Goal: Task Accomplishment & Management: Complete application form

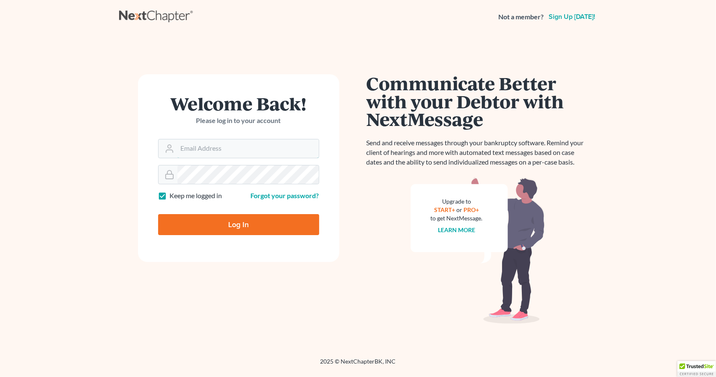
type input "nicole@hollandlaw970.com"
click at [245, 231] on input "Log In" at bounding box center [238, 224] width 161 height 21
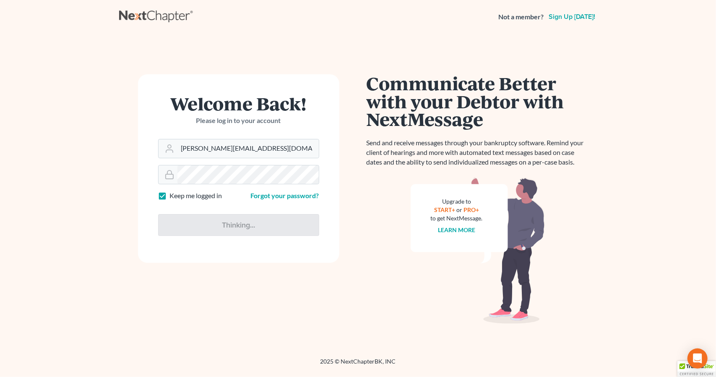
type input "Thinking..."
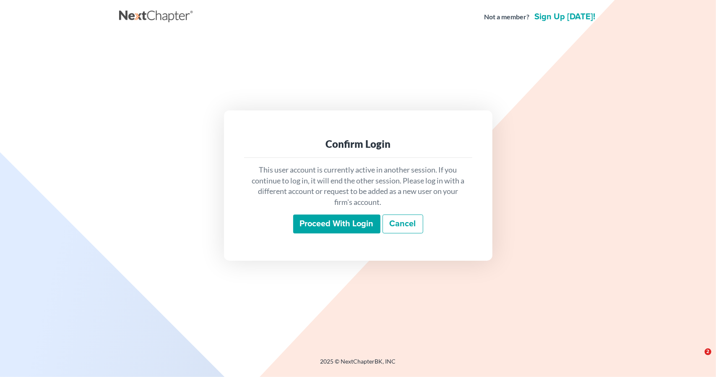
click at [294, 229] on input "Proceed with login" at bounding box center [336, 223] width 87 height 19
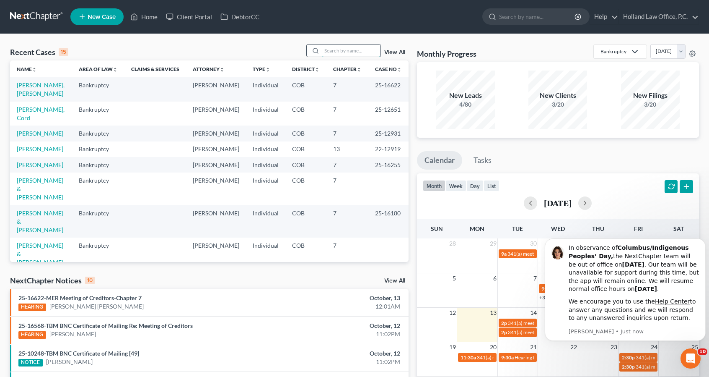
click at [364, 49] on input "search" at bounding box center [351, 50] width 59 height 12
click at [701, 241] on icon "Dismiss notification" at bounding box center [703, 241] width 5 height 5
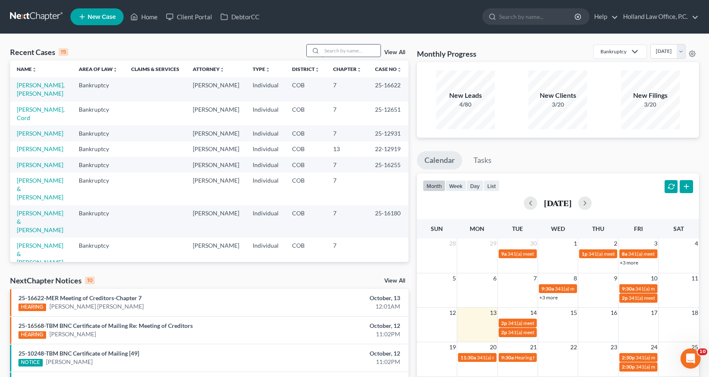
click at [358, 52] on input "search" at bounding box center [351, 50] width 59 height 12
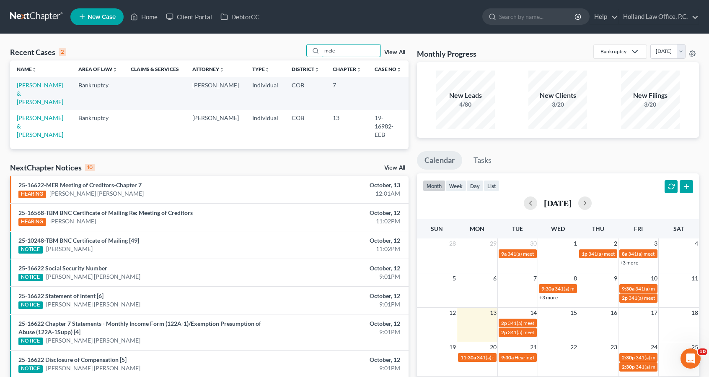
type input "mele"
click at [52, 92] on link "[PERSON_NAME] & [PERSON_NAME]" at bounding box center [40, 93] width 47 height 24
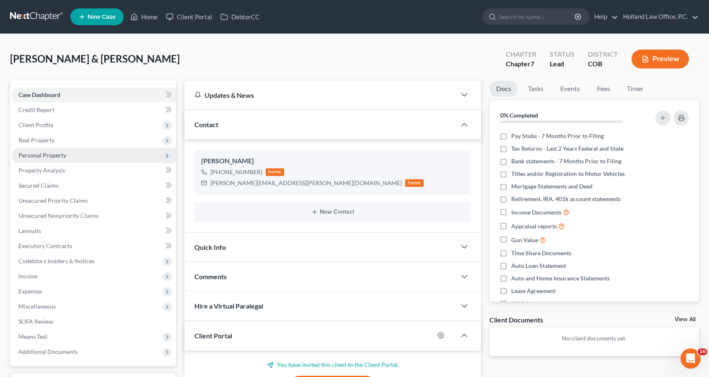
click at [86, 151] on span "Personal Property" at bounding box center [94, 155] width 164 height 15
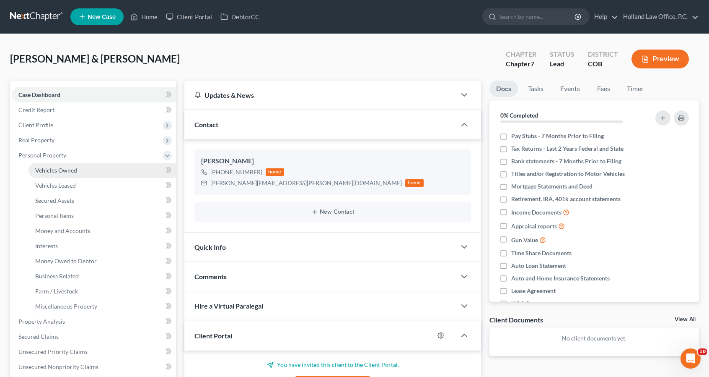
click at [86, 166] on link "Vehicles Owned" at bounding box center [103, 170] width 148 height 15
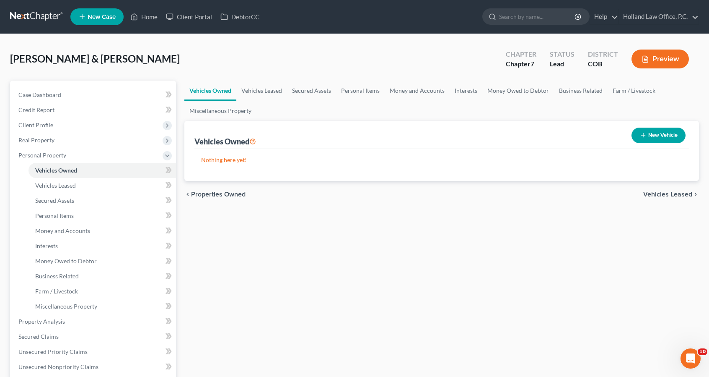
click at [644, 133] on icon "button" at bounding box center [643, 135] width 7 height 7
select select "0"
select select "2"
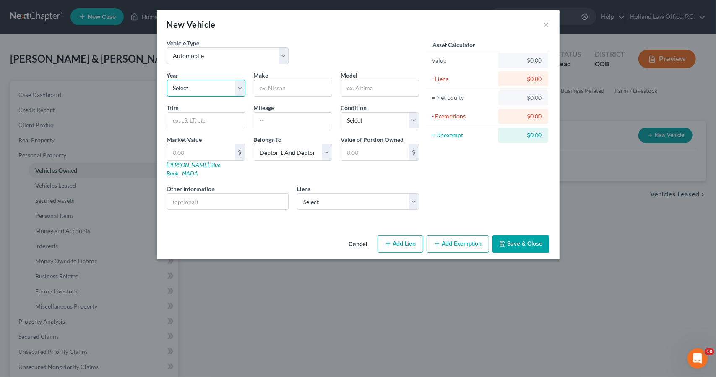
click at [226, 95] on select "Select 2026 2025 2024 2023 2022 2021 2020 2019 2018 2017 2016 2015 2014 2013 20…" at bounding box center [206, 88] width 78 height 17
select select "29"
click at [167, 80] on select "Select 2026 2025 2024 2023 2022 2021 2020 2019 2018 2017 2016 2015 2014 2013 20…" at bounding box center [206, 88] width 78 height 17
type input "Chevy"
type input "Blazer"
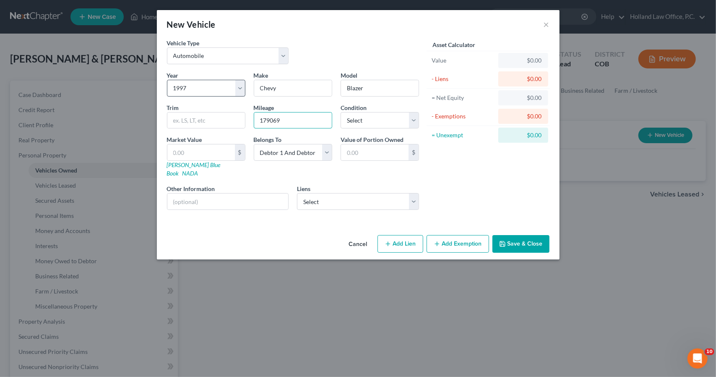
type input "179069"
select select "2"
type input "1"
type input "1.00"
type input "14"
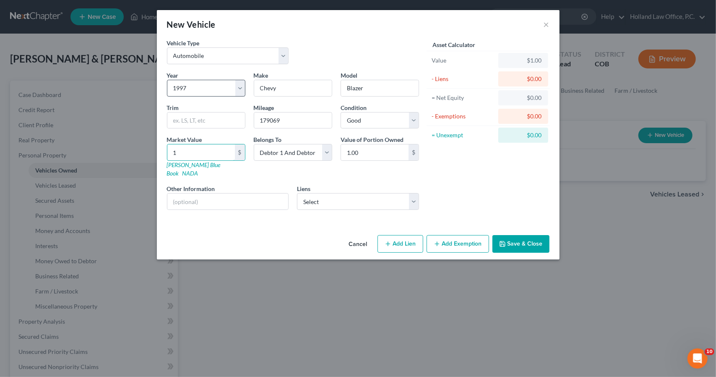
type input "14.00"
type input "149"
type input "149.00"
type input "1493"
type input "1,493.00"
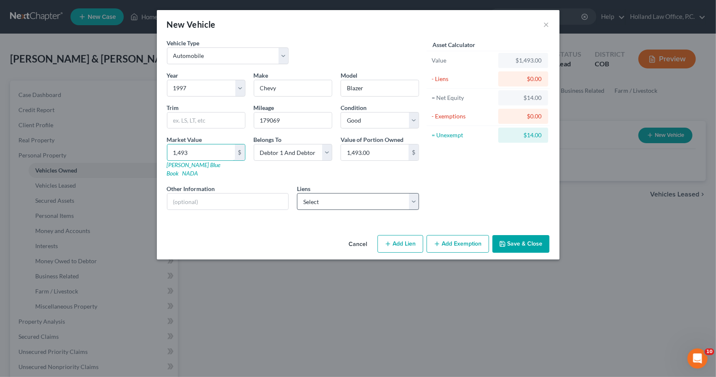
type input "1,493"
click at [369, 193] on select "Select Global Lending Service - $1,690.00 Fnb Omaha - $381.00 Yksaccept - $0.00" at bounding box center [358, 201] width 122 height 17
click at [438, 189] on div "Asset Calculator Value $1,493.00 - Liens $0.00 = Net Equity $14.00 - Exemptions…" at bounding box center [488, 128] width 130 height 178
click at [509, 235] on button "Save & Close" at bounding box center [520, 244] width 57 height 18
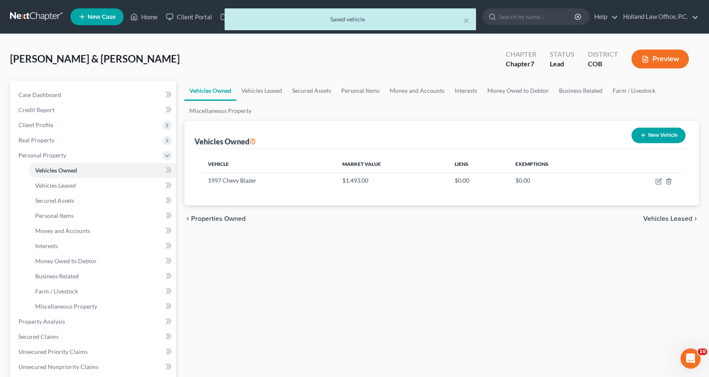
click at [656, 125] on div "New Vehicle" at bounding box center [659, 135] width 61 height 22
click at [656, 130] on button "New Vehicle" at bounding box center [659, 135] width 54 height 16
select select "0"
select select "2"
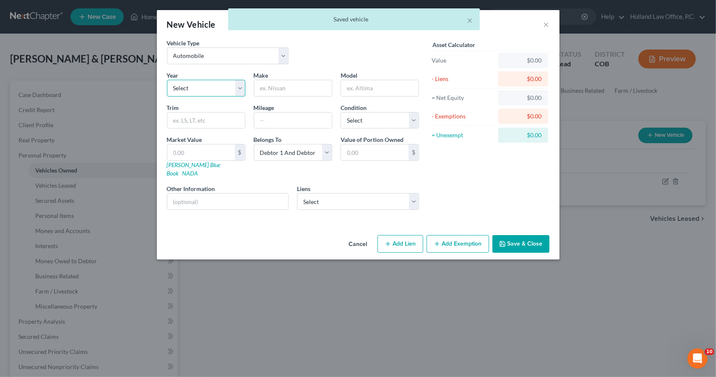
click at [226, 94] on select "Select 2026 2025 2024 2023 2022 2021 2020 2019 2018 2017 2016 2015 2014 2013 20…" at bounding box center [206, 88] width 78 height 17
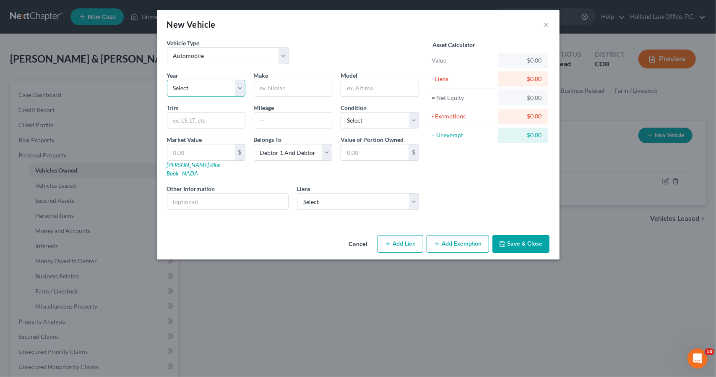
select select "24"
click at [167, 80] on select "Select 2026 2025 2024 2023 2022 2021 2020 2019 2018 2017 2016 2015 2014 2013 20…" at bounding box center [206, 88] width 78 height 17
type input "Honda"
type input "Accord"
type input "220894"
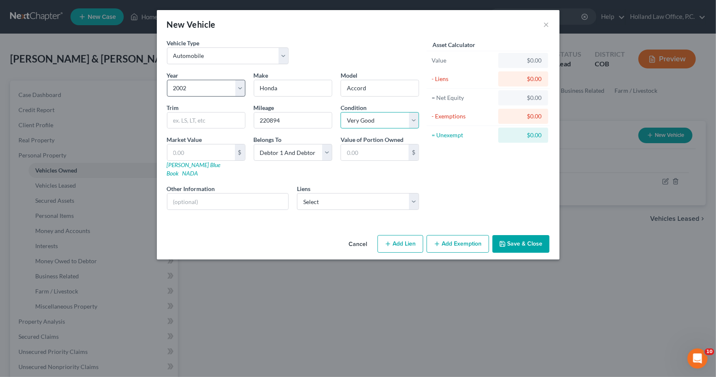
select select "2"
type input "1"
type input "1.00"
type input "10"
type input "10.00"
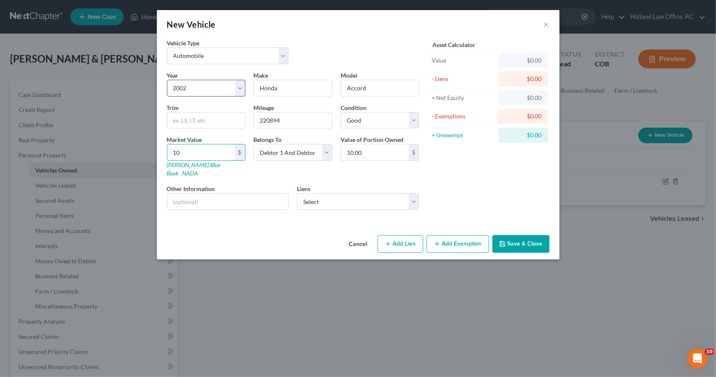
type input "100"
type input "100.00"
type input "1007"
type input "1,007.00"
type input "1,007"
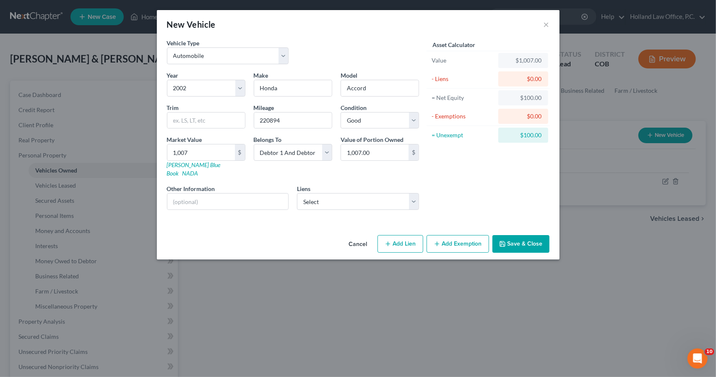
click at [516, 236] on button "Save & Close" at bounding box center [520, 244] width 57 height 18
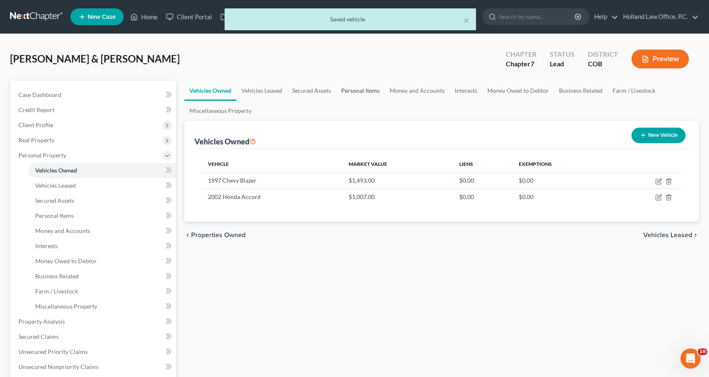
click at [364, 97] on link "Personal Items" at bounding box center [360, 91] width 49 height 20
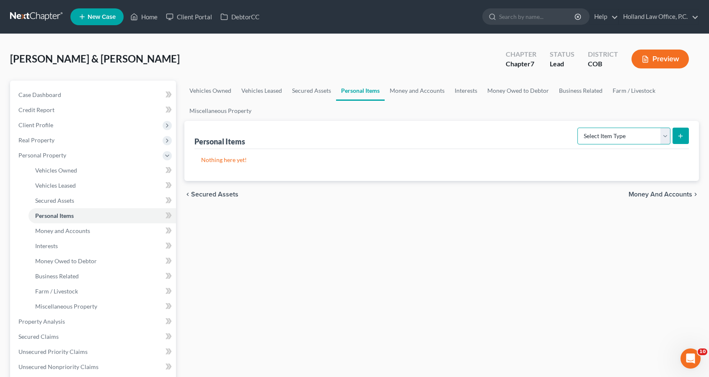
click at [600, 135] on select "Select Item Type Clothing Collectibles Of Value Electronics Firearms Household …" at bounding box center [624, 135] width 93 height 17
click at [579, 127] on select "Select Item Type Clothing Collectibles Of Value Electronics Firearms Household …" at bounding box center [624, 135] width 93 height 17
click at [599, 156] on p "Nothing here yet!" at bounding box center [441, 160] width 481 height 8
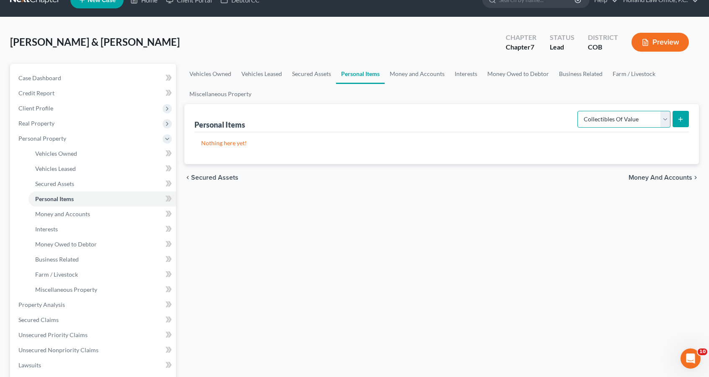
click at [621, 123] on select "Select Item Type Clothing Collectibles Of Value Electronics Firearms Household …" at bounding box center [624, 119] width 93 height 17
click at [579, 111] on select "Select Item Type Clothing Collectibles Of Value Electronics Firearms Household …" at bounding box center [624, 119] width 93 height 17
select select "clothing"
click at [680, 114] on button "submit" at bounding box center [681, 119] width 16 height 16
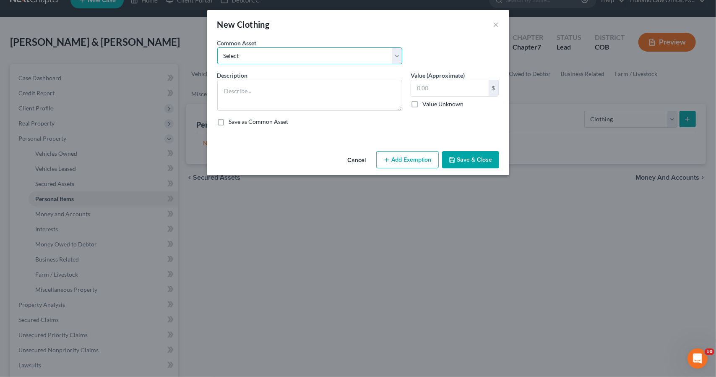
click at [322, 63] on select "Select Women's clothing, shoes and accessories Womens Clothing Childrens Clothi…" at bounding box center [309, 55] width 185 height 17
select select "4"
click at [217, 47] on select "Select Women's clothing, shoes and accessories Womens Clothing Childrens Clothi…" at bounding box center [309, 55] width 185 height 17
type textarea "Men Clothing, shoes and accessories Women's clothing, shoes and accessories Chi…"
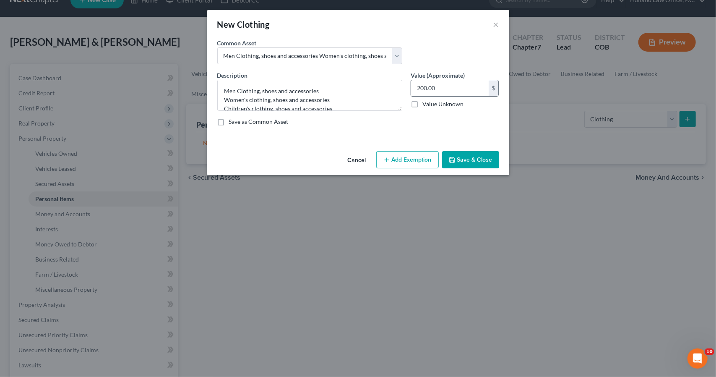
click at [442, 95] on div "200.00 $" at bounding box center [454, 88] width 88 height 17
click at [442, 91] on input "200.00" at bounding box center [450, 88] width 78 height 16
type input "300"
click at [425, 154] on button "Add Exemption" at bounding box center [407, 160] width 62 height 18
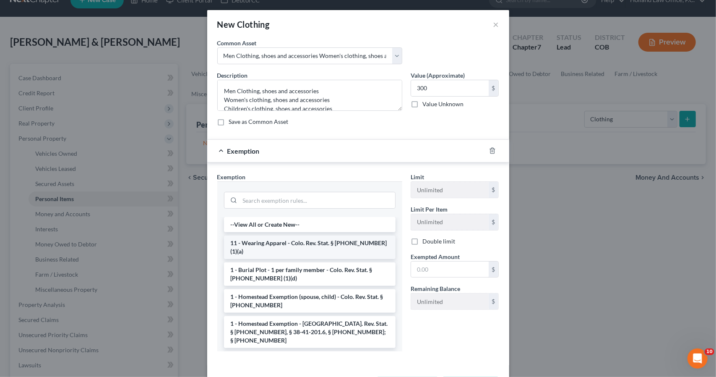
click at [376, 239] on li "11 - Wearing Apparel - Colo. Rev. Stat. § [PHONE_NUMBER] (1)(a)" at bounding box center [309, 246] width 171 height 23
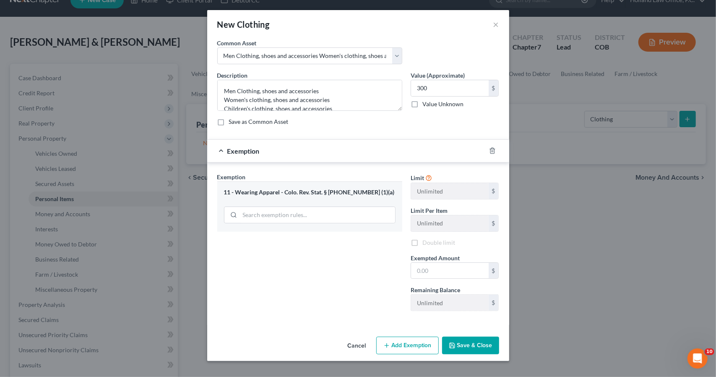
click at [422, 242] on label "Double limit" at bounding box center [438, 242] width 33 height 8
click at [422, 241] on label "Double limit" at bounding box center [438, 242] width 33 height 8
click at [426, 241] on input "Double limit" at bounding box center [428, 240] width 5 height 5
checkbox input "true"
click at [418, 269] on input "text" at bounding box center [450, 270] width 78 height 16
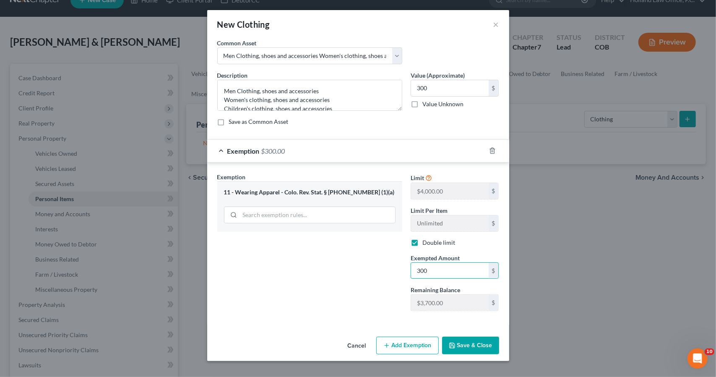
type input "300"
click at [452, 346] on icon "button" at bounding box center [452, 345] width 7 height 7
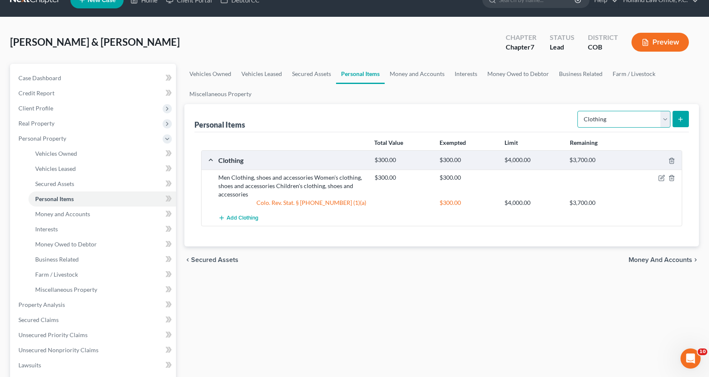
click at [636, 125] on select "Select Item Type Clothing Collectibles Of Value Electronics Firearms Household …" at bounding box center [624, 119] width 93 height 17
select select "electronics"
click at [579, 111] on select "Select Item Type Clothing Collectibles Of Value Electronics Firearms Household …" at bounding box center [624, 119] width 93 height 17
click at [683, 116] on icon "submit" at bounding box center [681, 119] width 7 height 7
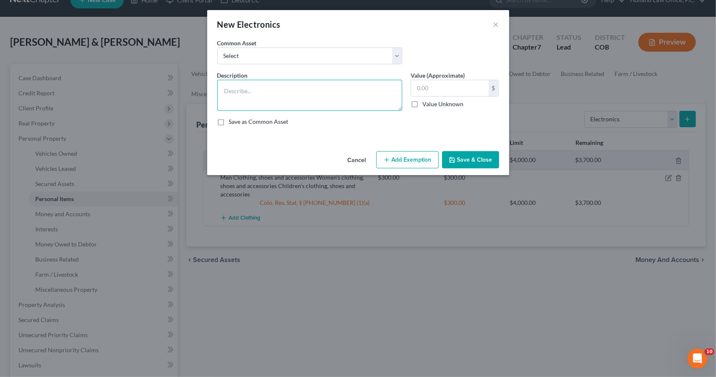
click at [386, 93] on textarea at bounding box center [309, 95] width 185 height 31
type textarea "TV, Cell phone"
click at [448, 84] on input "text" at bounding box center [450, 88] width 78 height 16
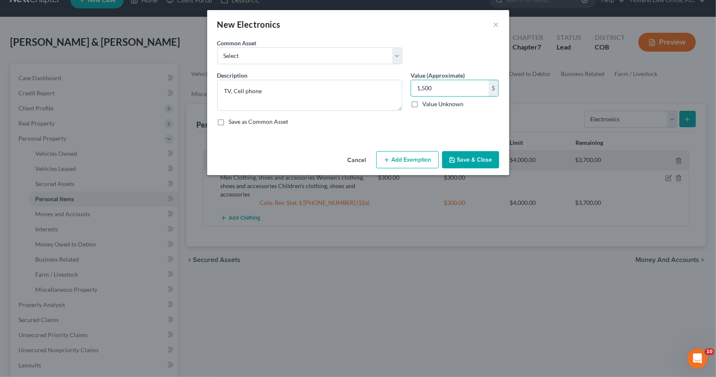
type input "1,500"
click at [418, 152] on button "Add Exemption" at bounding box center [407, 160] width 62 height 18
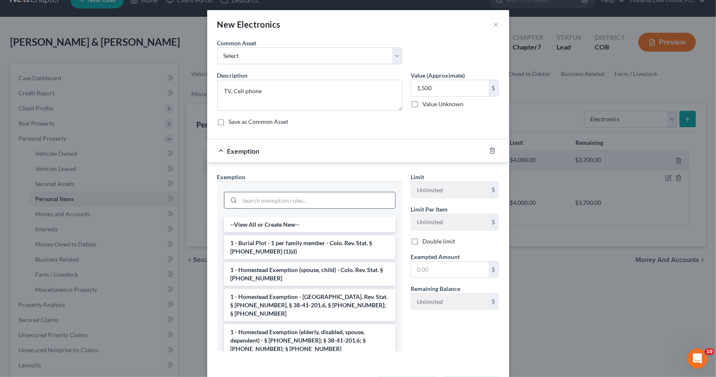
click at [355, 204] on input "search" at bounding box center [317, 200] width 155 height 16
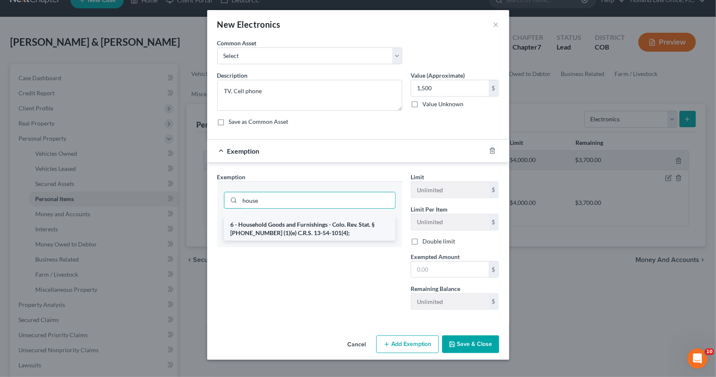
type input "house"
click at [353, 218] on li "6 - Household Goods and Furnishings - Colo. Rev. Stat. § [PHONE_NUMBER] (1)(e) …" at bounding box center [309, 228] width 171 height 23
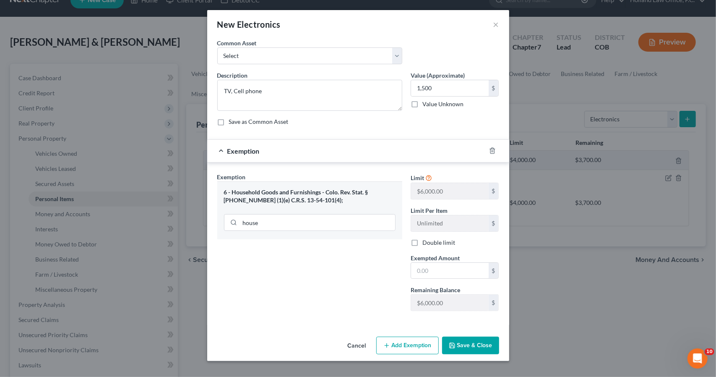
click at [422, 239] on label "Double limit" at bounding box center [438, 242] width 33 height 8
click at [426, 239] on input "Double limit" at bounding box center [428, 240] width 5 height 5
checkbox input "true"
click at [423, 267] on input "text" at bounding box center [450, 270] width 78 height 16
type input "1,500"
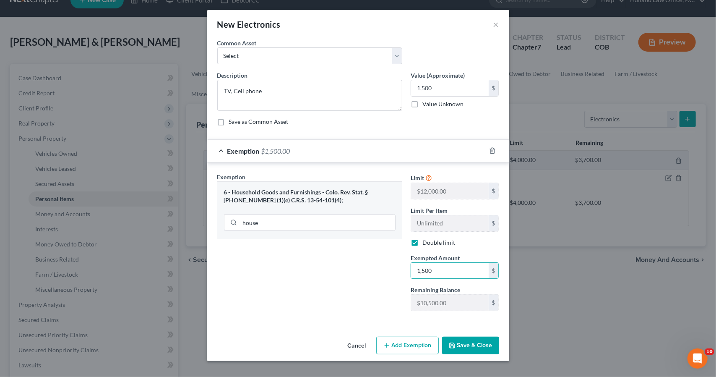
click at [475, 339] on button "Save & Close" at bounding box center [470, 345] width 57 height 18
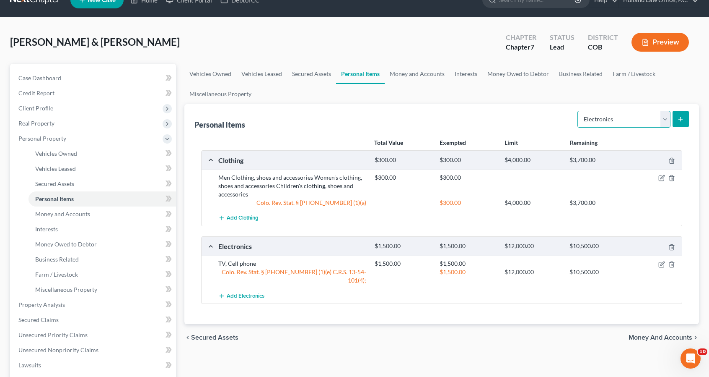
click at [631, 119] on select "Select Item Type Clothing Collectibles Of Value Electronics Firearms Household …" at bounding box center [624, 119] width 93 height 17
select select "household_goods"
click at [579, 111] on select "Select Item Type Clothing Collectibles Of Value Electronics Firearms Household …" at bounding box center [624, 119] width 93 height 17
click at [688, 117] on button "submit" at bounding box center [681, 119] width 16 height 16
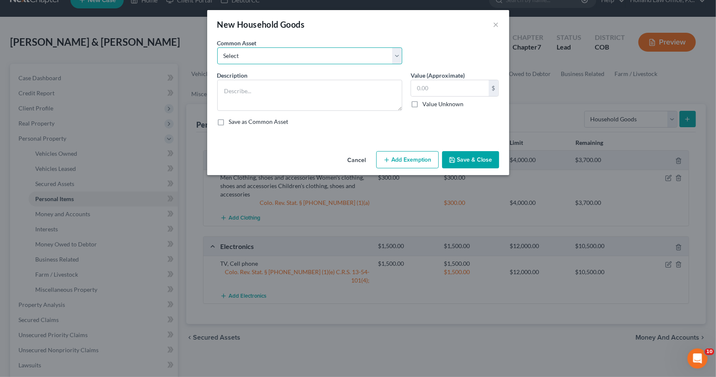
click at [356, 59] on select "Select Childrens Toys Sofa Loveseat Chair Tables Bedroom Furniture Desks Night …" at bounding box center [309, 55] width 185 height 17
select select "6"
click at [217, 47] on select "Select Childrens Toys Sofa Loveseat Chair Tables Bedroom Furniture Desks Night …" at bounding box center [309, 55] width 185 height 17
type textarea "Sofa, End Tables, Twin bed, 3 Dressers, Book Shelf, Utensils, Dinette Set, Lawn…"
type input "1,500.00"
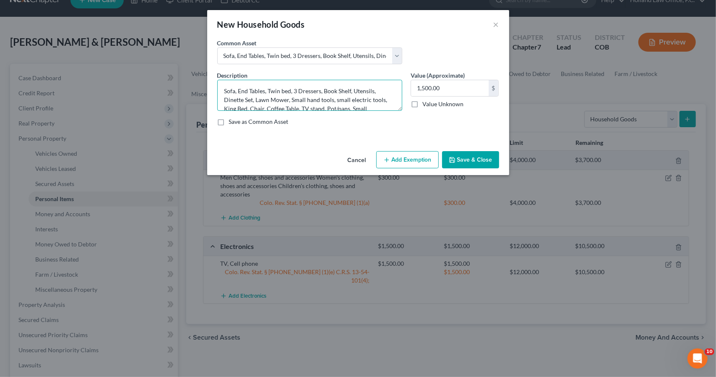
drag, startPoint x: 237, startPoint y: 89, endPoint x: 268, endPoint y: 88, distance: 30.2
click at [268, 88] on textarea "Sofa, End Tables, Twin bed, 3 Dressers, Book Shelf, Utensils, Dinette Set, Lawn…" at bounding box center [309, 95] width 185 height 31
drag, startPoint x: 292, startPoint y: 89, endPoint x: 322, endPoint y: 88, distance: 29.4
click at [322, 88] on textarea "Sofa, Twin bed, 3 Dressers, Book Shelf, Utensils, Dinette Set, Lawn Mower, Smal…" at bounding box center [309, 95] width 185 height 31
drag, startPoint x: 317, startPoint y: 89, endPoint x: 346, endPoint y: 90, distance: 29.8
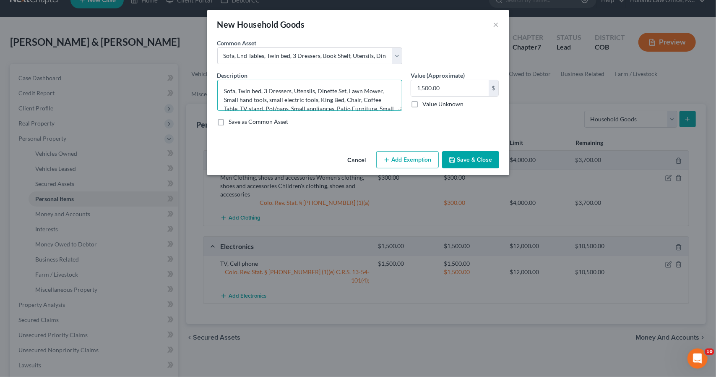
click at [346, 90] on textarea "Sofa, Twin bed, 3 Dressers, Utensils, Dinette Set, Lawn Mower, Small hand tools…" at bounding box center [309, 95] width 185 height 31
drag, startPoint x: 290, startPoint y: 100, endPoint x: 353, endPoint y: 85, distance: 64.6
click at [353, 85] on textarea "Sofa, Twin bed, 3 Dressers, Utensils, Lawn Mower, Small hand tools, small elect…" at bounding box center [309, 95] width 185 height 31
drag, startPoint x: 240, startPoint y: 99, endPoint x: 219, endPoint y: 96, distance: 20.8
click at [219, 96] on textarea "Sofa, Twin bed, 3 Dressers, Utensils, Lawn Mower, King Bed, Chair, Coffee Table…" at bounding box center [309, 95] width 185 height 31
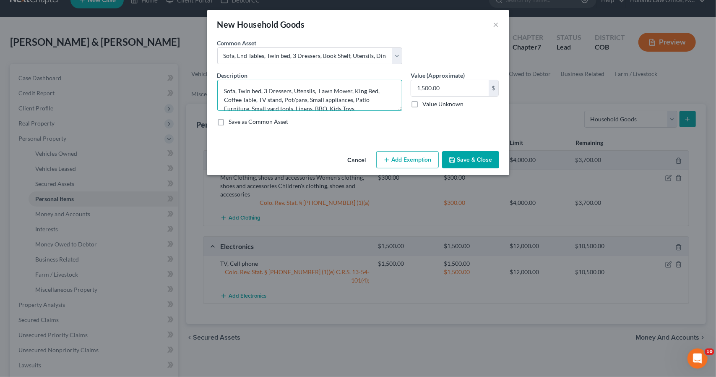
drag, startPoint x: 358, startPoint y: 108, endPoint x: 351, endPoint y: 96, distance: 14.3
click at [351, 96] on textarea "Sofa, Twin bed, 3 Dressers, Utensils, Lawn Mower, King Bed, Coffee Table, TV st…" at bounding box center [309, 95] width 185 height 31
type textarea "Sofa, Twin bed, 3 Dressers, Utensils, Lawn Mower, King Bed, Coffee Table, TV st…"
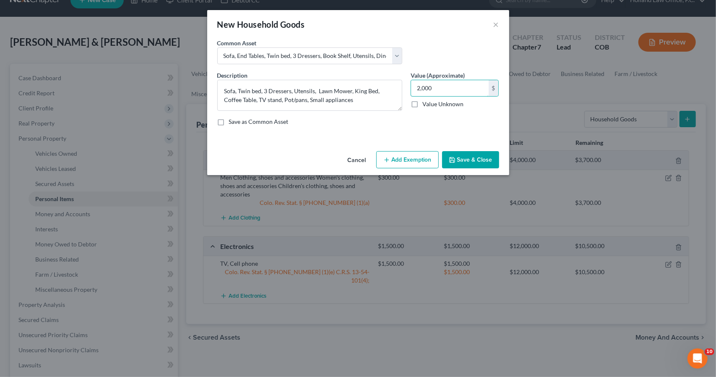
type input "2,000"
click at [418, 155] on button "Add Exemption" at bounding box center [407, 160] width 62 height 18
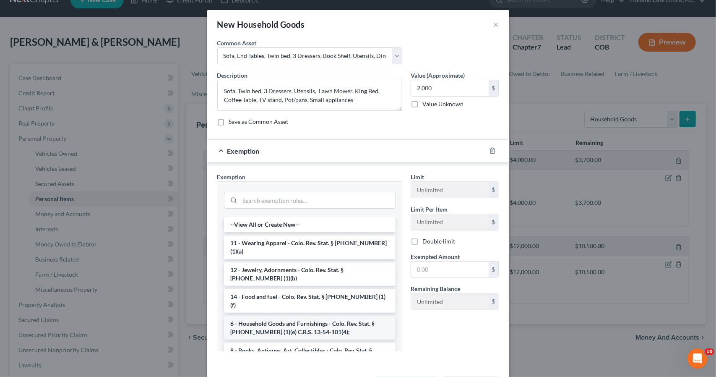
click at [324, 318] on li "6 - Household Goods and Furnishings - Colo. Rev. Stat. § [PHONE_NUMBER] (1)(e) …" at bounding box center [309, 327] width 171 height 23
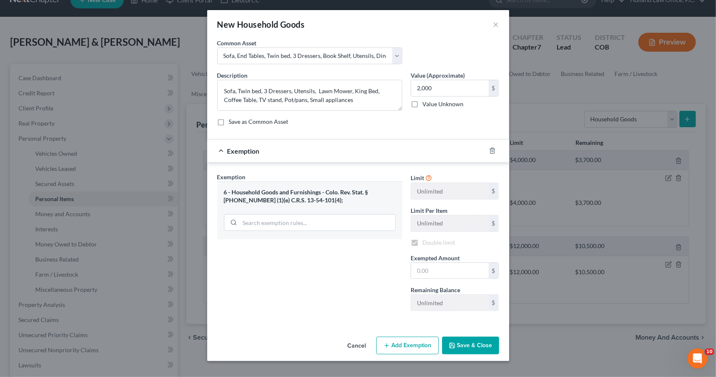
checkbox input "true"
click at [431, 265] on input "text" at bounding box center [450, 270] width 78 height 16
type input "2,000"
click at [467, 350] on button "Save & Close" at bounding box center [470, 345] width 57 height 18
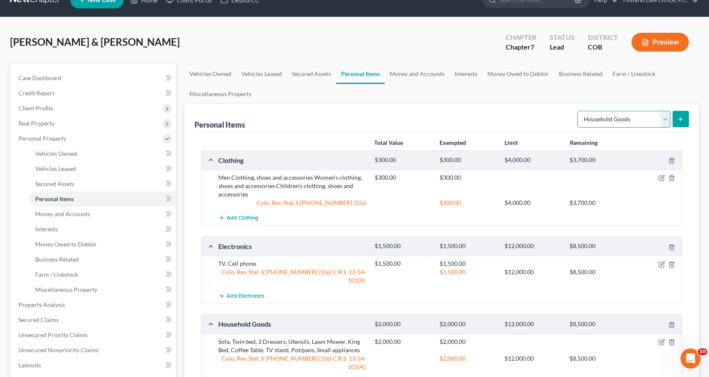
click at [645, 117] on select "Select Item Type Clothing Collectibles Of Value Electronics Firearms Household …" at bounding box center [624, 119] width 93 height 17
select select "jewelry"
click at [579, 111] on select "Select Item Type Clothing Collectibles Of Value Electronics Firearms Household …" at bounding box center [624, 119] width 93 height 17
click at [680, 127] on form "Select Item Type Clothing Collectibles Of Value Electronics Firearms Household …" at bounding box center [634, 119] width 112 height 17
click at [680, 122] on button "submit" at bounding box center [681, 119] width 16 height 16
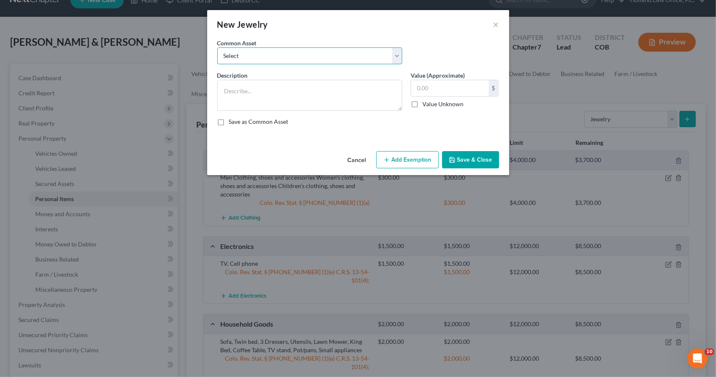
click at [343, 54] on select "Select Costume Jewlery Costume Jewelry Wedding set, Necklaces, Watches, earring…" at bounding box center [309, 55] width 185 height 17
select select "2"
click at [217, 47] on select "Select Costume Jewlery Costume Jewelry Wedding set, Necklaces, Watches, earring…" at bounding box center [309, 55] width 185 height 17
type textarea "Wedding set, Necklaces, Watches, earrings, costume jewelry"
type input "50.00"
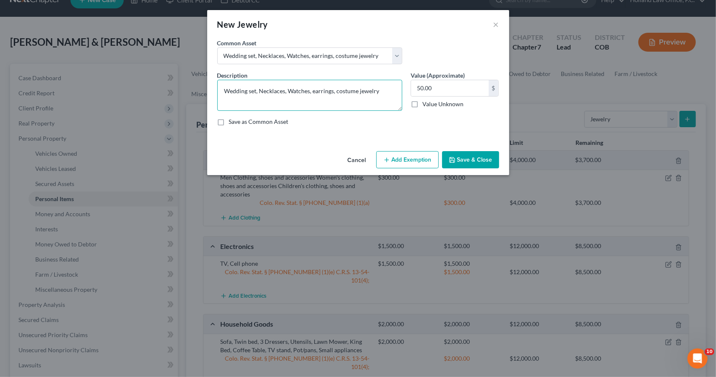
drag, startPoint x: 382, startPoint y: 90, endPoint x: 333, endPoint y: 81, distance: 49.4
click at [333, 81] on textarea "Wedding set, Necklaces, Watches, earrings, costume jewelry" at bounding box center [309, 95] width 185 height 31
type textarea "Wedding set, Necklaces, Watches, earrings"
type input "2,500"
click at [400, 158] on button "Add Exemption" at bounding box center [407, 160] width 62 height 18
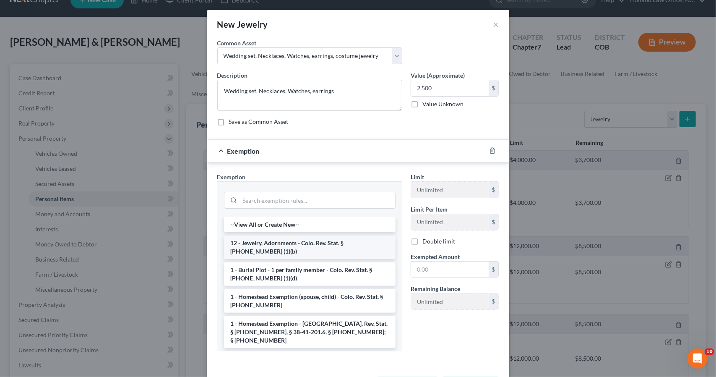
click at [350, 243] on li "12 - Jewelry, Adornments - Colo. Rev. Stat. § [PHONE_NUMBER] (1)(b)" at bounding box center [309, 246] width 171 height 23
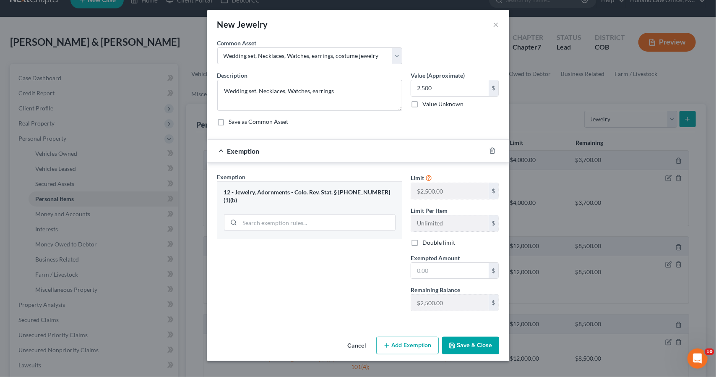
click at [422, 241] on label "Double limit" at bounding box center [438, 242] width 33 height 8
click at [426, 241] on input "Double limit" at bounding box center [428, 240] width 5 height 5
checkbox input "true"
click at [419, 265] on input "text" at bounding box center [450, 270] width 78 height 16
type input "2,500"
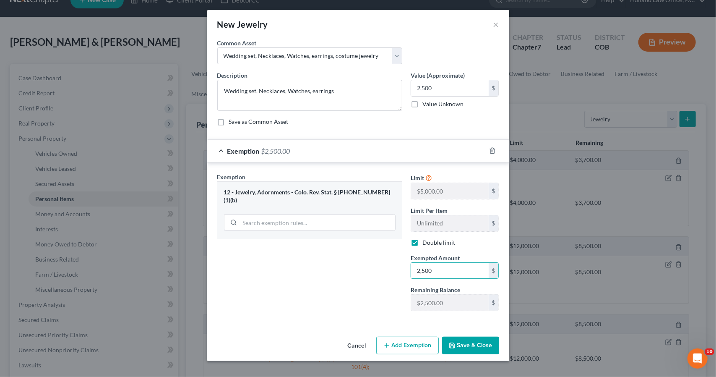
click at [472, 340] on button "Save & Close" at bounding box center [470, 345] width 57 height 18
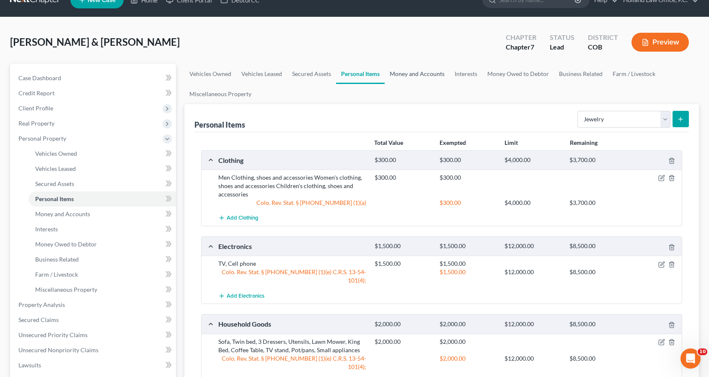
click at [429, 69] on link "Money and Accounts" at bounding box center [417, 74] width 65 height 20
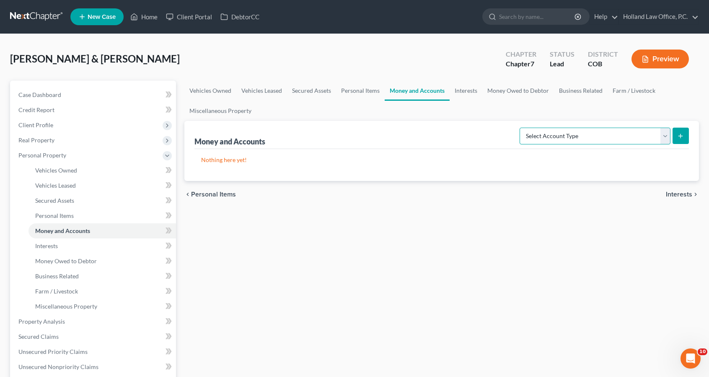
click at [558, 135] on select "Select Account Type Brokerage Cash on Hand Certificates of Deposit Checking Acc…" at bounding box center [595, 135] width 151 height 17
click at [556, 137] on select "Select Account Type Brokerage Cash on Hand Certificates of Deposit Checking Acc…" at bounding box center [595, 135] width 151 height 17
select select "checking"
click at [522, 127] on select "Select Account Type Brokerage Cash on Hand Certificates of Deposit Checking Acc…" at bounding box center [595, 135] width 151 height 17
click at [680, 145] on div "Money and Accounts Select Account Type Brokerage Cash on Hand Certificates of D…" at bounding box center [442, 135] width 495 height 28
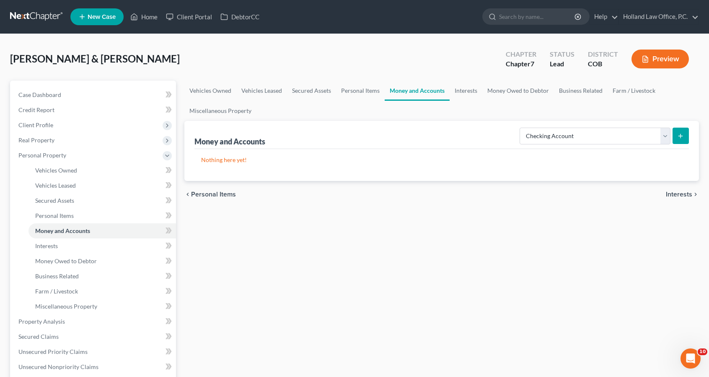
click at [680, 138] on icon "submit" at bounding box center [681, 135] width 7 height 7
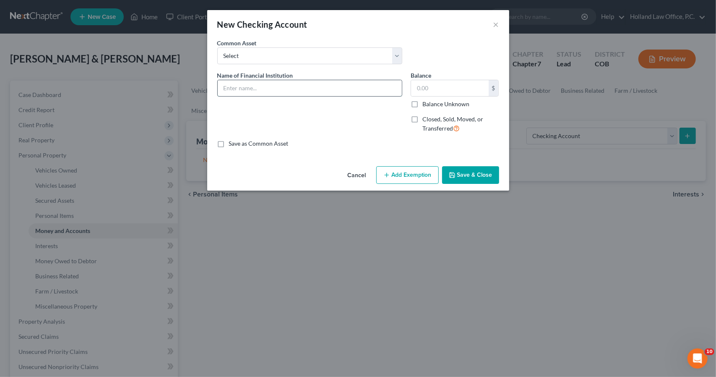
click at [319, 86] on input "text" at bounding box center [310, 88] width 184 height 16
type input "[PERSON_NAME] Fargo - 7957"
click at [417, 169] on button "Add Exemption" at bounding box center [407, 175] width 62 height 18
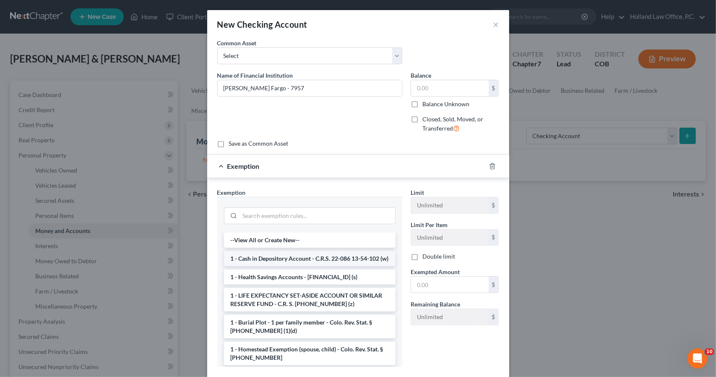
click at [312, 266] on li "1 - Cash in Depository Account - C.R.S. 22-086 13-54-102 (w)" at bounding box center [309, 258] width 171 height 15
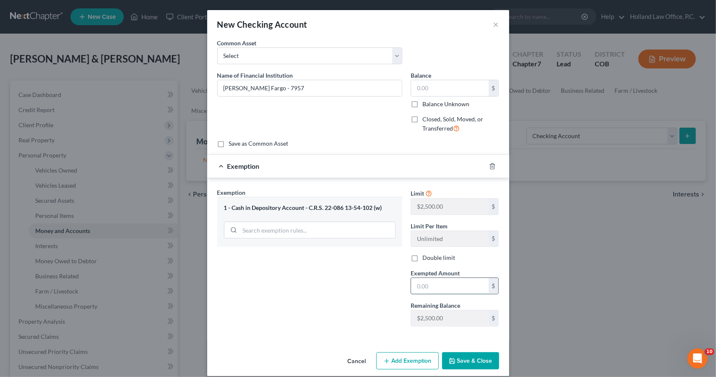
click at [416, 280] on input "text" at bounding box center [450, 286] width 78 height 16
type input "0"
click at [476, 352] on button "Save & Close" at bounding box center [470, 361] width 57 height 18
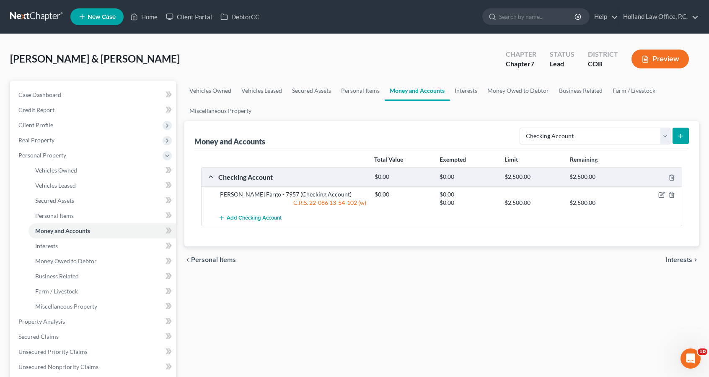
click at [685, 138] on button "submit" at bounding box center [681, 135] width 16 height 16
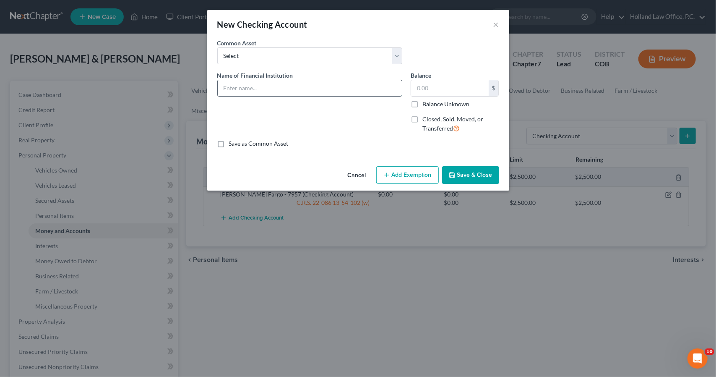
click at [335, 91] on input "text" at bounding box center [310, 88] width 184 height 16
type input "Pathward - 3705"
click at [391, 180] on button "Add Exemption" at bounding box center [407, 175] width 62 height 18
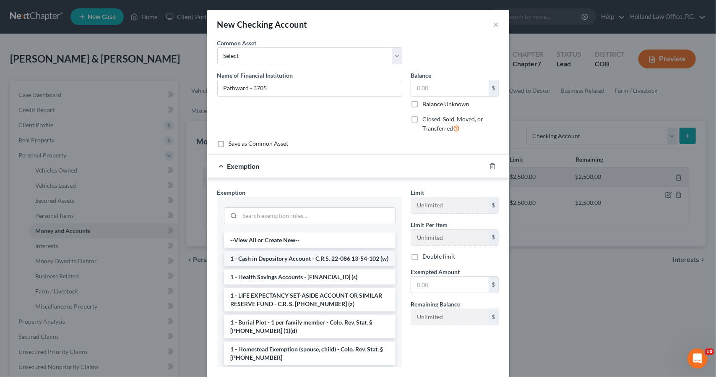
click at [347, 264] on li "1 - Cash in Depository Account - C.R.S. 22-086 13-54-102 (w)" at bounding box center [309, 258] width 171 height 15
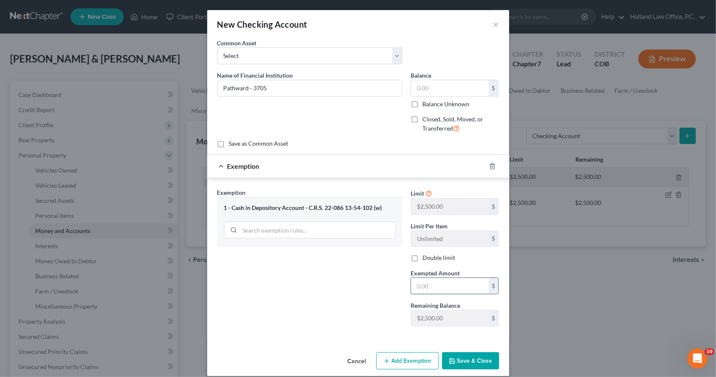
click at [413, 284] on input "text" at bounding box center [450, 286] width 78 height 16
type input "0"
click at [451, 357] on icon "button" at bounding box center [452, 360] width 7 height 7
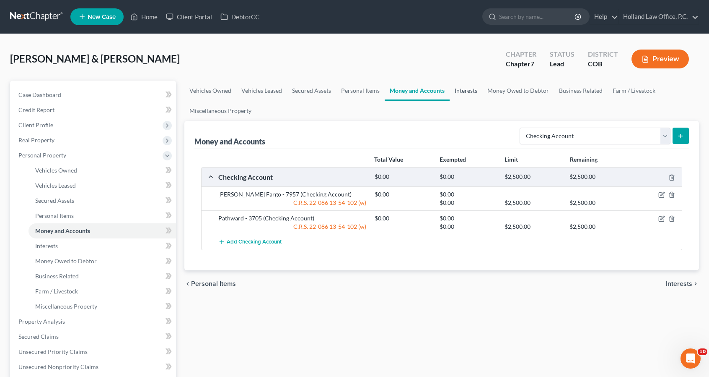
click at [478, 92] on link "Interests" at bounding box center [466, 91] width 33 height 20
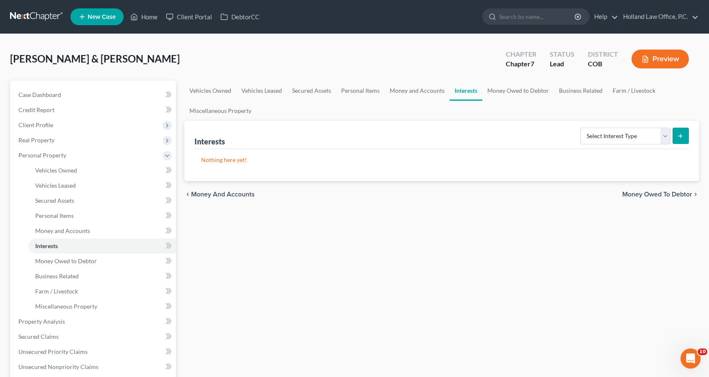
click at [582, 134] on div "Select Interest Type 401K Annuity Bond Education IRA Government Bond Government…" at bounding box center [633, 135] width 112 height 22
click at [589, 135] on select "Select Interest Type 401K Annuity Bond Education IRA Government Bond Government…" at bounding box center [626, 135] width 90 height 17
select select "401k"
click at [582, 127] on select "Select Interest Type 401K Annuity Bond Education IRA Government Bond Government…" at bounding box center [626, 135] width 90 height 17
click at [686, 134] on button "submit" at bounding box center [681, 135] width 16 height 16
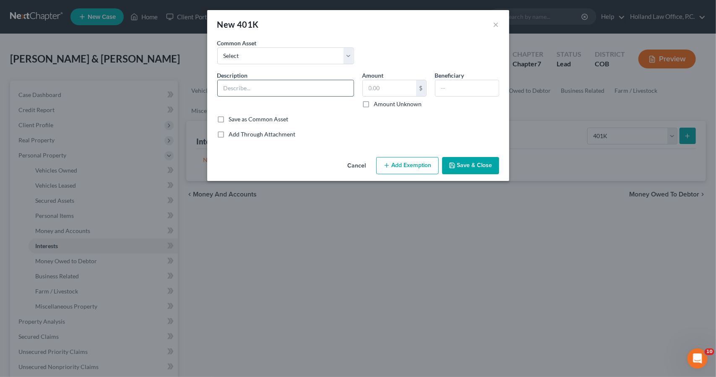
click at [313, 80] on input "text" at bounding box center [286, 88] width 136 height 16
type input "ADP"
type input "[PERSON_NAME]"
click at [457, 159] on button "Save & Close" at bounding box center [470, 166] width 57 height 18
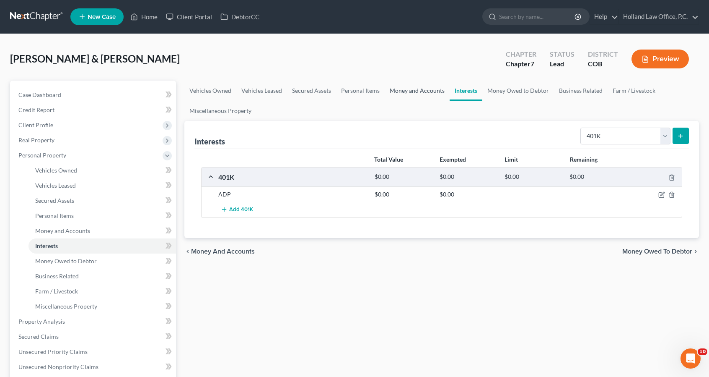
click at [415, 83] on link "Money and Accounts" at bounding box center [417, 91] width 65 height 20
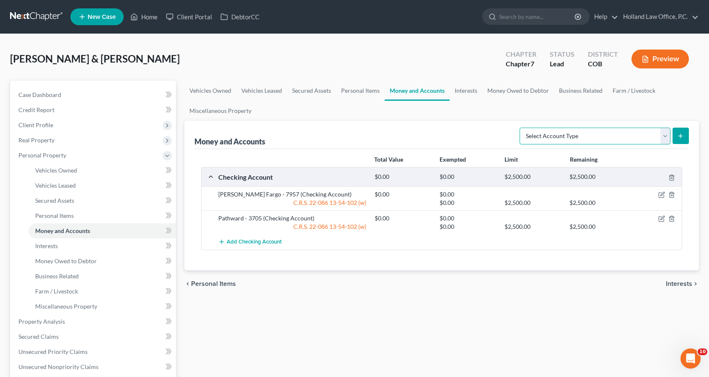
click at [660, 143] on select "Select Account Type Brokerage Cash on Hand Certificates of Deposit Checking Acc…" at bounding box center [595, 135] width 151 height 17
select select "security_deposits"
click at [522, 127] on select "Select Account Type Brokerage Cash on Hand Certificates of Deposit Checking Acc…" at bounding box center [595, 135] width 151 height 17
click at [685, 132] on button "submit" at bounding box center [681, 135] width 16 height 16
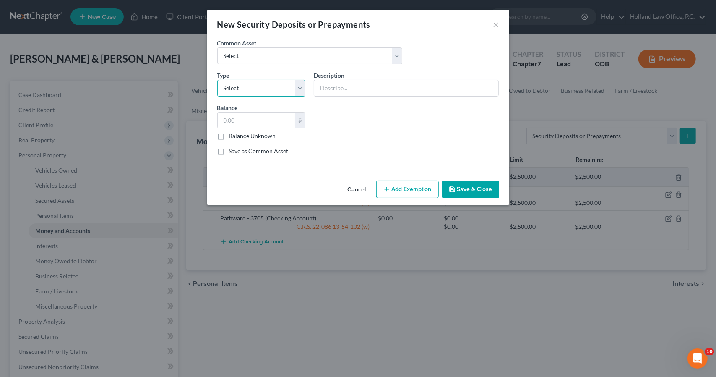
click at [294, 90] on select "Select Electric Gas Heating Oil Security Deposit On Rental Unit Prepaid Rent Te…" at bounding box center [261, 88] width 88 height 17
select select "3"
click at [217, 80] on select "Select Electric Gas Heating Oil Security Deposit On Rental Unit Prepaid Rent Te…" at bounding box center [261, 88] width 88 height 17
click at [327, 91] on input "text" at bounding box center [406, 88] width 184 height 16
type input "JR Company LLC"
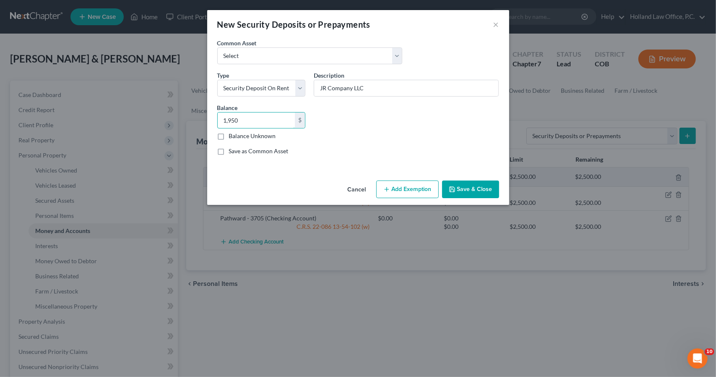
type input "1,950"
click at [395, 190] on button "Add Exemption" at bounding box center [407, 189] width 62 height 18
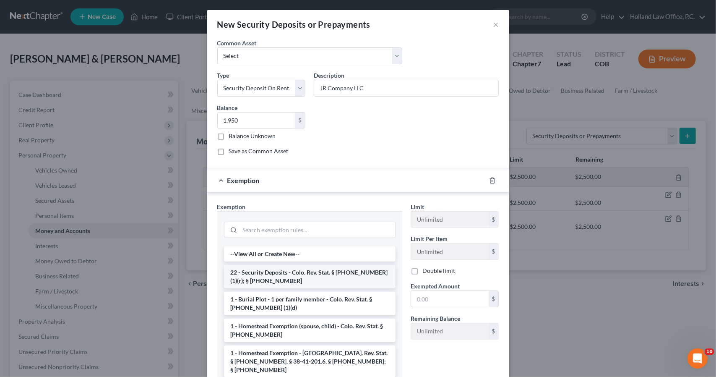
click at [345, 269] on li "22 - Security Deposits - Colo. Rev. Stat. § [PHONE_NUMBER] (1)(r); § [PHONE_NUM…" at bounding box center [309, 276] width 171 height 23
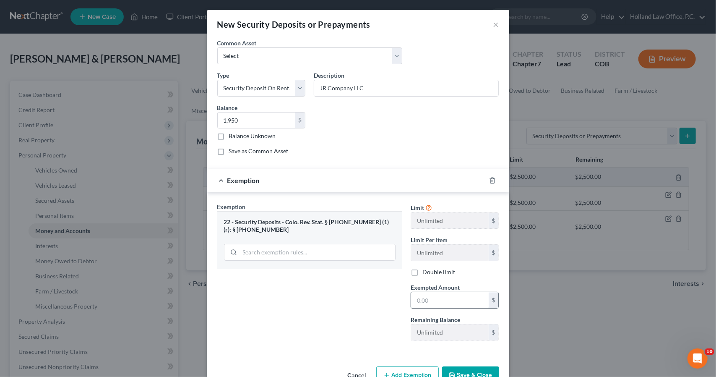
click at [420, 293] on input "text" at bounding box center [450, 300] width 78 height 16
type input "1,950"
click at [422, 269] on label "Double limit" at bounding box center [438, 272] width 33 height 8
click at [426, 269] on input "Double limit" at bounding box center [428, 270] width 5 height 5
checkbox input "true"
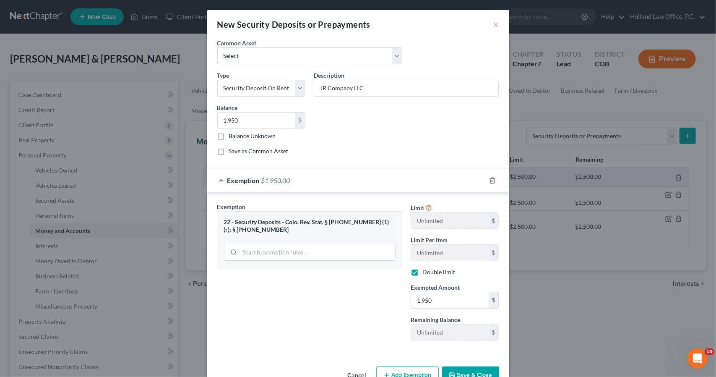
click at [463, 372] on button "Save & Close" at bounding box center [470, 375] width 57 height 18
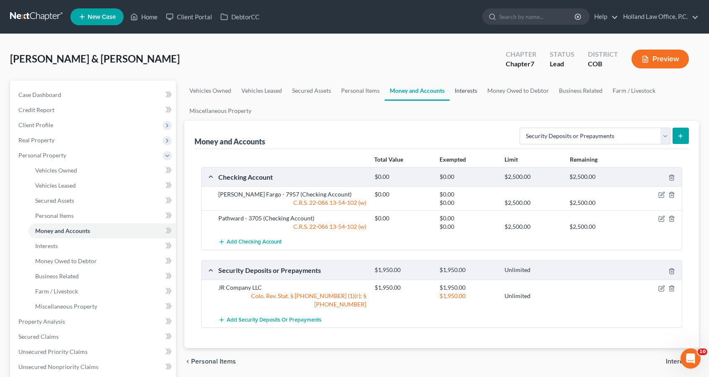
click at [481, 89] on link "Interests" at bounding box center [466, 91] width 33 height 20
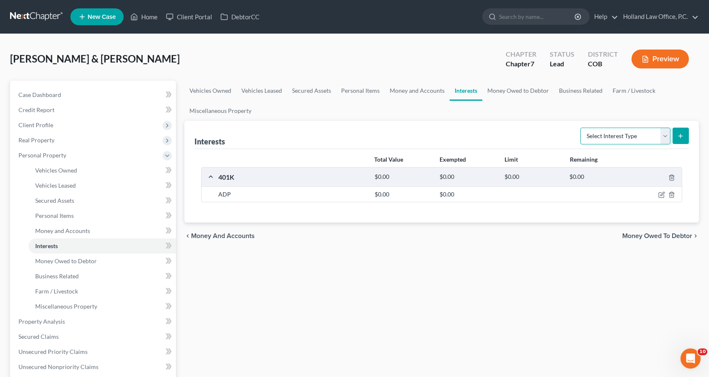
click at [597, 140] on select "Select Interest Type 401K Annuity Bond Education IRA Government Bond Government…" at bounding box center [626, 135] width 90 height 17
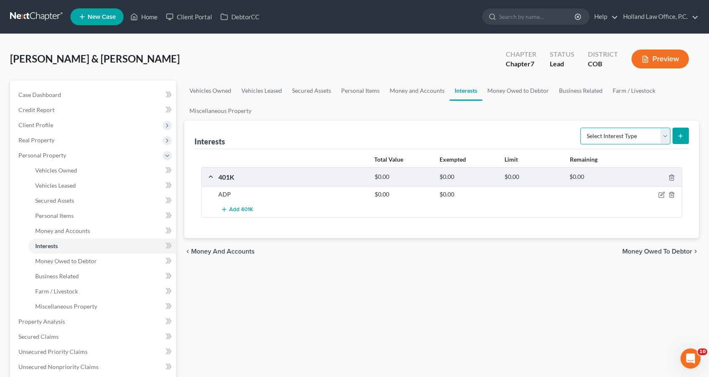
select select "term_life_insurance"
click at [582, 127] on select "Select Interest Type 401K Annuity Bond Education IRA Government Bond Government…" at bounding box center [626, 135] width 90 height 17
click at [680, 142] on button "submit" at bounding box center [681, 135] width 16 height 16
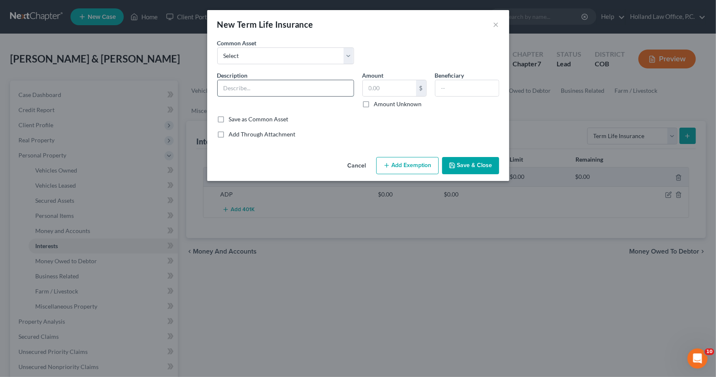
click at [304, 85] on input "text" at bounding box center [286, 88] width 136 height 16
type input "Auto - [GEOGRAPHIC_DATA]"
drag, startPoint x: 493, startPoint y: 87, endPoint x: 433, endPoint y: 79, distance: 60.4
click at [433, 79] on div "Beneficiary [PERSON_NAME] & [PERSON_NAME]" at bounding box center [467, 89] width 73 height 37
type input "[PERSON_NAME] & [PERSON_NAME]"
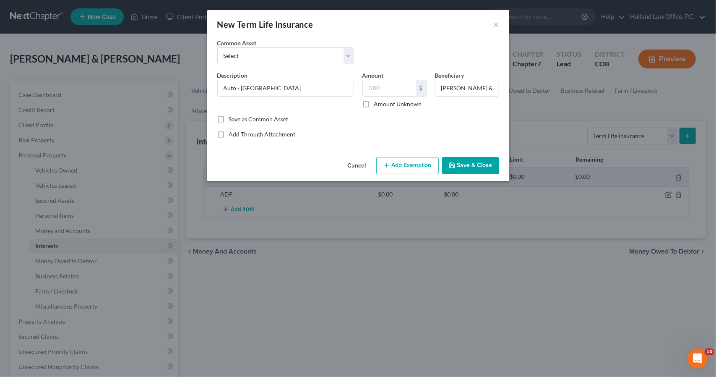
click at [470, 162] on button "Save & Close" at bounding box center [470, 166] width 57 height 18
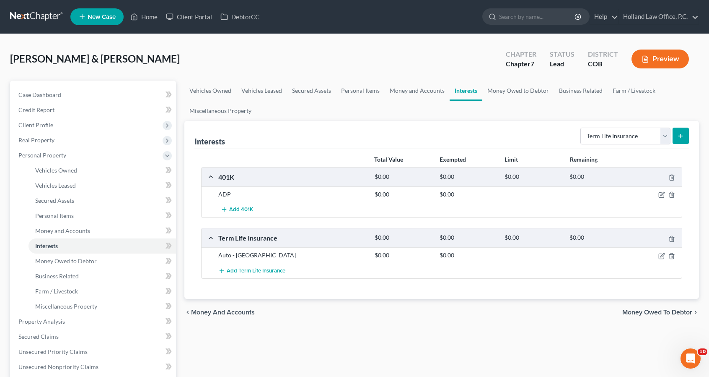
click at [678, 138] on icon "submit" at bounding box center [681, 135] width 7 height 7
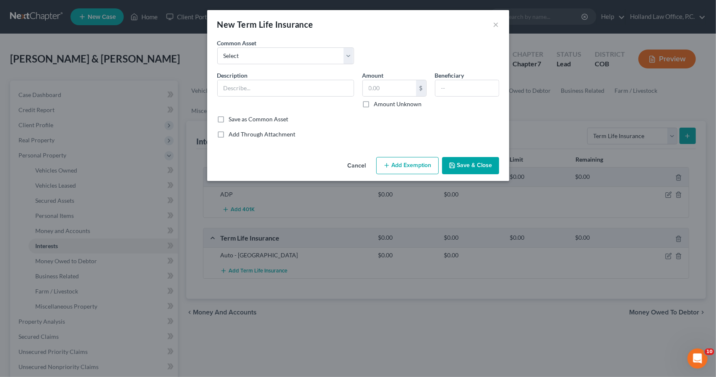
click at [322, 96] on div "Description *" at bounding box center [285, 89] width 145 height 37
click at [322, 92] on input "text" at bounding box center [286, 88] width 136 height 16
type input "Health - Anthem"
click at [462, 86] on input "text" at bounding box center [466, 88] width 63 height 16
paste input "[PERSON_NAME] & [PERSON_NAME]"
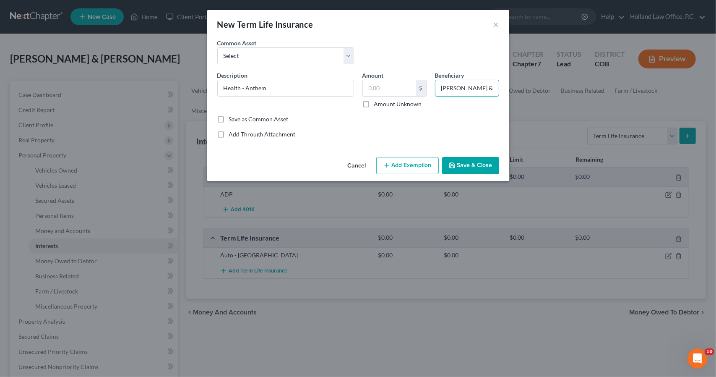
scroll to position [0, 38]
type input "[PERSON_NAME] & [PERSON_NAME]"
click at [484, 166] on button "Save & Close" at bounding box center [470, 166] width 57 height 18
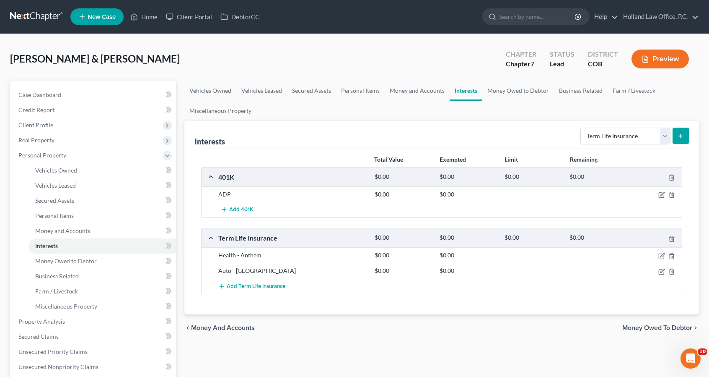
click at [679, 138] on icon "submit" at bounding box center [681, 135] width 7 height 7
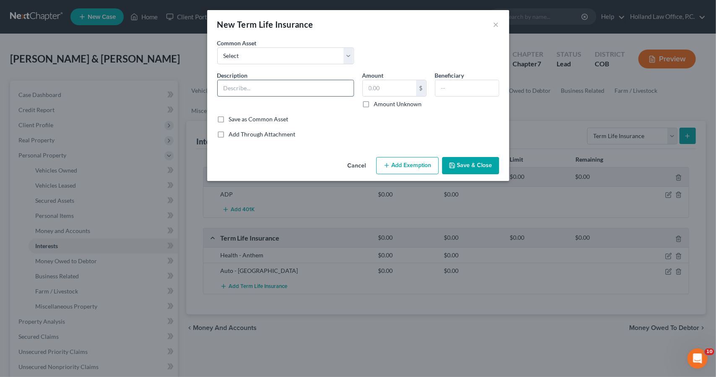
click at [261, 94] on input "text" at bounding box center [286, 88] width 136 height 16
click at [295, 94] on input "Dental" at bounding box center [286, 88] width 136 height 16
type input "Dental - Anthem"
click at [442, 86] on input "text" at bounding box center [466, 88] width 63 height 16
paste input "[PERSON_NAME] & [PERSON_NAME]"
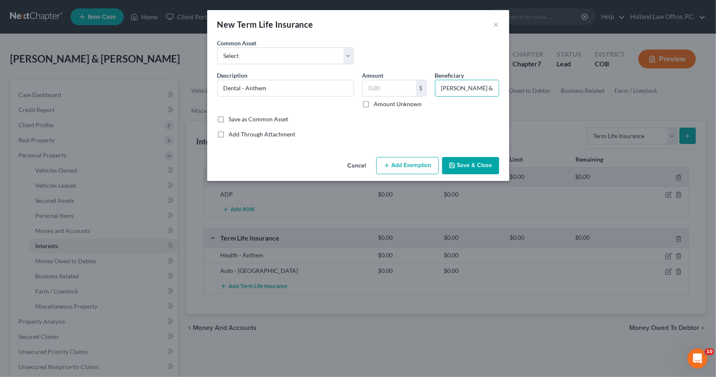
scroll to position [0, 38]
type input "[PERSON_NAME] & [PERSON_NAME]"
click at [481, 162] on button "Save & Close" at bounding box center [470, 166] width 57 height 18
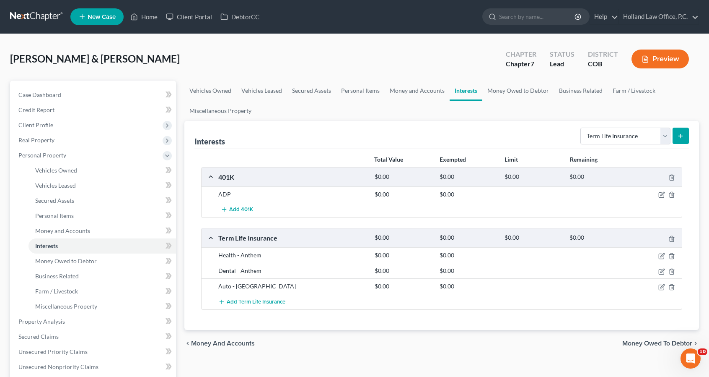
click at [678, 133] on icon "submit" at bounding box center [681, 135] width 7 height 7
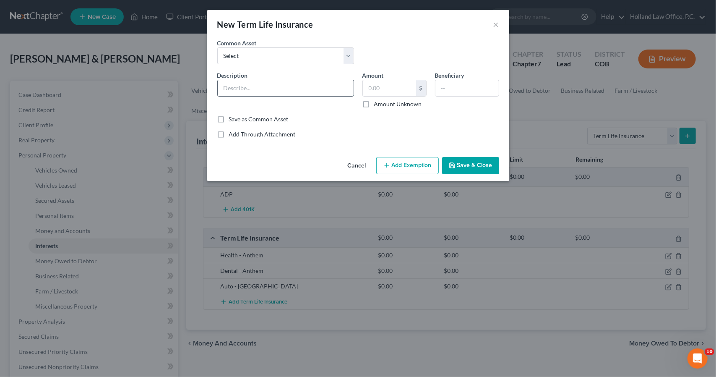
click at [319, 91] on input "text" at bounding box center [286, 88] width 136 height 16
type input "Vision - Anthem"
click at [456, 83] on input "text" at bounding box center [466, 88] width 63 height 16
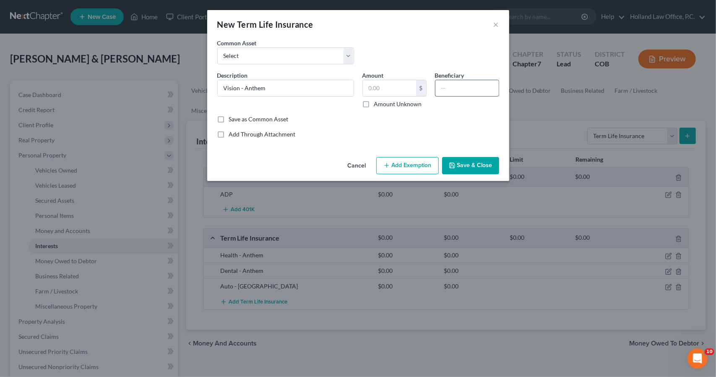
paste input "[PERSON_NAME] & [PERSON_NAME]"
type input "[PERSON_NAME] & [PERSON_NAME]"
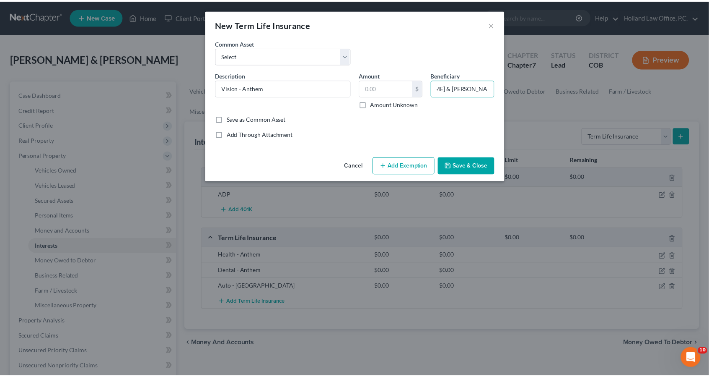
scroll to position [0, 0]
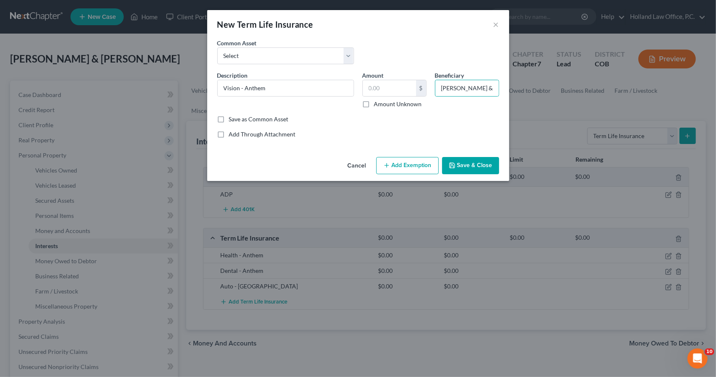
click at [475, 167] on button "Save & Close" at bounding box center [470, 166] width 57 height 18
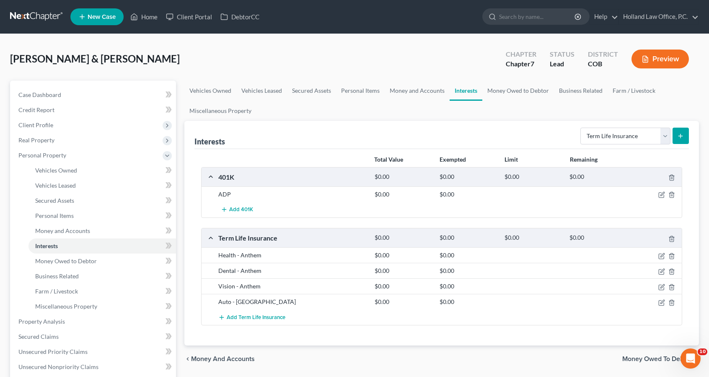
click at [679, 135] on icon "submit" at bounding box center [681, 135] width 7 height 7
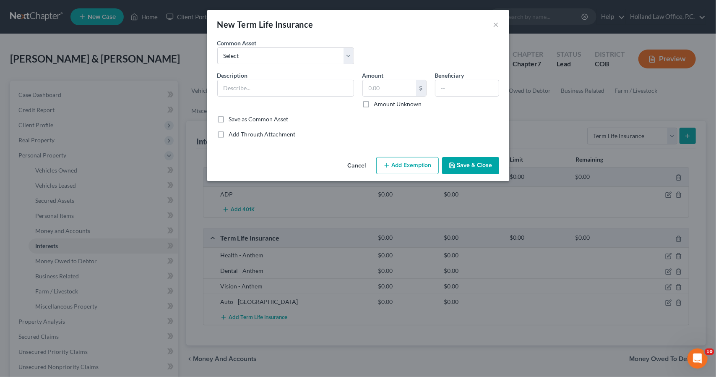
click at [327, 96] on div "Description *" at bounding box center [285, 89] width 145 height 37
click at [327, 93] on input "text" at bounding box center [286, 88] width 136 height 16
type input "Life - Mutual of Omaha"
click at [469, 167] on button "Save & Close" at bounding box center [470, 166] width 57 height 18
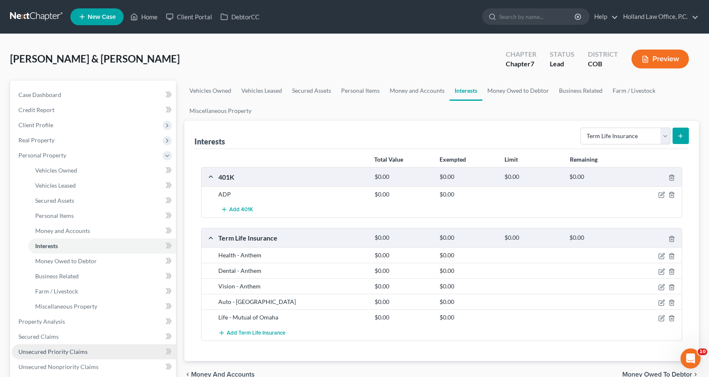
click at [46, 346] on link "Unsecured Priority Claims" at bounding box center [94, 351] width 164 height 15
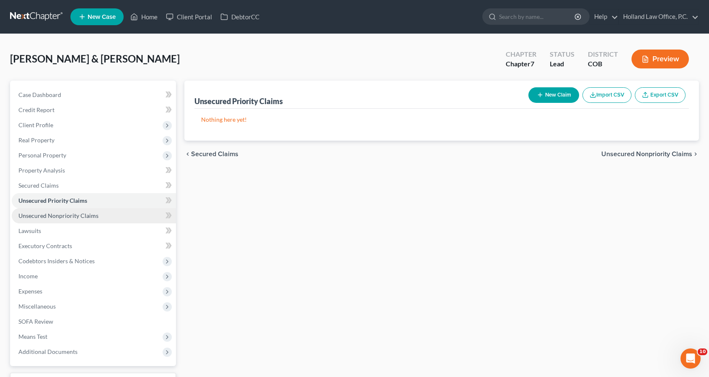
click at [111, 213] on link "Unsecured Nonpriority Claims" at bounding box center [94, 215] width 164 height 15
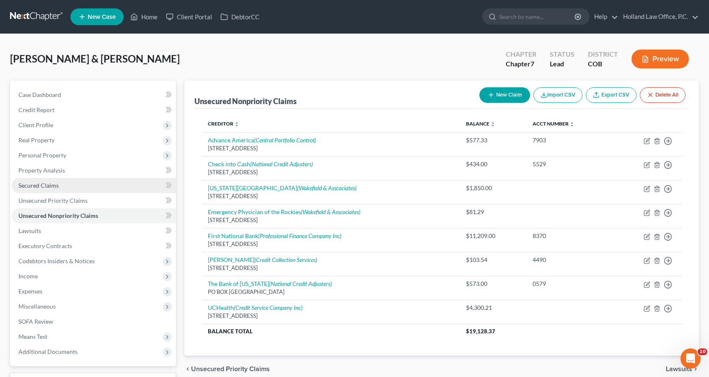
click at [102, 189] on link "Secured Claims" at bounding box center [94, 185] width 164 height 15
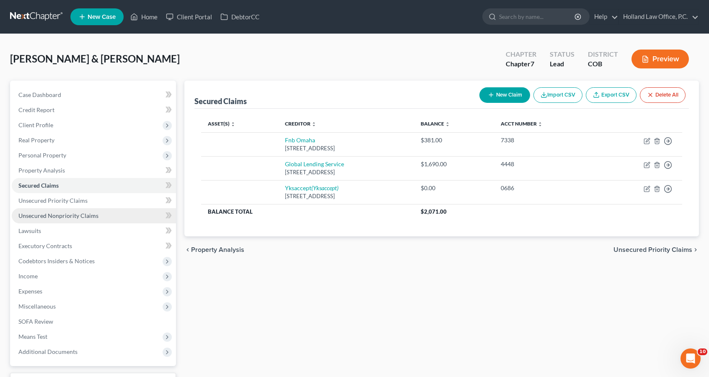
click at [94, 216] on span "Unsecured Nonpriority Claims" at bounding box center [58, 215] width 80 height 7
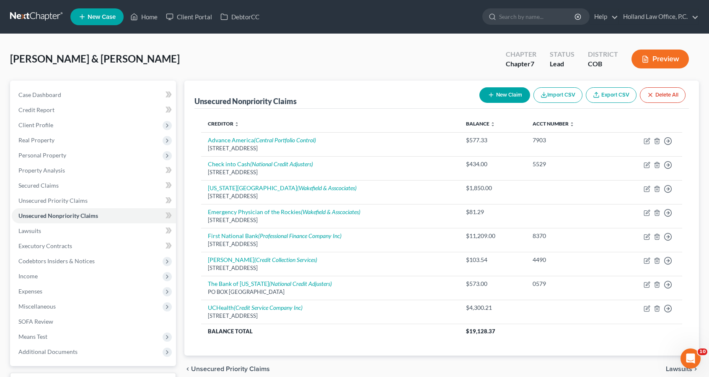
drag, startPoint x: 517, startPoint y: 85, endPoint x: 514, endPoint y: 92, distance: 7.7
click at [514, 92] on div "New Claim Import CSV Export CSV Delete All" at bounding box center [582, 95] width 213 height 22
click at [514, 92] on button "New Claim" at bounding box center [505, 95] width 51 height 16
select select "2"
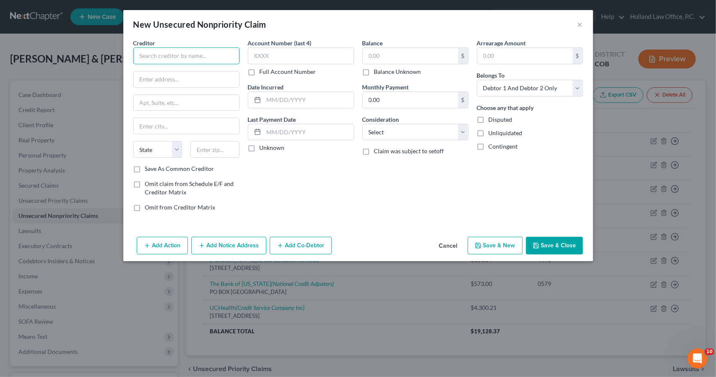
click at [179, 53] on input "text" at bounding box center [186, 55] width 106 height 17
type input "Rent A Center"
click at [166, 73] on input "text" at bounding box center [186, 79] width 105 height 16
type input "[GEOGRAPHIC_DATA]"
type input "75024"
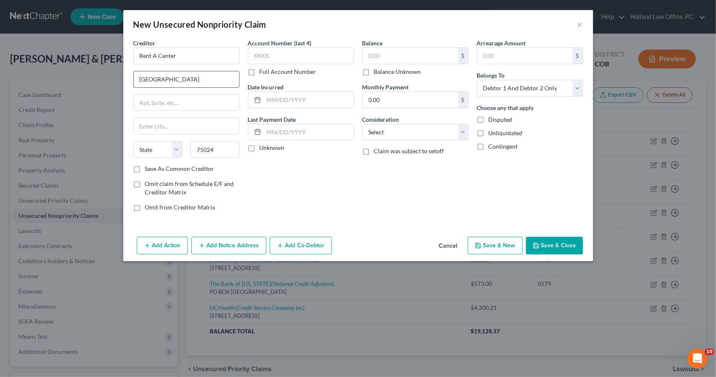
type input "Plano"
select select "45"
click at [394, 55] on input "text" at bounding box center [410, 56] width 95 height 16
type input "500"
click at [393, 135] on select "Select Cable / Satellite Services Collection Agency Credit Card Debt Debt Couns…" at bounding box center [415, 132] width 106 height 17
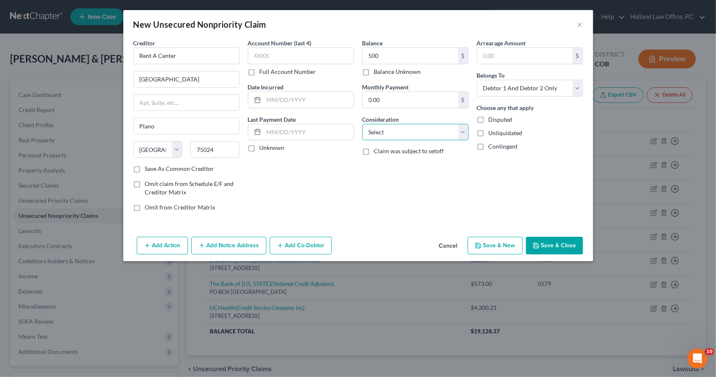
select select "14"
click at [362, 124] on select "Select Cable / Satellite Services Collection Agency Credit Card Debt Debt Couns…" at bounding box center [415, 132] width 106 height 17
click at [558, 248] on button "Save & Close" at bounding box center [554, 245] width 57 height 18
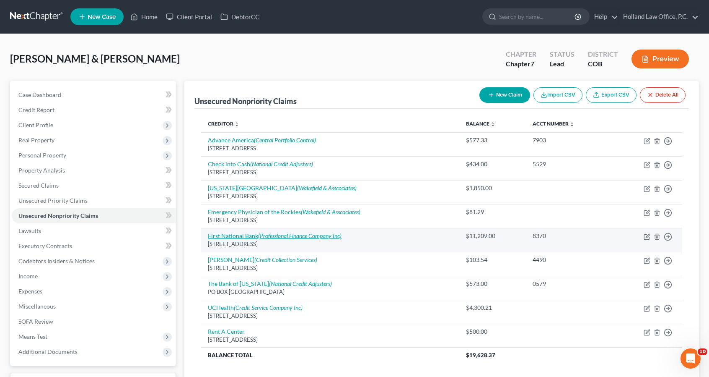
click at [340, 236] on icon "(Professional Finance Company Inc)" at bounding box center [299, 235] width 83 height 7
select select "5"
select select "1"
select select "0"
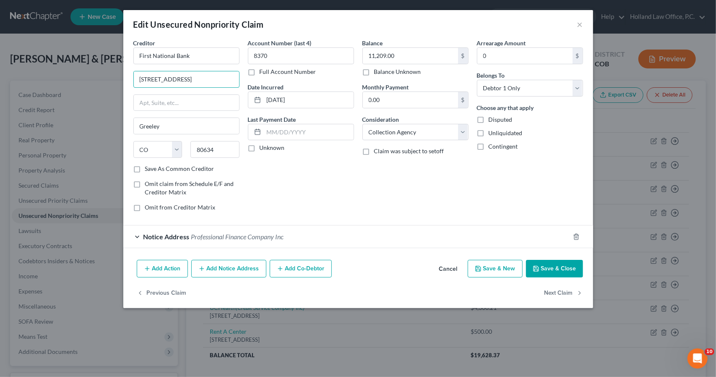
drag, startPoint x: 211, startPoint y: 82, endPoint x: 117, endPoint y: 79, distance: 94.0
click at [117, 79] on div "Edit Unsecured Nonpriority Claim × Creditor * First National Bank [STREET_ADDRE…" at bounding box center [358, 188] width 716 height 377
type input "PO Box 3128"
type input "68103"
type input "[GEOGRAPHIC_DATA]"
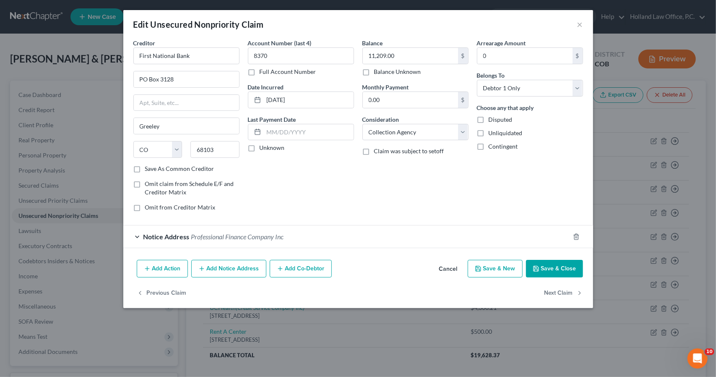
select select "30"
click at [553, 269] on button "Save & Close" at bounding box center [554, 269] width 57 height 18
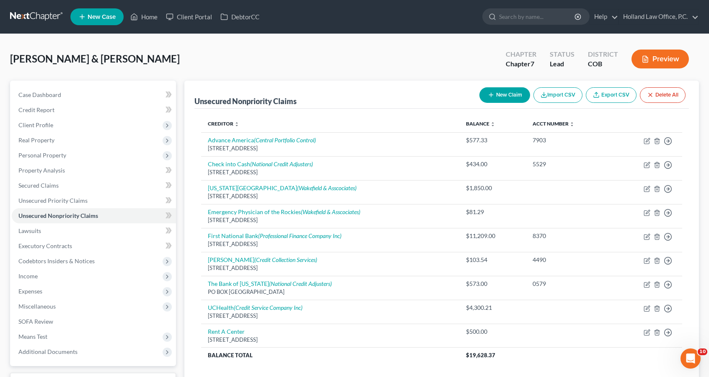
click at [507, 99] on button "New Claim" at bounding box center [505, 95] width 51 height 16
select select "2"
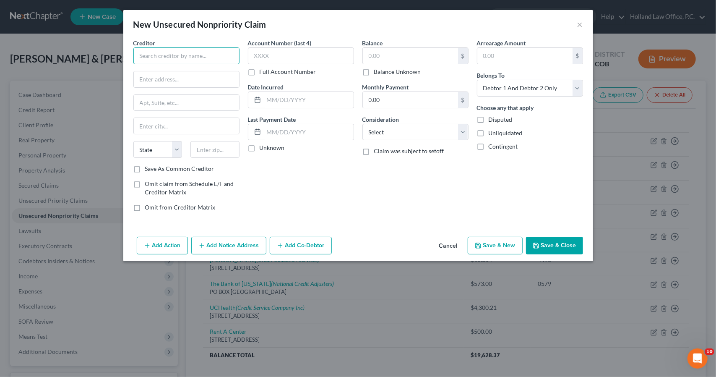
click at [207, 60] on input "text" at bounding box center [186, 55] width 106 height 17
type input "CuRae"
type input "PO Box 653043"
type input "75265"
type input "[GEOGRAPHIC_DATA]"
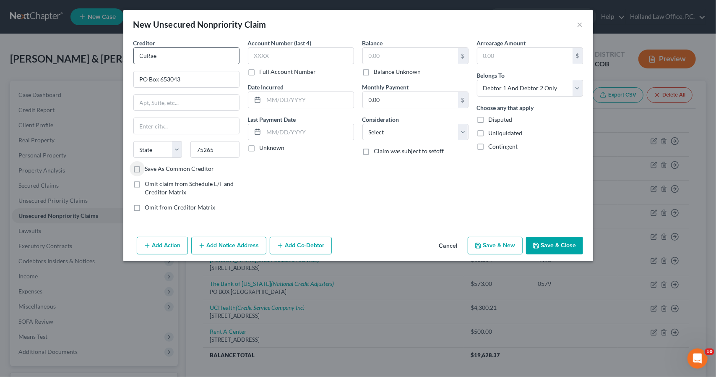
select select "45"
click at [372, 52] on input "text" at bounding box center [410, 56] width 95 height 16
type input "2,661"
click at [184, 166] on label "Save As Common Creditor" at bounding box center [179, 168] width 69 height 8
click at [154, 166] on input "Save As Common Creditor" at bounding box center [150, 166] width 5 height 5
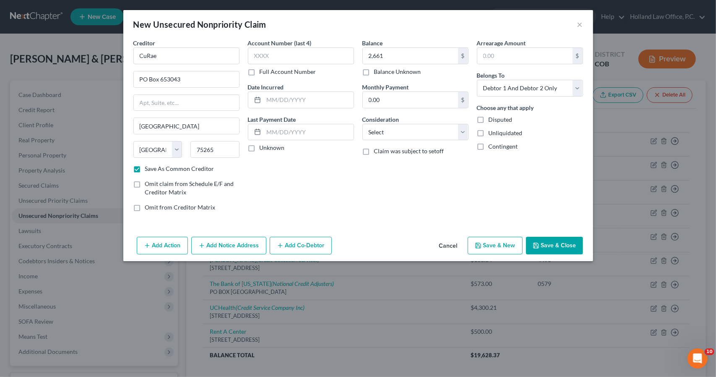
click at [551, 248] on button "Save & Close" at bounding box center [554, 245] width 57 height 18
checkbox input "false"
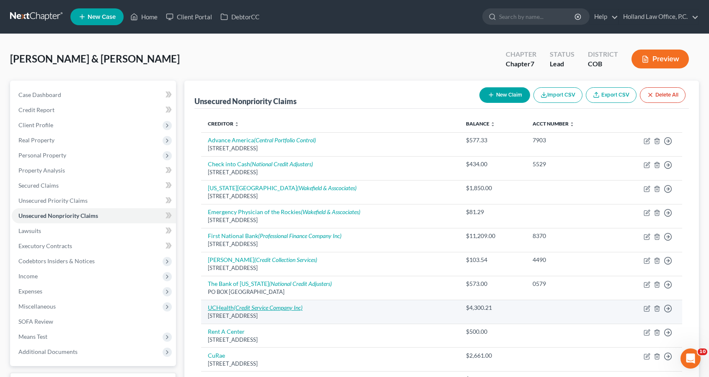
click at [250, 307] on icon "(Credit Service Company Inc)" at bounding box center [268, 307] width 69 height 7
select select "39"
select select "2"
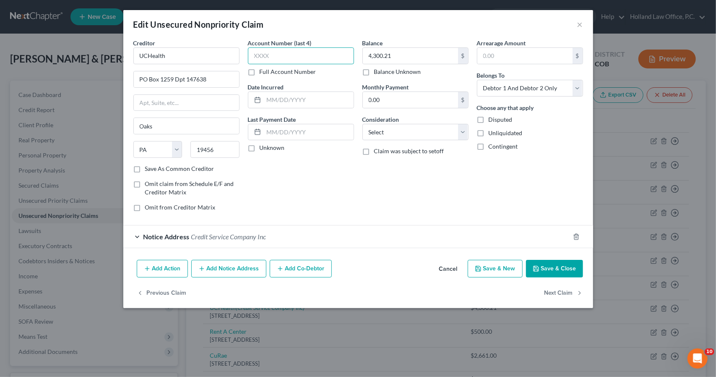
click at [291, 56] on input "text" at bounding box center [301, 55] width 106 height 17
type input "6301"
click at [548, 265] on button "Save & Close" at bounding box center [554, 269] width 57 height 18
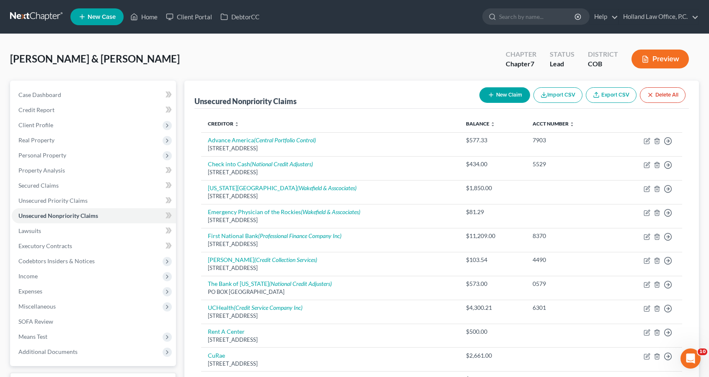
click at [513, 96] on button "New Claim" at bounding box center [505, 95] width 51 height 16
select select "2"
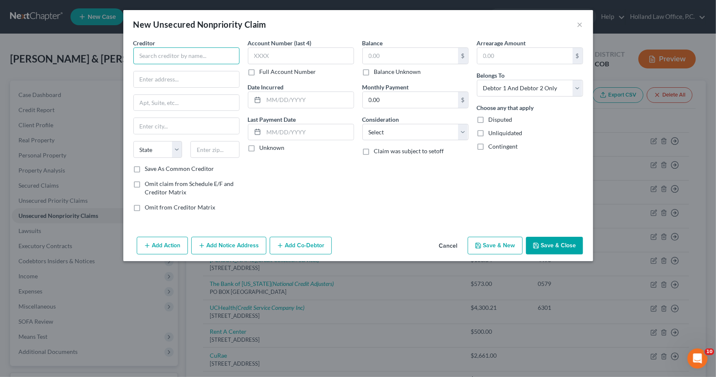
click at [216, 58] on input "text" at bounding box center [186, 55] width 106 height 17
type input "Vision Clinic"
type input "4"
type input "2001 [GEOGRAPHIC_DATA]"
type input "80634"
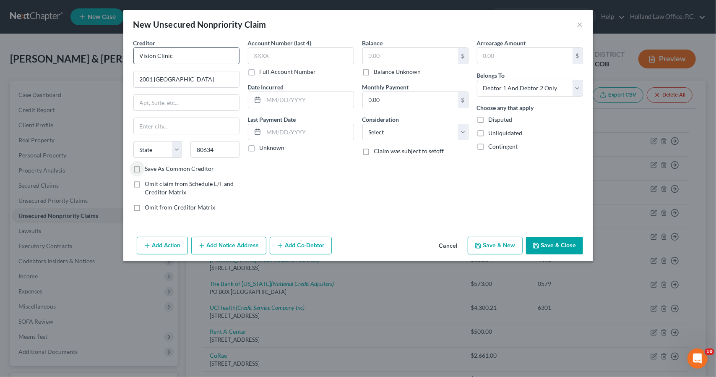
type input "Greeley"
select select "5"
click at [162, 165] on label "Save As Common Creditor" at bounding box center [179, 168] width 69 height 8
click at [154, 165] on input "Save As Common Creditor" at bounding box center [150, 166] width 5 height 5
checkbox input "true"
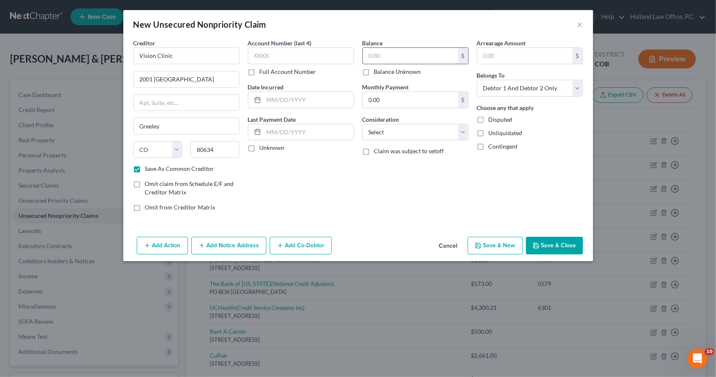
click at [403, 50] on input "text" at bounding box center [410, 56] width 95 height 16
type input "130"
click at [271, 55] on input "text" at bounding box center [301, 55] width 106 height 17
type input "6965"
click at [543, 245] on button "Save & Close" at bounding box center [554, 245] width 57 height 18
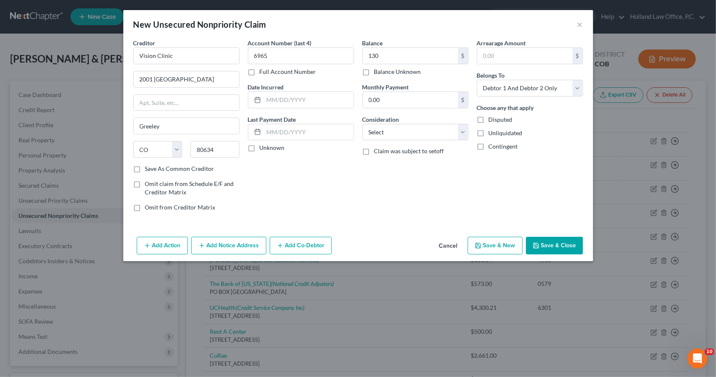
checkbox input "false"
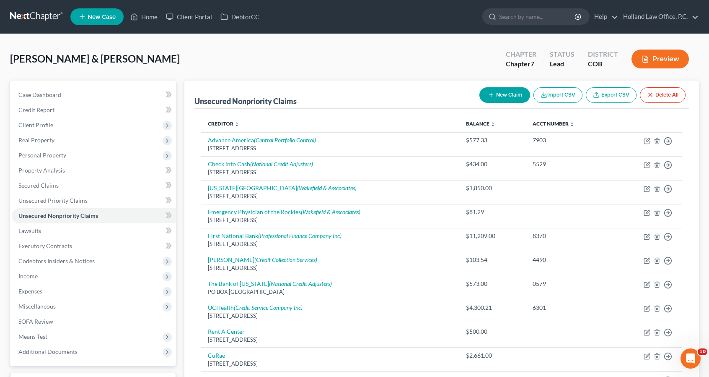
click at [489, 95] on line "button" at bounding box center [491, 95] width 4 height 0
select select "2"
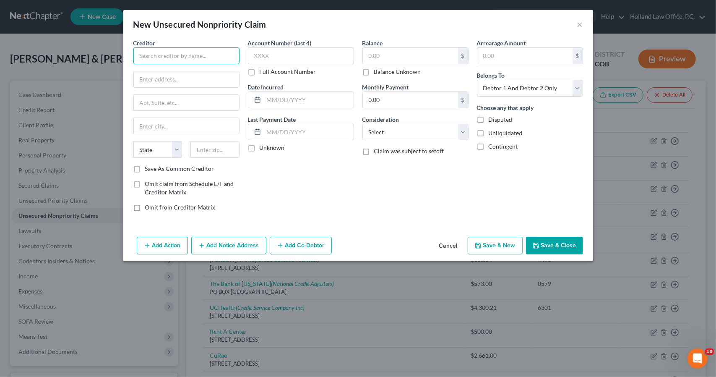
click at [195, 56] on input "text" at bounding box center [186, 55] width 106 height 17
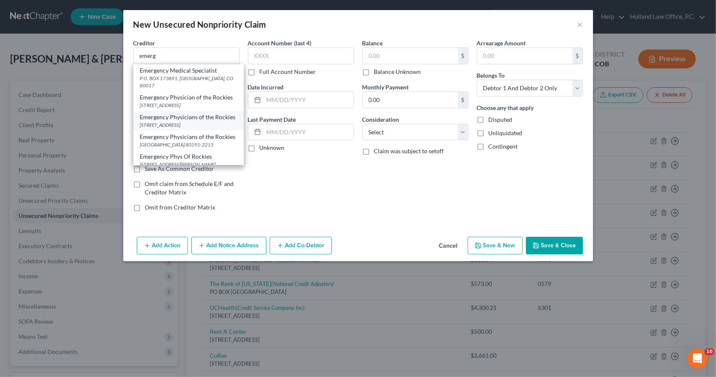
click at [199, 121] on div "Emergency Physicians of the Rockies" at bounding box center [188, 117] width 97 height 8
type input "Emergency Physicians of the Rockies"
type input "PO Box 912215"
type input "[GEOGRAPHIC_DATA]"
select select "5"
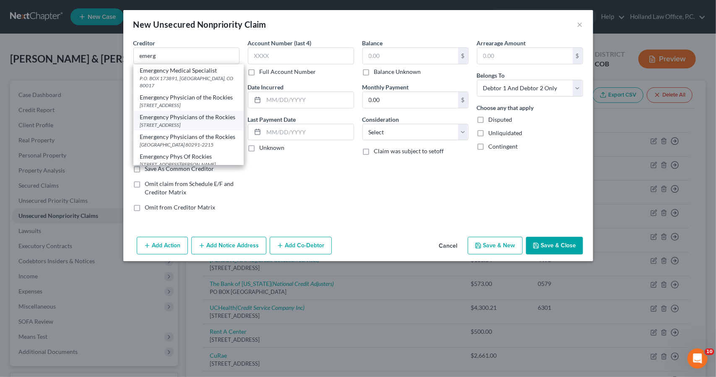
type input "80291"
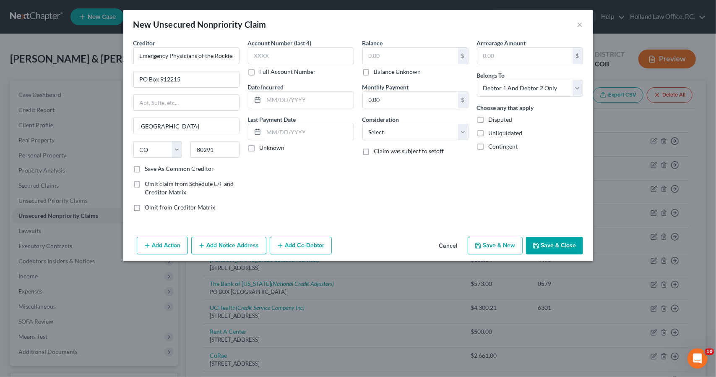
click at [236, 245] on button "Add Notice Address" at bounding box center [228, 245] width 75 height 18
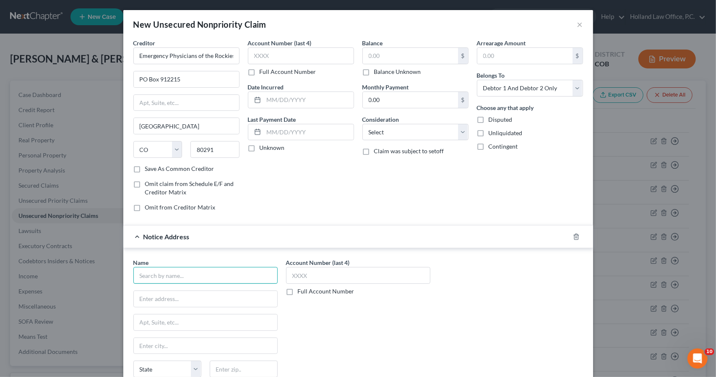
click at [192, 280] on input "text" at bounding box center [205, 275] width 144 height 17
click at [192, 294] on div "Attn: Bankruptcy [GEOGRAPHIC_DATA]" at bounding box center [183, 297] width 87 height 7
type input "BC Services"
type input "Attn: Bankruptcy"
type input "Po Box 1317"
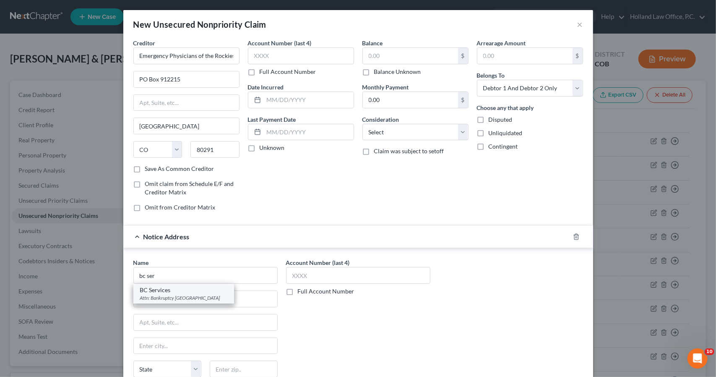
type input "Longmont"
select select "5"
type input "80502"
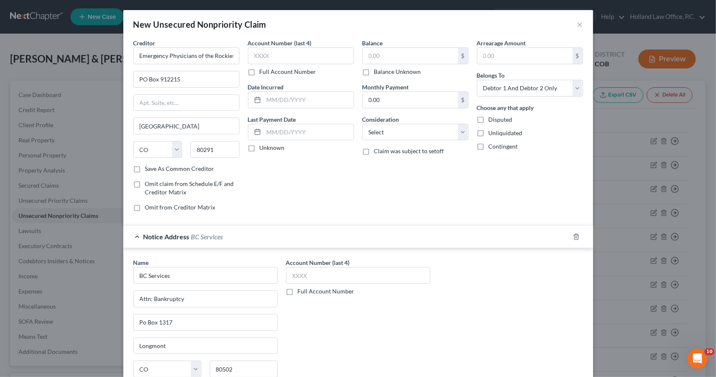
click at [287, 234] on div "Notice Address BC Services" at bounding box center [346, 236] width 446 height 22
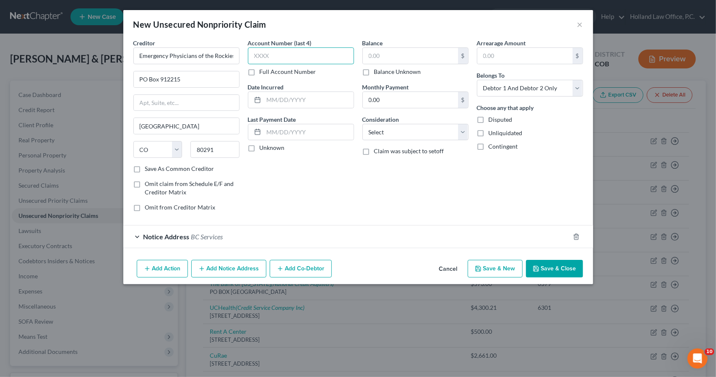
click at [266, 52] on input "text" at bounding box center [301, 55] width 106 height 17
type input "1730"
click at [485, 265] on button "Save & New" at bounding box center [495, 269] width 55 height 18
select select "2"
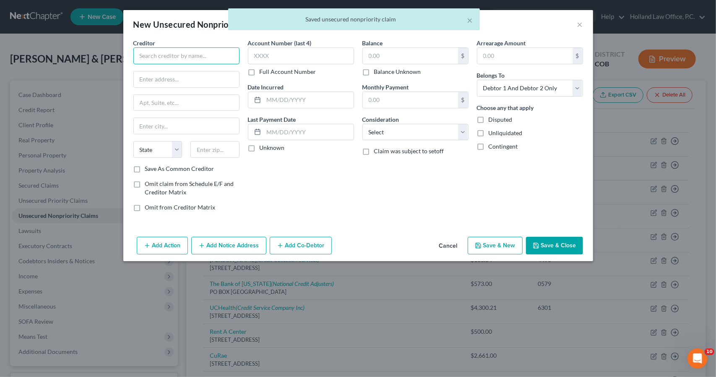
click at [228, 48] on input "text" at bounding box center [186, 55] width 106 height 17
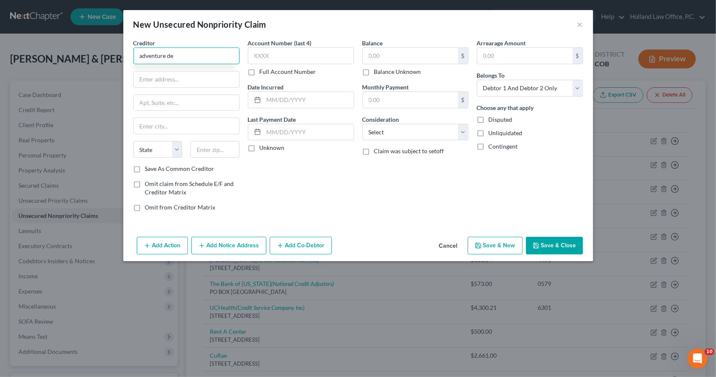
click at [168, 57] on input "adventure de" at bounding box center [186, 55] width 106 height 17
drag, startPoint x: 168, startPoint y: 57, endPoint x: 167, endPoint y: 52, distance: 4.3
click at [167, 52] on input "adventurde" at bounding box center [186, 55] width 106 height 17
type input "adventure Dental"
click at [159, 81] on input "text" at bounding box center [186, 79] width 105 height 16
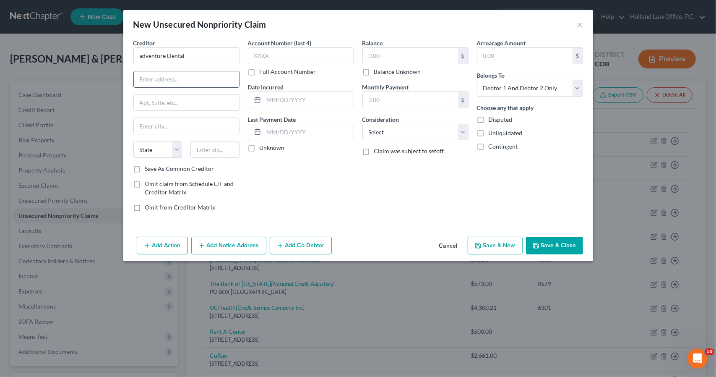
click at [169, 86] on input "text" at bounding box center [186, 79] width 105 height 16
click at [172, 83] on input "text" at bounding box center [186, 79] width 105 height 16
paste input "[STREET_ADDRESS]"
type input "[STREET_ADDRESS]"
click at [215, 155] on input "text" at bounding box center [214, 149] width 49 height 17
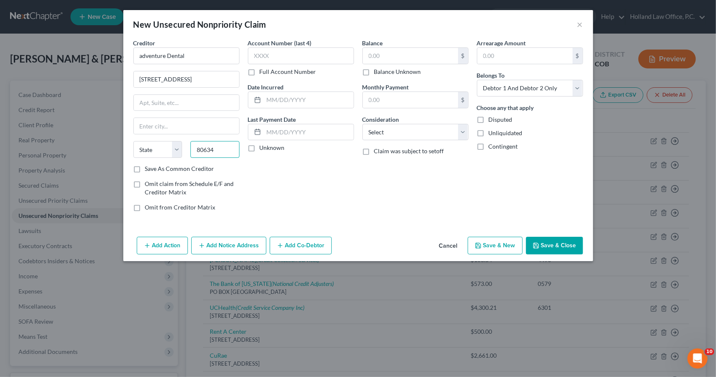
type input "80634"
type input "Greeley"
select select "5"
drag, startPoint x: 181, startPoint y: 81, endPoint x: 263, endPoint y: 81, distance: 82.2
click at [263, 81] on div "Creditor * adventure Dental [STREET_ADDRESS][GEOGRAPHIC_DATA] [US_STATE] AK AR …" at bounding box center [358, 128] width 458 height 179
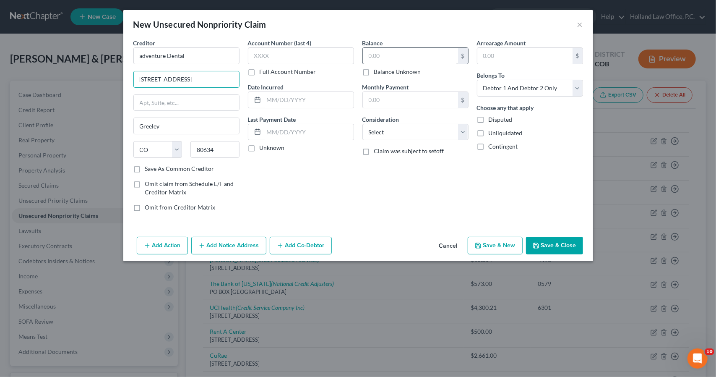
type input "[STREET_ADDRESS]"
click at [379, 56] on input "text" at bounding box center [410, 56] width 95 height 16
click at [319, 52] on input "text" at bounding box center [301, 55] width 106 height 17
type input "8291"
click at [242, 249] on button "Add Notice Address" at bounding box center [228, 245] width 75 height 18
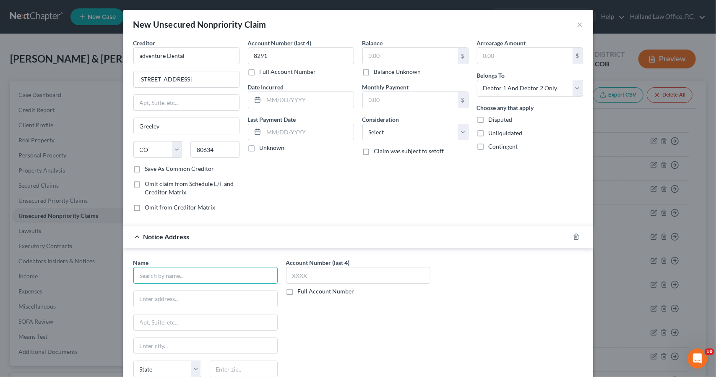
click at [211, 278] on input "text" at bounding box center [205, 275] width 144 height 17
type input "r"
type input "RGS Collections LLC"
click at [210, 301] on input "text" at bounding box center [205, 299] width 143 height 16
type input "5"
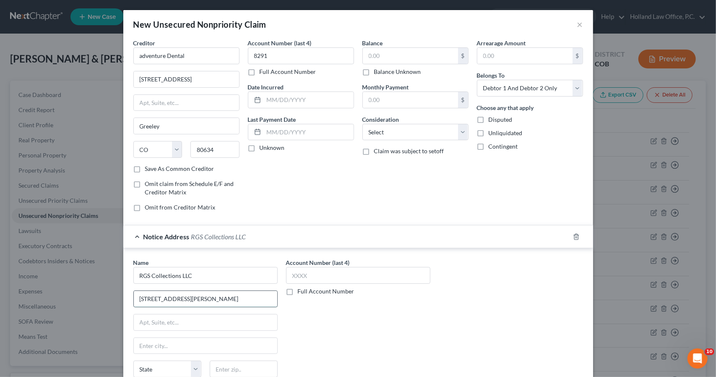
type input "[STREET_ADDRESS][PERSON_NAME]"
drag, startPoint x: 210, startPoint y: 298, endPoint x: 171, endPoint y: 297, distance: 38.2
click at [171, 297] on input "[STREET_ADDRESS][PERSON_NAME]" at bounding box center [205, 299] width 143 height 16
click at [254, 366] on input "text" at bounding box center [244, 368] width 68 height 17
type input "75081"
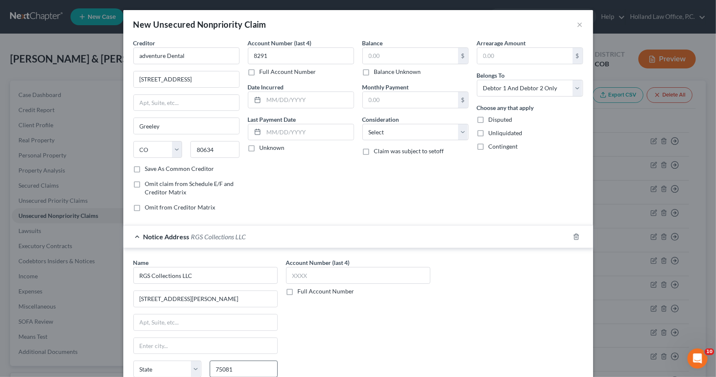
scroll to position [72, 0]
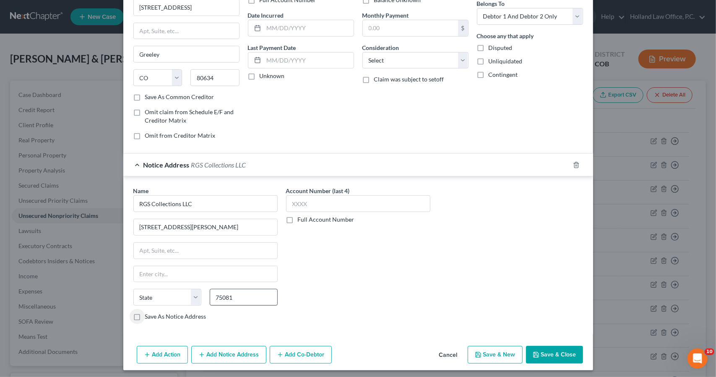
type input "[PERSON_NAME]"
select select "45"
click at [317, 167] on div "Notice Address RGS Collections LLC" at bounding box center [346, 164] width 446 height 22
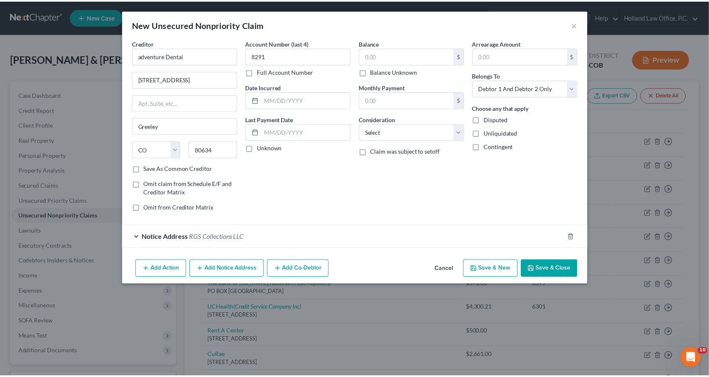
scroll to position [0, 0]
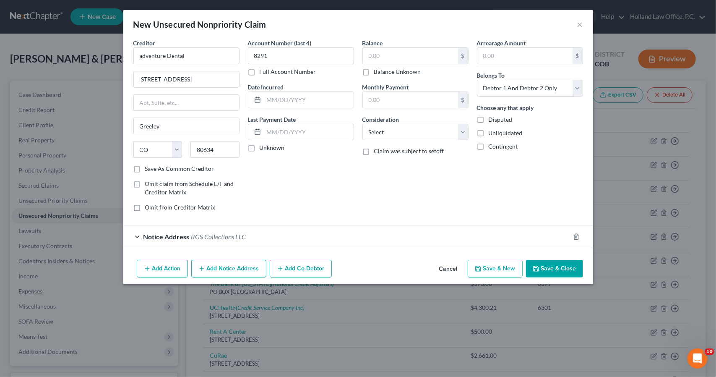
click at [566, 268] on button "Save & Close" at bounding box center [554, 269] width 57 height 18
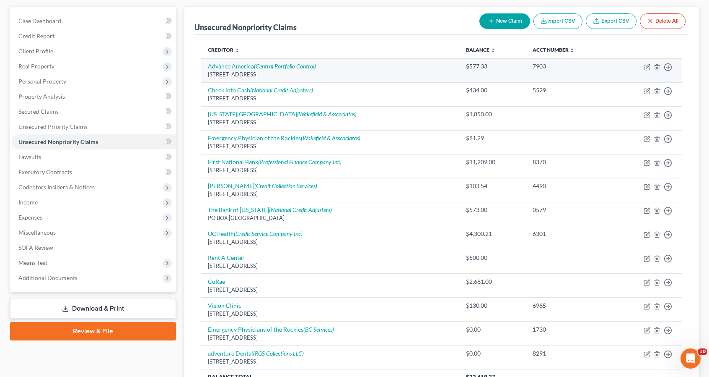
scroll to position [73, 0]
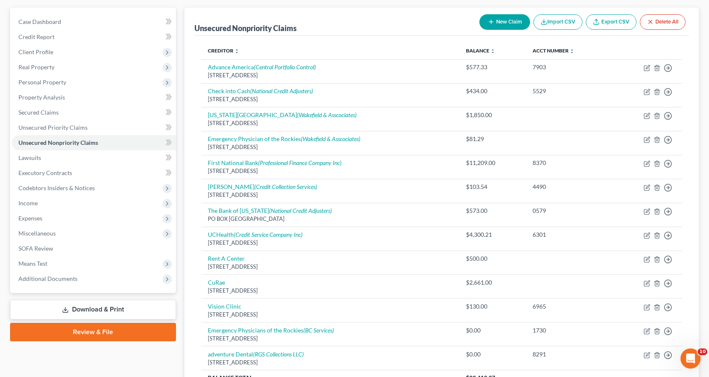
click at [497, 30] on div "New Claim Import CSV Export CSV Delete All" at bounding box center [582, 22] width 213 height 22
click at [497, 28] on button "New Claim" at bounding box center [505, 22] width 51 height 16
select select "2"
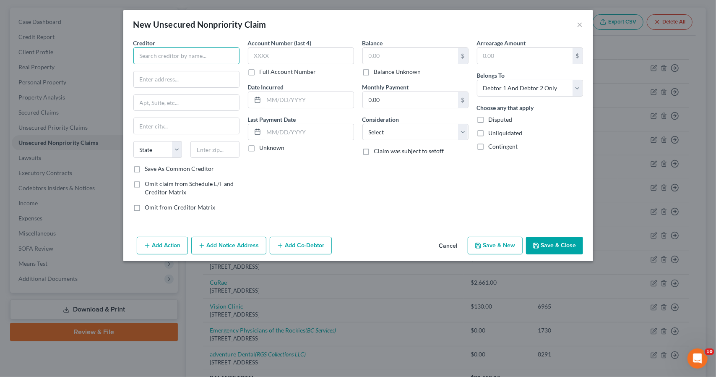
click at [188, 63] on input "text" at bounding box center [186, 55] width 106 height 17
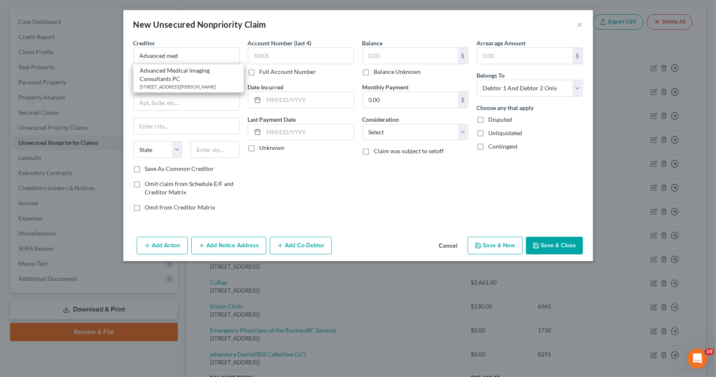
click at [174, 72] on div "Advanced Medical Imaging Consultants PC" at bounding box center [188, 74] width 97 height 17
type input "Advanced Medical Imaging Consultants PC"
type input "PO Box 270580"
type input "[GEOGRAPHIC_DATA][PERSON_NAME]"
select select "5"
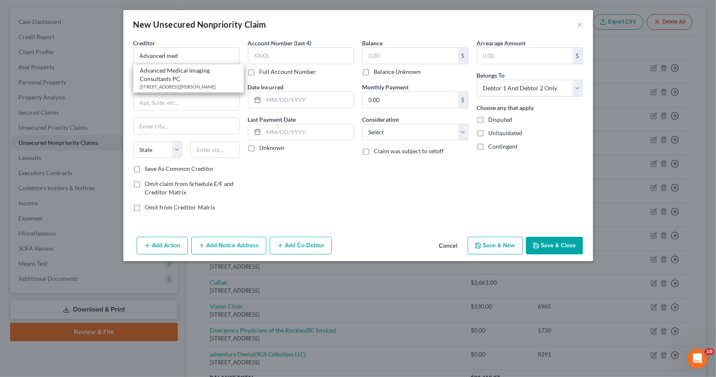
type input "80527"
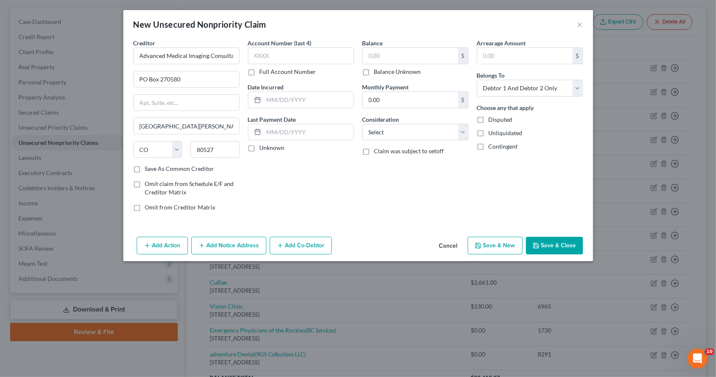
click at [209, 239] on button "Add Notice Address" at bounding box center [228, 245] width 75 height 18
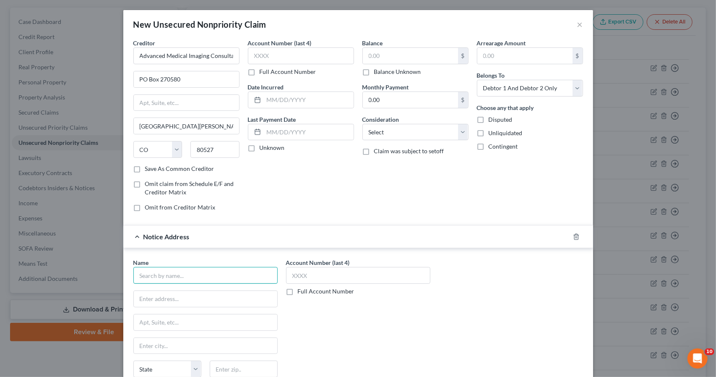
click at [190, 267] on input "text" at bounding box center [205, 275] width 144 height 17
click at [574, 235] on polyline "button" at bounding box center [576, 235] width 5 height 0
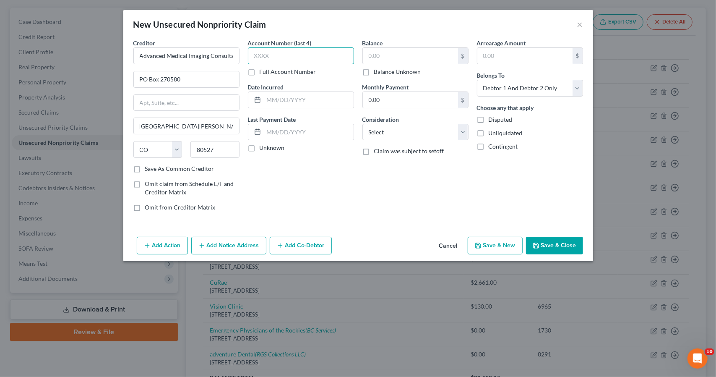
click at [301, 50] on input "text" at bounding box center [301, 55] width 106 height 17
type input "1395"
click at [432, 56] on input "text" at bounding box center [410, 56] width 95 height 16
click at [548, 249] on button "Save & Close" at bounding box center [554, 245] width 57 height 18
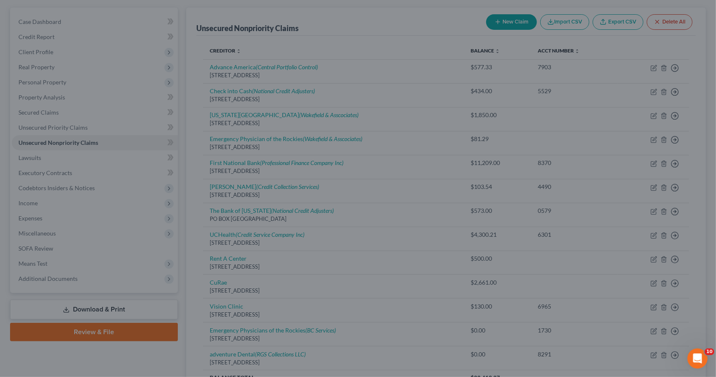
type input "0.00"
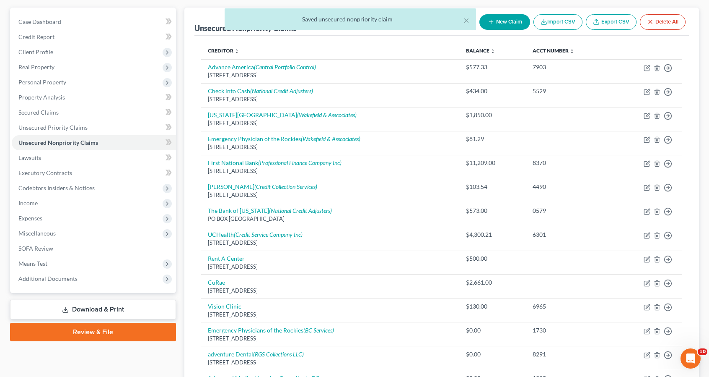
click at [513, 25] on div "× Saved unsecured nonpriority claim" at bounding box center [350, 21] width 709 height 26
click at [508, 20] on div "× Saved unsecured nonpriority claim" at bounding box center [350, 21] width 709 height 26
click at [467, 21] on button "×" at bounding box center [467, 20] width 6 height 10
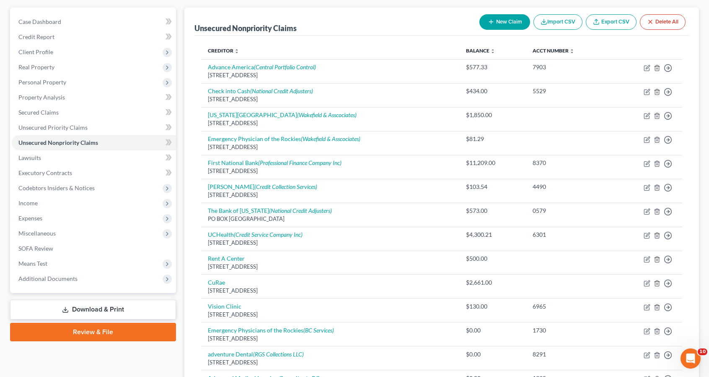
click at [491, 23] on line "button" at bounding box center [491, 22] width 0 height 4
select select "2"
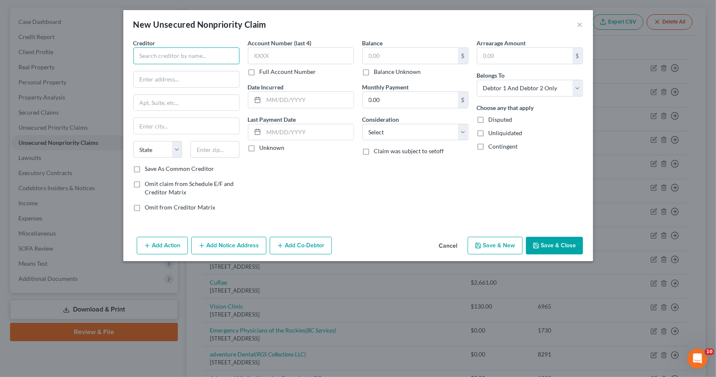
click at [212, 57] on input "text" at bounding box center [186, 55] width 106 height 17
click at [212, 57] on input "Greeley" at bounding box center [186, 55] width 106 height 17
type input "Greeley Dental Health"
type input "[STREET_ADDRESS]"
type input "80634"
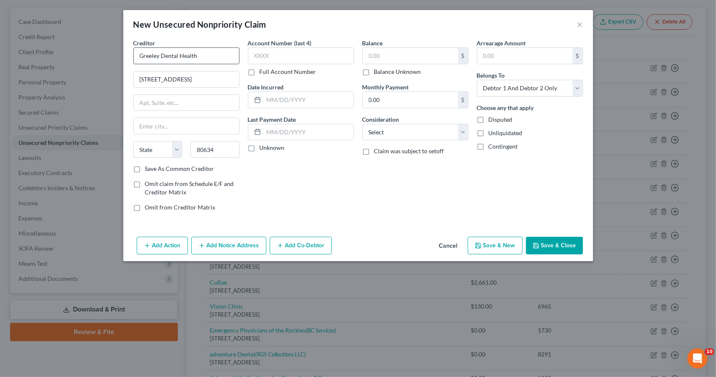
type input "Greeley"
select select "5"
click at [391, 59] on input "text" at bounding box center [410, 56] width 95 height 16
type input "116"
click at [325, 46] on div "Account Number (last 4) Full Account Number" at bounding box center [301, 57] width 106 height 37
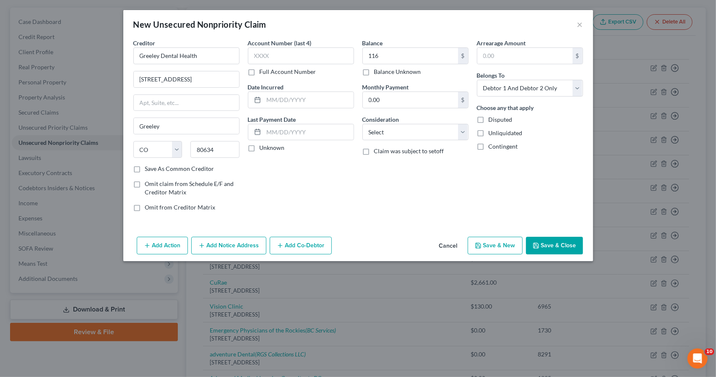
click at [325, 46] on div "Account Number (last 4) Full Account Number" at bounding box center [301, 57] width 106 height 37
click at [325, 50] on input "text" at bounding box center [301, 55] width 106 height 17
type input "7391"
click at [494, 245] on button "Save & New" at bounding box center [495, 245] width 55 height 18
select select "2"
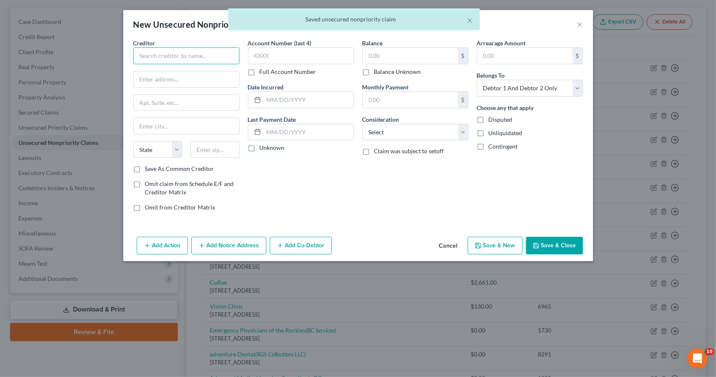
click at [197, 52] on input "text" at bounding box center [186, 55] width 106 height 17
click at [197, 68] on div "Atmos Energy Corporation" at bounding box center [183, 70] width 87 height 8
type input "Atmos Energy Corporation"
type input "PO Box 650205"
type input "[GEOGRAPHIC_DATA]"
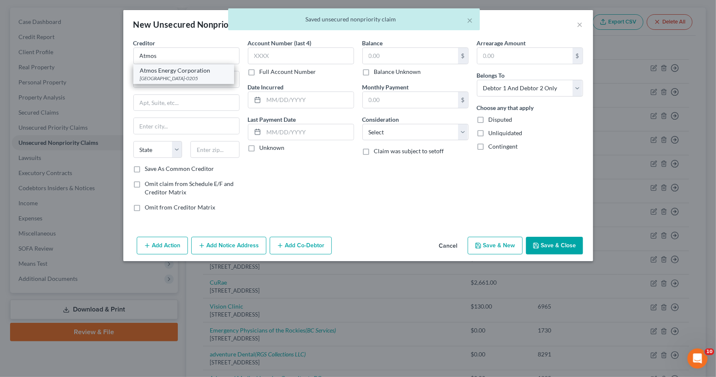
select select "45"
type input "75265-0205"
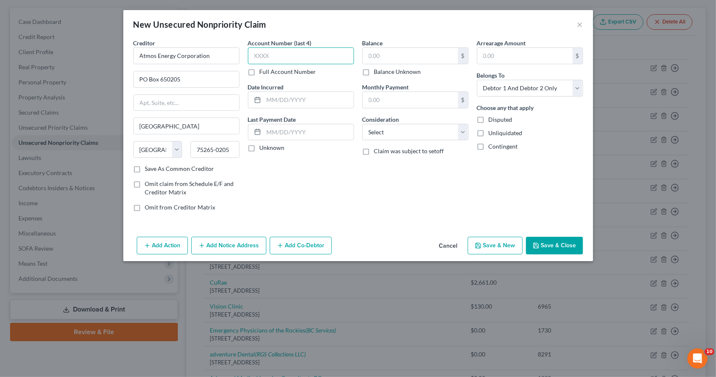
click at [336, 52] on input "text" at bounding box center [301, 55] width 106 height 17
type input "8281"
type input "386.98"
click at [559, 243] on button "Save & Close" at bounding box center [554, 245] width 57 height 18
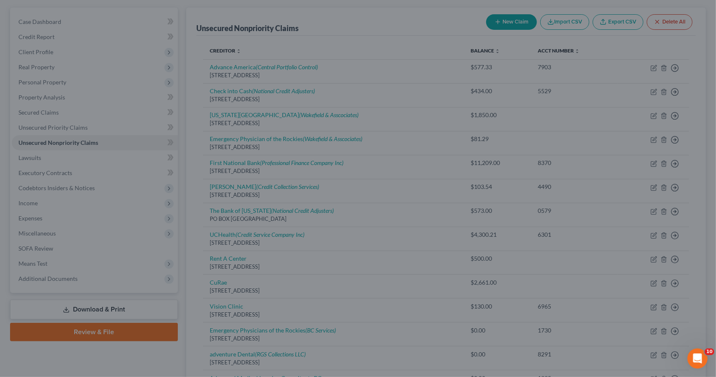
type input "0.00"
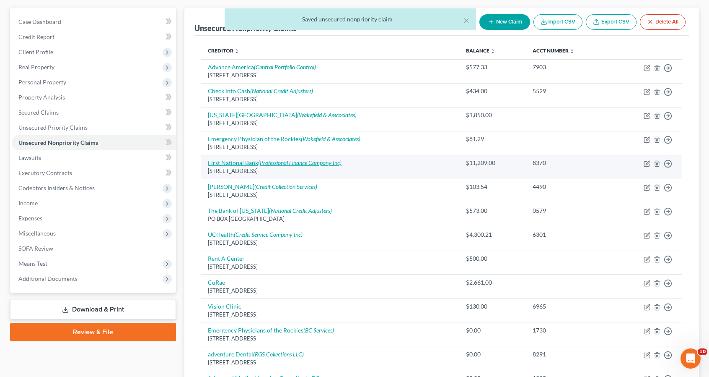
click at [259, 162] on icon "(Professional Finance Company Inc)" at bounding box center [299, 162] width 83 height 7
select select "30"
select select "1"
select select "0"
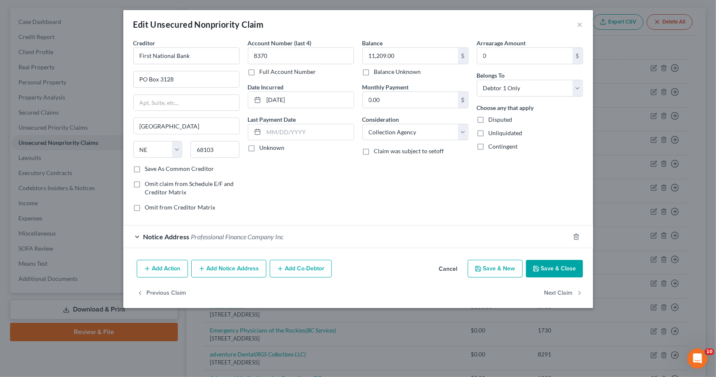
click at [247, 268] on button "Add Notice Address" at bounding box center [228, 269] width 75 height 18
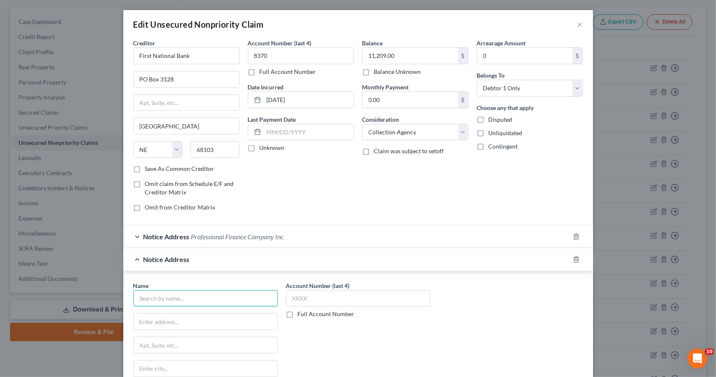
click at [222, 298] on input "text" at bounding box center [205, 298] width 144 height 17
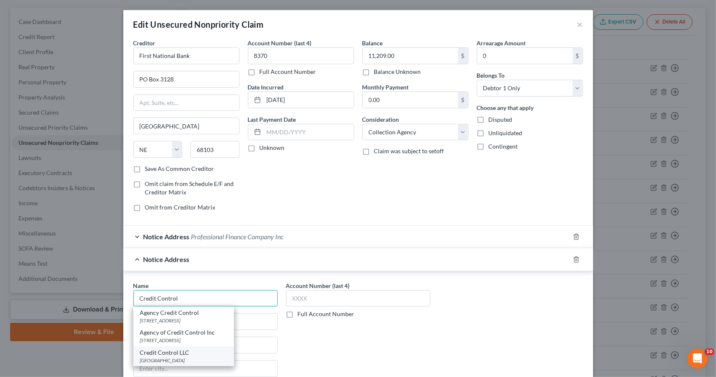
drag, startPoint x: 222, startPoint y: 298, endPoint x: 200, endPoint y: 348, distance: 54.2
click at [200, 307] on div "Credit Control Agency Credit Control [STREET_ADDRESS] Agency of Credit Control …" at bounding box center [205, 298] width 144 height 17
click at [200, 356] on div "[GEOGRAPHIC_DATA]" at bounding box center [183, 359] width 87 height 7
type input "Credit Control LLC"
type input "PO Box 31179"
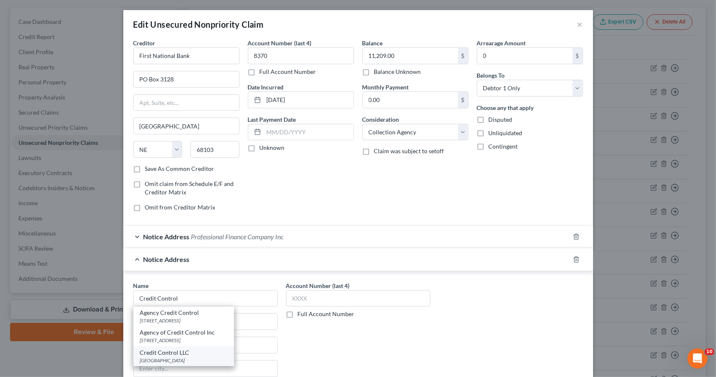
type input "[GEOGRAPHIC_DATA]"
select select "9"
type input "33631"
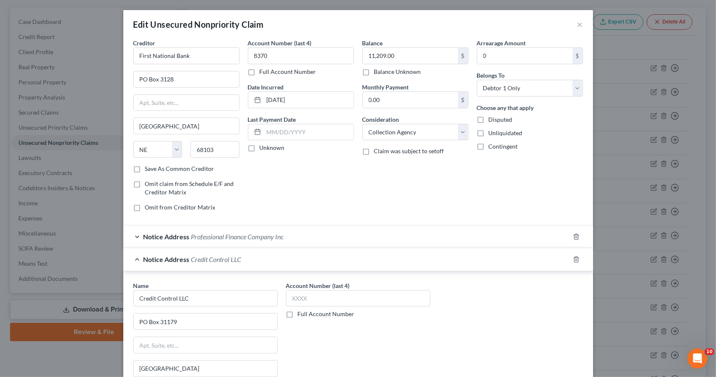
click at [244, 263] on div "Notice Address Credit Control LLC" at bounding box center [346, 259] width 446 height 22
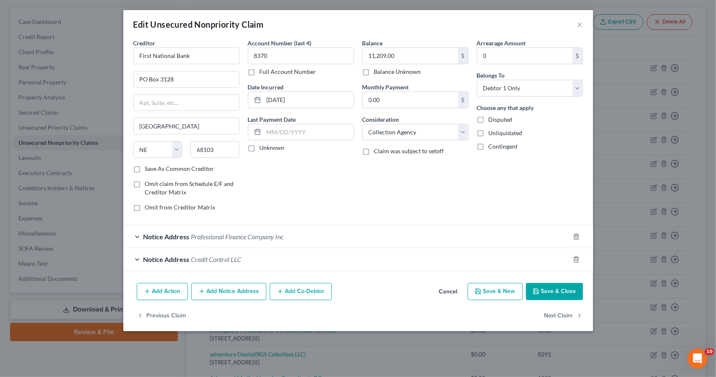
click at [495, 287] on button "Save & New" at bounding box center [495, 292] width 55 height 18
select select "2"
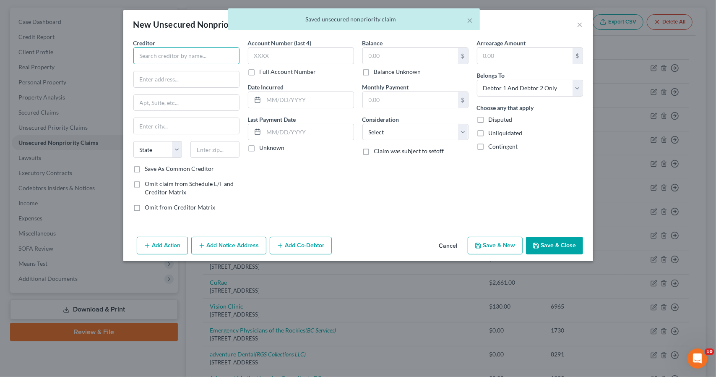
click at [182, 57] on input "text" at bounding box center [186, 55] width 106 height 17
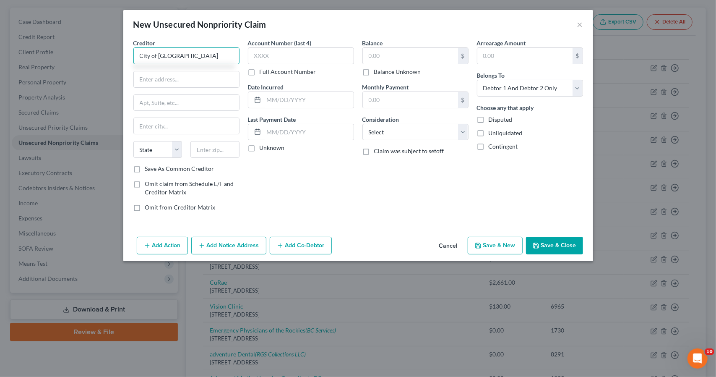
type input "City of [GEOGRAPHIC_DATA]"
type input "PO box 1928"
type input "80632"
type input "Greeley"
select select "5"
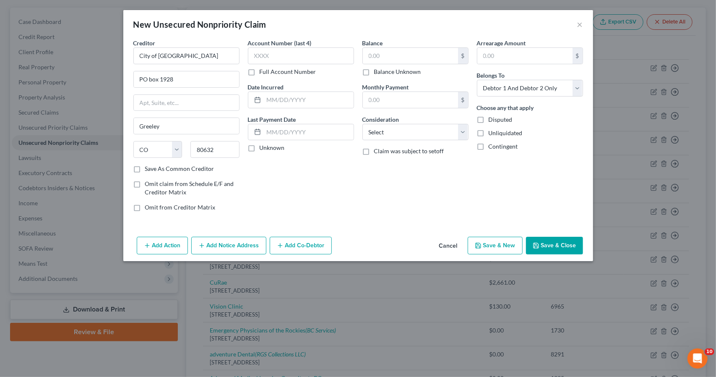
click at [159, 169] on label "Save As Common Creditor" at bounding box center [179, 168] width 69 height 8
click at [154, 169] on input "Save As Common Creditor" at bounding box center [150, 166] width 5 height 5
checkbox input "true"
click at [398, 55] on input "text" at bounding box center [410, 56] width 95 height 16
type input "443"
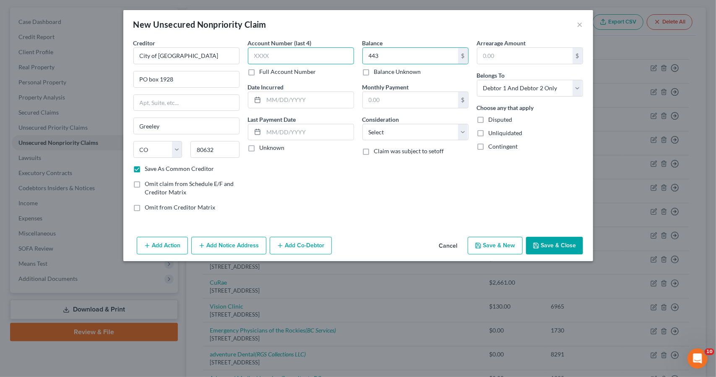
click at [349, 57] on input "text" at bounding box center [301, 55] width 106 height 17
type input "9901"
click at [504, 244] on button "Save & New" at bounding box center [495, 245] width 55 height 18
checkbox input "false"
select select "2"
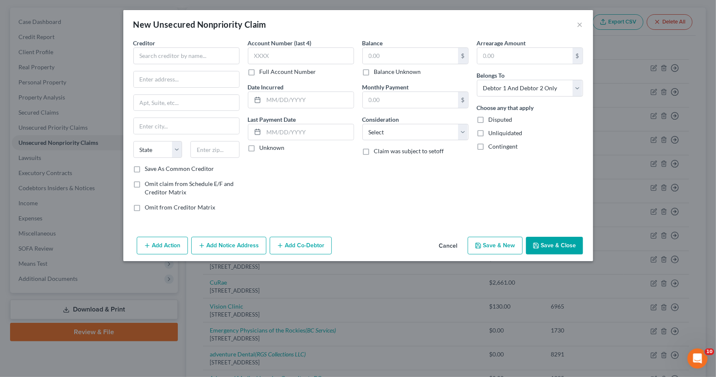
type input "443.00"
type input "0.00"
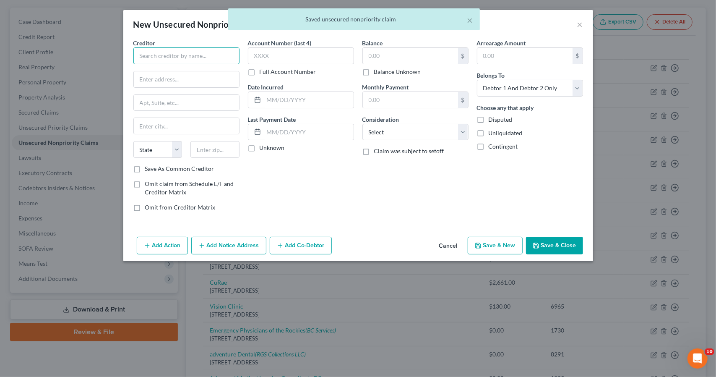
click at [214, 52] on input "text" at bounding box center [186, 55] width 106 height 17
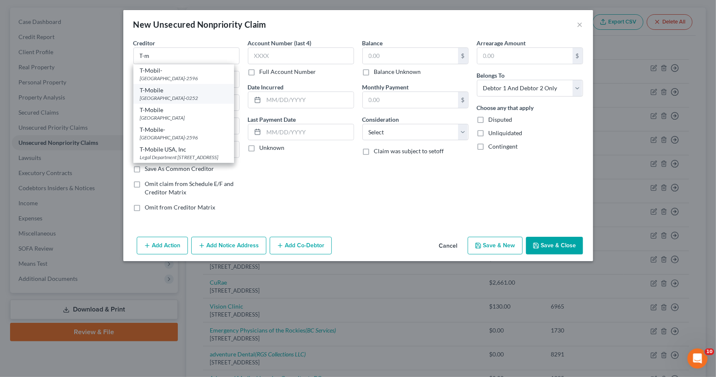
click at [197, 101] on div "[GEOGRAPHIC_DATA]-0252" at bounding box center [183, 97] width 87 height 7
type input "T-Mobile"
type input "PO Box 660252"
type input "[GEOGRAPHIC_DATA]"
select select "45"
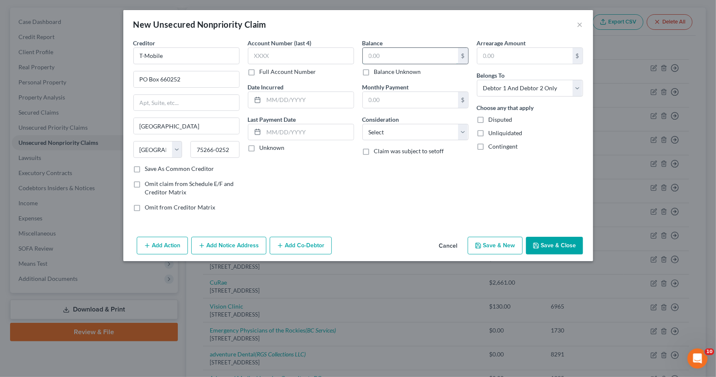
click at [371, 58] on input "text" at bounding box center [410, 56] width 95 height 16
click at [496, 242] on button "Save & New" at bounding box center [495, 245] width 55 height 18
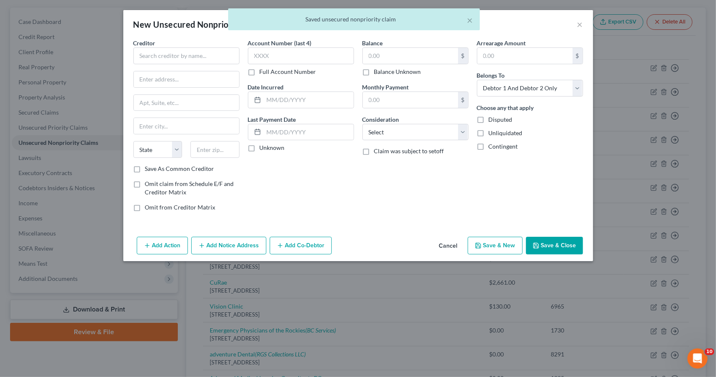
click at [226, 46] on div "Creditor *" at bounding box center [186, 52] width 106 height 26
click at [226, 50] on input "text" at bounding box center [186, 55] width 106 height 17
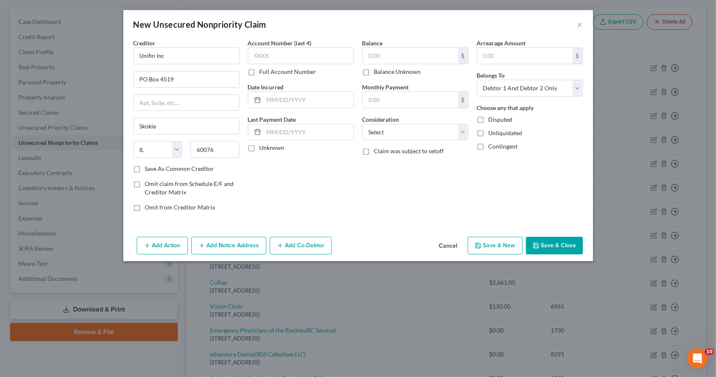
click at [260, 164] on div "Account Number (last 4) Full Account Number Date Incurred Last Payment Date Unk…" at bounding box center [301, 128] width 114 height 179
click at [317, 54] on input "text" at bounding box center [301, 55] width 106 height 17
click at [516, 236] on button "Save & New" at bounding box center [495, 245] width 55 height 18
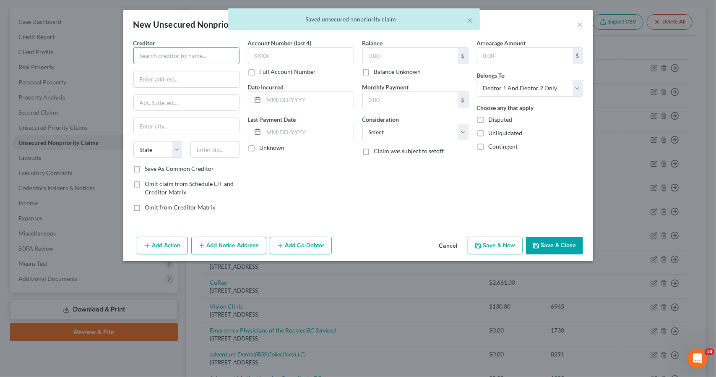
click at [198, 56] on input "text" at bounding box center [186, 55] width 106 height 17
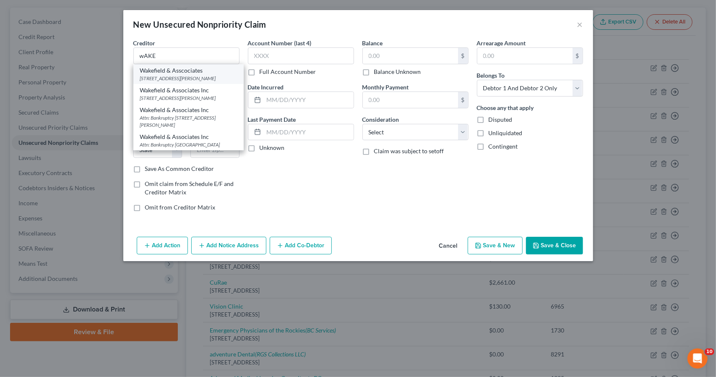
click at [185, 78] on div "[STREET_ADDRESS][PERSON_NAME]" at bounding box center [188, 78] width 97 height 7
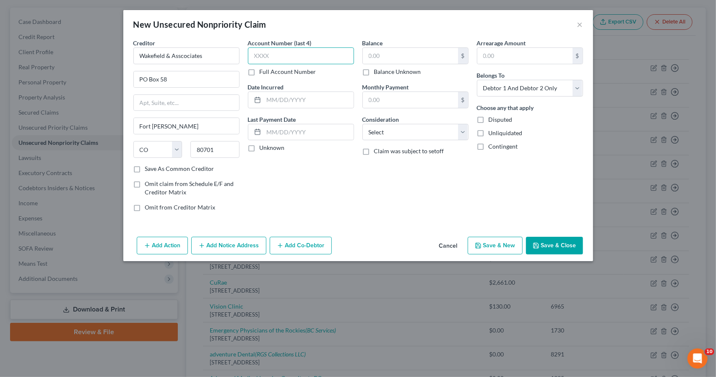
click at [273, 60] on input "text" at bounding box center [301, 55] width 106 height 17
click at [372, 53] on input "text" at bounding box center [410, 56] width 95 height 16
click at [501, 241] on button "Save & New" at bounding box center [495, 245] width 55 height 18
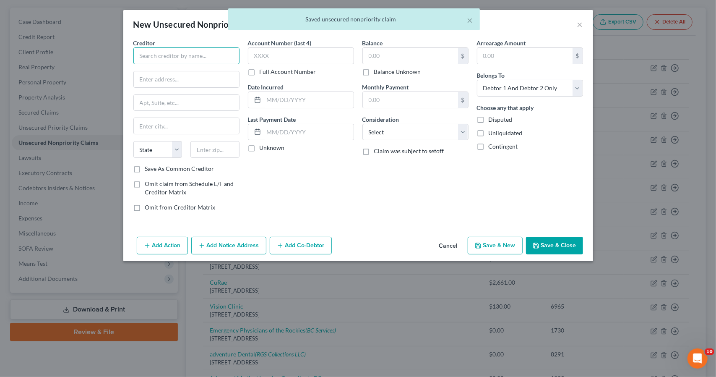
click at [189, 57] on input "text" at bounding box center [186, 55] width 106 height 17
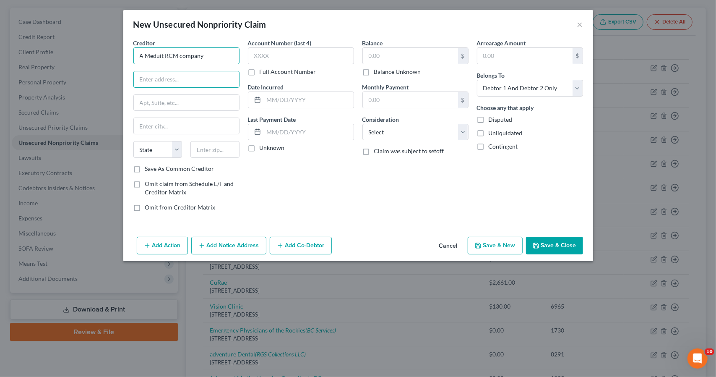
click at [189, 57] on input "A Meduit RCM company" at bounding box center [186, 55] width 106 height 17
drag, startPoint x: 166, startPoint y: 54, endPoint x: 103, endPoint y: 46, distance: 63.5
click at [103, 46] on div "New Unsecured Nonpriority Claim × Creditor * A Meduit RCM company State [US_STA…" at bounding box center [358, 188] width 716 height 377
drag, startPoint x: 179, startPoint y: 57, endPoint x: 103, endPoint y: 57, distance: 76.7
click at [103, 57] on div "New Unsecured Nonpriority Claim × Creditor * RCM company State [US_STATE] AK AR…" at bounding box center [358, 188] width 716 height 377
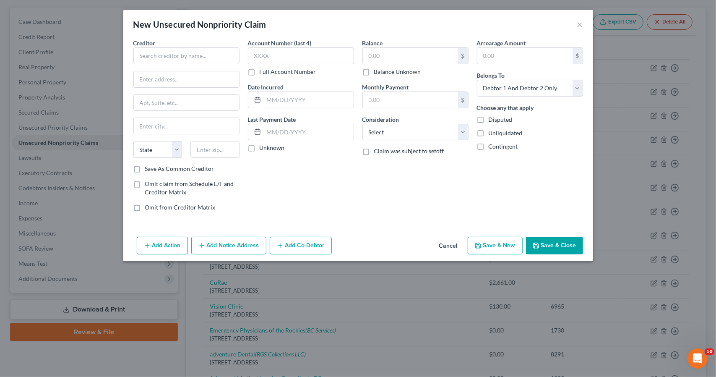
click at [511, 242] on button "Save & New" at bounding box center [495, 245] width 55 height 18
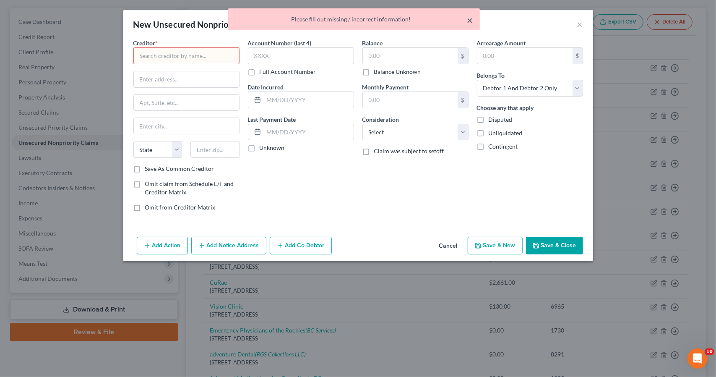
click at [468, 21] on button "×" at bounding box center [470, 20] width 6 height 10
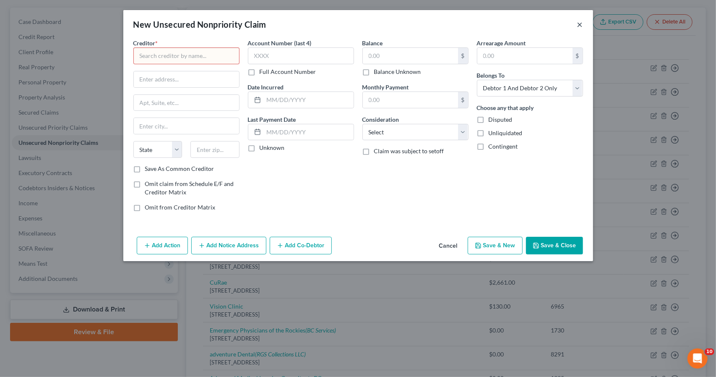
click at [579, 27] on button "×" at bounding box center [580, 24] width 6 height 10
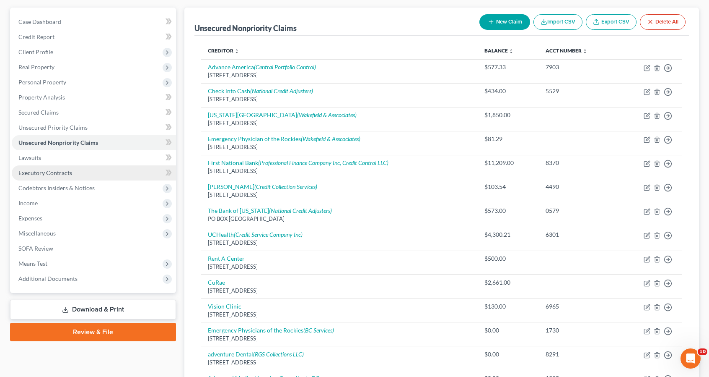
click at [43, 173] on span "Executory Contracts" at bounding box center [45, 172] width 54 height 7
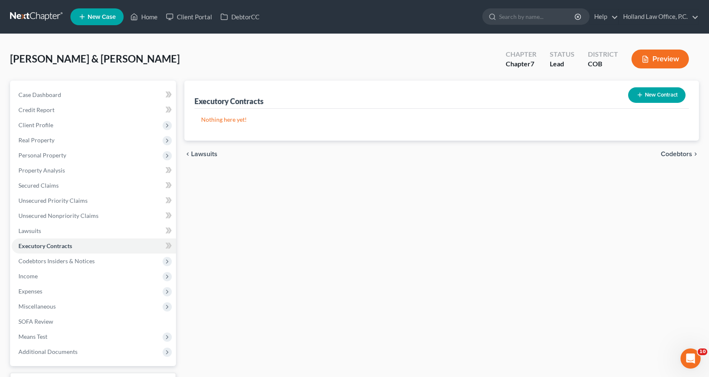
click at [643, 84] on div "New Contract" at bounding box center [657, 95] width 64 height 22
click at [645, 90] on button "New Contract" at bounding box center [657, 95] width 57 height 16
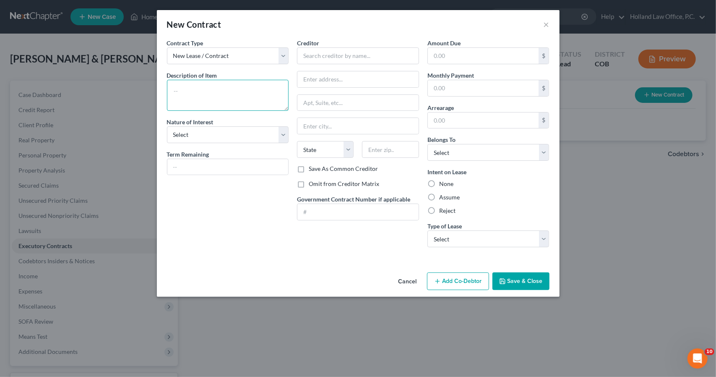
click at [228, 101] on textarea at bounding box center [228, 95] width 122 height 31
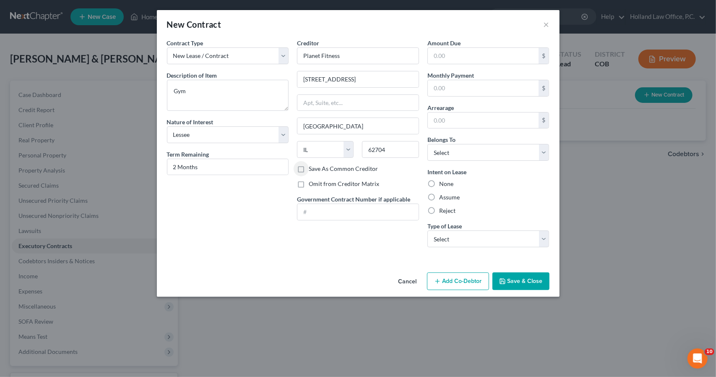
click at [316, 167] on label "Save As Common Creditor" at bounding box center [343, 168] width 69 height 8
click at [316, 167] on input "Save As Common Creditor" at bounding box center [314, 166] width 5 height 5
click at [447, 197] on label "Assume" at bounding box center [449, 197] width 21 height 8
click at [447, 197] on input "Assume" at bounding box center [444, 195] width 5 height 5
click at [456, 152] on select "Select Debtor 1 Only Debtor 2 Only Debtor 1 And Debtor 2 Only At Least One Of T…" at bounding box center [488, 152] width 122 height 17
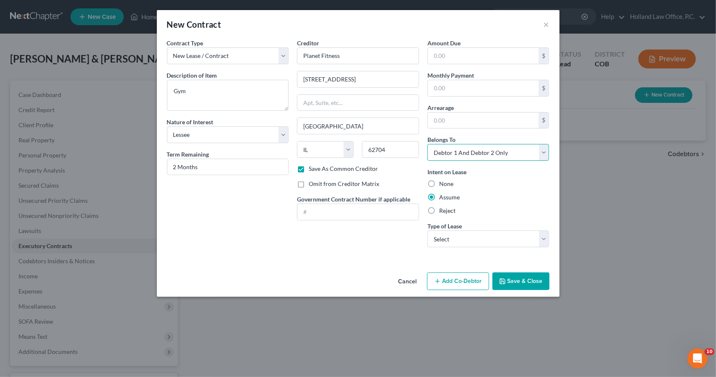
click at [427, 144] on select "Select Debtor 1 Only Debtor 2 Only Debtor 1 And Debtor 2 Only At Least One Of T…" at bounding box center [488, 152] width 122 height 17
click at [446, 85] on input "text" at bounding box center [483, 88] width 111 height 16
click at [466, 233] on select "Select Real Estate Car Other" at bounding box center [488, 238] width 122 height 17
click at [427, 230] on select "Select Real Estate Car Other" at bounding box center [488, 238] width 122 height 17
click at [496, 286] on button "Save & Close" at bounding box center [520, 281] width 57 height 18
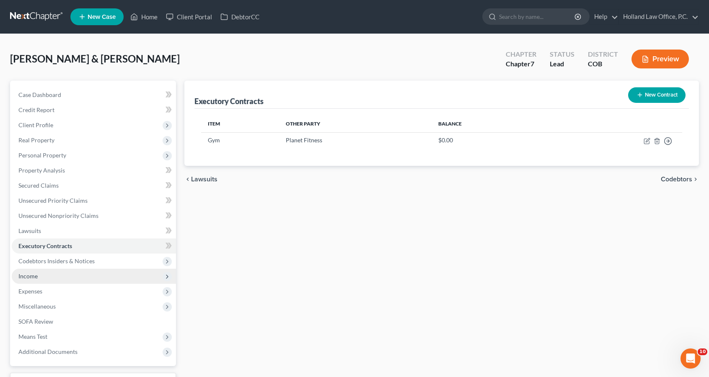
click at [69, 279] on span "Income" at bounding box center [94, 275] width 164 height 15
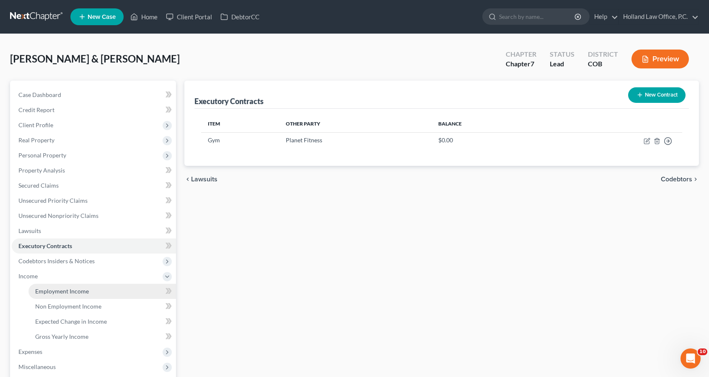
click at [75, 293] on span "Employment Income" at bounding box center [62, 290] width 54 height 7
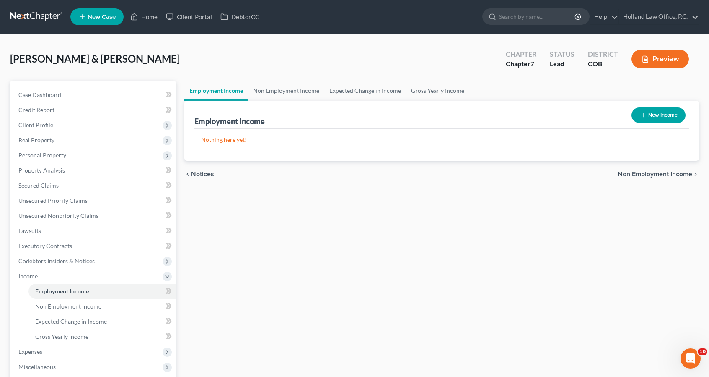
click at [639, 121] on button "New Income" at bounding box center [659, 115] width 54 height 16
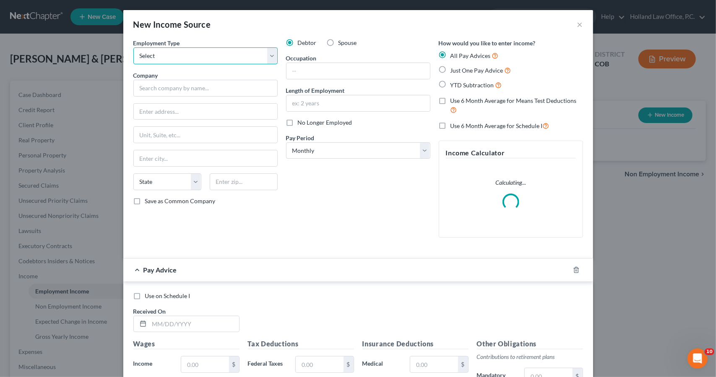
click at [253, 51] on select "Select Full or [DEMOGRAPHIC_DATA] Employment Self Employment" at bounding box center [205, 55] width 144 height 17
click at [133, 47] on select "Select Full or [DEMOGRAPHIC_DATA] Employment Self Employment" at bounding box center [205, 55] width 144 height 17
click at [244, 90] on input "text" at bounding box center [205, 88] width 144 height 17
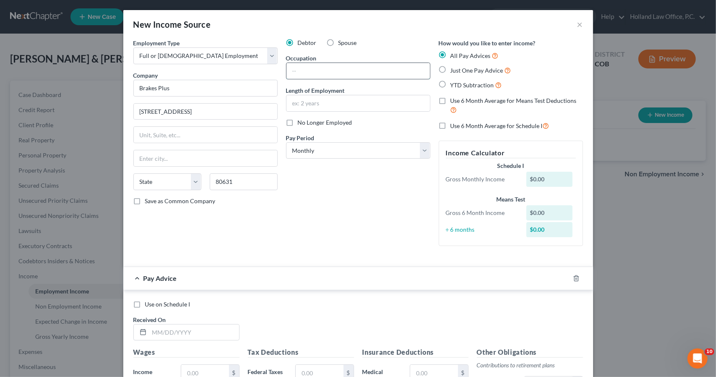
click at [328, 73] on input "text" at bounding box center [357, 71] width 143 height 16
click at [450, 122] on label "Use 6 Month Average for Schedule I" at bounding box center [499, 126] width 99 height 10
click at [454, 122] on input "Use 6 Month Average for Schedule I" at bounding box center [456, 123] width 5 height 5
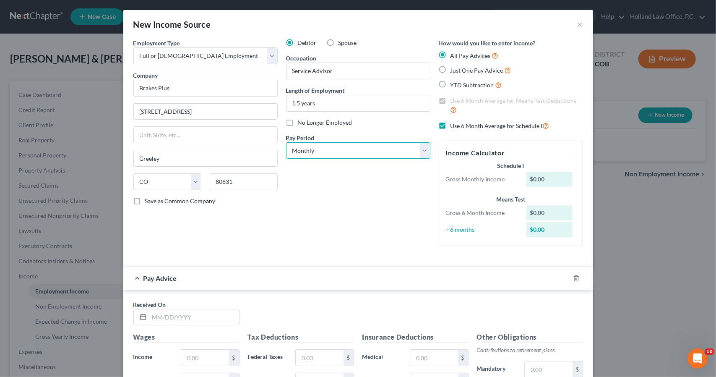
click at [417, 143] on select "Select Monthly Twice Monthly Every Other Week Weekly" at bounding box center [358, 150] width 144 height 17
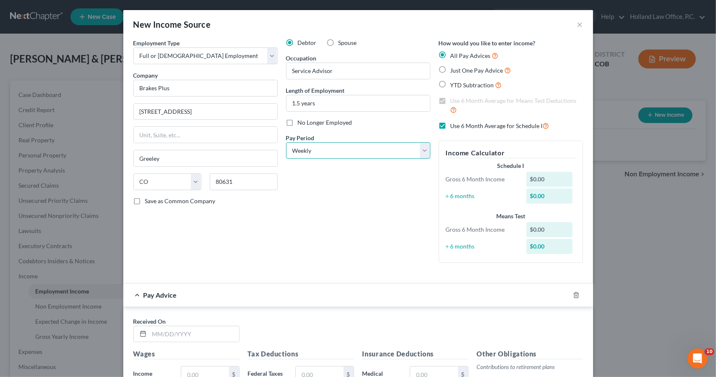
click at [286, 142] on select "Select Monthly Twice Monthly Every Other Week Weekly" at bounding box center [358, 150] width 144 height 17
click at [573, 291] on icon "button" at bounding box center [576, 294] width 7 height 7
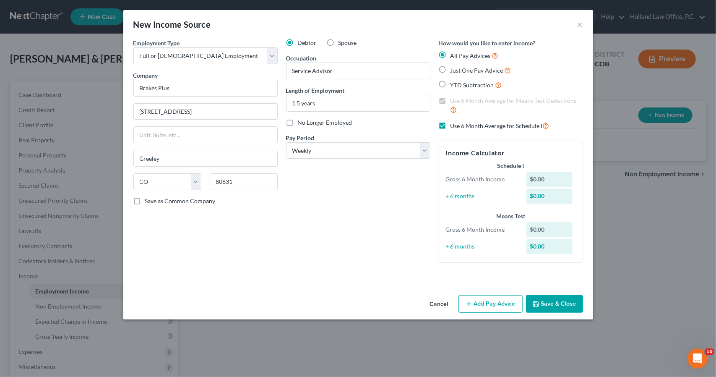
click at [570, 296] on button "Save & Close" at bounding box center [554, 304] width 57 height 18
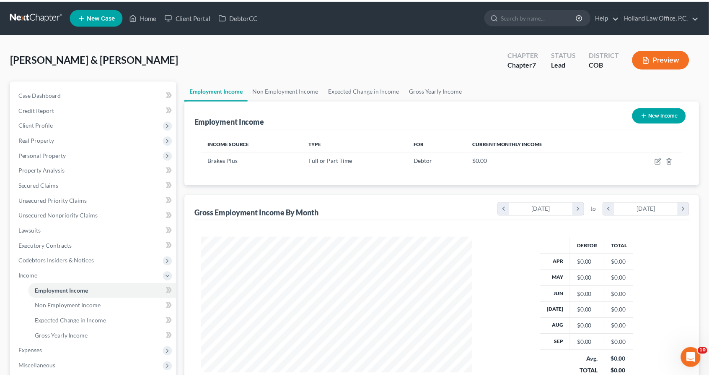
scroll to position [419145, 419003]
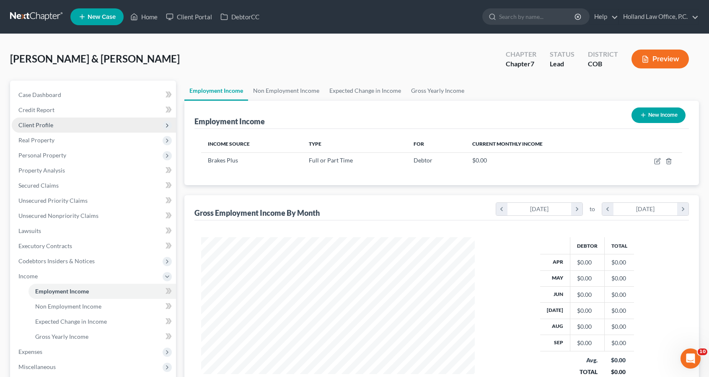
click at [42, 122] on span "Client Profile" at bounding box center [35, 124] width 35 height 7
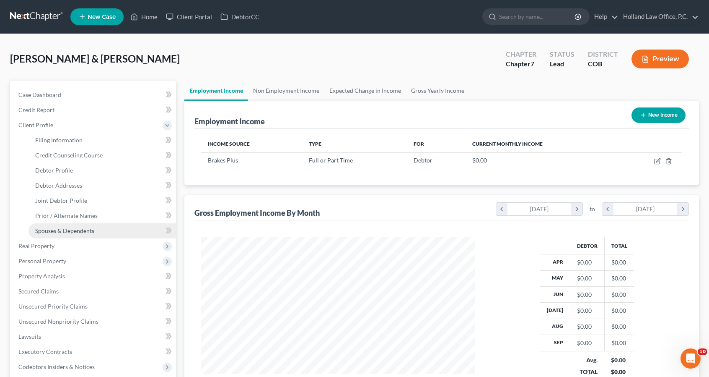
click at [69, 229] on span "Spouses & Dependents" at bounding box center [64, 230] width 59 height 7
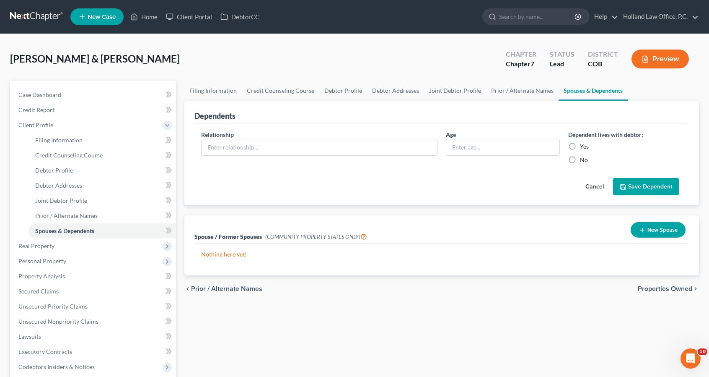
click at [402, 137] on div "Relationship *" at bounding box center [319, 147] width 245 height 34
click at [402, 143] on input "text" at bounding box center [320, 147] width 236 height 16
click at [495, 143] on input "text" at bounding box center [503, 147] width 113 height 16
click at [580, 146] on label "Yes" at bounding box center [584, 146] width 9 height 8
click at [584, 146] on input "Yes" at bounding box center [586, 144] width 5 height 5
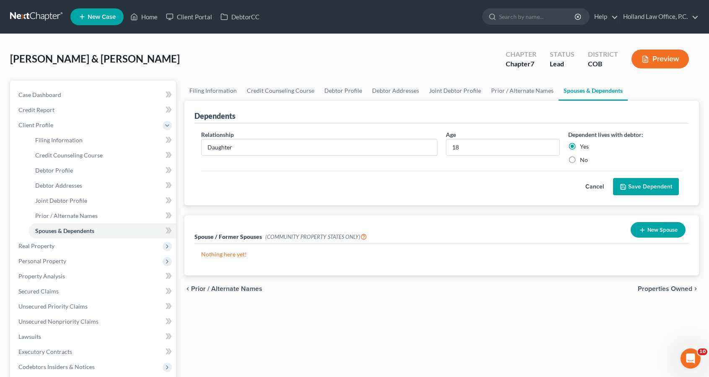
click at [618, 182] on button "Save Dependent" at bounding box center [646, 187] width 66 height 18
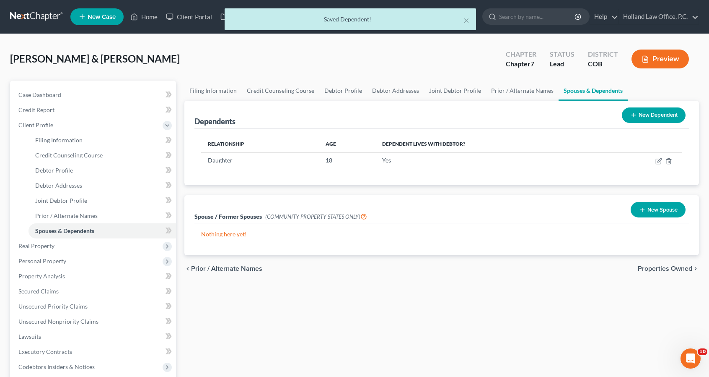
drag, startPoint x: 646, startPoint y: 103, endPoint x: 646, endPoint y: 119, distance: 15.9
click at [646, 119] on div "Dependents New Dependent" at bounding box center [442, 115] width 495 height 28
click at [646, 119] on button "New Dependent" at bounding box center [654, 115] width 64 height 16
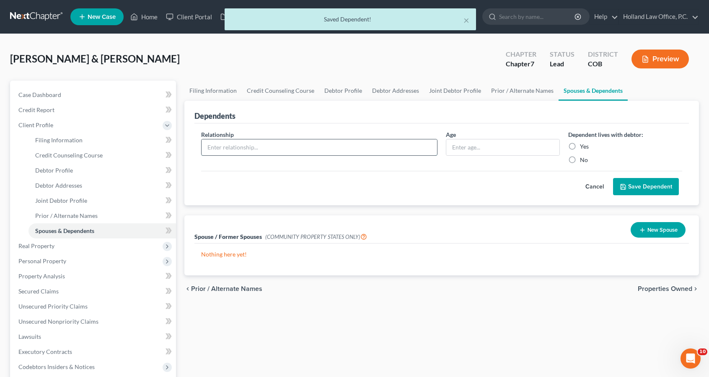
click at [301, 145] on input "text" at bounding box center [320, 147] width 236 height 16
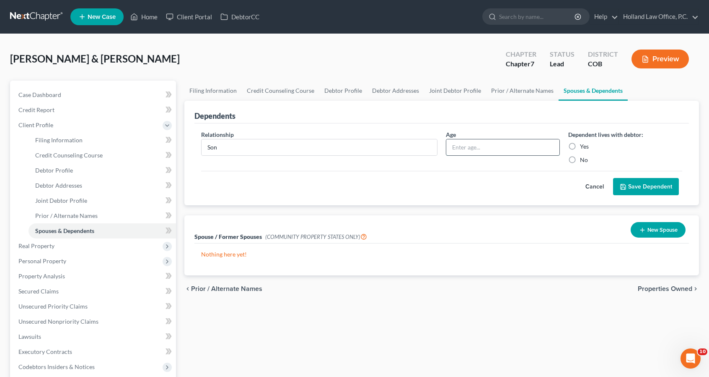
click at [466, 150] on input "text" at bounding box center [503, 147] width 113 height 16
click at [580, 148] on label "Yes" at bounding box center [584, 146] width 9 height 8
click at [584, 148] on input "Yes" at bounding box center [586, 144] width 5 height 5
click at [638, 184] on button "Save Dependent" at bounding box center [646, 187] width 66 height 18
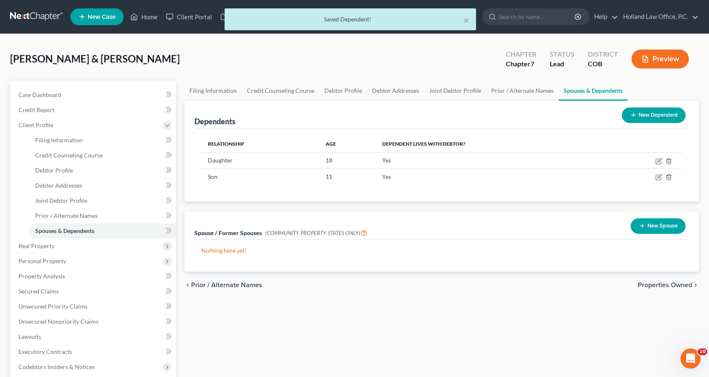
click at [670, 115] on button "New Dependent" at bounding box center [654, 115] width 64 height 16
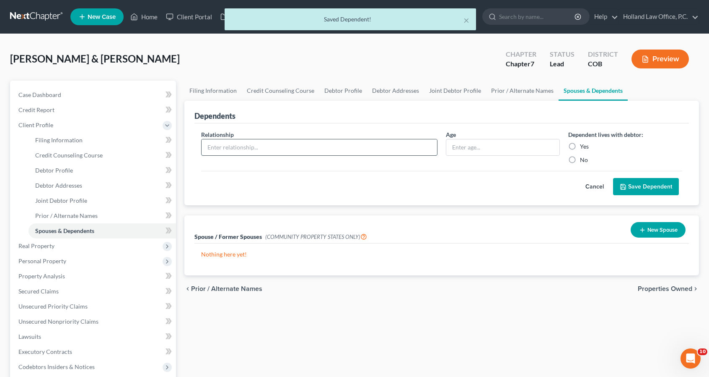
click at [334, 139] on input "text" at bounding box center [320, 147] width 236 height 16
click at [471, 149] on input "text" at bounding box center [503, 147] width 113 height 16
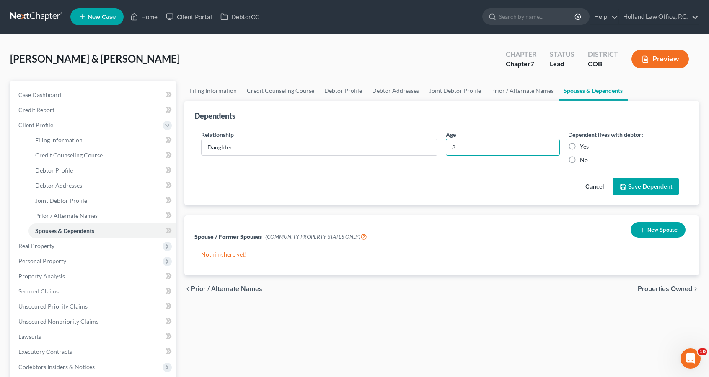
click at [580, 143] on label "Yes" at bounding box center [584, 146] width 9 height 8
click at [584, 143] on input "Yes" at bounding box center [586, 144] width 5 height 5
click at [626, 181] on button "Save Dependent" at bounding box center [646, 187] width 66 height 18
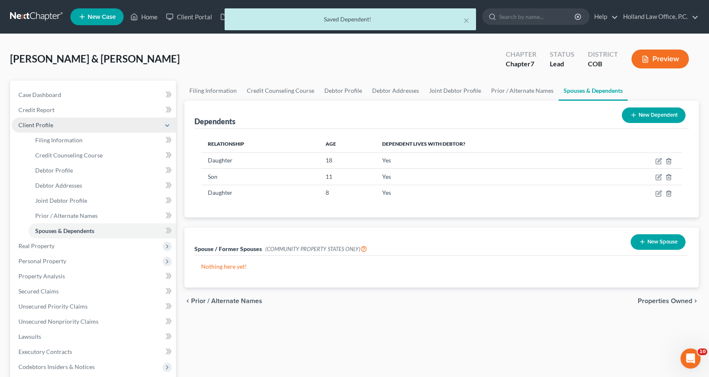
click at [60, 129] on span "Client Profile" at bounding box center [94, 124] width 164 height 15
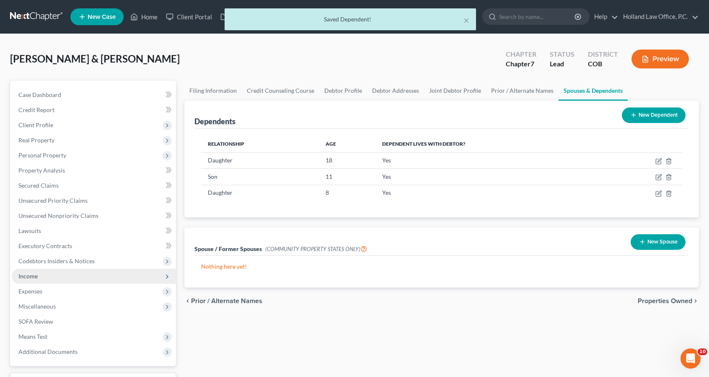
click at [44, 276] on span "Income" at bounding box center [94, 275] width 164 height 15
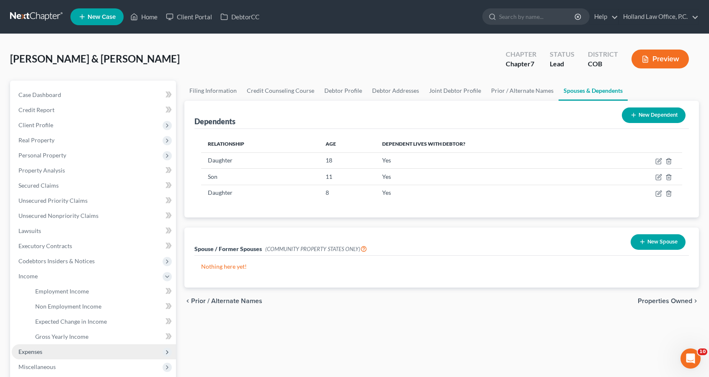
click at [32, 348] on span "Expenses" at bounding box center [30, 351] width 24 height 7
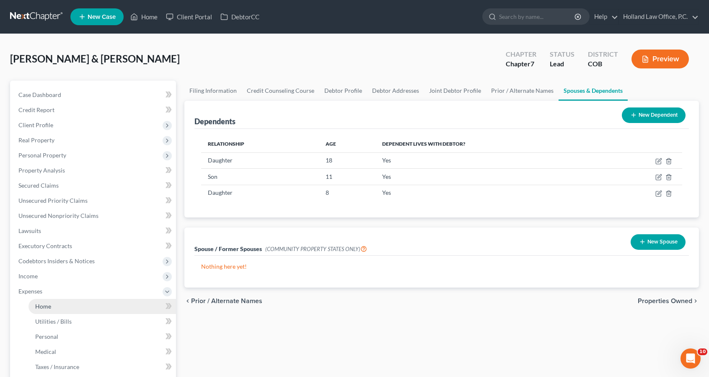
click at [41, 305] on span "Home" at bounding box center [43, 305] width 16 height 7
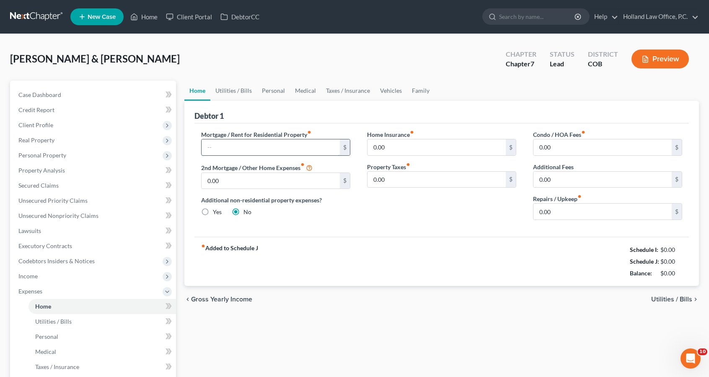
click at [238, 151] on input "text" at bounding box center [271, 147] width 138 height 16
click at [242, 91] on link "Utilities / Bills" at bounding box center [233, 91] width 47 height 20
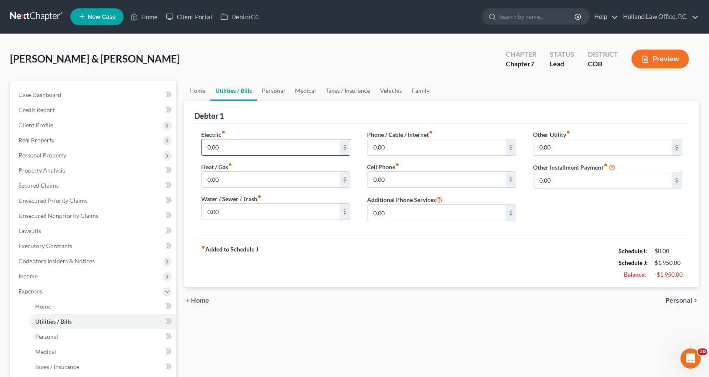
click at [230, 147] on input "0.00" at bounding box center [271, 147] width 138 height 16
click at [259, 91] on link "Personal" at bounding box center [273, 91] width 33 height 20
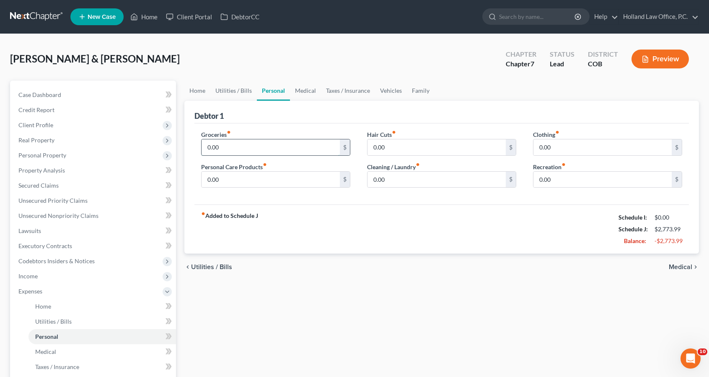
click at [238, 147] on input "0.00" at bounding box center [271, 147] width 138 height 16
click at [234, 88] on link "Utilities / Bills" at bounding box center [233, 91] width 47 height 20
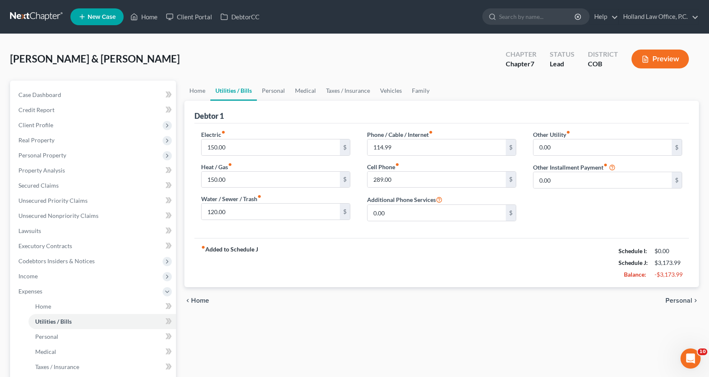
click at [561, 188] on div "Other Utility fiber_manual_record 0.00 $ Other Installment Payment fiber_manual…" at bounding box center [608, 179] width 166 height 98
click at [560, 185] on input "0.00" at bounding box center [603, 180] width 138 height 16
click at [394, 93] on link "Vehicles" at bounding box center [391, 91] width 32 height 20
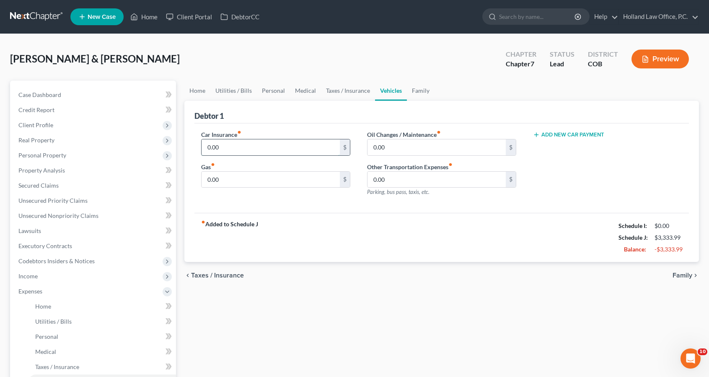
click at [283, 144] on input "0.00" at bounding box center [271, 147] width 138 height 16
click at [308, 99] on link "Medical" at bounding box center [305, 91] width 31 height 20
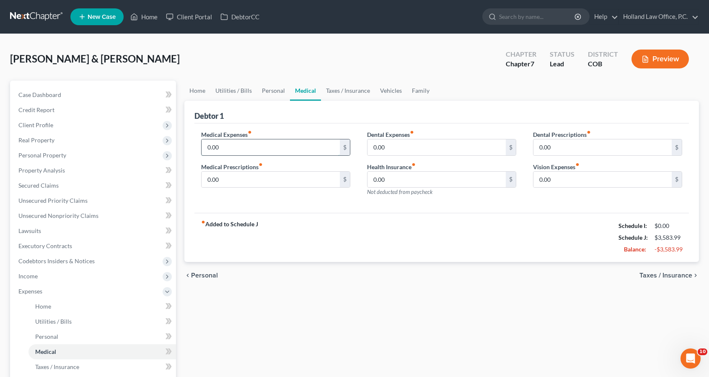
click at [278, 145] on input "0.00" at bounding box center [271, 147] width 138 height 16
click at [64, 125] on span "Client Profile" at bounding box center [94, 124] width 164 height 15
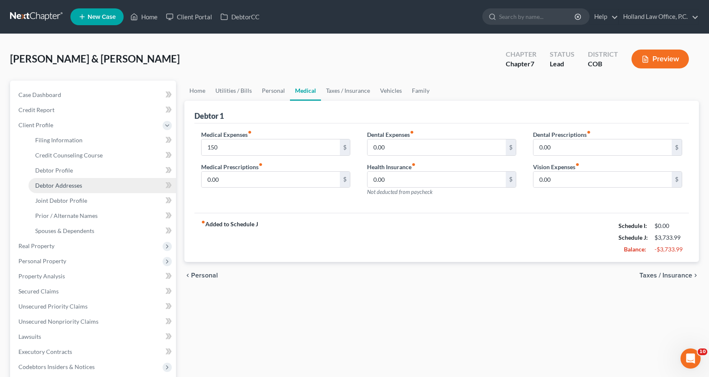
click at [80, 185] on span "Debtor Addresses" at bounding box center [58, 185] width 47 height 7
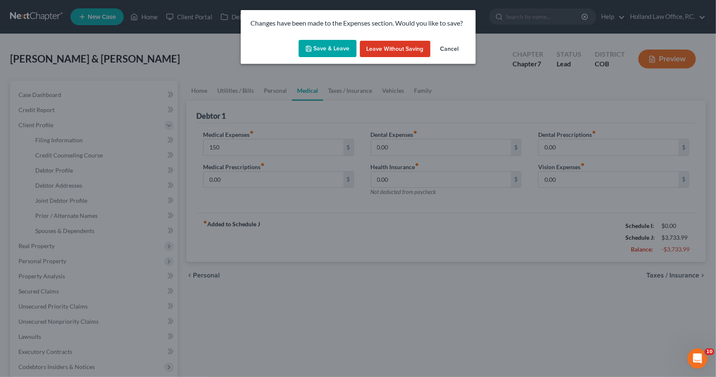
click at [305, 57] on button "Save & Leave" at bounding box center [328, 49] width 58 height 18
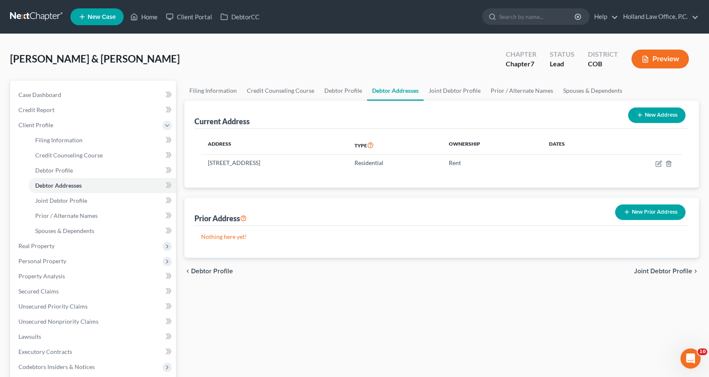
click at [630, 217] on button "New Prior Address" at bounding box center [651, 212] width 70 height 16
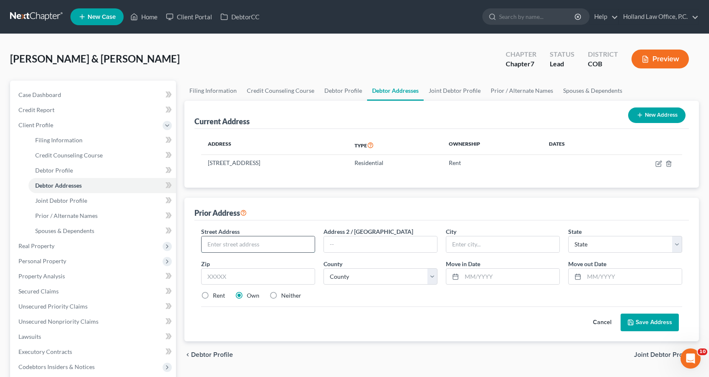
click at [311, 236] on input "text" at bounding box center [258, 244] width 113 height 16
click at [213, 295] on label "Rent" at bounding box center [219, 295] width 12 height 8
click at [216, 295] on input "Rent" at bounding box center [218, 293] width 5 height 5
click at [297, 239] on input "[STREET_ADDRESS][PERSON_NAME]" at bounding box center [258, 244] width 113 height 16
click at [654, 322] on button "Save Address" at bounding box center [650, 322] width 58 height 18
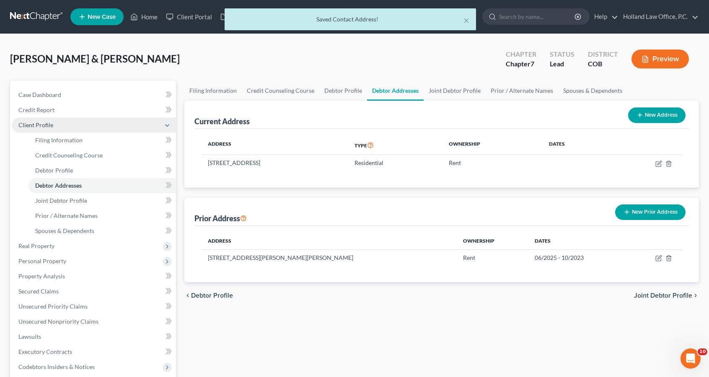
click at [55, 125] on span "Client Profile" at bounding box center [94, 124] width 164 height 15
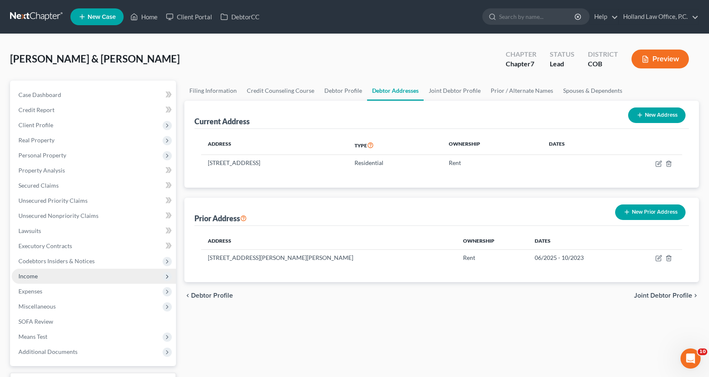
click at [60, 274] on span "Income" at bounding box center [94, 275] width 164 height 15
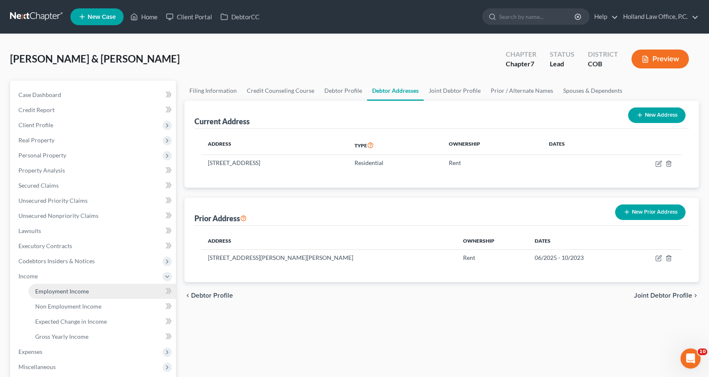
click at [60, 292] on span "Employment Income" at bounding box center [62, 290] width 54 height 7
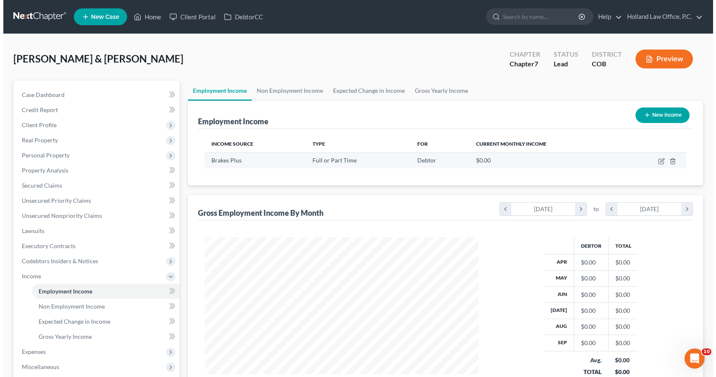
scroll to position [149, 290]
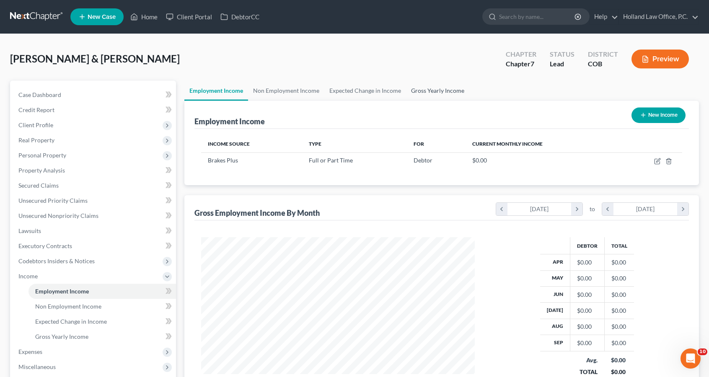
click at [418, 89] on link "Gross Yearly Income" at bounding box center [437, 91] width 63 height 20
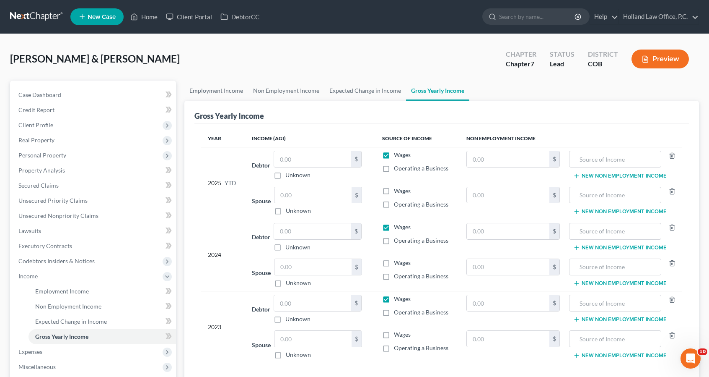
click at [292, 327] on td "Spouse $ Unknown Balance Undetermined $ Unknown" at bounding box center [310, 345] width 130 height 36
click at [394, 260] on label "Wages" at bounding box center [402, 262] width 17 height 8
click at [397, 260] on input "Wages" at bounding box center [399, 260] width 5 height 5
click at [328, 307] on input "text" at bounding box center [312, 303] width 77 height 16
click at [319, 223] on input "text" at bounding box center [312, 231] width 77 height 16
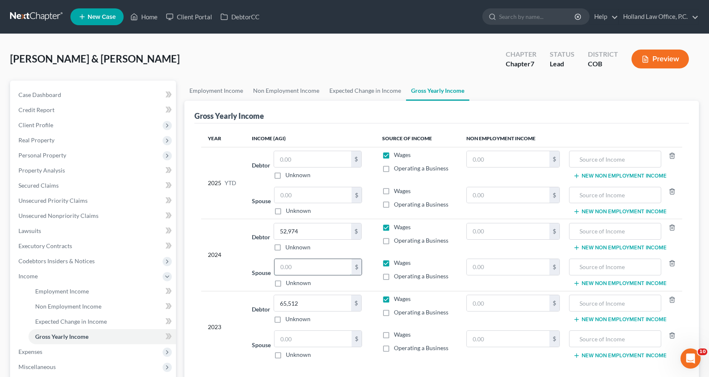
click at [316, 265] on input "text" at bounding box center [313, 267] width 77 height 16
click at [325, 189] on input "text" at bounding box center [313, 195] width 77 height 16
click at [315, 154] on input "text" at bounding box center [312, 159] width 77 height 16
click at [80, 216] on span "Unsecured Nonpriority Claims" at bounding box center [58, 215] width 80 height 7
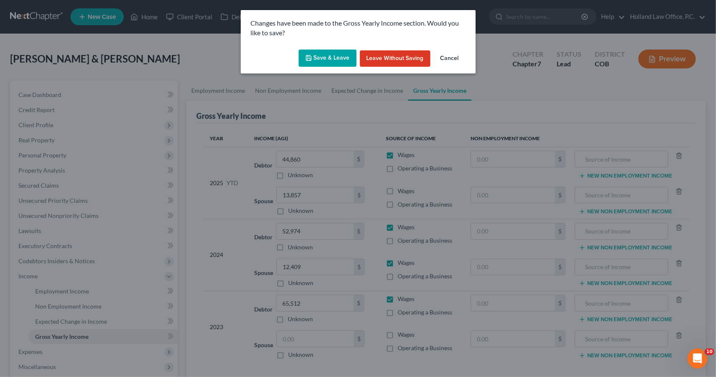
click at [324, 61] on button "Save & Leave" at bounding box center [328, 58] width 58 height 18
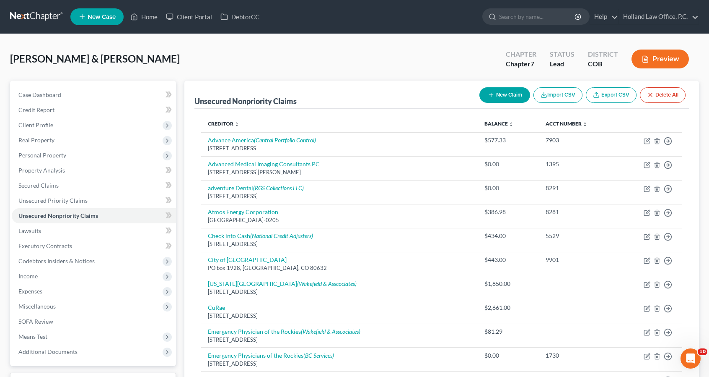
click at [518, 95] on button "New Claim" at bounding box center [505, 95] width 51 height 16
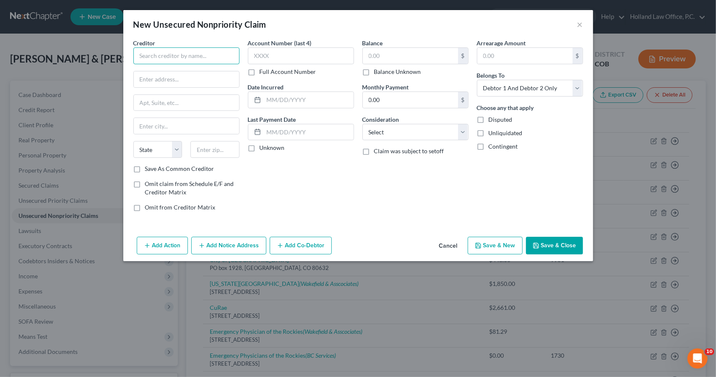
click at [234, 52] on input "text" at bounding box center [186, 55] width 106 height 17
click at [162, 183] on span "Omit claim from Schedule E/F and Creditor Matrix" at bounding box center [189, 188] width 89 height 16
click at [154, 183] on input "Omit claim from Schedule E/F and Creditor Matrix" at bounding box center [150, 181] width 5 height 5
click at [163, 168] on label "Save As Common Creditor" at bounding box center [179, 168] width 69 height 8
click at [154, 168] on input "Save As Common Creditor" at bounding box center [150, 166] width 5 height 5
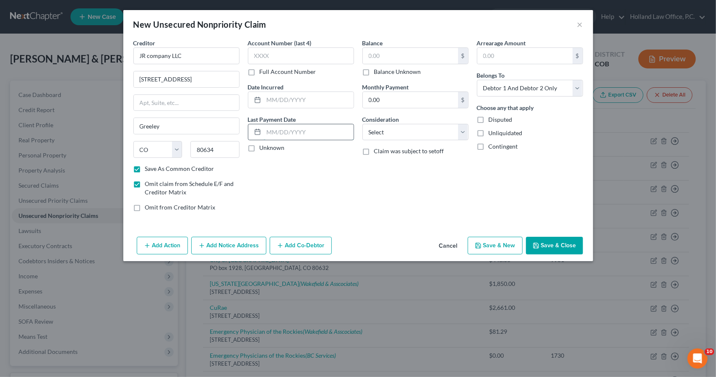
click at [270, 133] on input "text" at bounding box center [309, 132] width 90 height 16
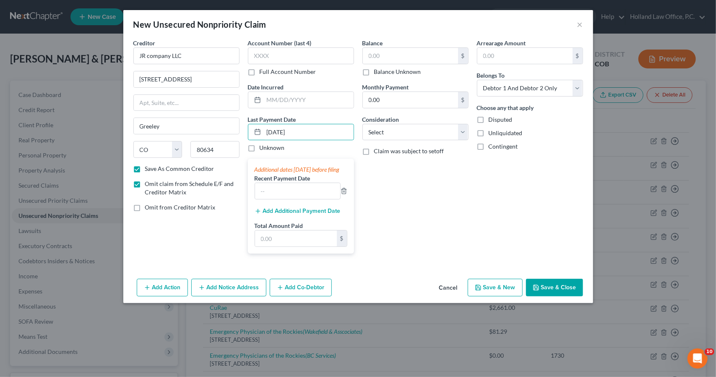
click at [279, 214] on button "Add Additional Payment Date" at bounding box center [298, 211] width 86 height 7
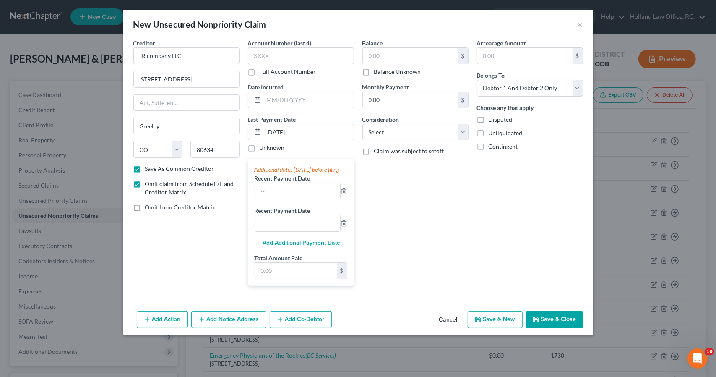
click at [285, 246] on button "Add Additional Payment Date" at bounding box center [298, 242] width 86 height 7
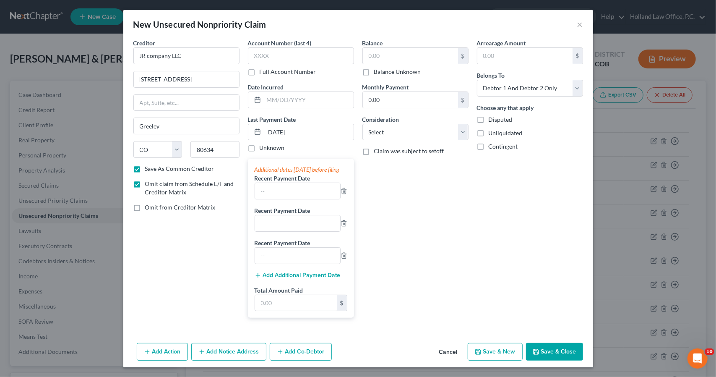
click at [288, 278] on button "Add Additional Payment Date" at bounding box center [298, 275] width 86 height 7
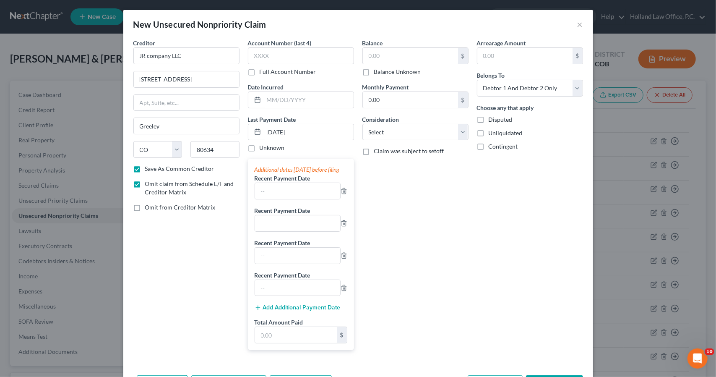
click at [289, 311] on button "Add Additional Payment Date" at bounding box center [298, 307] width 86 height 7
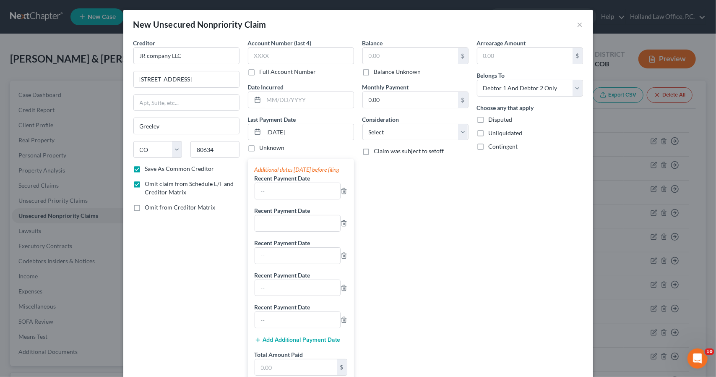
click at [289, 343] on button "Add Additional Payment Date" at bounding box center [298, 339] width 86 height 7
click at [286, 199] on input "text" at bounding box center [297, 191] width 85 height 16
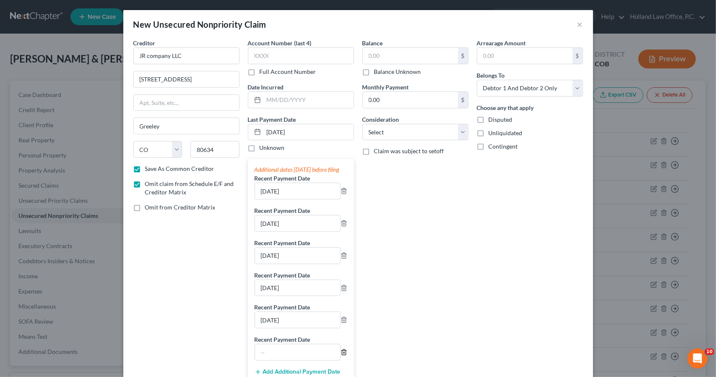
click at [341, 355] on icon "button" at bounding box center [343, 351] width 7 height 7
click at [312, 367] on input "text" at bounding box center [296, 367] width 82 height 16
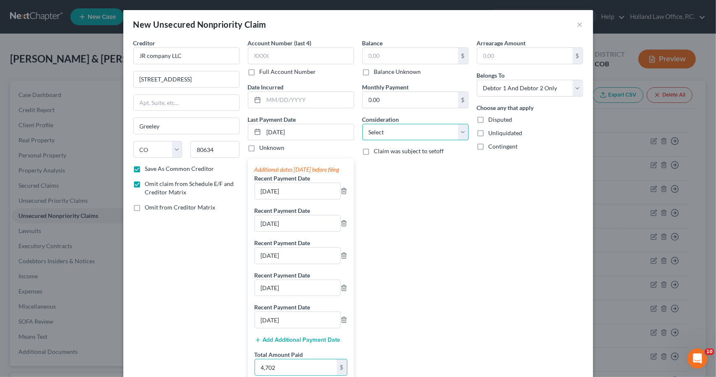
click at [435, 136] on select "Select Cable / Satellite Services Collection Agency Credit Card Debt Debt Couns…" at bounding box center [415, 132] width 106 height 17
click at [362, 124] on select "Select Cable / Satellite Services Collection Agency Credit Card Debt Debt Couns…" at bounding box center [415, 132] width 106 height 17
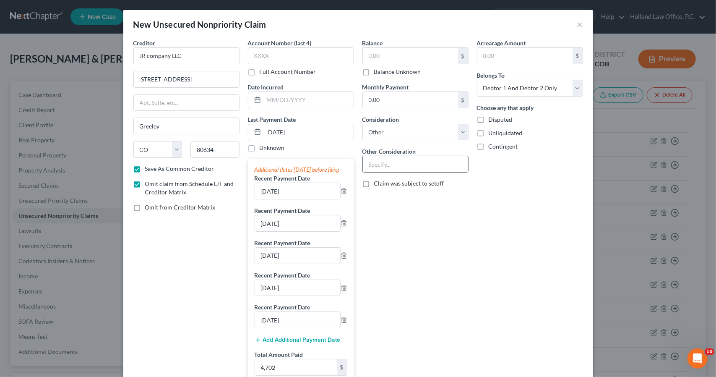
click at [419, 158] on input "text" at bounding box center [415, 164] width 105 height 16
click at [473, 213] on div "Arrearage Amount $ Belongs To * Select Debtor 1 Only Debtor 2 Only Debtor 1 And…" at bounding box center [530, 214] width 114 height 350
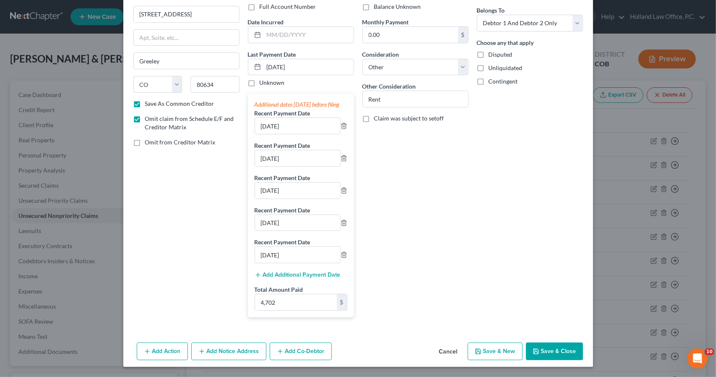
scroll to position [70, 0]
click at [567, 353] on button "Save & Close" at bounding box center [554, 351] width 57 height 18
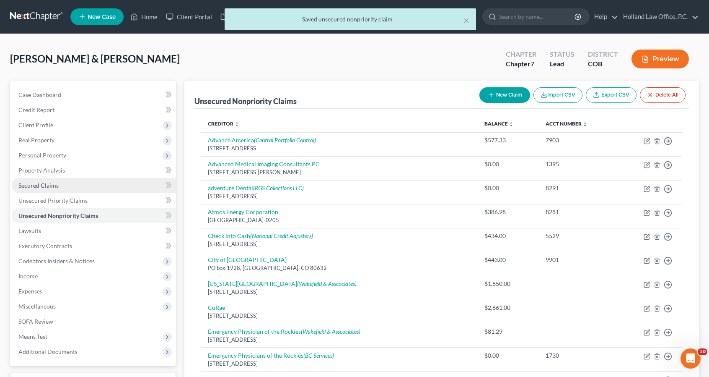
click at [84, 180] on link "Secured Claims" at bounding box center [94, 185] width 164 height 15
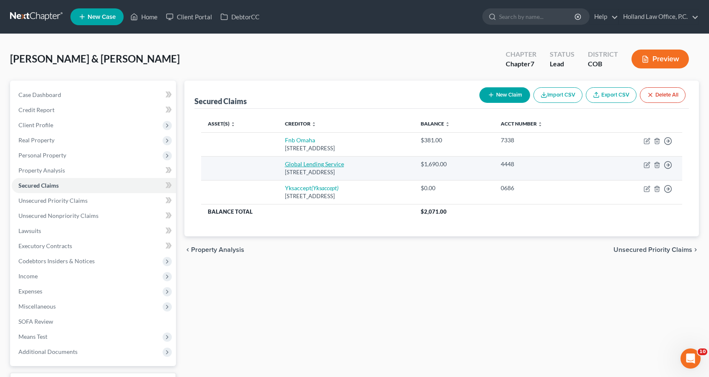
click at [285, 162] on link "Global Lending Service" at bounding box center [314, 163] width 59 height 7
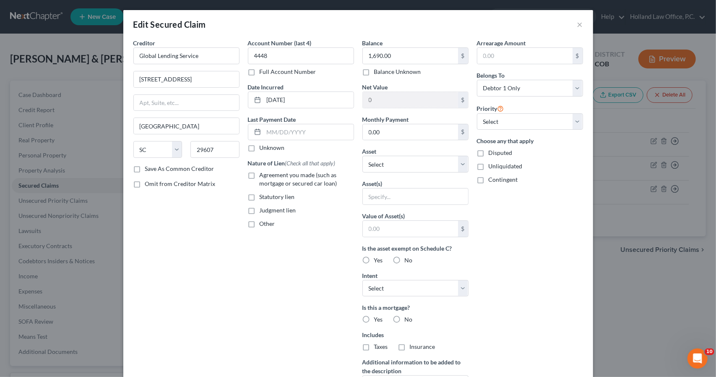
click at [262, 182] on span "Agreement you made (such as mortgage or secured car loan)" at bounding box center [299, 179] width 78 height 16
click at [263, 176] on input "Agreement you made (such as mortgage or secured car loan)" at bounding box center [265, 173] width 5 height 5
click at [277, 265] on div "Account Number (last 4) 4448 Full Account Number Date Incurred [DATE] Last Paym…" at bounding box center [301, 226] width 114 height 374
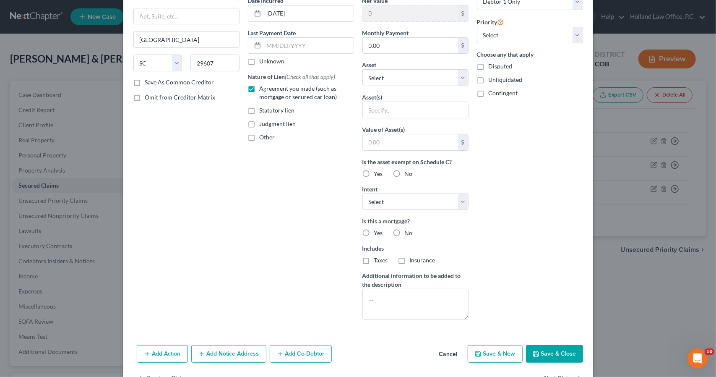
scroll to position [111, 0]
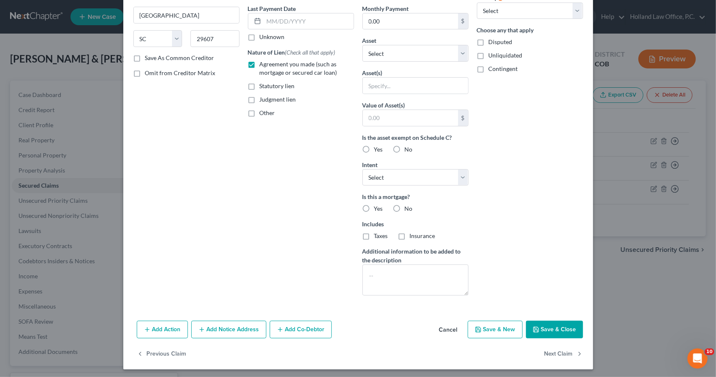
click at [551, 325] on button "Save & Close" at bounding box center [554, 329] width 57 height 18
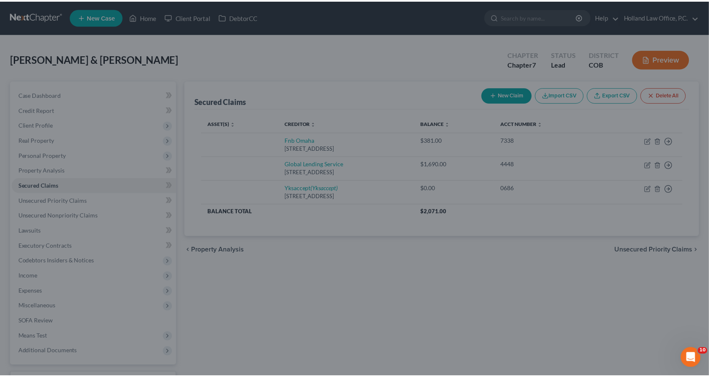
scroll to position [20, 0]
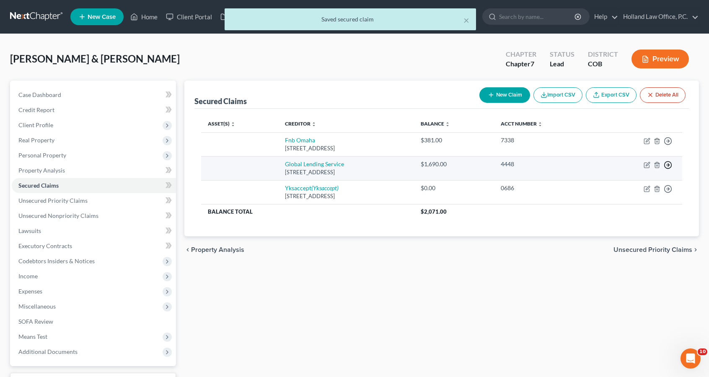
click at [665, 164] on icon "button" at bounding box center [668, 165] width 8 height 8
click at [641, 184] on link "Move to F" at bounding box center [630, 185] width 70 height 14
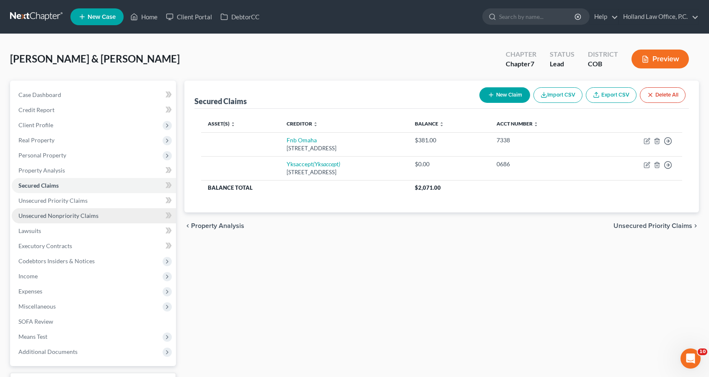
click at [125, 212] on link "Unsecured Nonpriority Claims" at bounding box center [94, 215] width 164 height 15
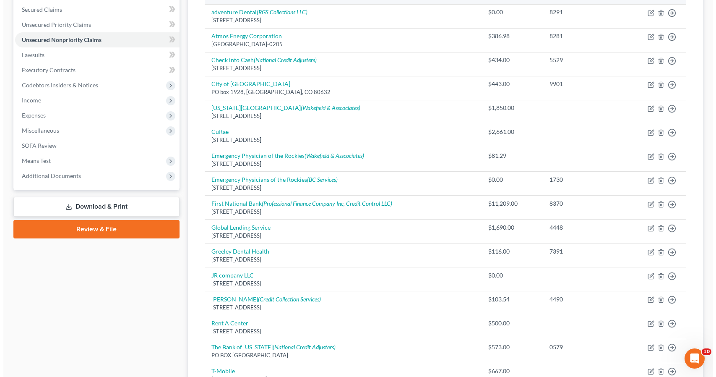
scroll to position [201, 0]
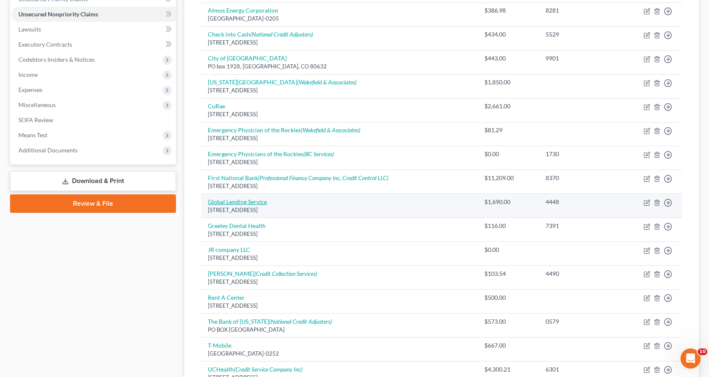
click at [247, 202] on link "Global Lending Service" at bounding box center [237, 201] width 59 height 7
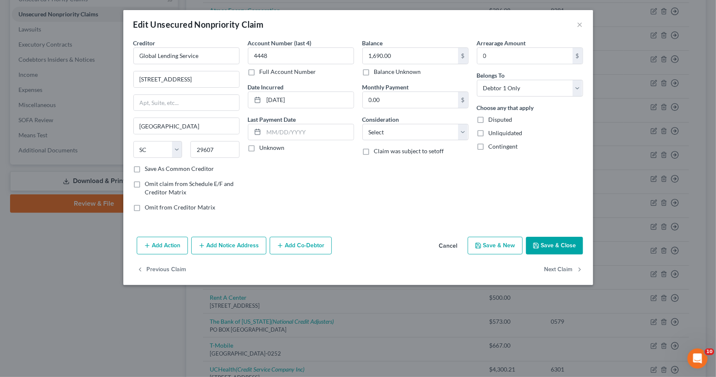
click at [182, 245] on button "Add Action" at bounding box center [162, 245] width 51 height 18
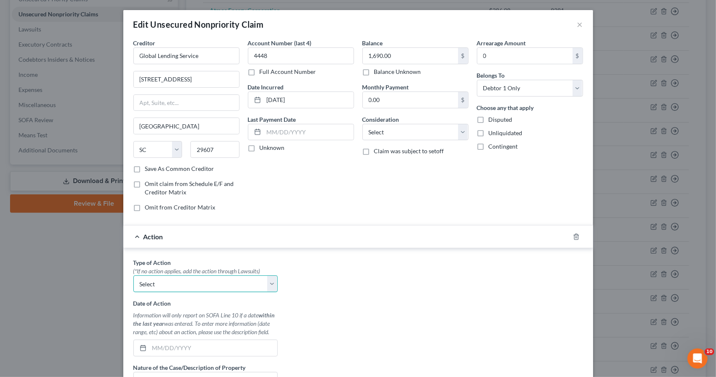
click at [169, 288] on select "Select Repossession Garnishment Foreclosure Personal Injury Attached, Seized, O…" at bounding box center [205, 283] width 144 height 17
click at [133, 275] on select "Select Repossession Garnishment Foreclosure Personal Injury Attached, Seized, O…" at bounding box center [205, 283] width 144 height 17
click at [176, 340] on input "text" at bounding box center [213, 348] width 128 height 16
click at [285, 333] on div "Type of Action * (*If no action applies, add the action through Lawsuits) Selec…" at bounding box center [358, 363] width 458 height 210
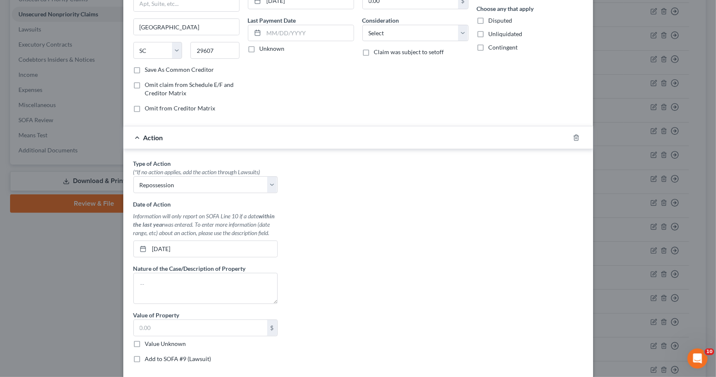
scroll to position [101, 0]
click at [252, 289] on textarea at bounding box center [205, 286] width 144 height 31
click at [253, 318] on input "text" at bounding box center [200, 326] width 133 height 16
click at [353, 312] on div "Type of Action * (*If no action applies, add the action through Lawsuits) Selec…" at bounding box center [358, 262] width 458 height 210
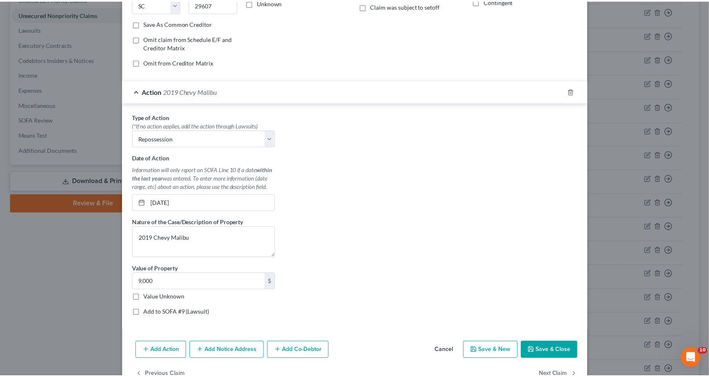
scroll to position [166, 0]
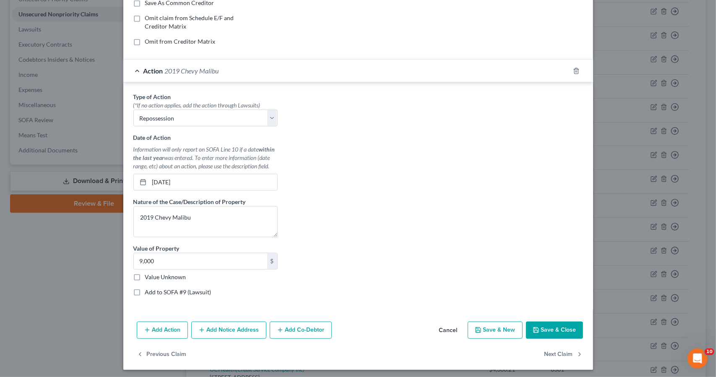
click at [546, 328] on button "Save & Close" at bounding box center [554, 330] width 57 height 18
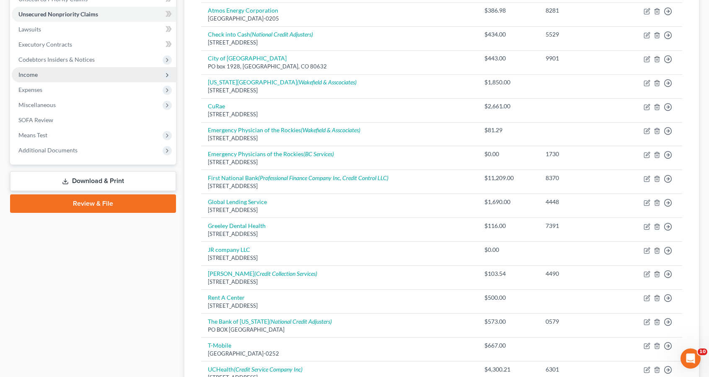
click at [101, 73] on span "Income" at bounding box center [94, 74] width 164 height 15
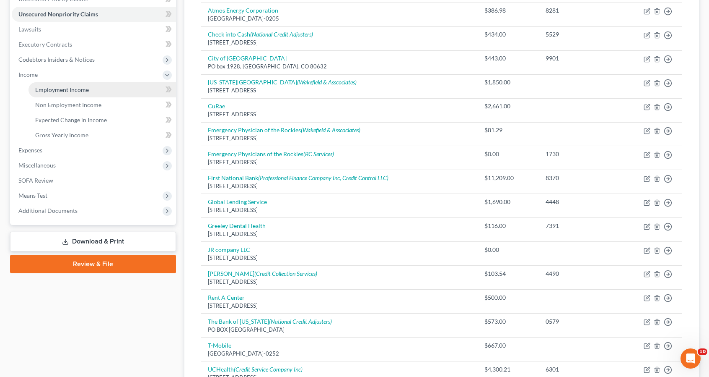
click at [100, 83] on link "Employment Income" at bounding box center [103, 89] width 148 height 15
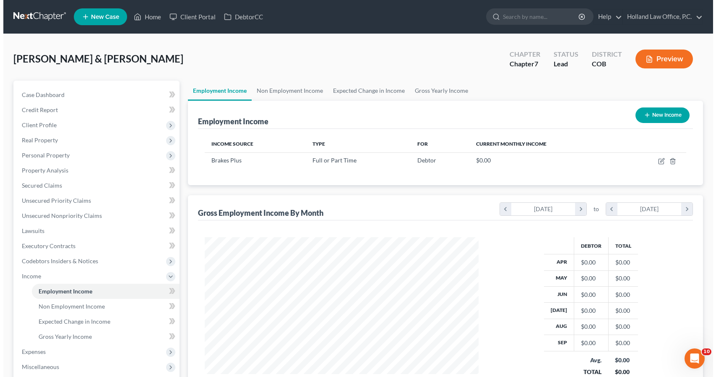
scroll to position [149, 290]
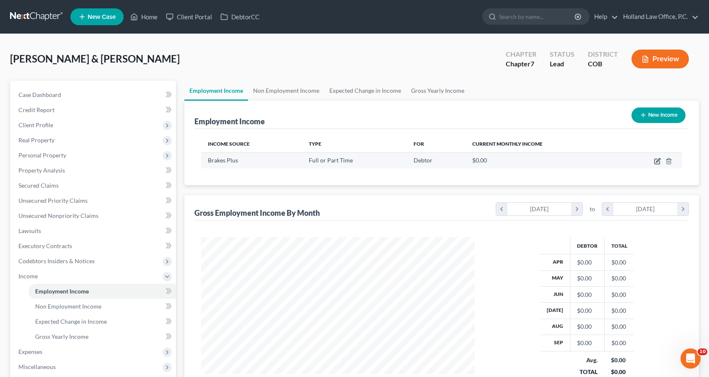
click at [660, 161] on icon "button" at bounding box center [658, 161] width 7 height 7
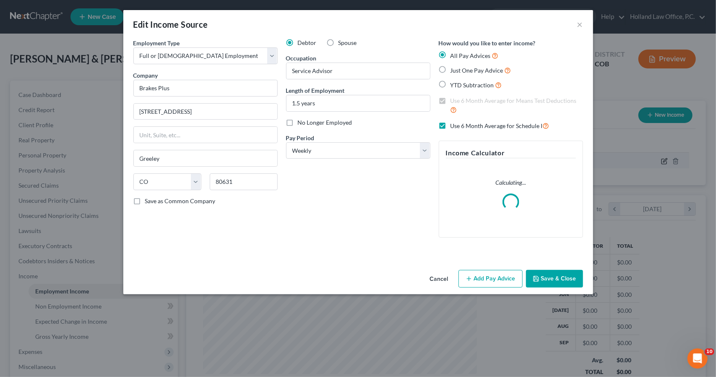
scroll to position [149, 293]
click at [512, 278] on button "Add Pay Advice" at bounding box center [490, 279] width 64 height 18
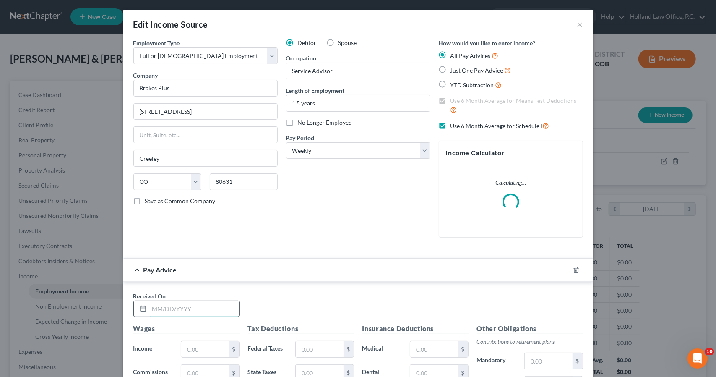
click at [225, 305] on input "text" at bounding box center [194, 309] width 90 height 16
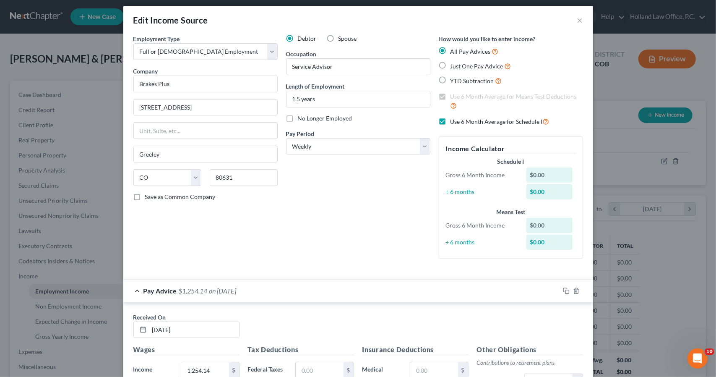
scroll to position [208, 0]
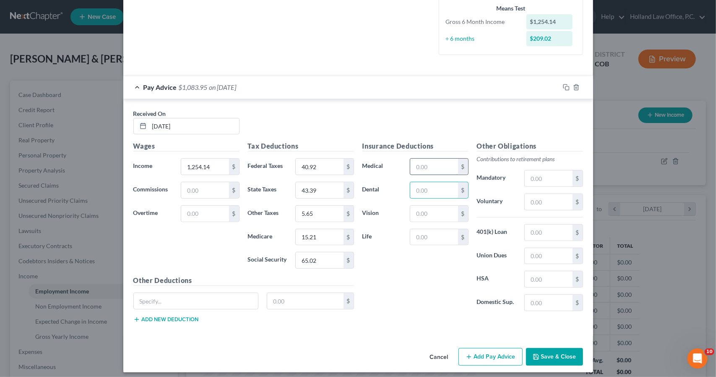
click at [426, 163] on input "text" at bounding box center [433, 166] width 47 height 16
click at [554, 195] on input "text" at bounding box center [548, 202] width 47 height 16
click at [564, 88] on icon "button" at bounding box center [566, 87] width 7 height 7
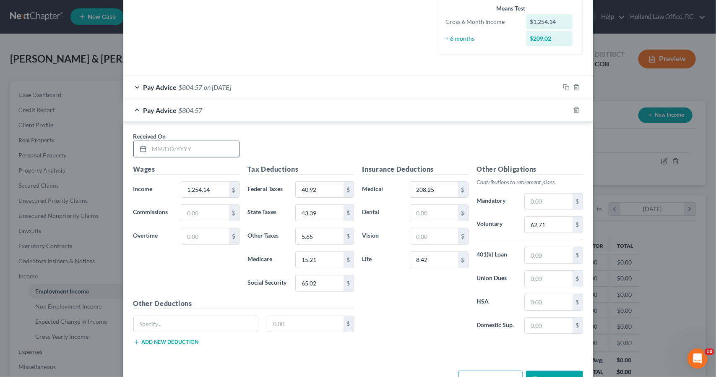
click at [221, 149] on input "text" at bounding box center [194, 149] width 90 height 16
click at [557, 218] on input "62.71" at bounding box center [548, 224] width 47 height 16
click at [565, 107] on icon "button" at bounding box center [566, 110] width 7 height 7
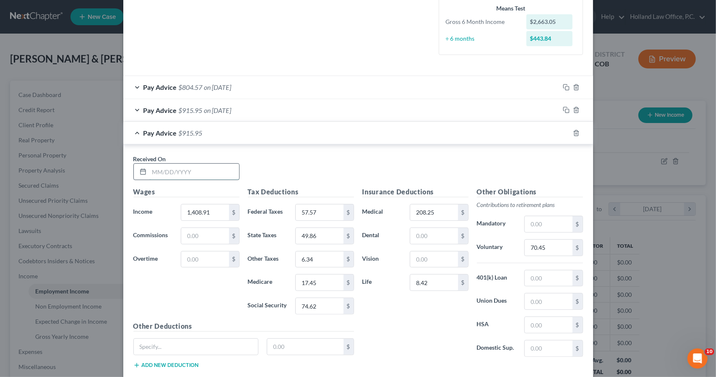
click at [198, 166] on input "text" at bounding box center [194, 172] width 90 height 16
click at [533, 244] on input "70.45" at bounding box center [548, 247] width 47 height 16
click at [563, 130] on icon "button" at bounding box center [566, 133] width 7 height 7
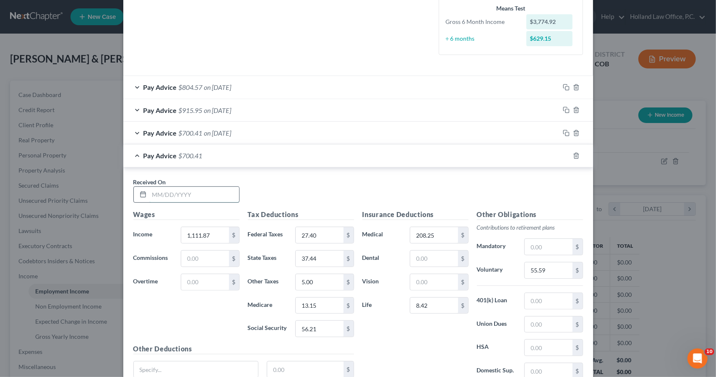
click at [227, 197] on input "text" at bounding box center [194, 195] width 90 height 16
click at [531, 266] on input "55.59" at bounding box center [548, 270] width 47 height 16
click at [565, 155] on rect "button" at bounding box center [567, 157] width 4 height 4
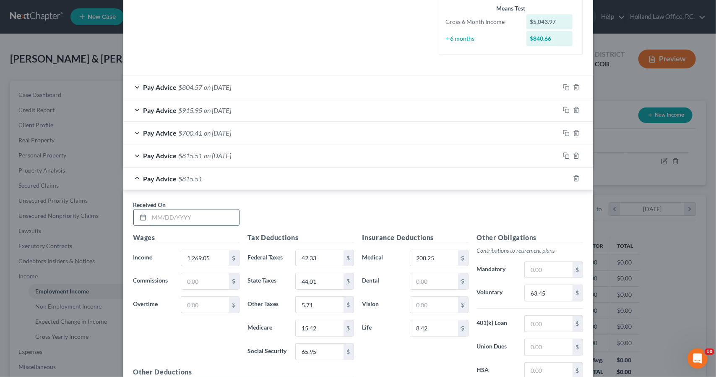
click at [216, 216] on input "text" at bounding box center [194, 217] width 90 height 16
click at [200, 252] on input "123,651" at bounding box center [204, 258] width 47 height 16
click at [553, 286] on input "63.45" at bounding box center [548, 293] width 47 height 16
click at [565, 175] on icon "button" at bounding box center [566, 178] width 7 height 7
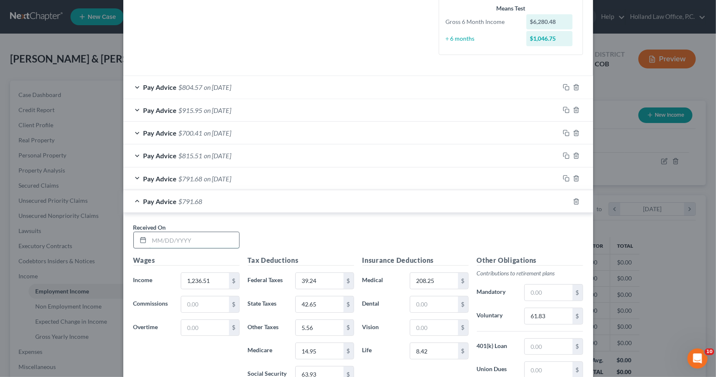
click at [226, 243] on input "text" at bounding box center [194, 240] width 90 height 16
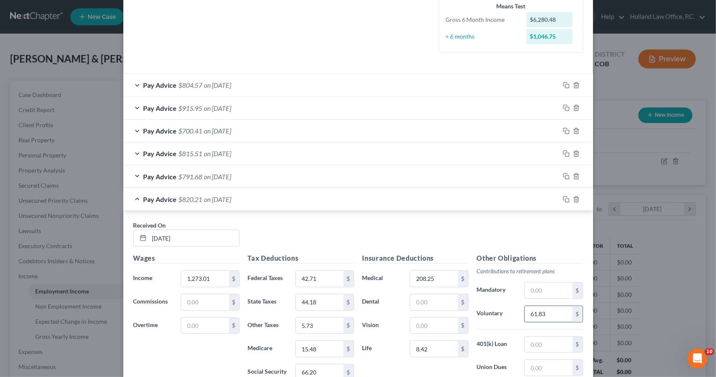
click at [567, 306] on input "61.83" at bounding box center [548, 314] width 47 height 16
click at [564, 199] on icon "button" at bounding box center [566, 199] width 7 height 7
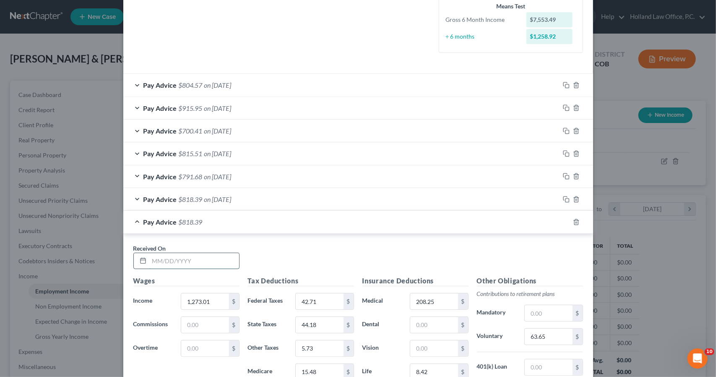
click at [222, 258] on input "text" at bounding box center [194, 261] width 90 height 16
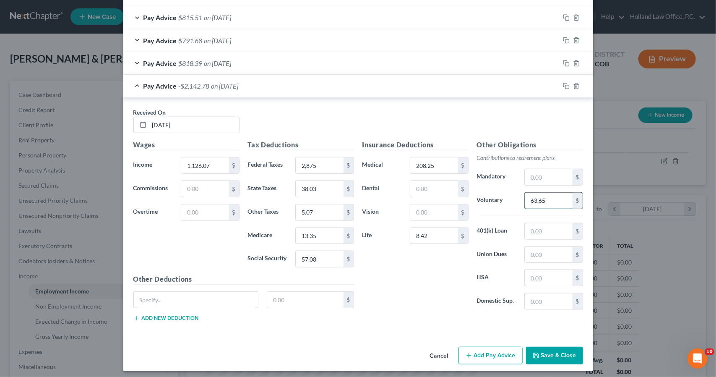
click at [564, 194] on input "63.65" at bounding box center [548, 200] width 47 height 16
click at [308, 163] on input "2,875" at bounding box center [319, 165] width 47 height 16
click at [347, 135] on div "Received On * [DATE]" at bounding box center [358, 124] width 458 height 32
click at [563, 83] on icon "button" at bounding box center [565, 85] width 4 height 4
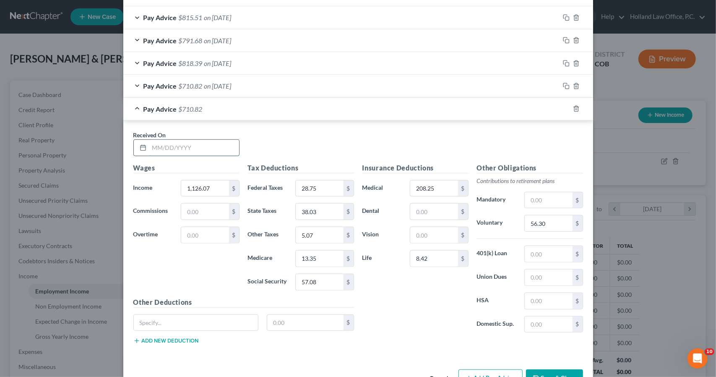
click at [225, 141] on input "text" at bounding box center [194, 148] width 90 height 16
click at [307, 182] on input "4,286" at bounding box center [319, 188] width 47 height 16
click at [556, 224] on input "56.30" at bounding box center [548, 223] width 47 height 16
click at [565, 108] on rect "button" at bounding box center [567, 110] width 4 height 4
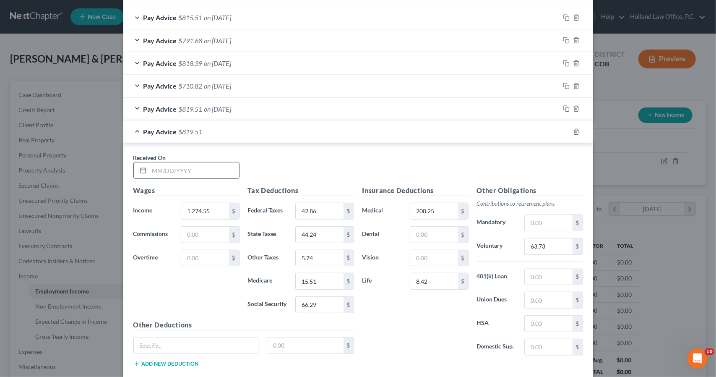
click at [229, 162] on input "text" at bounding box center [194, 170] width 90 height 16
click at [541, 250] on input "63.73" at bounding box center [548, 246] width 47 height 16
click at [563, 128] on icon "button" at bounding box center [566, 131] width 7 height 7
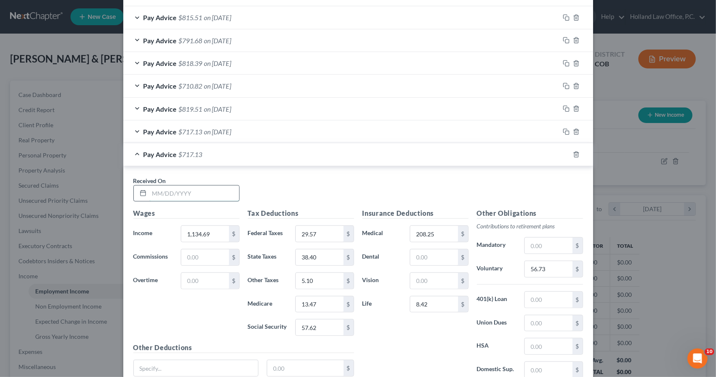
click at [223, 195] on input "text" at bounding box center [194, 193] width 90 height 16
click at [546, 268] on input "56.73" at bounding box center [548, 269] width 47 height 16
click at [559, 152] on div at bounding box center [576, 154] width 34 height 13
click at [563, 151] on icon "button" at bounding box center [566, 154] width 7 height 7
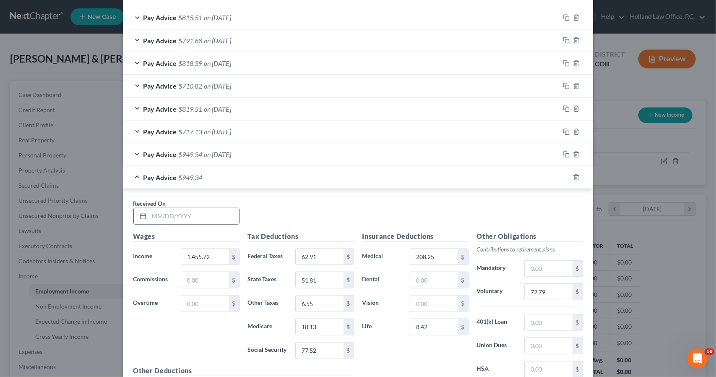
click at [197, 218] on input "text" at bounding box center [194, 216] width 90 height 16
click at [557, 290] on input "72.79" at bounding box center [548, 291] width 47 height 16
click at [565, 176] on rect "button" at bounding box center [567, 178] width 4 height 4
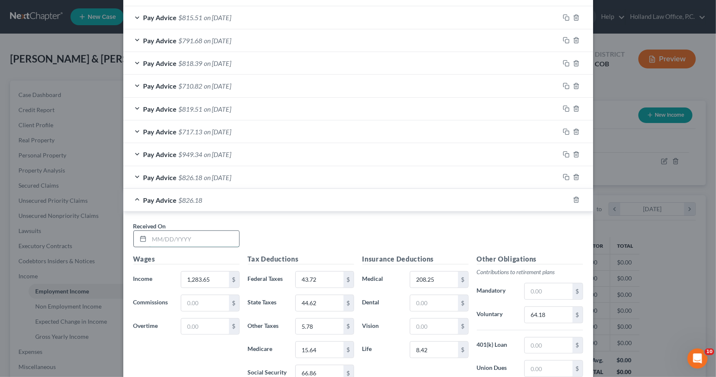
click at [198, 231] on input "text" at bounding box center [194, 239] width 90 height 16
click at [330, 274] on input "36.47" at bounding box center [319, 279] width 47 height 16
click at [557, 307] on input "64.18" at bounding box center [548, 315] width 47 height 16
click at [565, 193] on div at bounding box center [576, 199] width 34 height 13
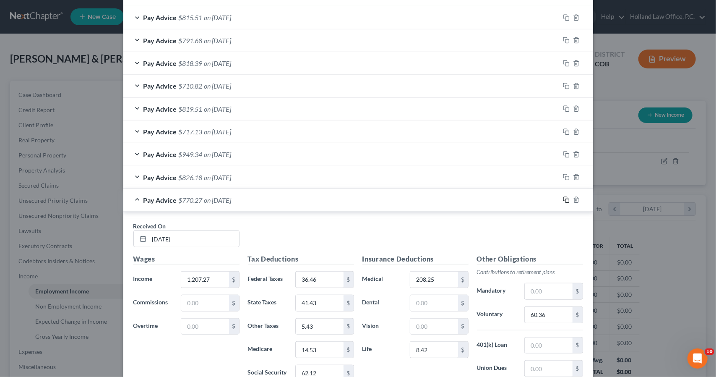
click at [563, 196] on icon "button" at bounding box center [566, 199] width 7 height 7
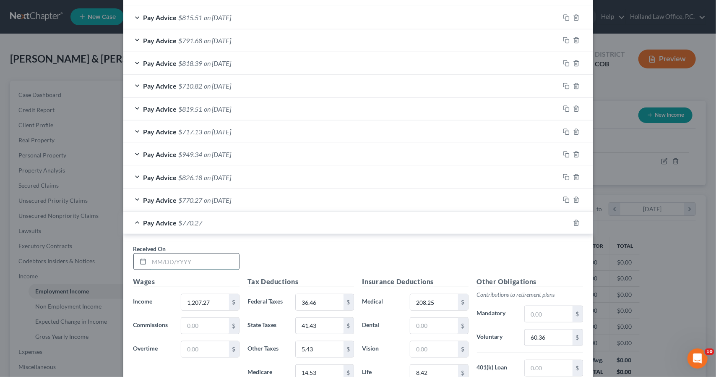
click at [205, 256] on input "text" at bounding box center [194, 261] width 90 height 16
click at [305, 320] on input "4,778" at bounding box center [319, 325] width 47 height 16
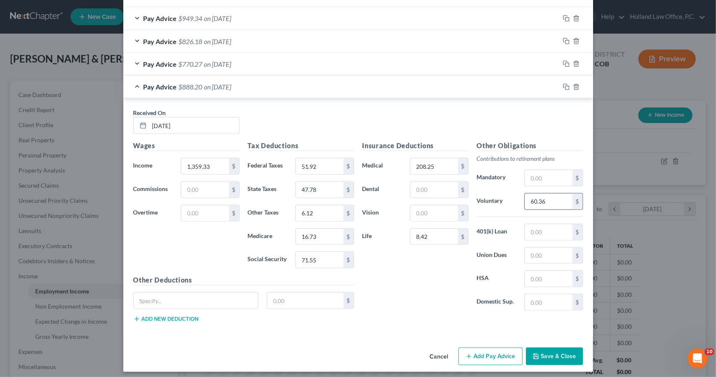
click at [550, 203] on input "60.36" at bounding box center [548, 201] width 47 height 16
click at [550, 203] on input "67.9" at bounding box center [548, 201] width 47 height 16
click at [563, 83] on icon "button" at bounding box center [566, 86] width 7 height 7
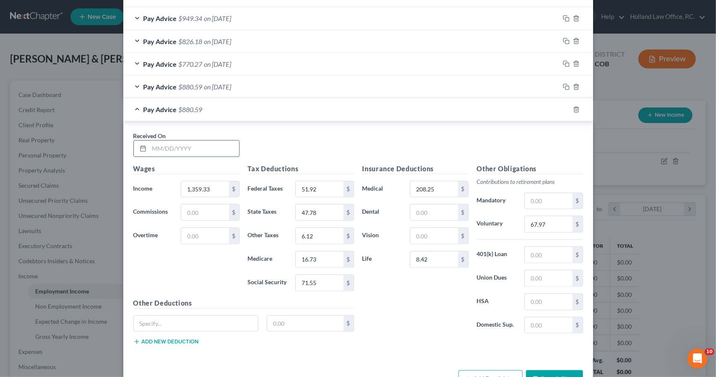
click at [218, 144] on input "text" at bounding box center [194, 148] width 90 height 16
click at [565, 221] on input "67.97" at bounding box center [548, 224] width 47 height 16
click at [563, 107] on icon "button" at bounding box center [565, 109] width 4 height 4
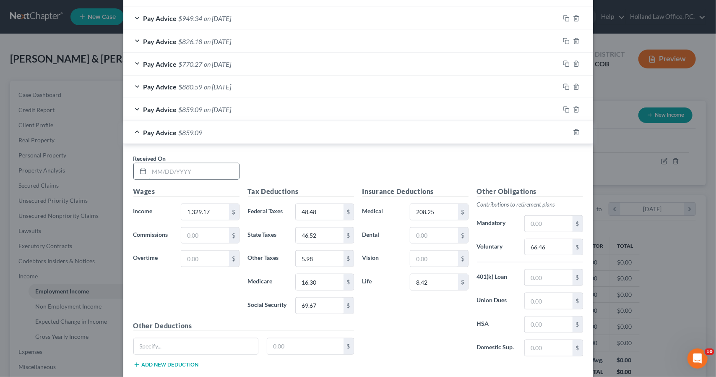
click at [224, 175] on input "text" at bounding box center [194, 171] width 90 height 16
click at [414, 208] on input "208.25" at bounding box center [433, 212] width 47 height 16
click at [563, 129] on icon "button" at bounding box center [566, 132] width 7 height 7
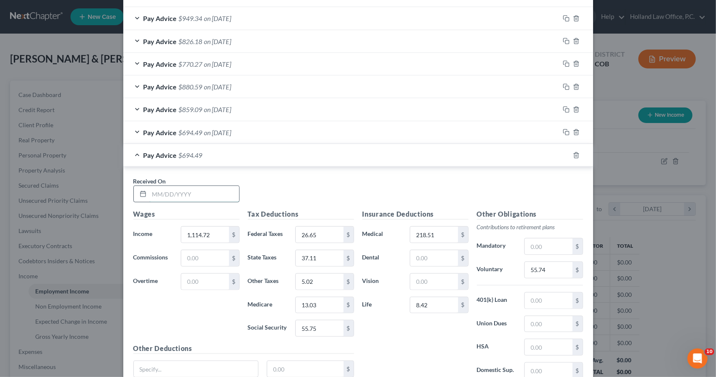
click at [195, 186] on input "text" at bounding box center [194, 194] width 90 height 16
click at [538, 270] on input "55.74" at bounding box center [548, 270] width 47 height 16
click at [563, 153] on icon "button" at bounding box center [566, 155] width 7 height 7
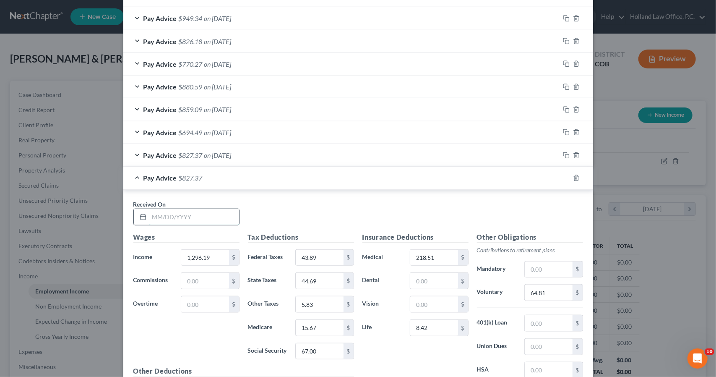
click at [202, 209] on input "text" at bounding box center [194, 217] width 90 height 16
click at [188, 252] on input "115.34" at bounding box center [204, 257] width 47 height 16
click at [533, 285] on input "64.81" at bounding box center [548, 292] width 47 height 16
click at [563, 175] on icon "button" at bounding box center [566, 177] width 7 height 7
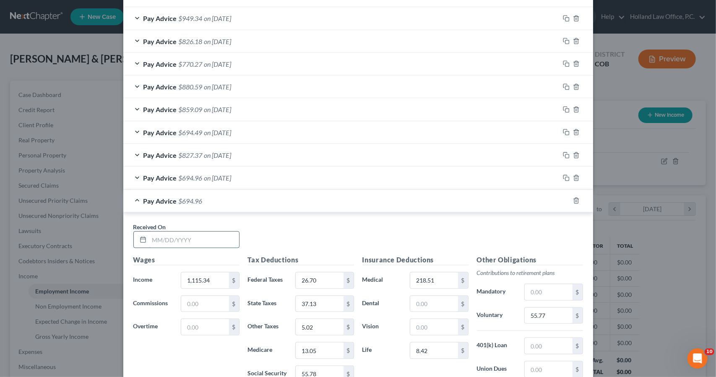
click at [228, 231] on input "text" at bounding box center [194, 239] width 90 height 16
click at [556, 307] on input "55.77" at bounding box center [548, 315] width 47 height 16
click at [563, 199] on icon "button" at bounding box center [566, 200] width 7 height 7
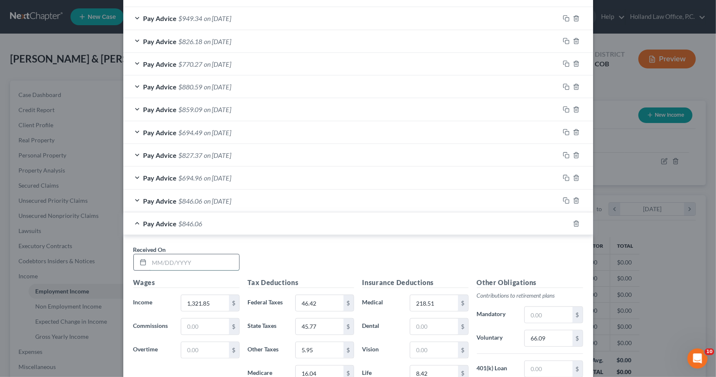
click at [219, 254] on input "text" at bounding box center [194, 262] width 90 height 16
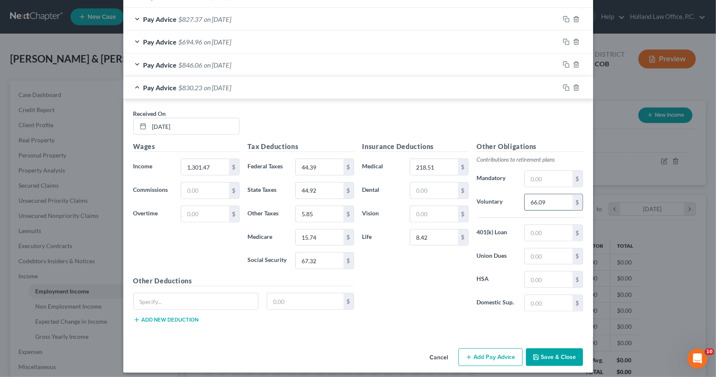
click at [532, 197] on input "66.09" at bounding box center [548, 202] width 47 height 16
click at [563, 85] on icon "button" at bounding box center [566, 87] width 7 height 7
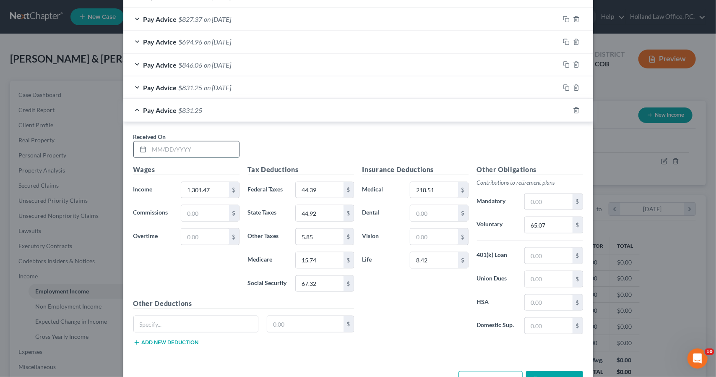
click at [226, 145] on input "text" at bounding box center [194, 149] width 90 height 16
click at [563, 107] on icon "button" at bounding box center [566, 110] width 7 height 7
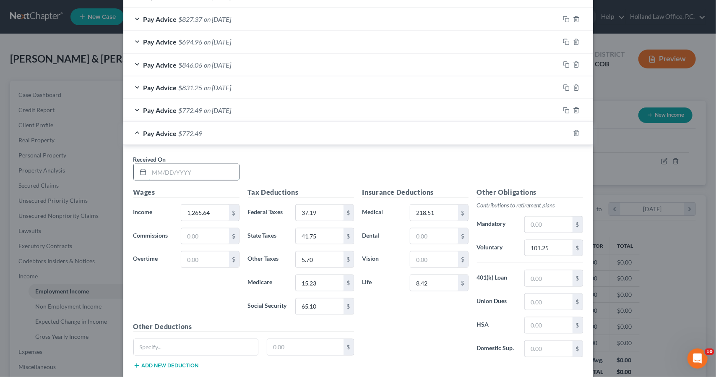
click at [225, 168] on input "text" at bounding box center [194, 172] width 90 height 16
click at [307, 205] on input "3,945" at bounding box center [319, 213] width 47 height 16
click at [321, 254] on input "5.8" at bounding box center [319, 259] width 47 height 16
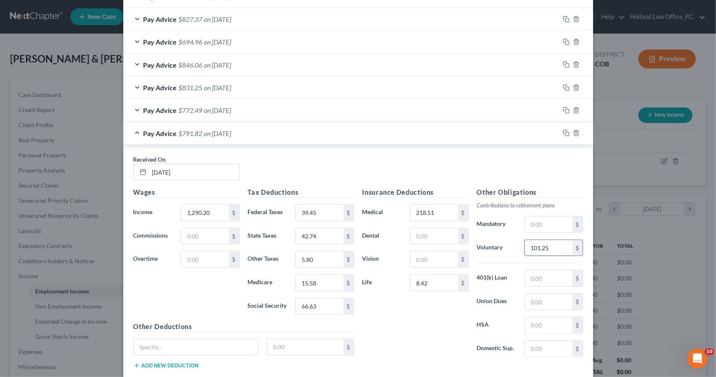
click at [557, 242] on input "101.25" at bounding box center [548, 248] width 47 height 16
click at [563, 130] on icon "button" at bounding box center [566, 133] width 7 height 7
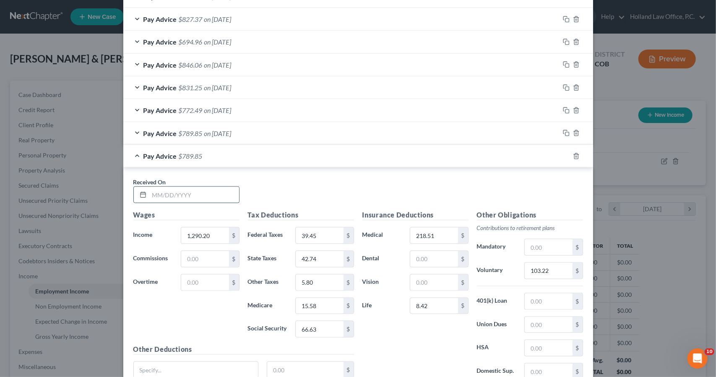
click at [197, 192] on input "text" at bounding box center [194, 195] width 90 height 16
click at [306, 321] on input "6,333" at bounding box center [319, 329] width 47 height 16
click at [306, 301] on input "1,481" at bounding box center [319, 306] width 47 height 16
click at [542, 263] on input "103.22" at bounding box center [548, 270] width 47 height 16
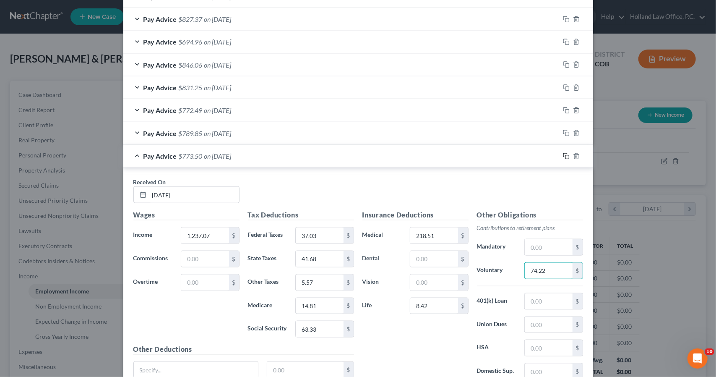
click at [564, 153] on icon "button" at bounding box center [566, 156] width 7 height 7
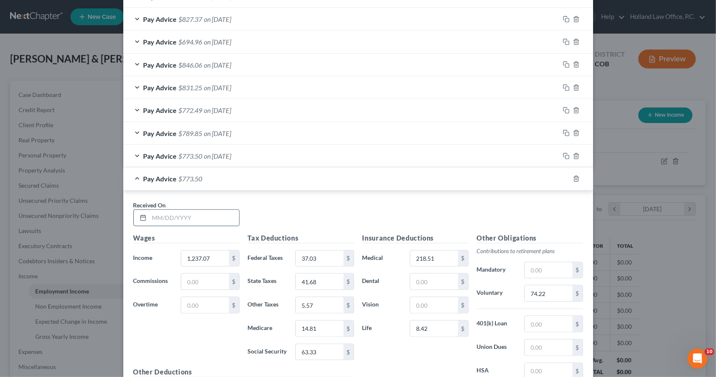
click at [190, 217] on input "text" at bounding box center [194, 218] width 90 height 16
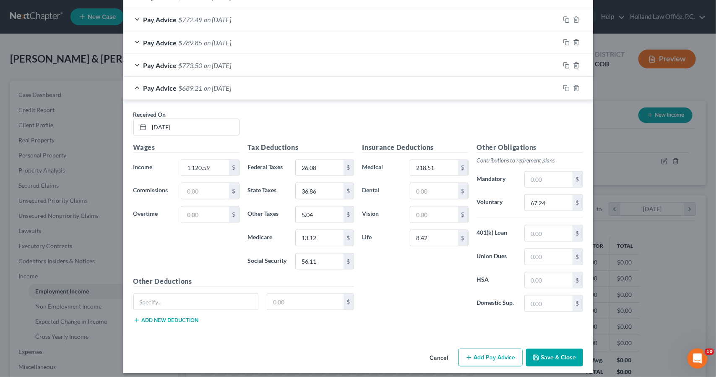
click at [559, 86] on div at bounding box center [576, 87] width 34 height 13
click at [564, 85] on icon "button" at bounding box center [565, 87] width 4 height 4
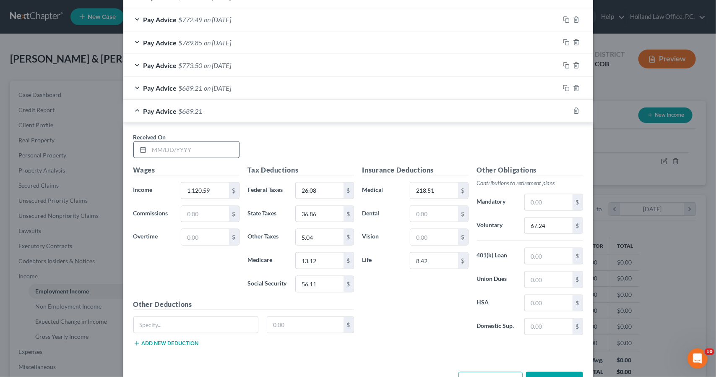
click at [182, 153] on input "text" at bounding box center [194, 150] width 90 height 16
click at [561, 218] on input "67.24" at bounding box center [548, 226] width 47 height 16
click at [565, 110] on rect "button" at bounding box center [567, 112] width 4 height 4
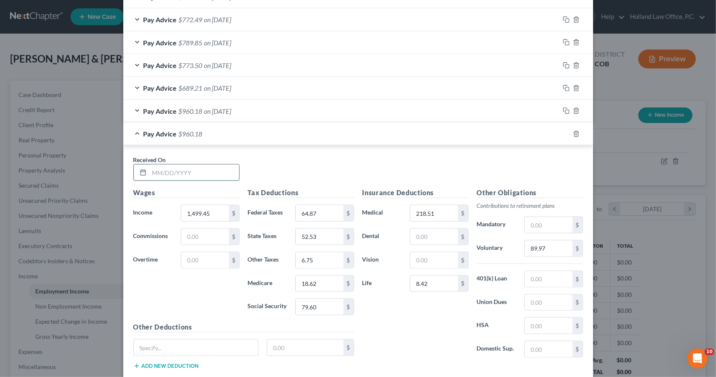
click at [212, 172] on input "text" at bounding box center [194, 172] width 90 height 16
click at [548, 240] on input "89.97" at bounding box center [548, 248] width 47 height 16
click at [565, 133] on rect "button" at bounding box center [567, 135] width 4 height 4
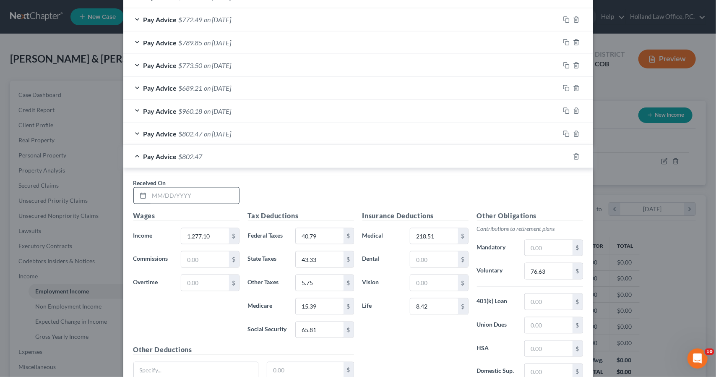
click at [224, 187] on div at bounding box center [186, 195] width 106 height 17
click at [224, 187] on input "text" at bounding box center [194, 195] width 90 height 16
click at [314, 298] on input "56.57" at bounding box center [319, 306] width 47 height 16
click at [527, 263] on input "76.63" at bounding box center [548, 271] width 47 height 16
click at [445, 157] on div "Pay Advice $694.52 on [DATE]" at bounding box center [341, 156] width 436 height 22
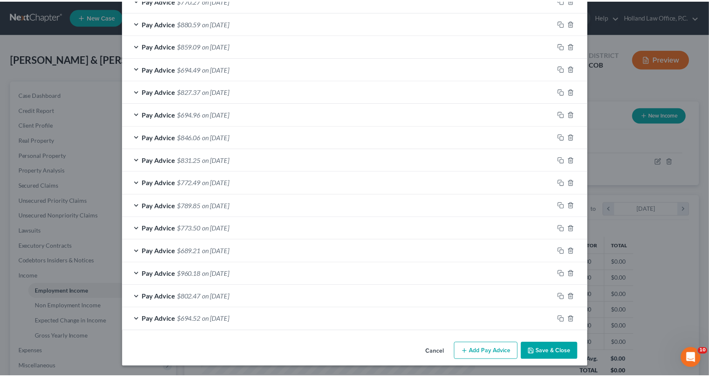
scroll to position [541, 0]
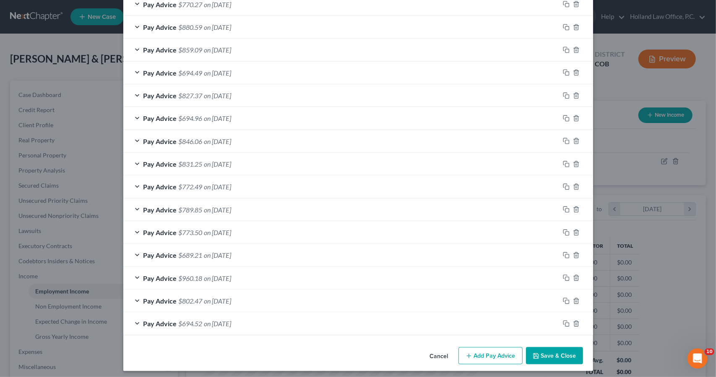
click at [563, 347] on button "Save & Close" at bounding box center [554, 356] width 57 height 18
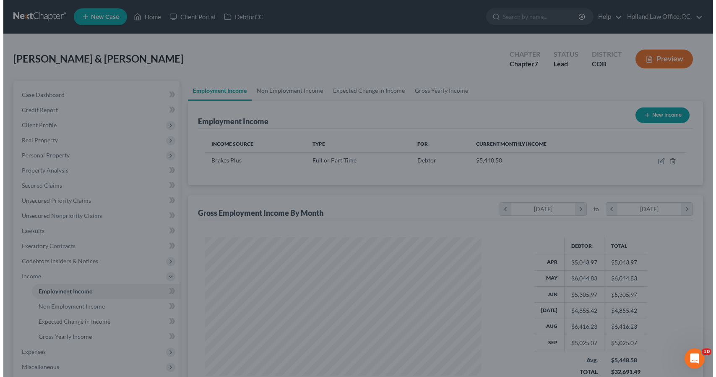
scroll to position [419145, 419003]
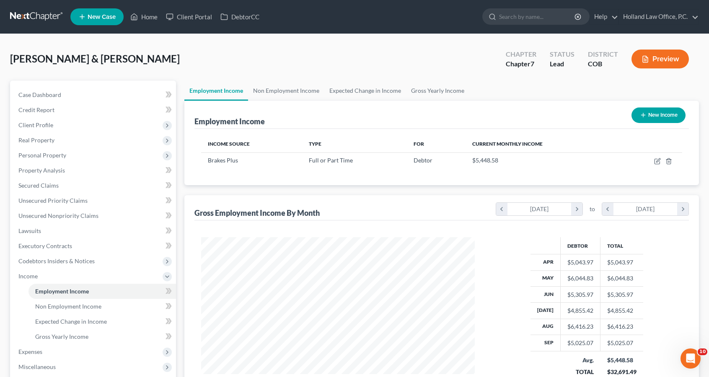
click at [656, 119] on button "New Income" at bounding box center [659, 115] width 54 height 16
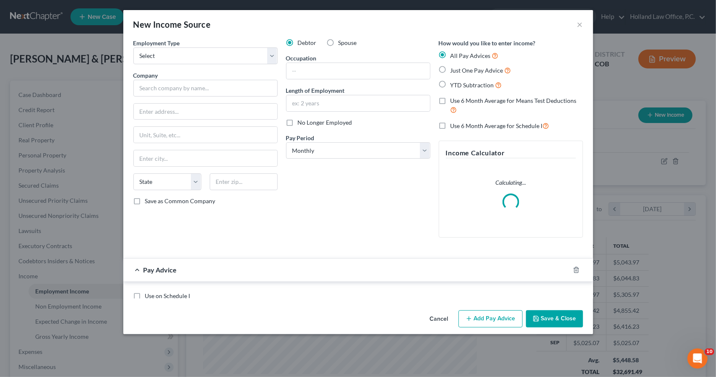
scroll to position [149, 293]
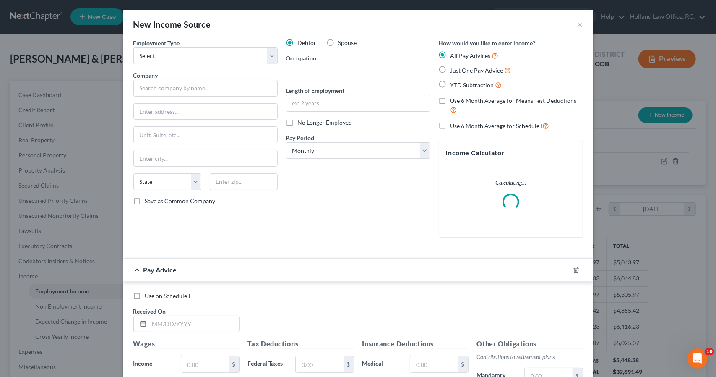
click at [334, 39] on div "Spouse" at bounding box center [342, 43] width 30 height 8
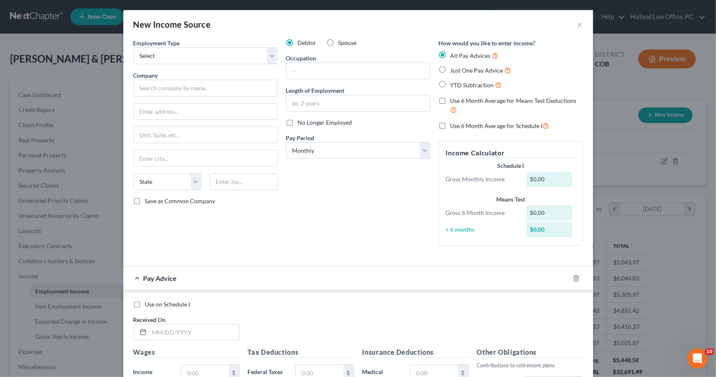
click at [338, 42] on label "Spouse" at bounding box center [347, 43] width 18 height 8
click at [342, 42] on input "Spouse" at bounding box center [344, 41] width 5 height 5
click at [269, 49] on select "Select Full or [DEMOGRAPHIC_DATA] Employment Self Employment" at bounding box center [205, 55] width 144 height 17
click at [133, 47] on select "Select Full or [DEMOGRAPHIC_DATA] Employment Self Employment" at bounding box center [205, 55] width 144 height 17
click at [247, 88] on input "text" at bounding box center [205, 88] width 144 height 17
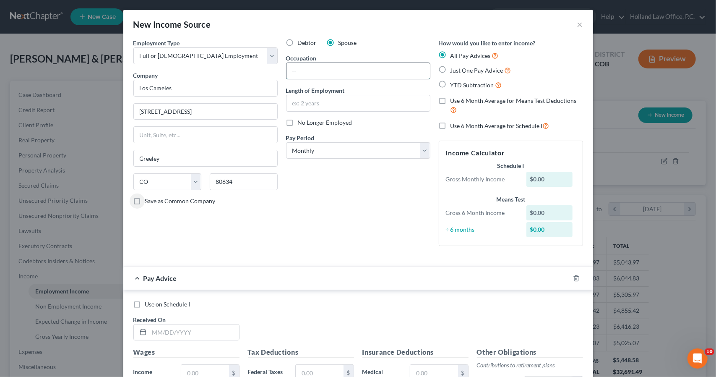
click at [346, 77] on input "text" at bounding box center [357, 71] width 143 height 16
click at [345, 71] on input "[DATE]" at bounding box center [357, 71] width 143 height 16
click at [450, 124] on label "Use 6 Month Average for Schedule I" at bounding box center [499, 126] width 99 height 10
click at [454, 124] on input "Use 6 Month Average for Schedule I" at bounding box center [456, 123] width 5 height 5
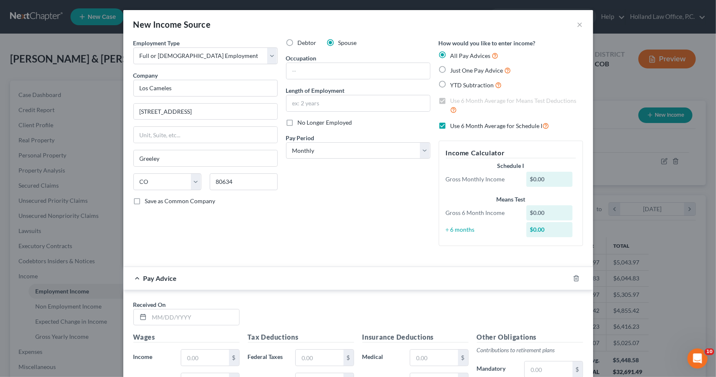
click at [405, 159] on div "Debtor Spouse Occupation Length of Employment No Longer Employed Pay Period * S…" at bounding box center [358, 146] width 153 height 214
click at [405, 157] on select "Select Monthly Twice Monthly Every Other Week Weekly" at bounding box center [358, 150] width 144 height 17
click at [286, 142] on select "Select Monthly Twice Monthly Every Other Week Weekly" at bounding box center [358, 150] width 144 height 17
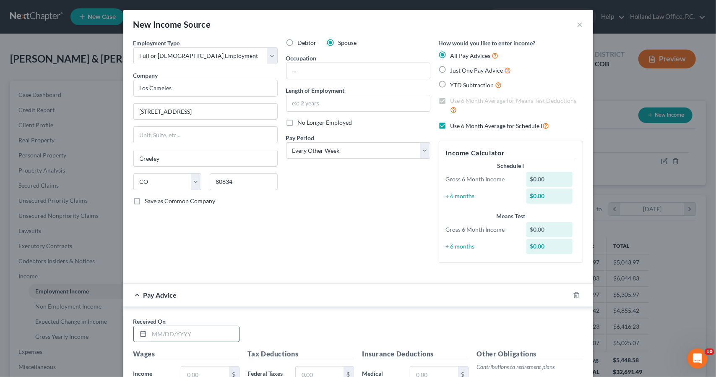
click at [168, 337] on input "text" at bounding box center [194, 334] width 90 height 16
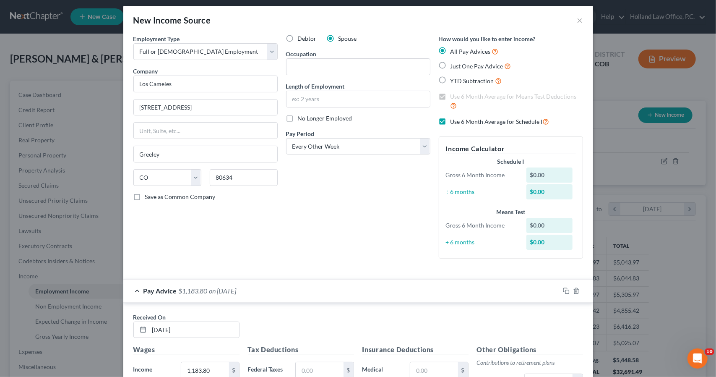
scroll to position [208, 0]
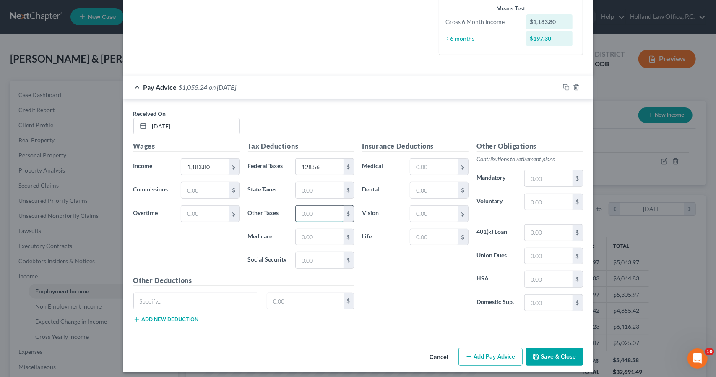
click at [304, 213] on input "text" at bounding box center [319, 213] width 47 height 16
click at [565, 86] on rect "button" at bounding box center [567, 88] width 4 height 4
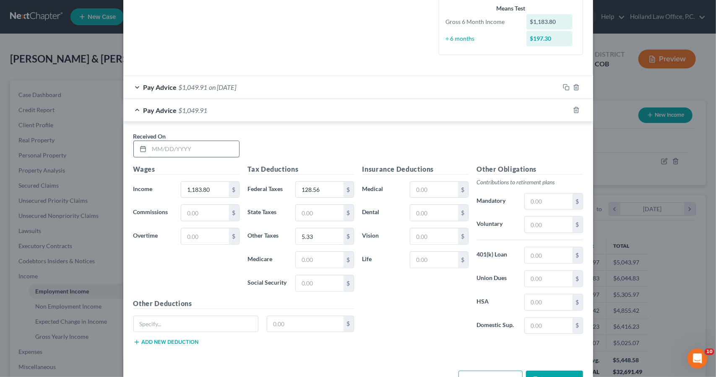
click at [224, 152] on input "text" at bounding box center [194, 149] width 90 height 16
click at [312, 190] on input "128.56" at bounding box center [319, 190] width 47 height 16
click at [564, 107] on icon "button" at bounding box center [566, 110] width 7 height 7
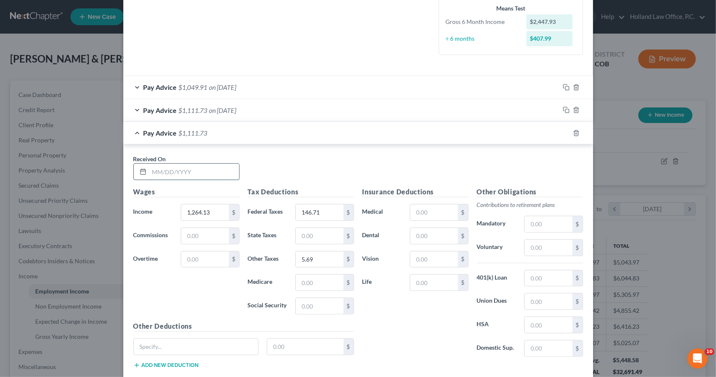
click at [223, 173] on input "text" at bounding box center [194, 172] width 90 height 16
click at [223, 173] on input "8/16/2025q" at bounding box center [194, 172] width 90 height 16
click at [563, 130] on icon "button" at bounding box center [566, 133] width 7 height 7
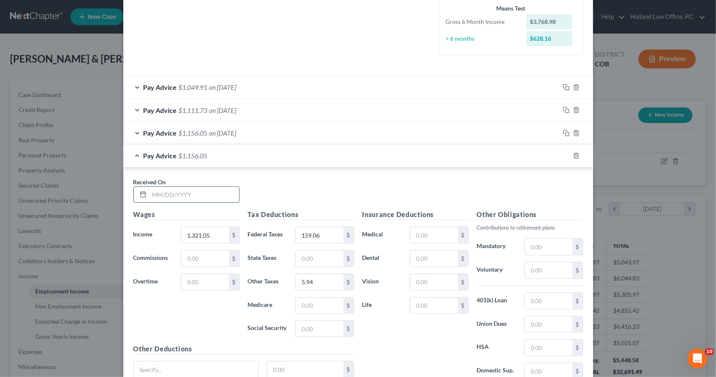
click at [199, 196] on input "text" at bounding box center [194, 195] width 90 height 16
click at [563, 156] on icon "button" at bounding box center [566, 155] width 7 height 7
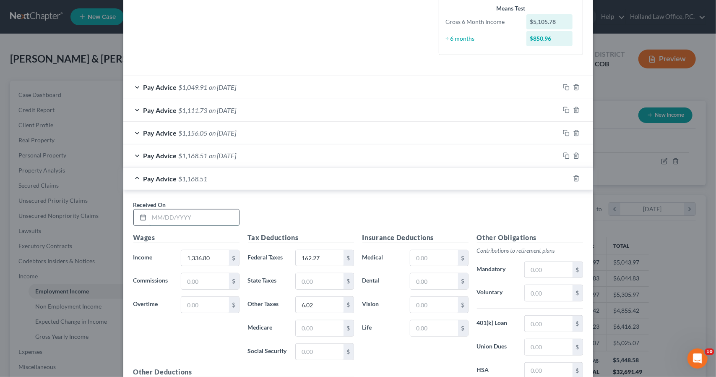
click at [220, 221] on input "text" at bounding box center [194, 217] width 90 height 16
click at [294, 181] on div "Pay Advice $1,130.45 on [DATE]" at bounding box center [341, 178] width 436 height 22
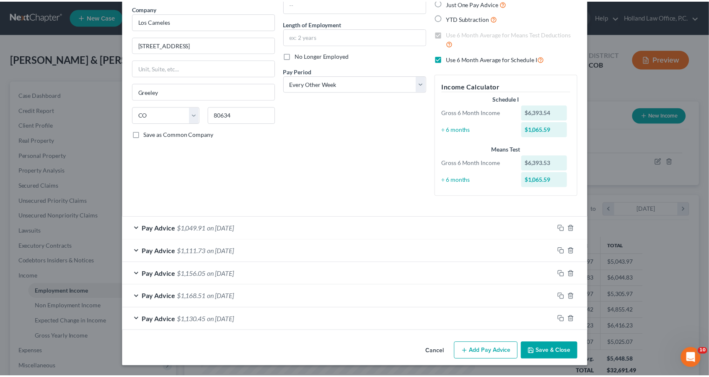
scroll to position [65, 0]
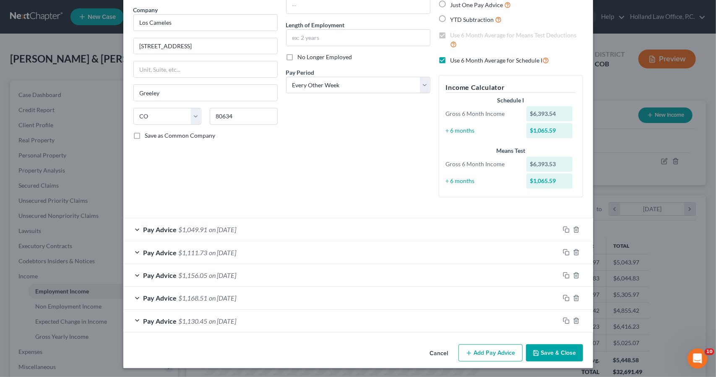
click at [538, 344] on button "Save & Close" at bounding box center [554, 353] width 57 height 18
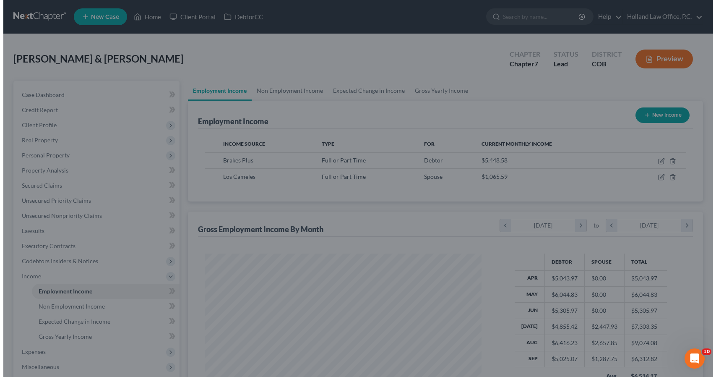
scroll to position [419145, 419003]
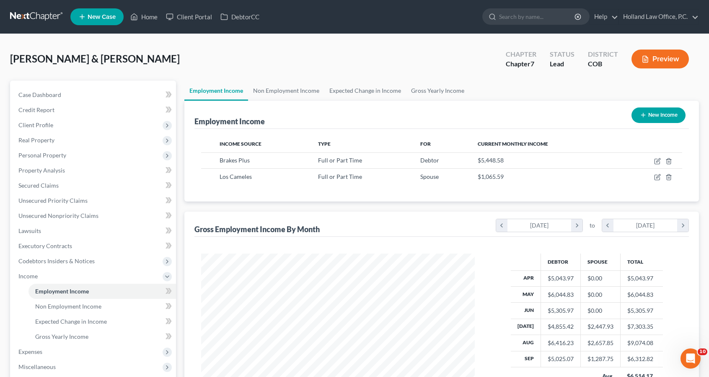
click at [672, 119] on button "New Income" at bounding box center [659, 115] width 54 height 16
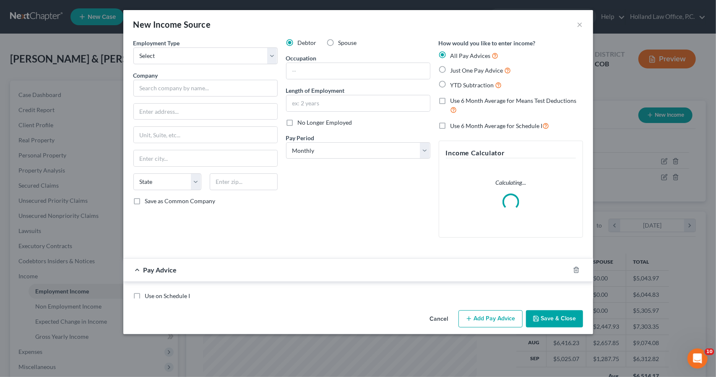
scroll to position [149, 293]
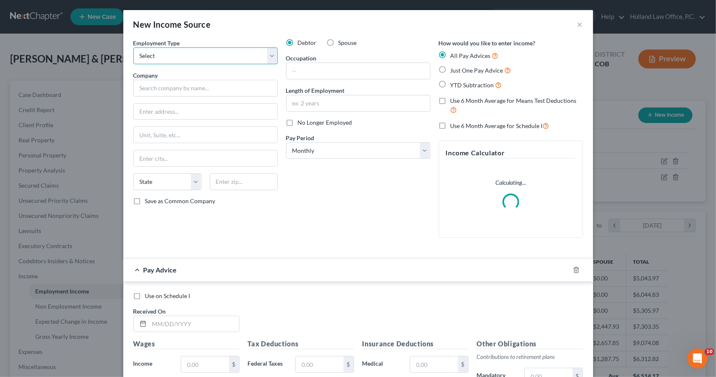
click at [217, 54] on select "Select Full or [DEMOGRAPHIC_DATA] Employment Self Employment" at bounding box center [205, 55] width 144 height 17
click at [133, 47] on select "Select Full or [DEMOGRAPHIC_DATA] Employment Self Employment" at bounding box center [205, 55] width 144 height 17
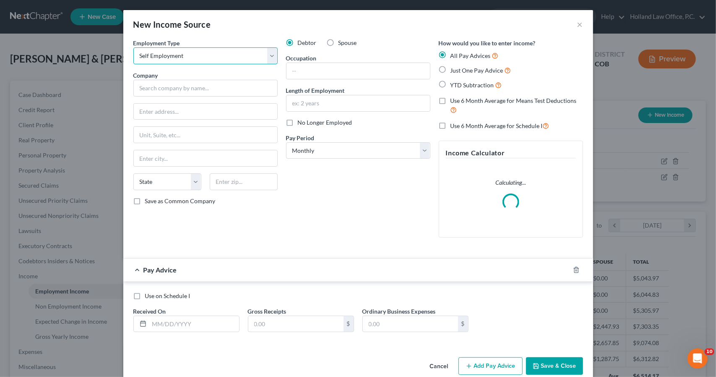
click at [213, 57] on select "Select Full or [DEMOGRAPHIC_DATA] Employment Self Employment" at bounding box center [205, 55] width 144 height 17
click at [133, 47] on select "Select Full or [DEMOGRAPHIC_DATA] Employment Self Employment" at bounding box center [205, 55] width 144 height 17
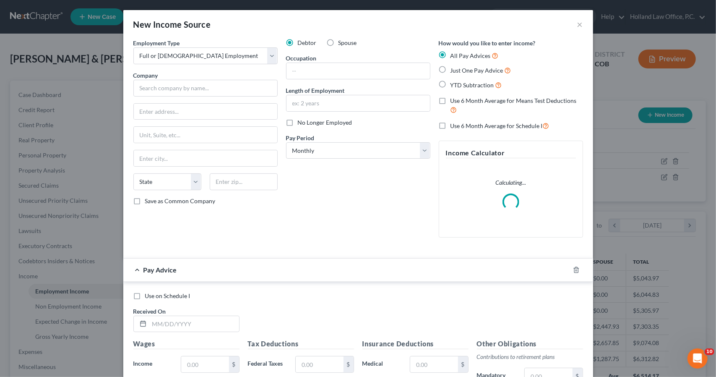
click at [338, 45] on span "Spouse" at bounding box center [347, 42] width 18 height 7
click at [342, 44] on input "Spouse" at bounding box center [344, 41] width 5 height 5
click at [216, 77] on div "Company *" at bounding box center [205, 84] width 144 height 26
click at [216, 80] on input "text" at bounding box center [205, 88] width 144 height 17
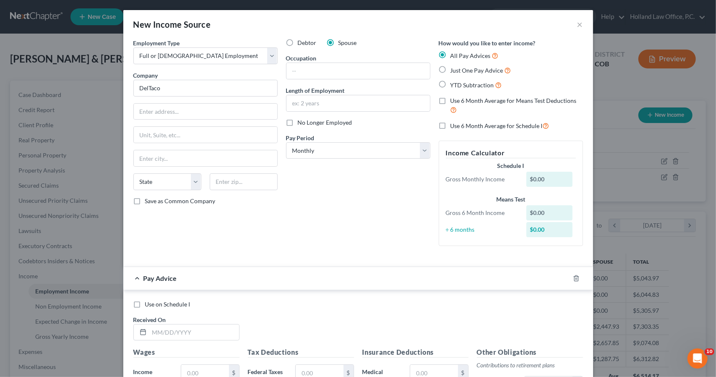
click at [450, 125] on label "Use 6 Month Average for Schedule I" at bounding box center [499, 126] width 99 height 10
click at [454, 125] on input "Use 6 Month Average for Schedule I" at bounding box center [456, 123] width 5 height 5
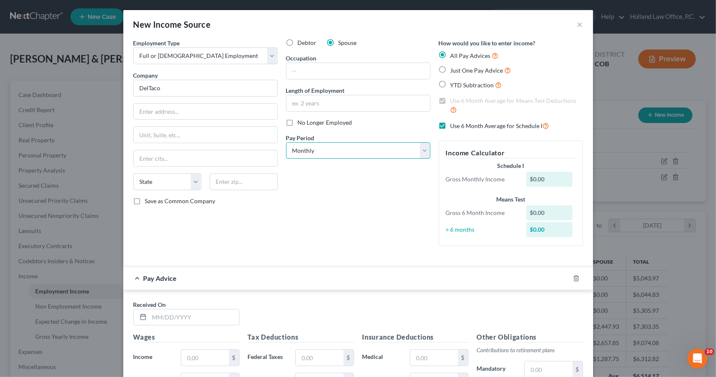
click at [353, 150] on select "Select Monthly Twice Monthly Every Other Week Weekly" at bounding box center [358, 150] width 144 height 17
click at [286, 142] on select "Select Monthly Twice Monthly Every Other Week Weekly" at bounding box center [358, 150] width 144 height 17
click at [208, 318] on input "text" at bounding box center [194, 317] width 90 height 16
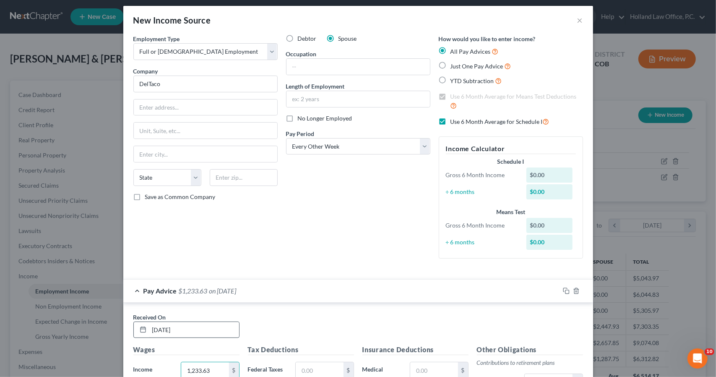
scroll to position [208, 0]
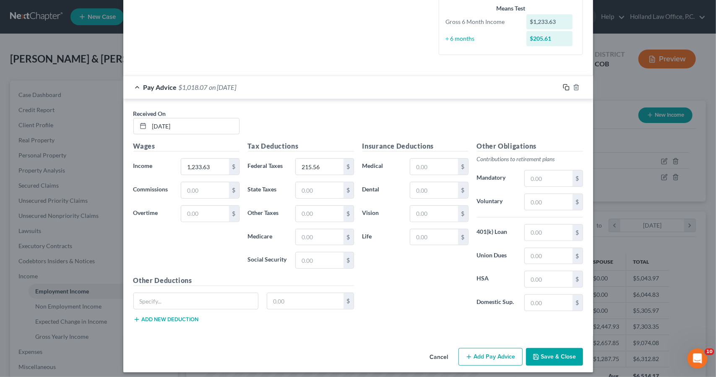
click at [563, 87] on icon "button" at bounding box center [566, 87] width 7 height 7
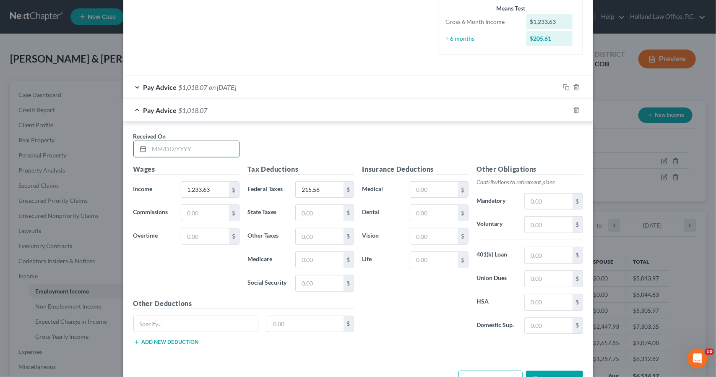
click at [198, 141] on input "text" at bounding box center [194, 149] width 90 height 16
click at [335, 190] on input "215.56" at bounding box center [319, 190] width 47 height 16
click at [563, 109] on icon "button" at bounding box center [566, 110] width 7 height 7
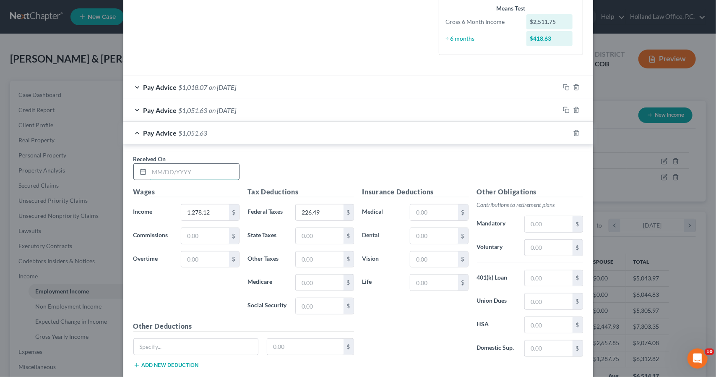
click at [210, 173] on input "text" at bounding box center [194, 172] width 90 height 16
click at [564, 133] on icon "button" at bounding box center [566, 133] width 7 height 7
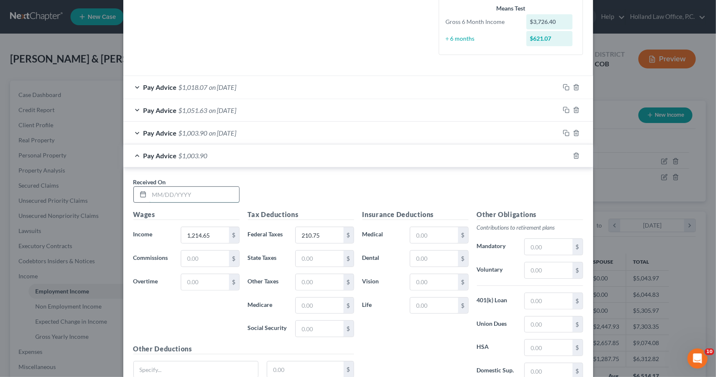
click at [219, 188] on input "text" at bounding box center [194, 195] width 90 height 16
click at [232, 165] on div "Pay Advice $549.21 on [DATE]" at bounding box center [341, 155] width 436 height 22
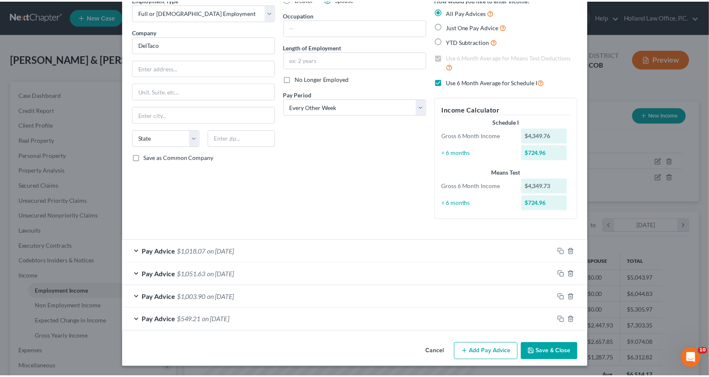
scroll to position [43, 0]
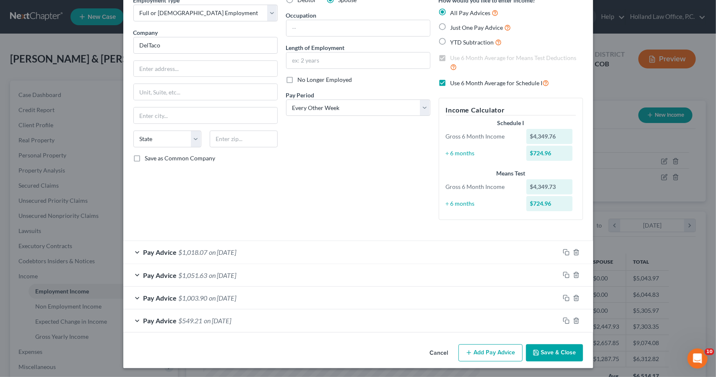
click at [574, 351] on button "Save & Close" at bounding box center [554, 353] width 57 height 18
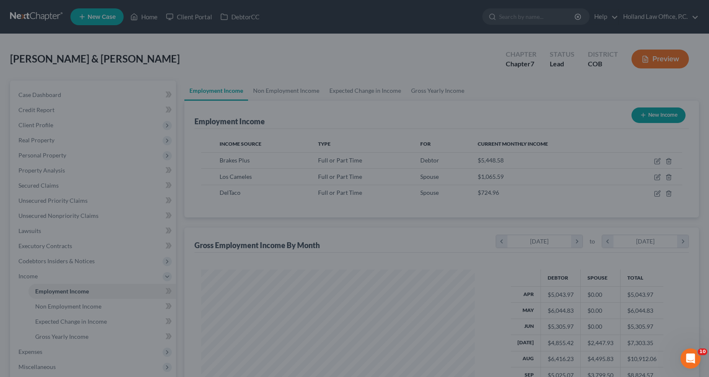
scroll to position [419145, 419003]
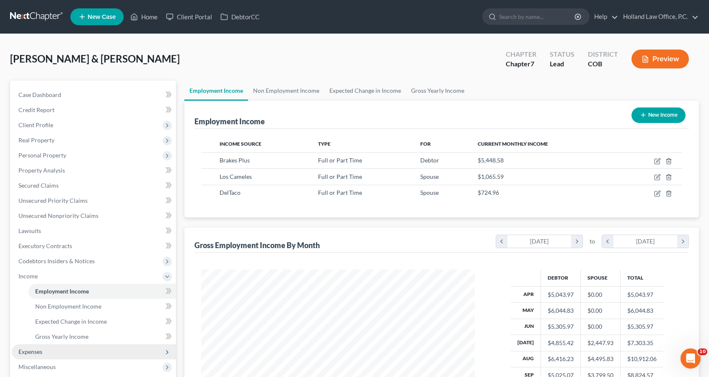
click at [94, 347] on span "Expenses" at bounding box center [94, 351] width 164 height 15
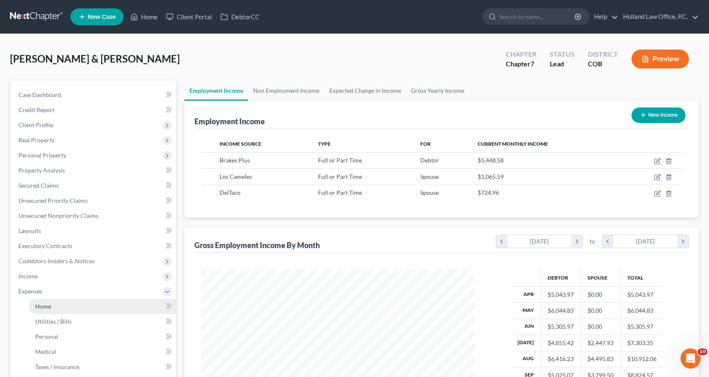
click at [92, 309] on link "Home" at bounding box center [103, 306] width 148 height 15
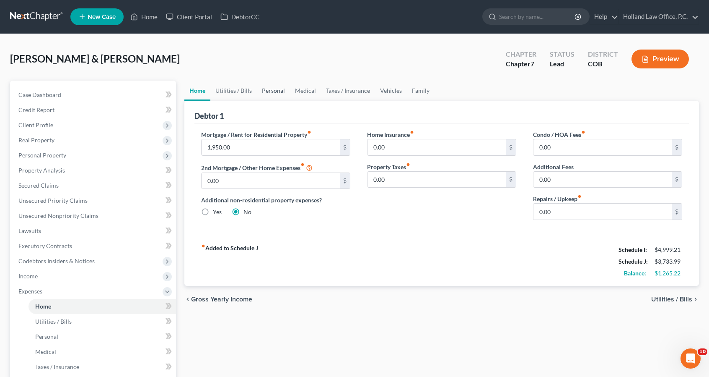
click at [273, 89] on link "Personal" at bounding box center [273, 91] width 33 height 20
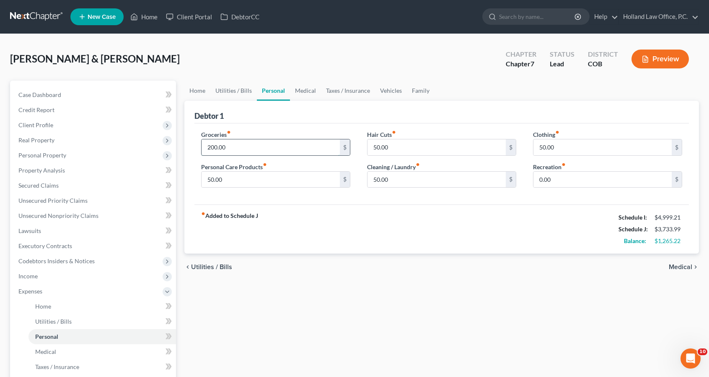
click at [235, 148] on input "200.00" at bounding box center [271, 147] width 138 height 16
click at [568, 171] on input "0.00" at bounding box center [603, 179] width 138 height 16
click at [292, 182] on input "50.00" at bounding box center [271, 179] width 138 height 16
click at [390, 92] on link "Vehicles" at bounding box center [391, 91] width 32 height 20
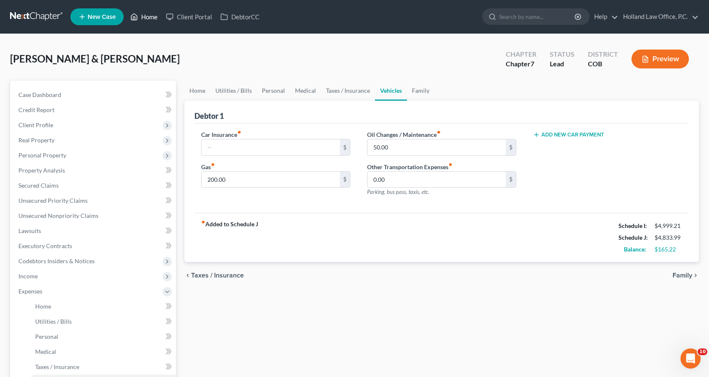
click at [146, 16] on link "Home" at bounding box center [144, 16] width 36 height 15
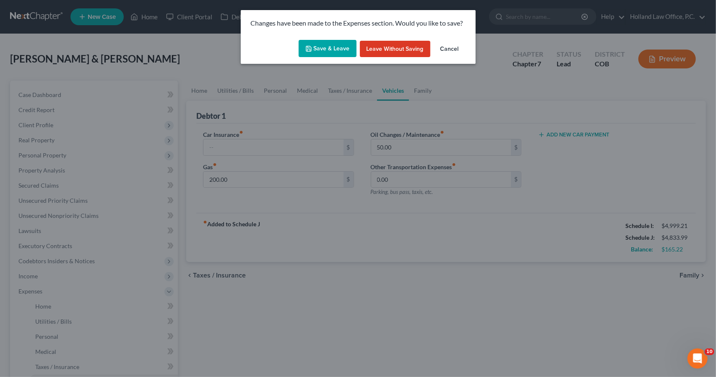
click at [336, 48] on button "Save & Leave" at bounding box center [328, 49] width 58 height 18
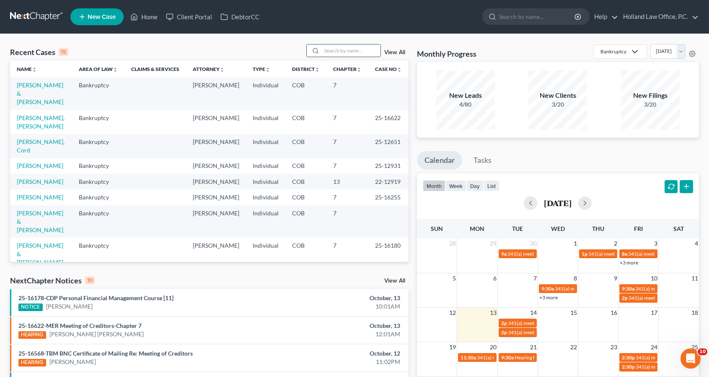
click at [365, 52] on input "search" at bounding box center [351, 50] width 59 height 12
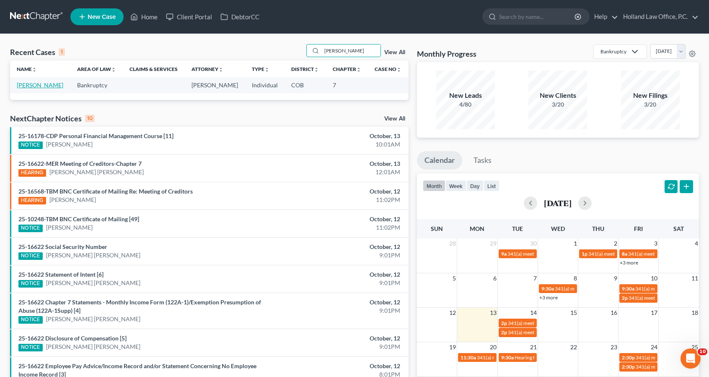
click at [41, 83] on link "[PERSON_NAME]" at bounding box center [40, 84] width 47 height 7
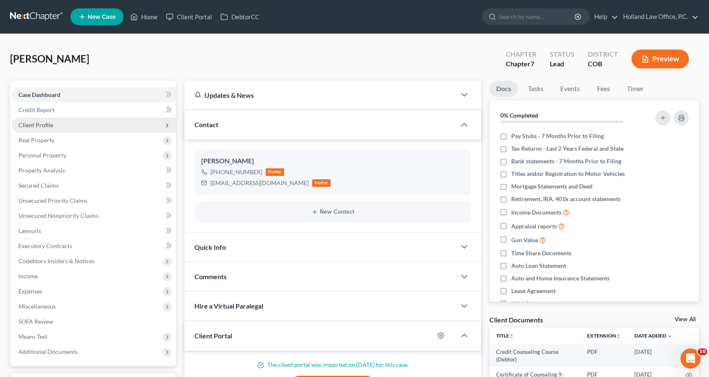
click at [99, 123] on span "Client Profile" at bounding box center [94, 124] width 164 height 15
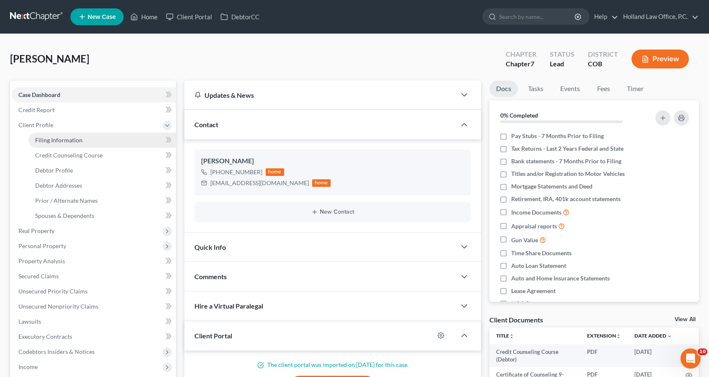
click at [97, 140] on link "Filing Information" at bounding box center [103, 139] width 148 height 15
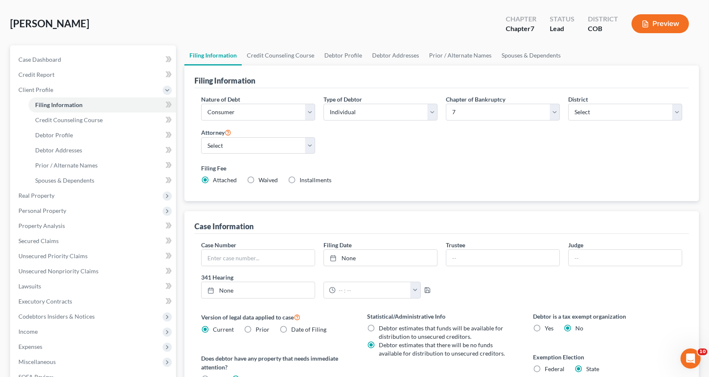
scroll to position [34, 0]
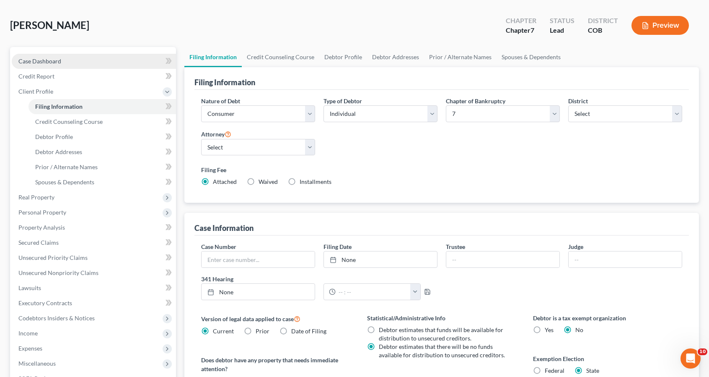
click at [127, 65] on link "Case Dashboard" at bounding box center [94, 61] width 164 height 15
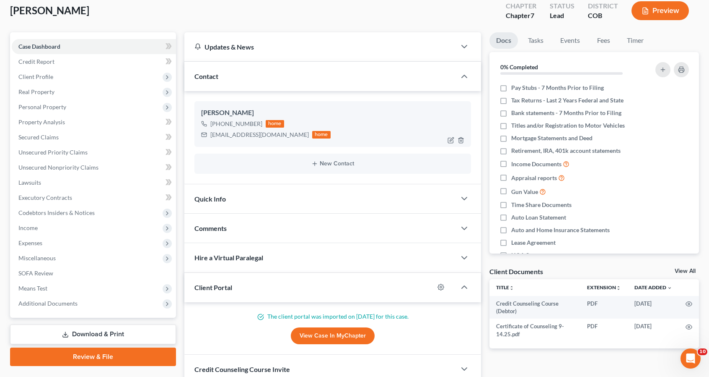
scroll to position [48, 0]
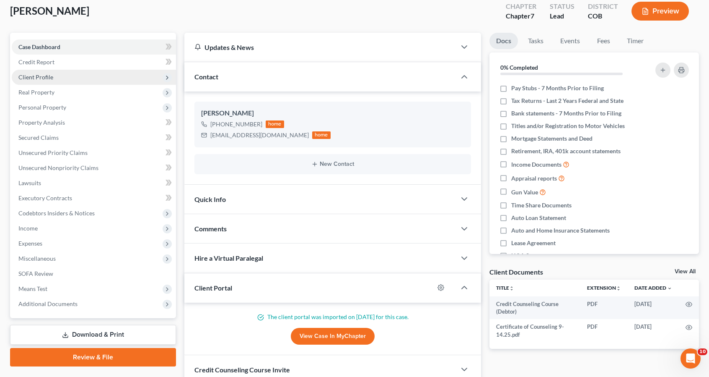
click at [103, 72] on span "Client Profile" at bounding box center [94, 77] width 164 height 15
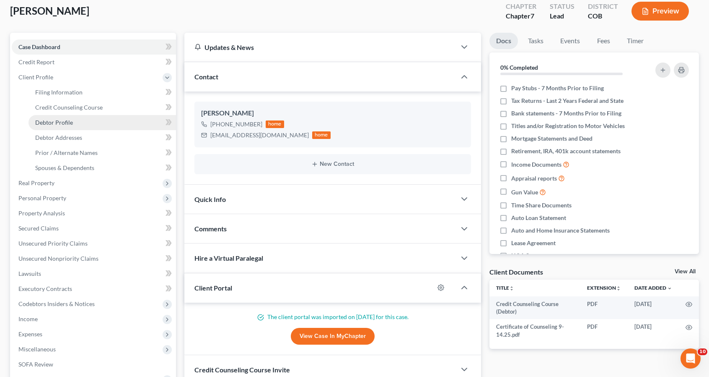
click at [86, 122] on link "Debtor Profile" at bounding box center [103, 122] width 148 height 15
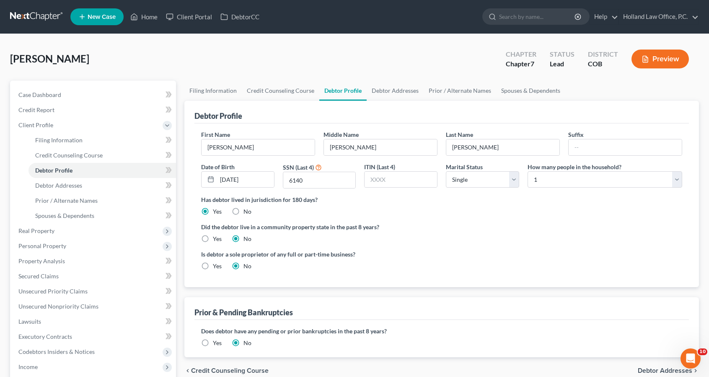
click at [213, 341] on label "Yes" at bounding box center [217, 342] width 9 height 8
click at [216, 341] on input "Yes" at bounding box center [218, 340] width 5 height 5
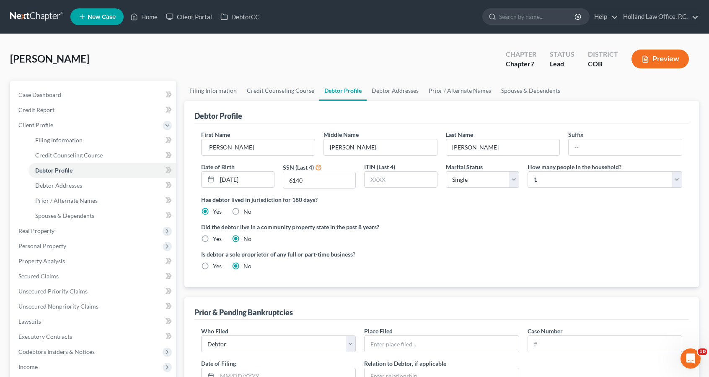
click at [412, 352] on div "Who Filed * Debtor Other Place Filed * Case Number Date of [GEOGRAPHIC_DATA] * …" at bounding box center [442, 379] width 490 height 107
click at [410, 348] on input "text" at bounding box center [442, 343] width 154 height 16
click at [577, 340] on input "text" at bounding box center [605, 343] width 154 height 16
click at [329, 373] on input "text" at bounding box center [286, 376] width 138 height 16
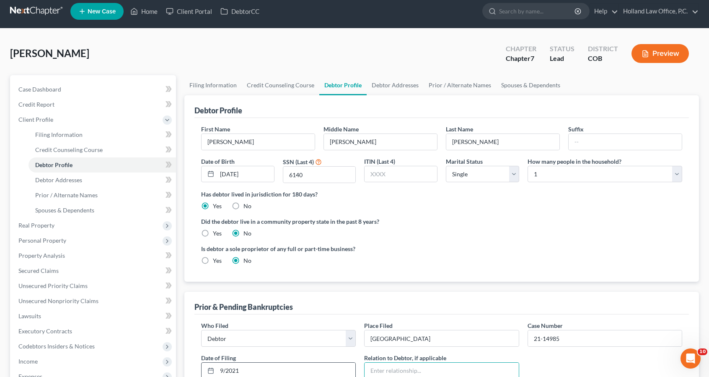
scroll to position [158, 0]
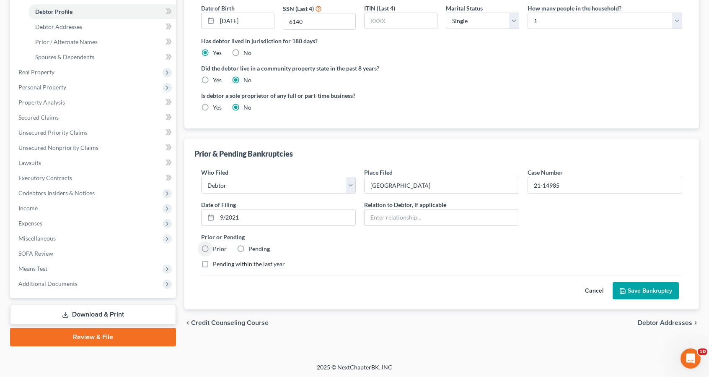
click at [213, 244] on label "Prior" at bounding box center [220, 248] width 14 height 8
click at [216, 244] on input "Prior" at bounding box center [218, 246] width 5 height 5
click at [458, 217] on input "text" at bounding box center [442, 217] width 154 height 16
click at [621, 287] on icon "submit" at bounding box center [623, 290] width 7 height 7
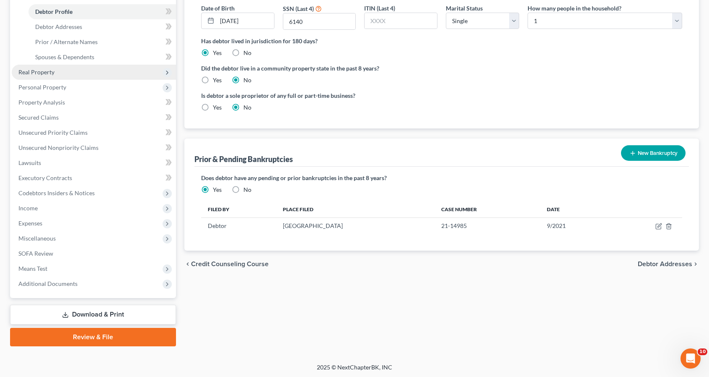
click at [54, 72] on span "Real Property" at bounding box center [94, 72] width 164 height 15
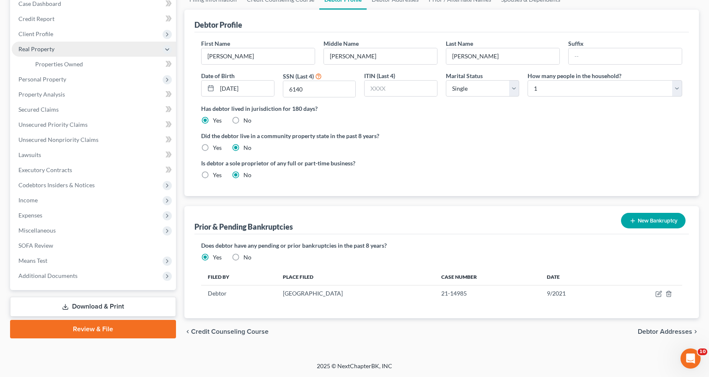
scroll to position [89, 0]
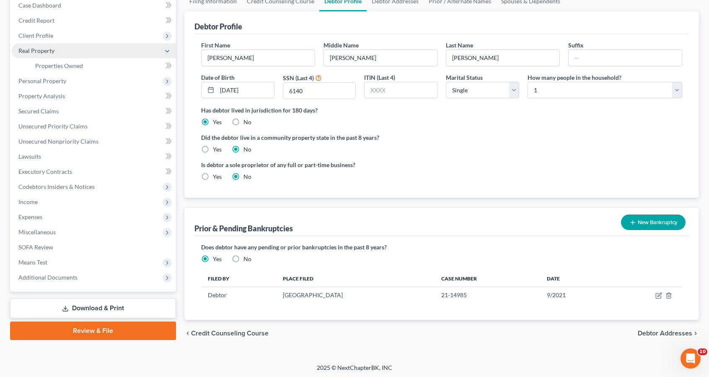
click at [64, 56] on span "Real Property" at bounding box center [94, 50] width 164 height 15
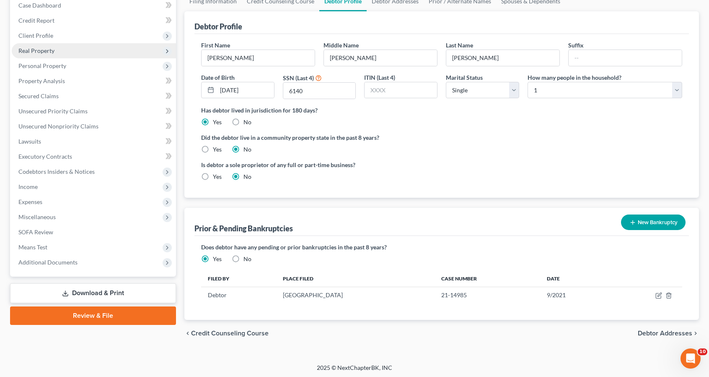
click at [61, 50] on span "Real Property" at bounding box center [94, 50] width 164 height 15
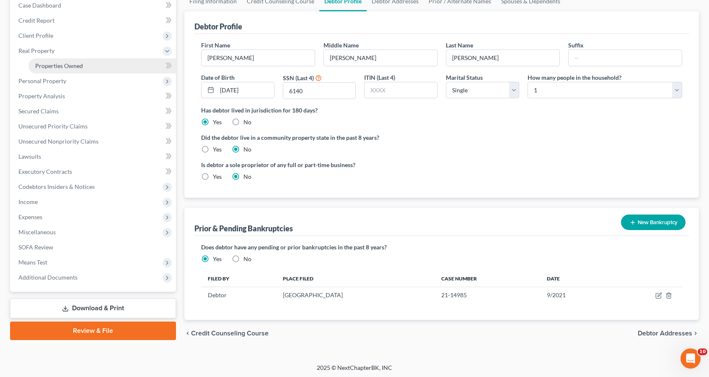
click at [62, 58] on link "Properties Owned" at bounding box center [103, 65] width 148 height 15
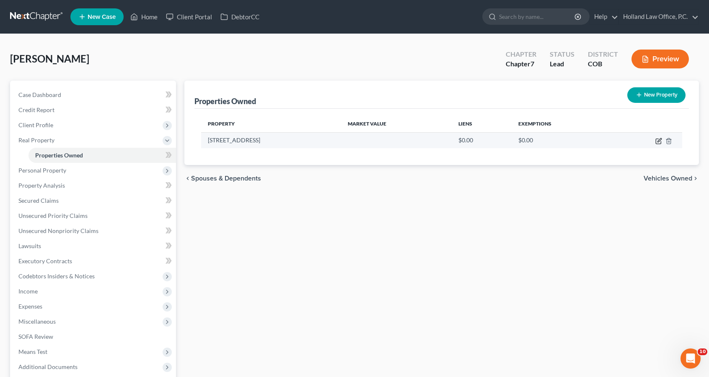
click at [657, 141] on icon "button" at bounding box center [658, 141] width 5 height 5
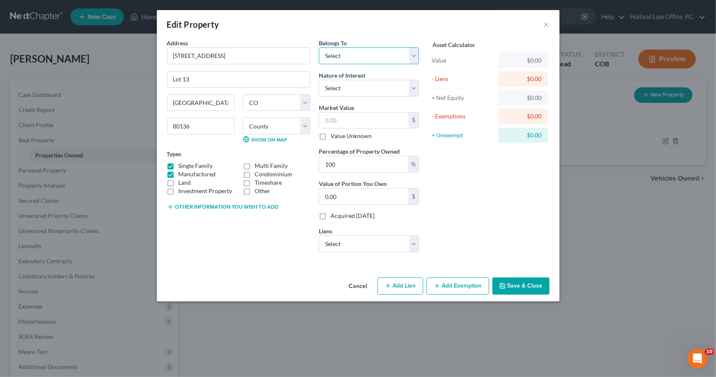
click at [375, 59] on select "Select Debtor 1 Only Debtor 2 Only Debtor 1 And Debtor 2 Only At Least One Of T…" at bounding box center [369, 55] width 100 height 17
click at [319, 47] on select "Select Debtor 1 Only Debtor 2 Only Debtor 1 And Debtor 2 Only At Least One Of T…" at bounding box center [369, 55] width 100 height 17
click at [375, 54] on select "Select Debtor 1 Only Debtor 2 Only Debtor 1 And Debtor 2 Only At Least One Of T…" at bounding box center [369, 55] width 100 height 17
click at [319, 47] on select "Select Debtor 1 Only Debtor 2 Only Debtor 1 And Debtor 2 Only At Least One Of T…" at bounding box center [369, 55] width 100 height 17
click at [371, 88] on select "Select Fee Simple Joint Tenant Life Estate Equitable Interest Future Interest T…" at bounding box center [369, 88] width 100 height 17
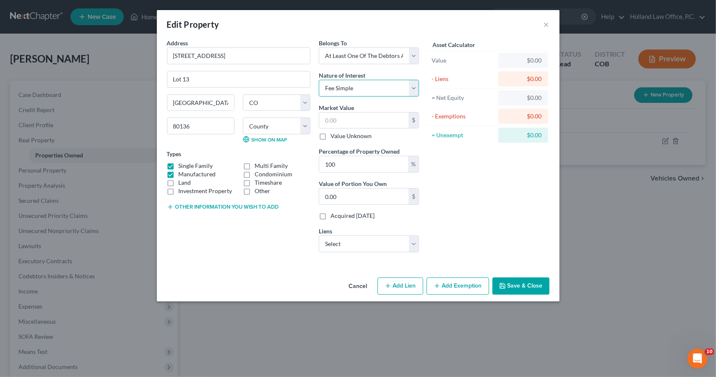
click at [319, 80] on select "Select Fee Simple Joint Tenant Life Estate Equitable Interest Future Interest T…" at bounding box center [369, 88] width 100 height 17
click at [370, 118] on input "text" at bounding box center [363, 120] width 89 height 16
click at [372, 239] on select "Select Vanderbilt Mortgage - $62,935.00 Ent CU - $5,776.00 Premier Members Cred…" at bounding box center [369, 243] width 100 height 17
click at [319, 235] on select "Select Vanderbilt Mortgage - $62,935.00 Ent CU - $5,776.00 Premier Members Cred…" at bounding box center [369, 243] width 100 height 17
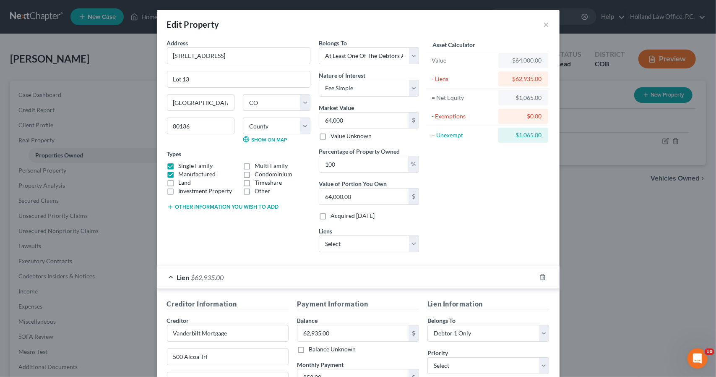
click at [428, 270] on div "Lien $62,935.00" at bounding box center [346, 277] width 379 height 22
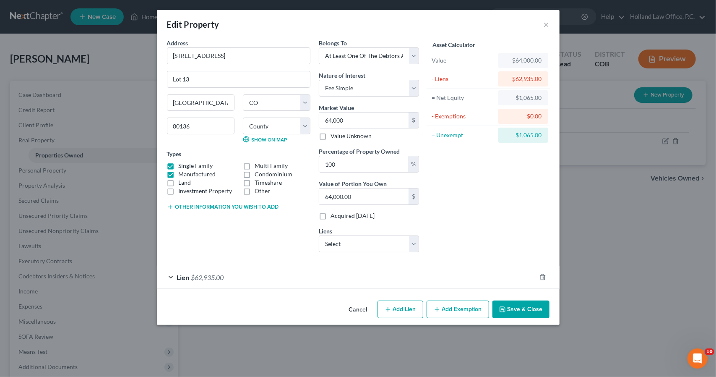
click at [451, 303] on button "Add Exemption" at bounding box center [457, 309] width 62 height 18
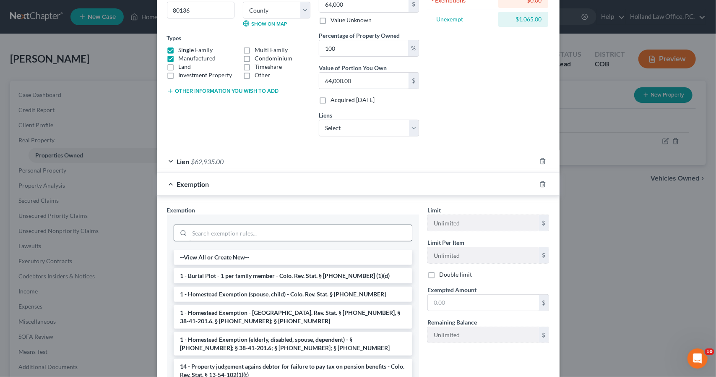
scroll to position [117, 0]
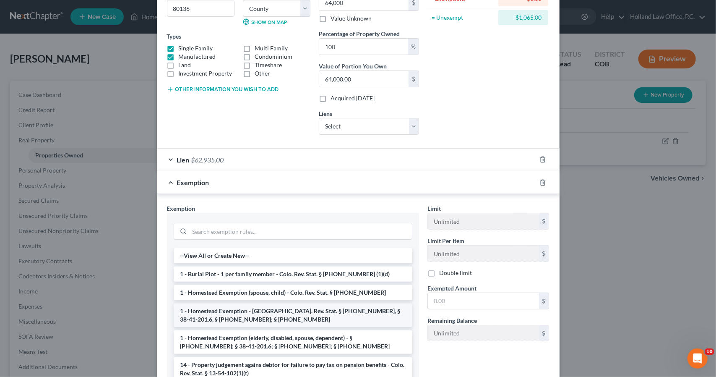
click at [326, 309] on li "1 - Homestead Exemption - [GEOGRAPHIC_DATA]. Rev. Stat. § [PHONE_NUMBER], § 38-…" at bounding box center [293, 314] width 239 height 23
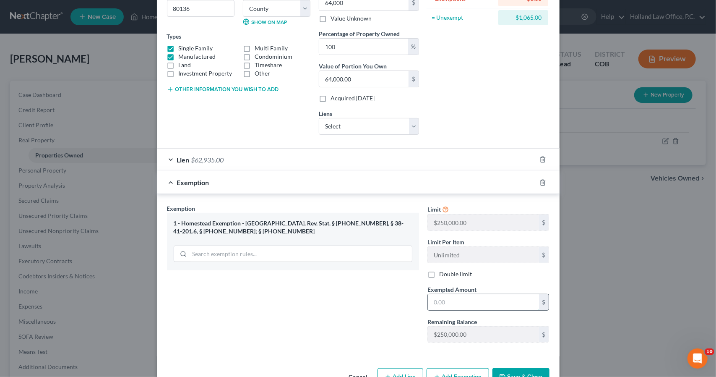
click at [509, 295] on input "text" at bounding box center [483, 302] width 111 height 16
click at [484, 184] on div "Exemption $1,065.00" at bounding box center [346, 182] width 379 height 22
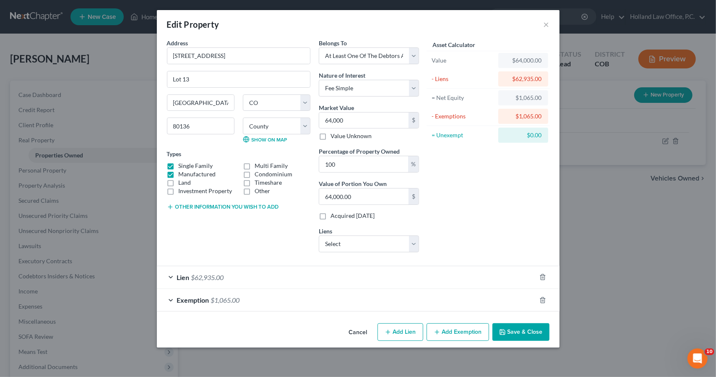
scroll to position [0, 0]
click at [525, 327] on button "Save & Close" at bounding box center [520, 332] width 57 height 18
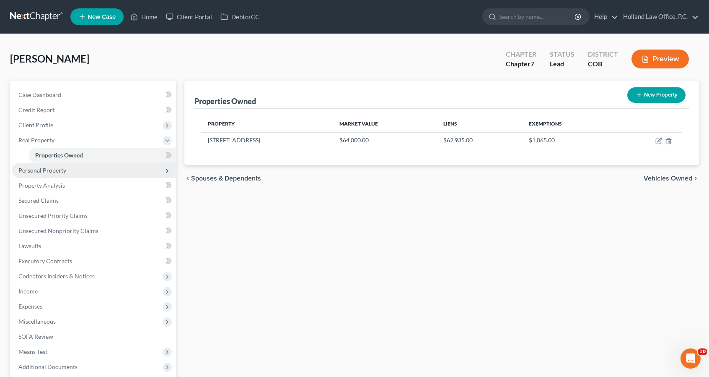
click at [78, 172] on span "Personal Property" at bounding box center [94, 170] width 164 height 15
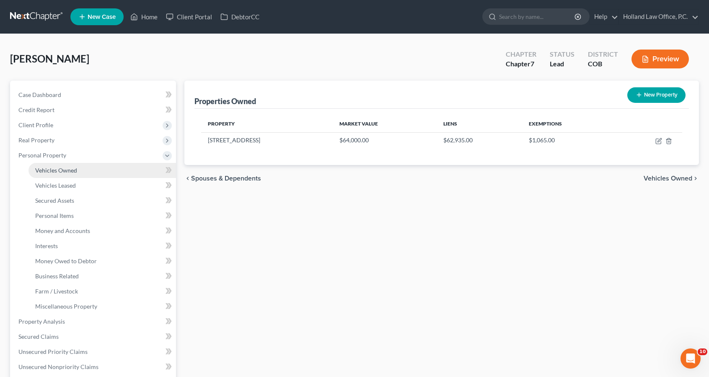
click at [75, 172] on span "Vehicles Owned" at bounding box center [56, 169] width 42 height 7
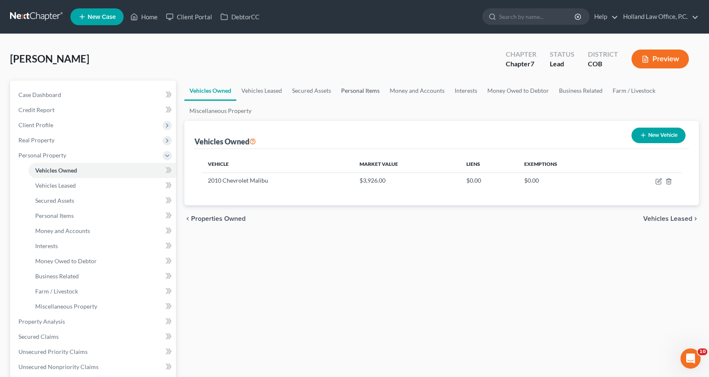
click at [379, 84] on link "Personal Items" at bounding box center [360, 91] width 49 height 20
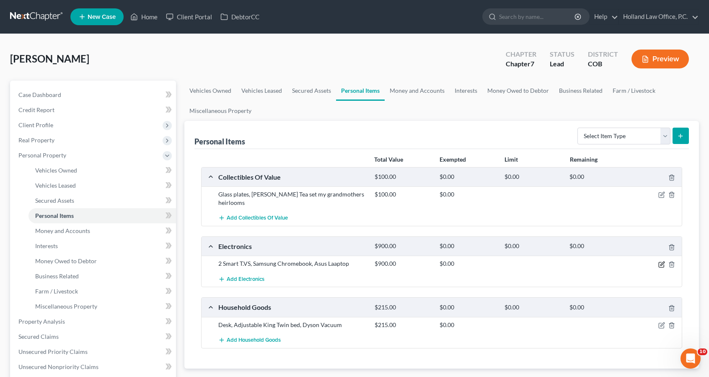
click at [664, 261] on icon "button" at bounding box center [663, 263] width 4 height 4
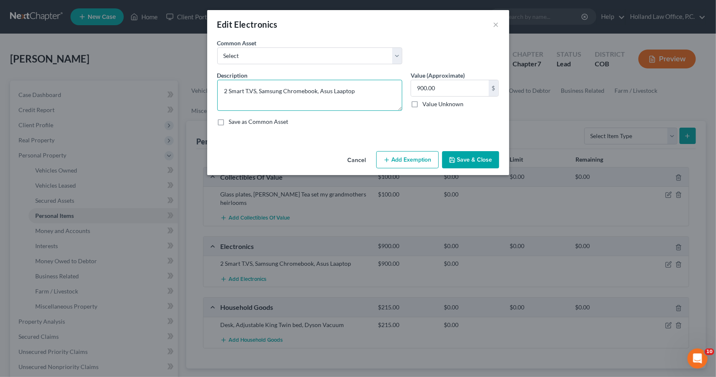
click at [338, 90] on textarea "2 Smart T.VS, Samsung Chromebook, Asus Laaptop" at bounding box center [309, 95] width 185 height 31
click at [332, 89] on textarea "2 Smart T.VS, Samsung Chromebook, Asus Laptop" at bounding box center [309, 95] width 185 height 31
click at [283, 87] on textarea "2 Smart T.VS, Samsung Chromebook, Laptop" at bounding box center [309, 95] width 185 height 31
click at [245, 89] on textarea "2 Smart T.VS, Chromebook, Laptop" at bounding box center [309, 95] width 185 height 31
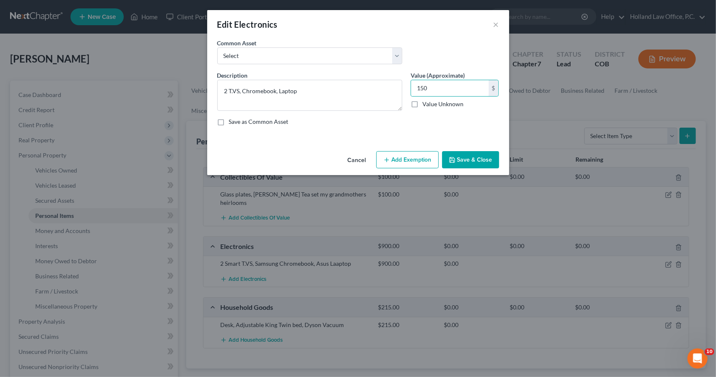
click at [401, 155] on button "Add Exemption" at bounding box center [407, 160] width 62 height 18
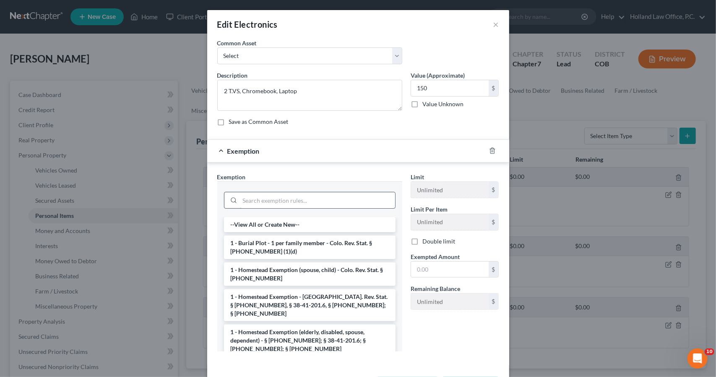
click at [335, 199] on input "search" at bounding box center [317, 200] width 155 height 16
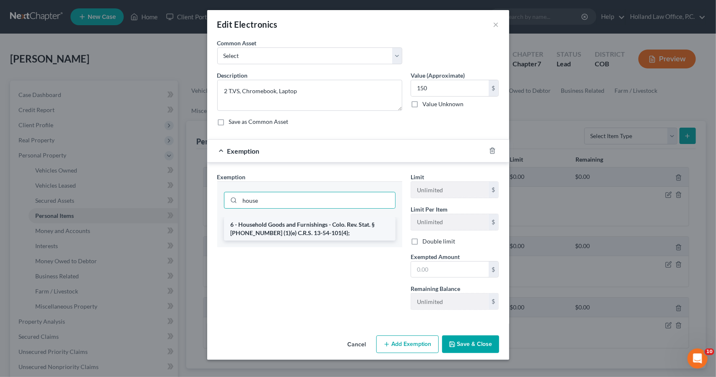
click at [337, 224] on li "6 - Household Goods and Furnishings - Colo. Rev. Stat. § [PHONE_NUMBER] (1)(e) …" at bounding box center [309, 228] width 171 height 23
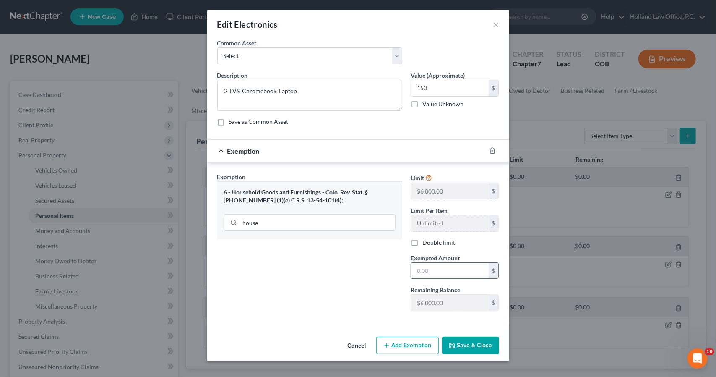
click at [438, 266] on input "text" at bounding box center [450, 270] width 78 height 16
click at [461, 347] on button "Save & Close" at bounding box center [470, 345] width 57 height 18
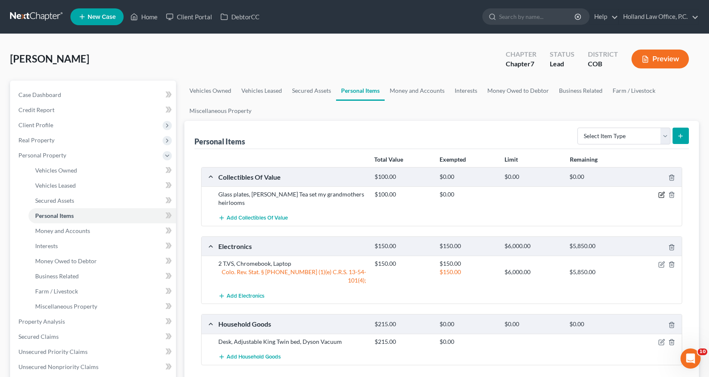
click at [664, 194] on icon "button" at bounding box center [662, 194] width 7 height 7
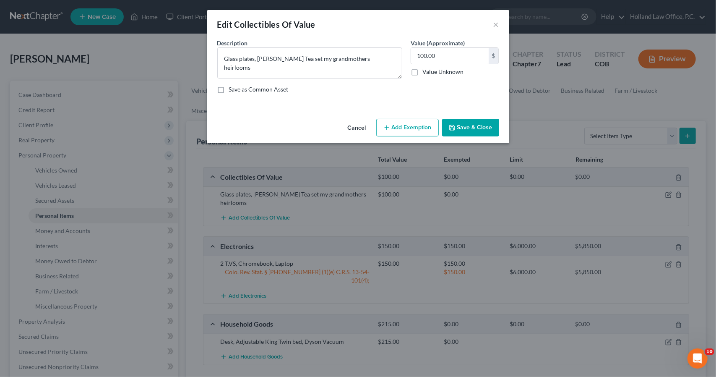
click at [395, 128] on button "Add Exemption" at bounding box center [407, 128] width 62 height 18
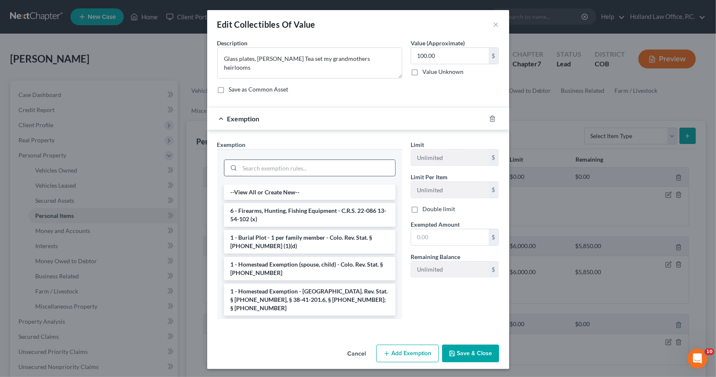
click at [328, 162] on input "search" at bounding box center [317, 168] width 155 height 16
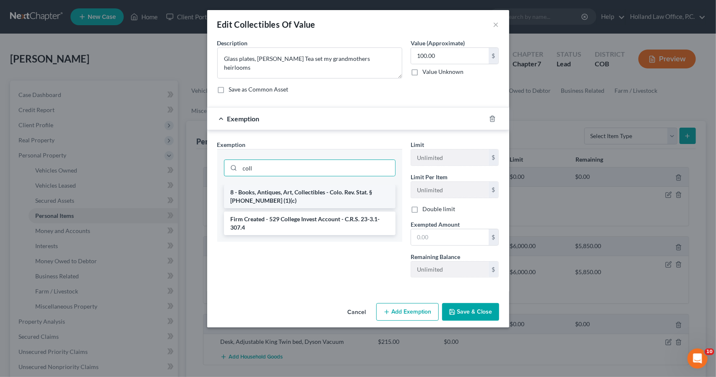
click at [321, 197] on li "8 - Books, Antiques, Art, Collectibles - Colo. Rev. Stat. § [PHONE_NUMBER] (1)(…" at bounding box center [309, 195] width 171 height 23
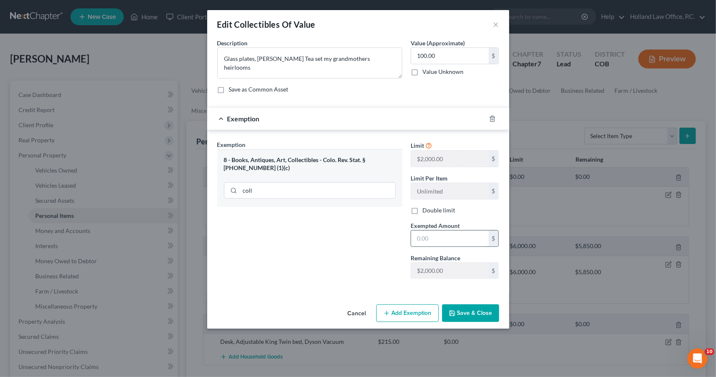
click at [459, 236] on input "text" at bounding box center [450, 238] width 78 height 16
click at [485, 308] on button "Save & Close" at bounding box center [470, 313] width 57 height 18
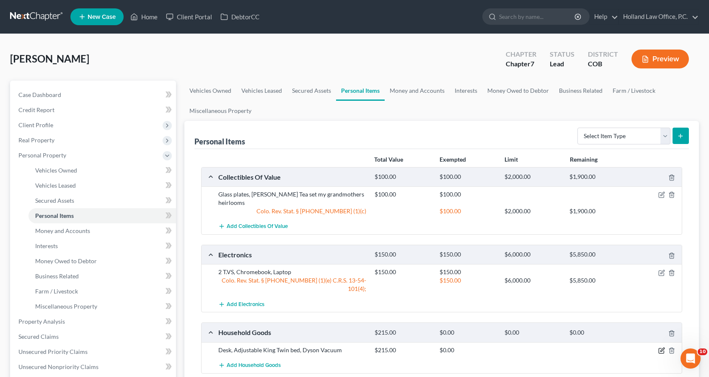
click at [660, 347] on icon "button" at bounding box center [662, 350] width 7 height 7
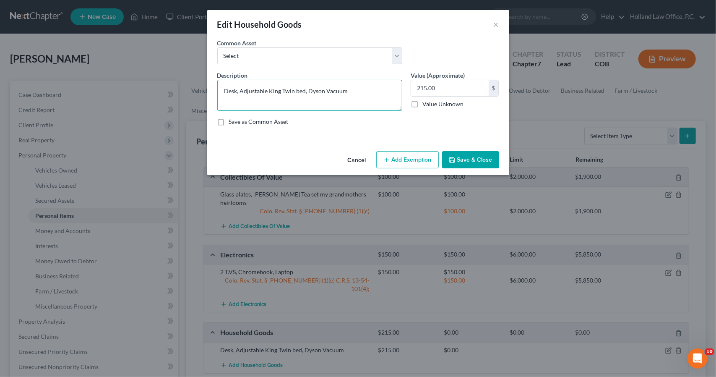
click at [321, 91] on textarea "Desk, Adjustable King Twin bed, Dyson Vacuum" at bounding box center [309, 95] width 185 height 31
drag, startPoint x: 324, startPoint y: 90, endPoint x: 308, endPoint y: 87, distance: 16.3
click at [308, 87] on textarea "Desk, Adjustable King Twin bed, Dyson Vacuum" at bounding box center [309, 95] width 185 height 31
drag, startPoint x: 266, startPoint y: 87, endPoint x: 241, endPoint y: 83, distance: 25.4
click at [241, 83] on textarea "Desk, Adjustable King Twin bed, Vacuum" at bounding box center [309, 95] width 185 height 31
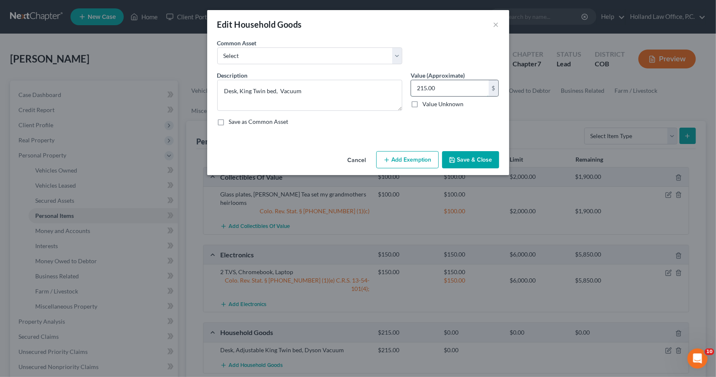
click at [434, 89] on input "215.00" at bounding box center [450, 88] width 78 height 16
click at [419, 161] on button "Add Exemption" at bounding box center [407, 160] width 62 height 18
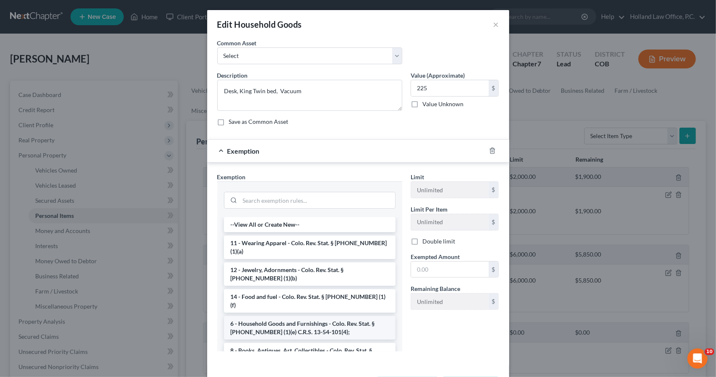
click at [323, 316] on li "6 - Household Goods and Furnishings - Colo. Rev. Stat. § [PHONE_NUMBER] (1)(e) …" at bounding box center [309, 327] width 171 height 23
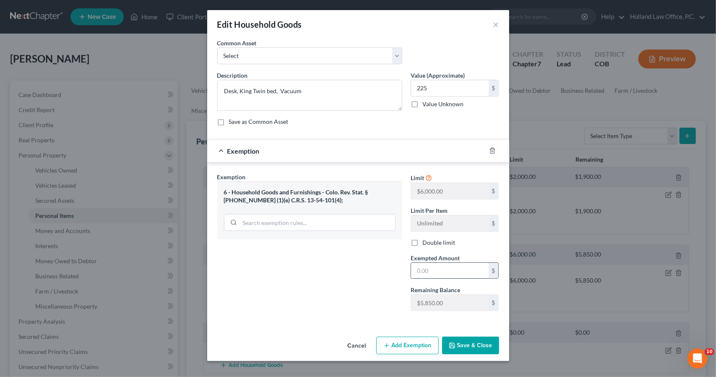
click at [459, 267] on input "text" at bounding box center [450, 270] width 78 height 16
click at [465, 339] on button "Save & Close" at bounding box center [470, 345] width 57 height 18
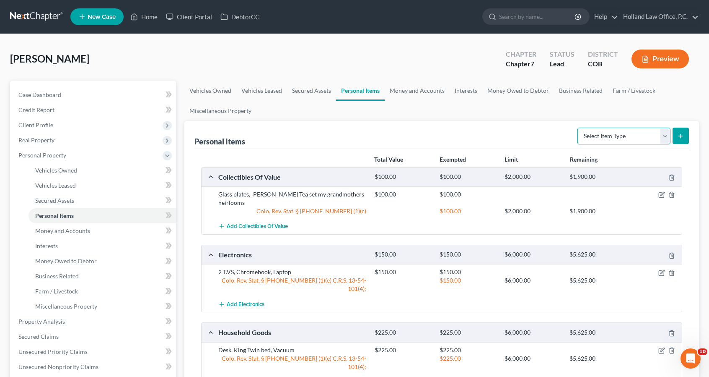
click at [665, 138] on select "Select Item Type Clothing Collectibles Of Value Electronics Firearms Household …" at bounding box center [624, 135] width 93 height 17
click at [579, 127] on select "Select Item Type Clothing Collectibles Of Value Electronics Firearms Household …" at bounding box center [624, 135] width 93 height 17
click at [681, 139] on button "submit" at bounding box center [681, 135] width 16 height 16
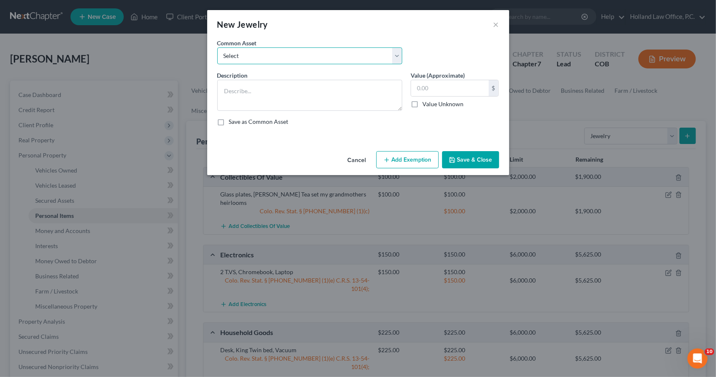
click at [361, 59] on select "Select Costume Jewlery Costume Jewelry Wedding set, Necklaces, Watches, earring…" at bounding box center [309, 55] width 185 height 17
click at [217, 47] on select "Select Costume Jewlery Costume Jewelry Wedding set, Necklaces, Watches, earring…" at bounding box center [309, 55] width 185 height 17
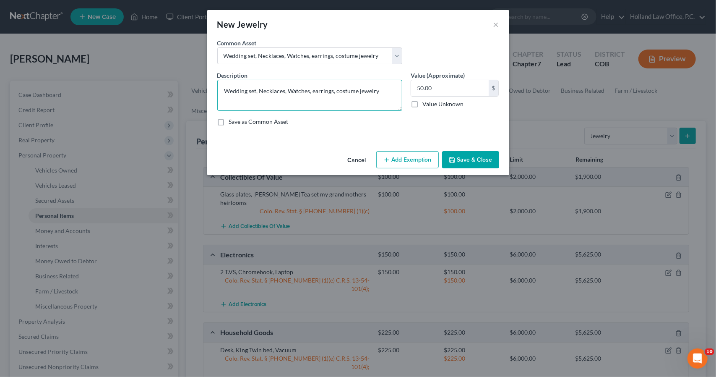
drag, startPoint x: 260, startPoint y: 89, endPoint x: 187, endPoint y: 82, distance: 72.9
click at [187, 82] on div "New Jewelry × An exemption set must first be selected from the Filing Informati…" at bounding box center [358, 188] width 716 height 377
drag, startPoint x: 278, startPoint y: 89, endPoint x: 255, endPoint y: 80, distance: 24.4
click at [255, 80] on textarea "Necklaces, Watches, earrings, costume jewelry" at bounding box center [309, 95] width 185 height 31
drag, startPoint x: 324, startPoint y: 90, endPoint x: 273, endPoint y: 81, distance: 51.2
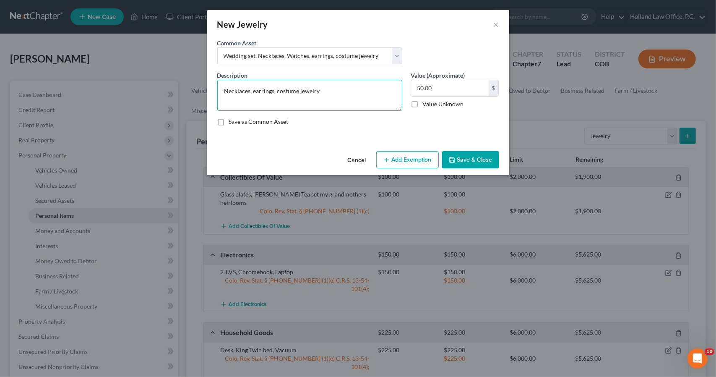
click at [273, 81] on textarea "Necklaces, earrings, costume jewelry" at bounding box center [309, 95] width 185 height 31
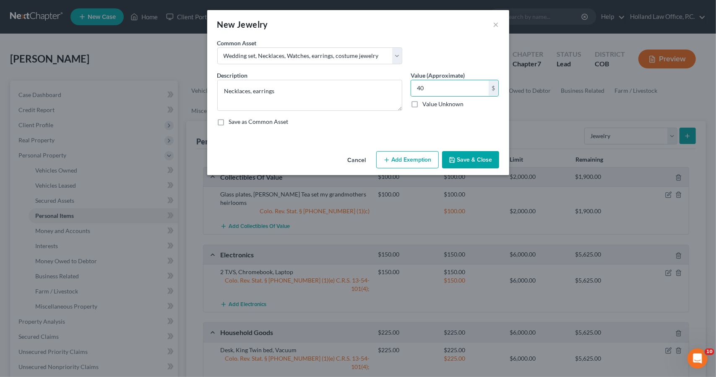
click at [393, 158] on button "Add Exemption" at bounding box center [407, 160] width 62 height 18
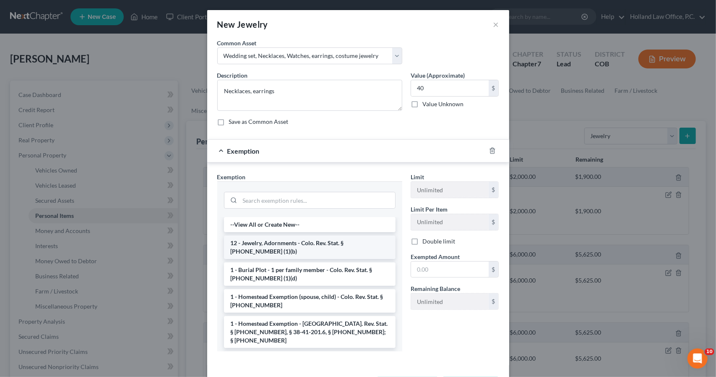
click at [352, 242] on li "12 - Jewelry, Adornments - Colo. Rev. Stat. § [PHONE_NUMBER] (1)(b)" at bounding box center [309, 246] width 171 height 23
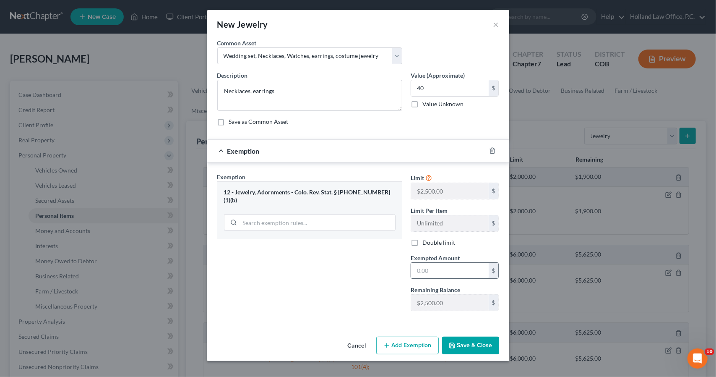
click at [472, 270] on input "text" at bounding box center [450, 270] width 78 height 16
click at [335, 297] on div "Exemption Set must be selected for CA. Exemption * 12 - Jewelry, Adornments - […" at bounding box center [309, 244] width 193 height 145
click at [502, 345] on div "Cancel Add Exemption Save & Close" at bounding box center [358, 347] width 302 height 28
click at [495, 343] on button "Save & Close" at bounding box center [470, 345] width 57 height 18
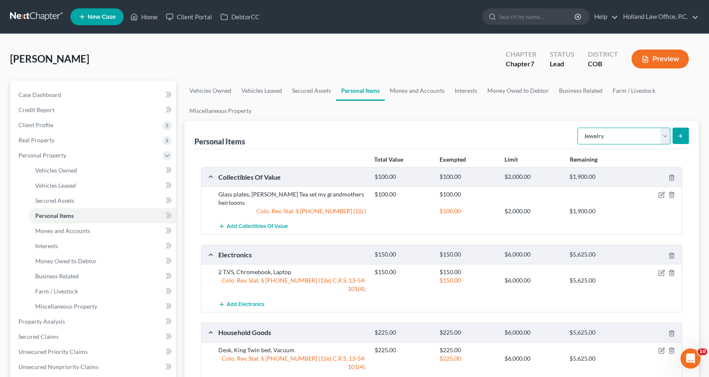
click at [624, 135] on select "Select Item Type Clothing Collectibles Of Value Electronics Firearms Household …" at bounding box center [624, 135] width 93 height 17
click at [579, 127] on select "Select Item Type Clothing Collectibles Of Value Electronics Firearms Household …" at bounding box center [624, 135] width 93 height 17
click at [687, 138] on button "submit" at bounding box center [681, 135] width 16 height 16
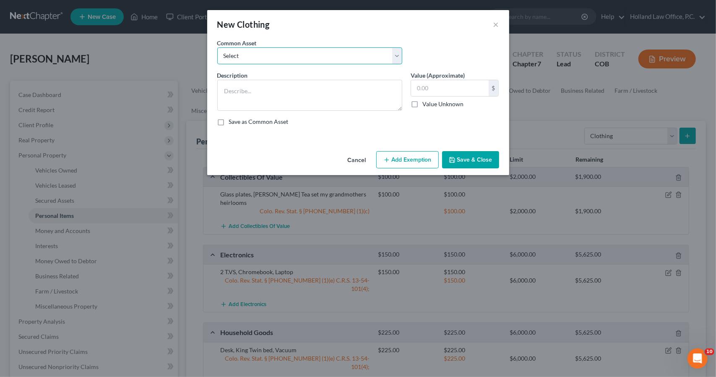
click at [375, 57] on select "Select Women's clothing, shoes and accessories Womens Clothing Childrens Clothi…" at bounding box center [309, 55] width 185 height 17
click at [217, 47] on select "Select Women's clothing, shoes and accessories Womens Clothing Childrens Clothi…" at bounding box center [309, 55] width 185 height 17
click at [447, 89] on input "300.00" at bounding box center [450, 88] width 78 height 16
click at [414, 166] on button "Add Exemption" at bounding box center [407, 160] width 62 height 18
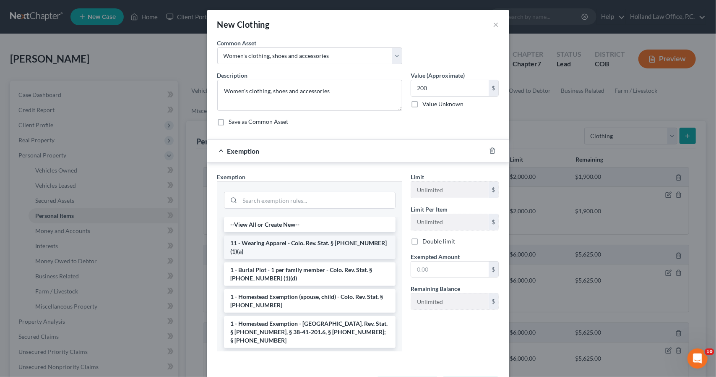
click at [341, 242] on li "11 - Wearing Apparel - Colo. Rev. Stat. § [PHONE_NUMBER] (1)(a)" at bounding box center [309, 246] width 171 height 23
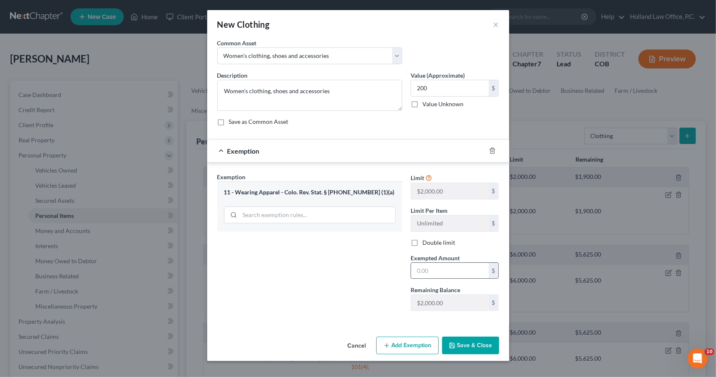
click at [463, 262] on div "$" at bounding box center [454, 270] width 88 height 17
click at [463, 267] on input "text" at bounding box center [450, 270] width 78 height 16
click at [469, 338] on button "Save & Close" at bounding box center [470, 345] width 57 height 18
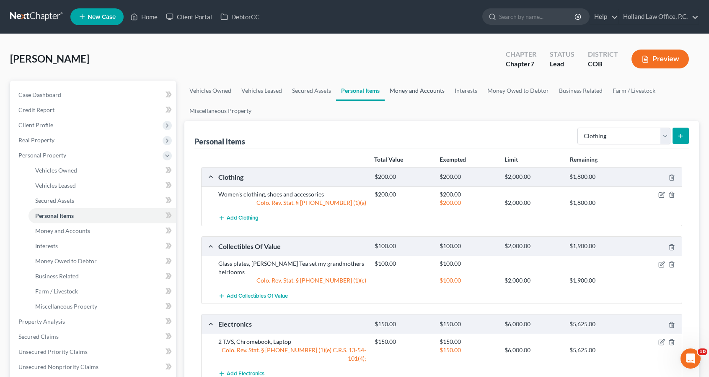
click at [439, 87] on link "Money and Accounts" at bounding box center [417, 91] width 65 height 20
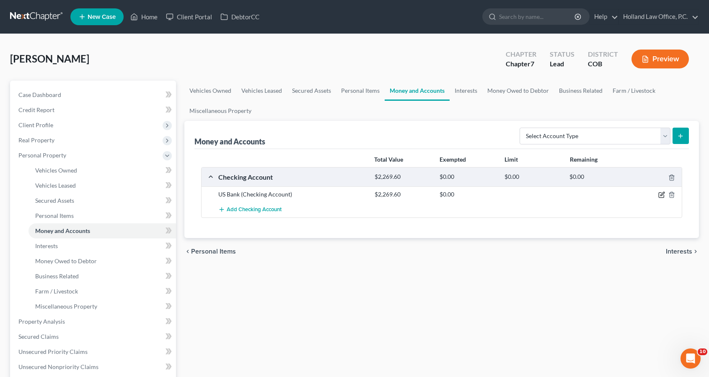
click at [662, 193] on icon "button" at bounding box center [662, 194] width 7 height 7
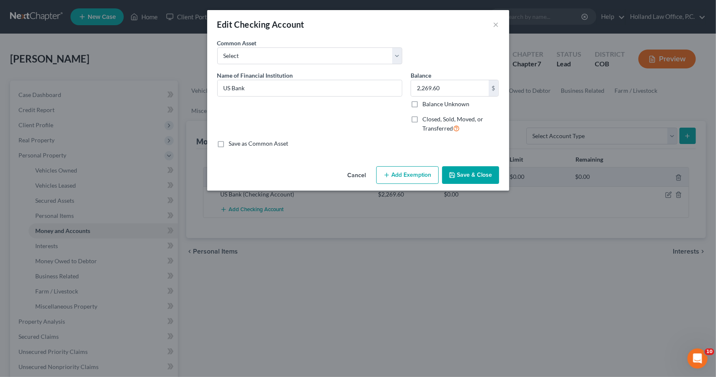
click at [419, 177] on button "Add Exemption" at bounding box center [407, 175] width 62 height 18
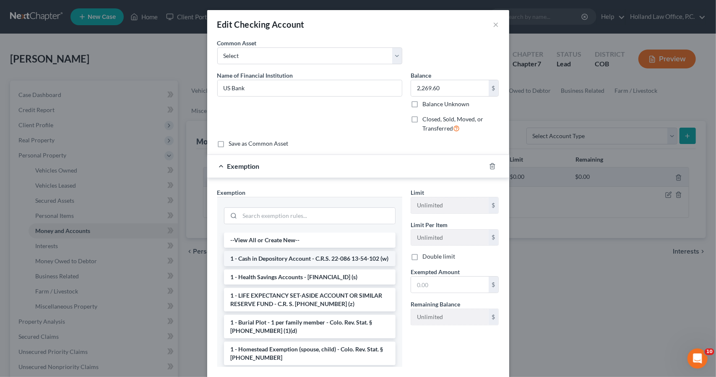
click at [308, 255] on li "1 - Cash in Depository Account - C.R.S. 22-086 13-54-102 (w)" at bounding box center [309, 258] width 171 height 15
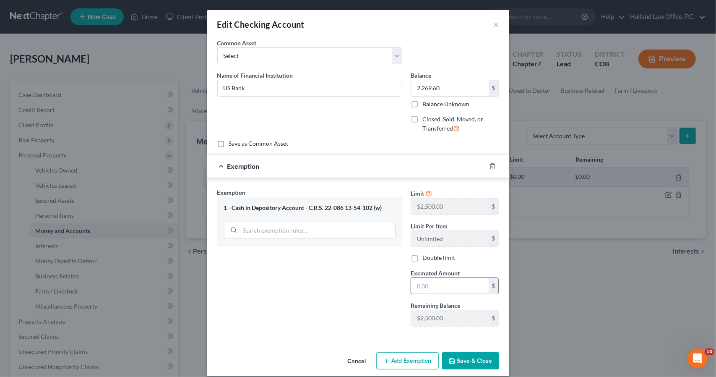
click at [413, 282] on input "text" at bounding box center [450, 286] width 78 height 16
click at [460, 357] on button "Save & Close" at bounding box center [470, 361] width 57 height 18
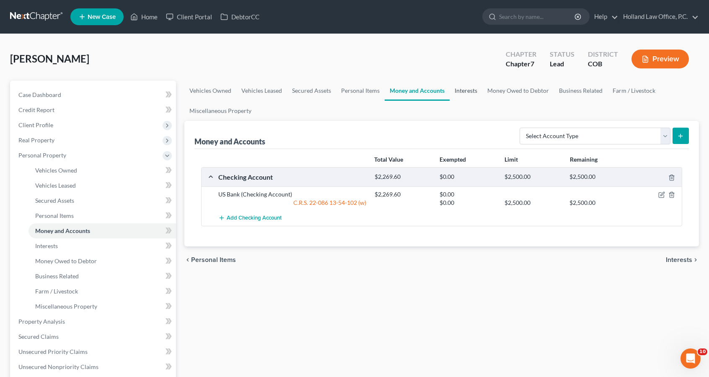
click at [471, 96] on link "Interests" at bounding box center [466, 91] width 33 height 20
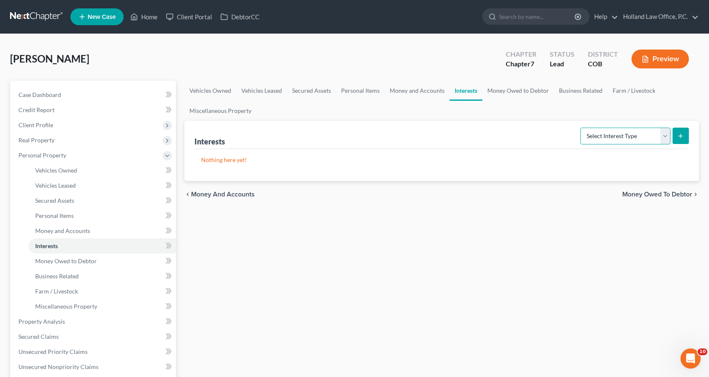
click at [621, 134] on select "Select Interest Type 401K Annuity Bond Education IRA Government Bond Government…" at bounding box center [626, 135] width 90 height 17
click at [582, 127] on select "Select Interest Type 401K Annuity Bond Education IRA Government Bond Government…" at bounding box center [626, 135] width 90 height 17
click at [681, 136] on line "submit" at bounding box center [681, 136] width 4 height 0
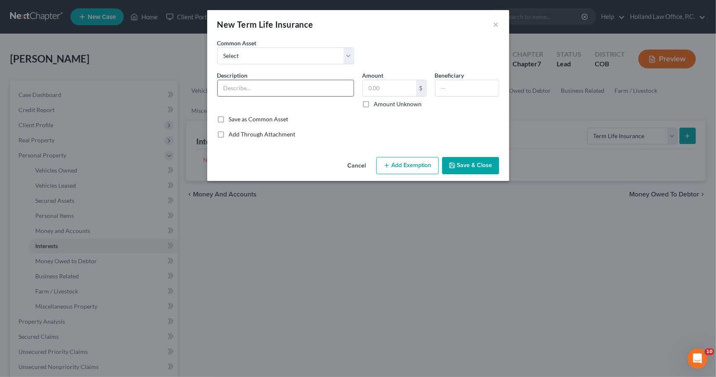
click at [267, 86] on input "text" at bounding box center [286, 88] width 136 height 16
click at [460, 156] on div "Cancel Add Exemption Save & Close" at bounding box center [358, 167] width 302 height 28
click at [464, 160] on button "Save & Close" at bounding box center [470, 166] width 57 height 18
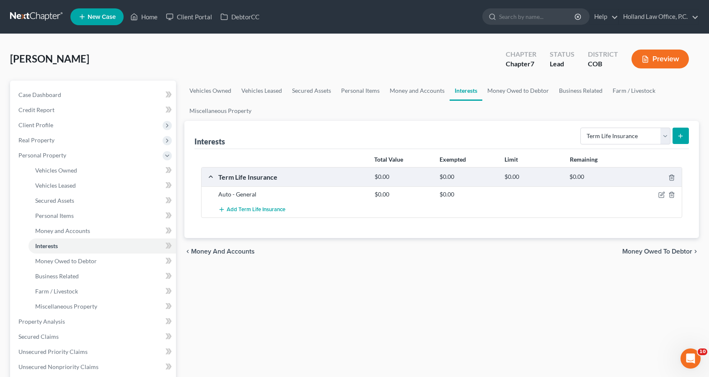
click at [680, 133] on icon "submit" at bounding box center [681, 135] width 7 height 7
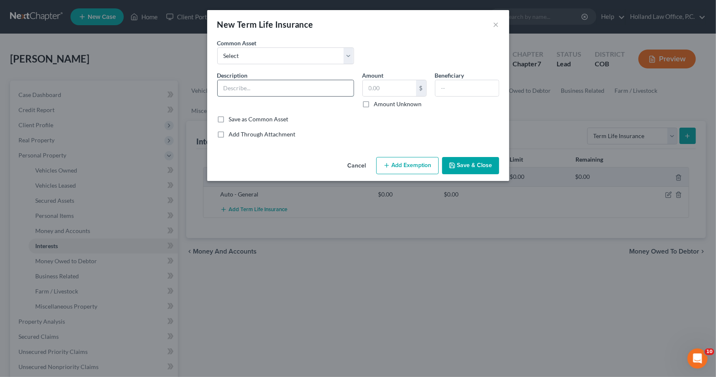
click at [312, 88] on input "text" at bounding box center [286, 88] width 136 height 16
click at [312, 88] on input "H" at bounding box center [286, 88] width 136 height 16
click at [452, 88] on input "text" at bounding box center [466, 88] width 63 height 16
click at [459, 163] on button "Save & Close" at bounding box center [470, 166] width 57 height 18
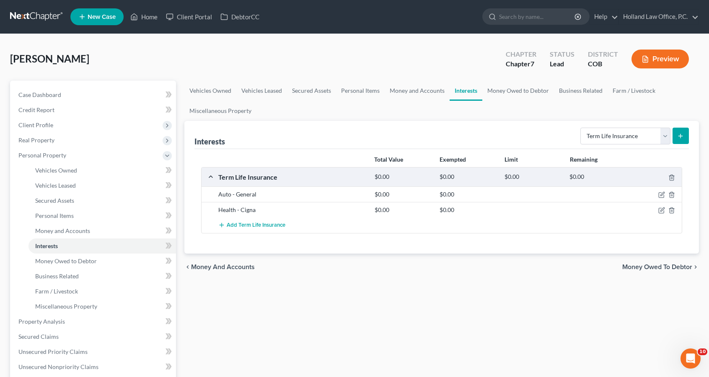
click at [683, 141] on button "submit" at bounding box center [681, 135] width 16 height 16
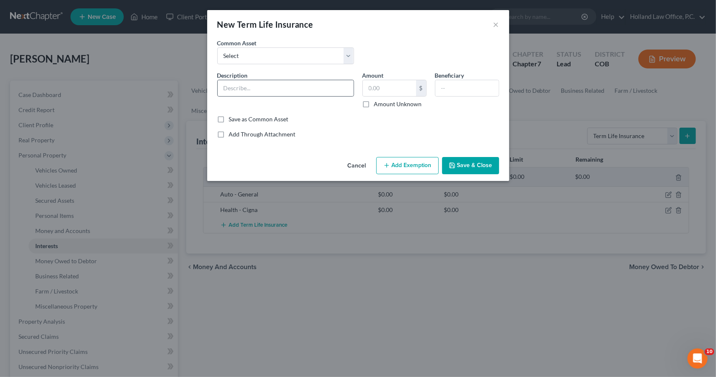
click at [296, 95] on div at bounding box center [285, 88] width 137 height 17
click at [295, 86] on input "text" at bounding box center [286, 88] width 136 height 16
click at [455, 80] on input "text" at bounding box center [466, 88] width 63 height 16
click at [471, 162] on button "Save & Close" at bounding box center [470, 166] width 57 height 18
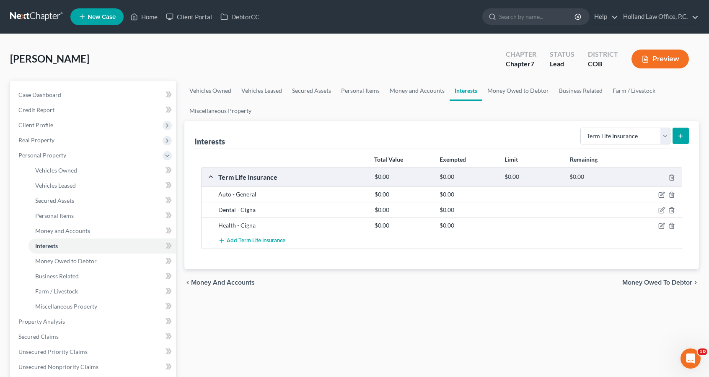
click at [678, 138] on icon "submit" at bounding box center [681, 135] width 7 height 7
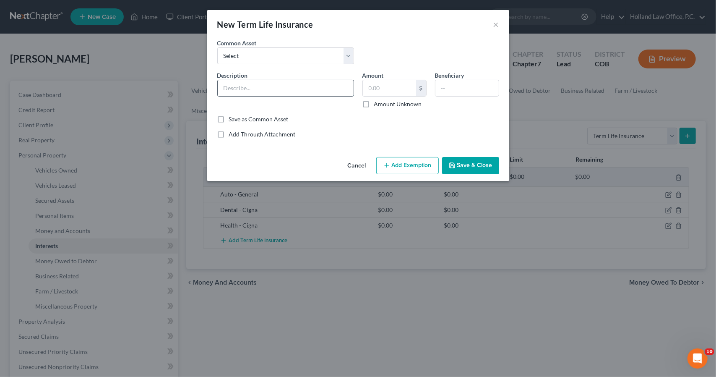
click at [338, 85] on input "text" at bounding box center [286, 88] width 136 height 16
click at [447, 78] on label "Beneficiary" at bounding box center [449, 75] width 29 height 9
click at [449, 86] on input "text" at bounding box center [466, 88] width 63 height 16
click at [481, 164] on button "Save & Close" at bounding box center [470, 166] width 57 height 18
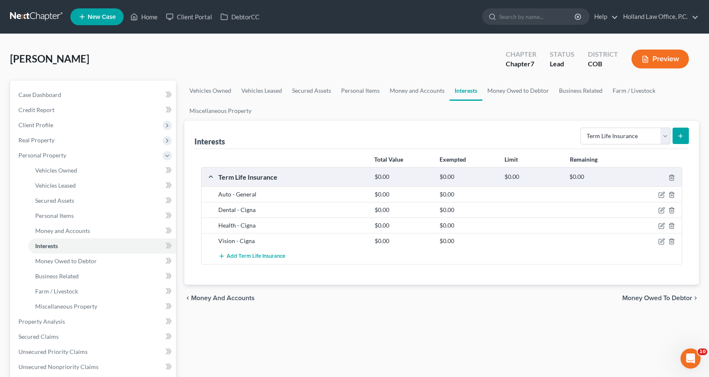
click at [675, 139] on button "submit" at bounding box center [681, 135] width 16 height 16
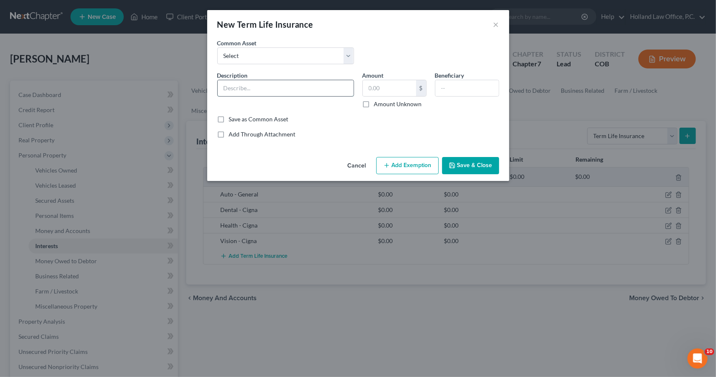
click at [308, 86] on input "text" at bounding box center [286, 88] width 136 height 16
click at [450, 86] on input "text" at bounding box center [466, 88] width 63 height 16
click at [468, 171] on button "Save & Close" at bounding box center [470, 166] width 57 height 18
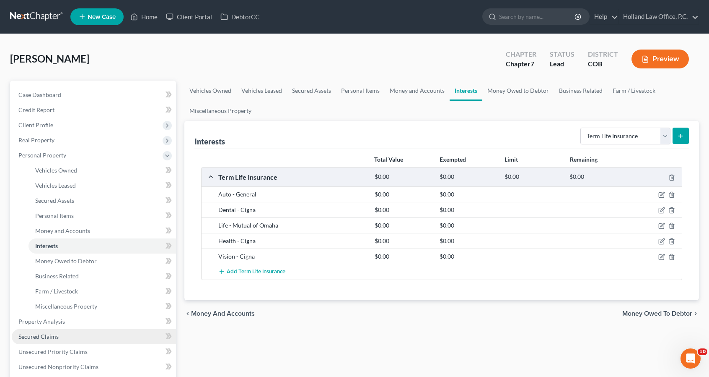
click at [101, 337] on link "Secured Claims" at bounding box center [94, 336] width 164 height 15
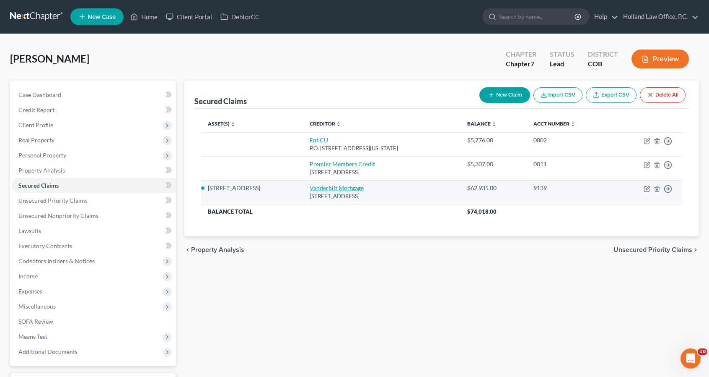
click at [356, 188] on link "Vanderbilt Mortgage" at bounding box center [337, 187] width 54 height 7
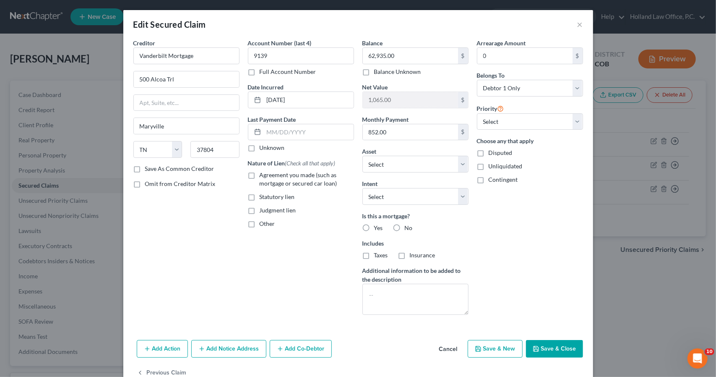
click at [538, 348] on button "Save & Close" at bounding box center [554, 349] width 57 height 18
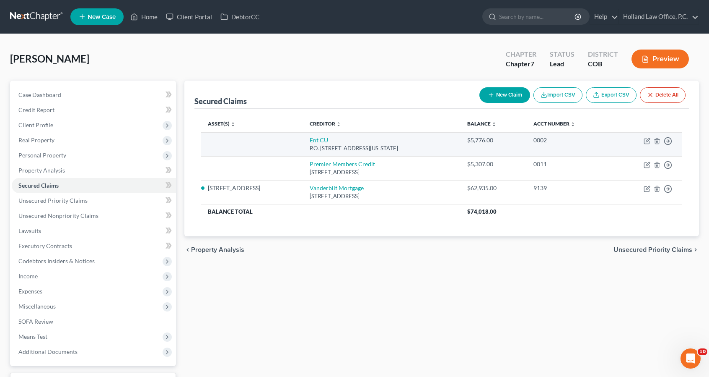
click at [328, 138] on link "Ent CU" at bounding box center [319, 139] width 18 height 7
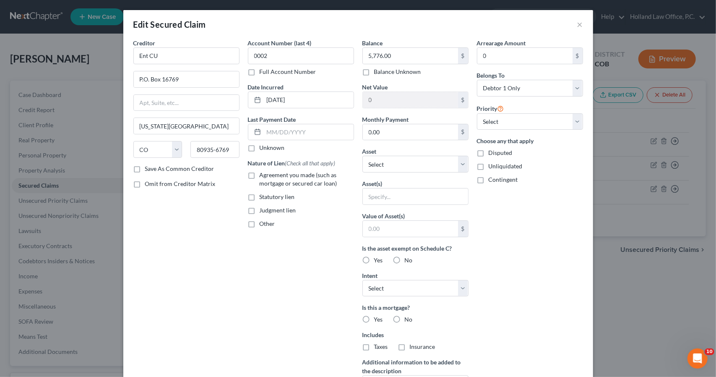
drag, startPoint x: 536, startPoint y: 309, endPoint x: 526, endPoint y: 292, distance: 19.7
click at [526, 292] on div "Arrearage Amount 0 $ Belongs To * Select Debtor 1 Only Debtor 2 Only Debtor 1 A…" at bounding box center [530, 226] width 114 height 374
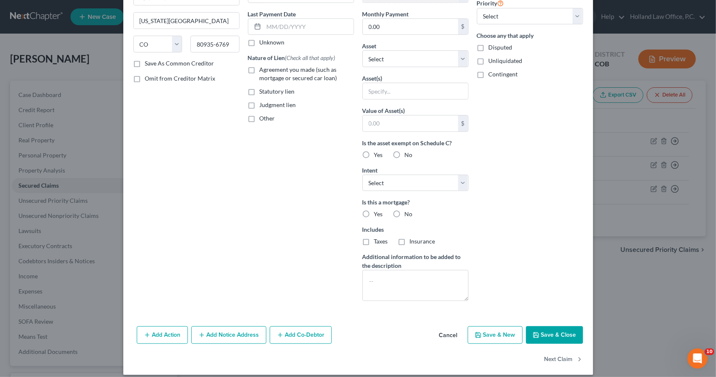
scroll to position [111, 0]
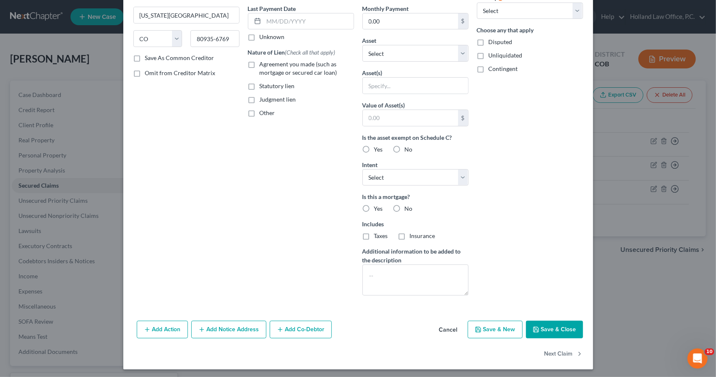
click at [562, 327] on button "Save & Close" at bounding box center [554, 329] width 57 height 18
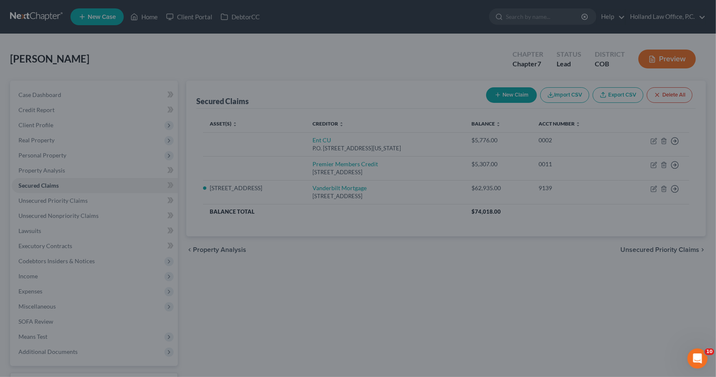
scroll to position [20, 0]
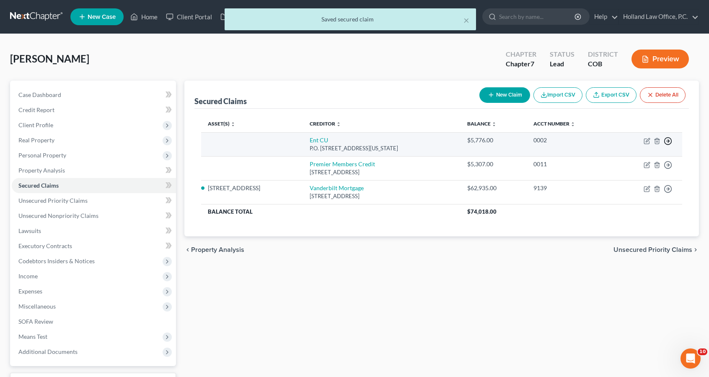
click at [668, 139] on icon "button" at bounding box center [668, 141] width 8 height 8
click at [647, 162] on link "Move to F" at bounding box center [630, 161] width 70 height 14
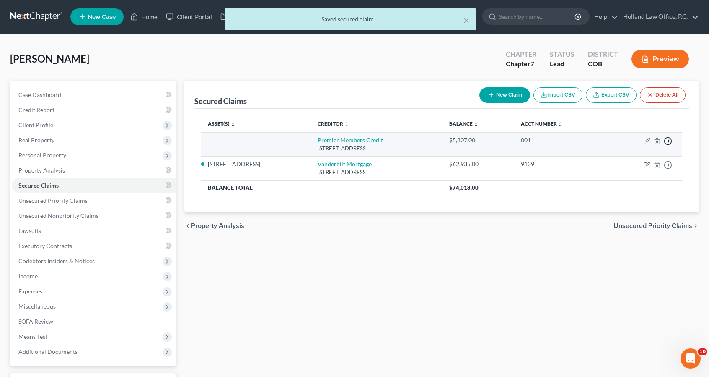
click at [668, 141] on line "button" at bounding box center [668, 141] width 3 height 0
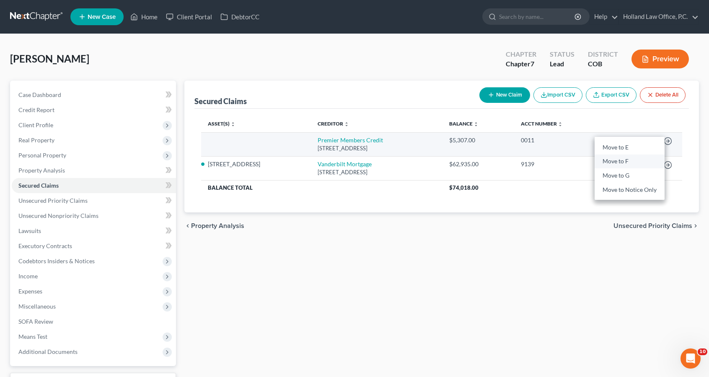
click at [650, 161] on link "Move to F" at bounding box center [630, 161] width 70 height 14
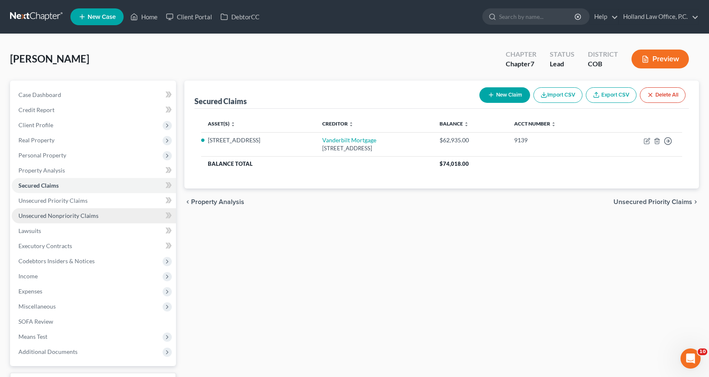
click at [104, 218] on link "Unsecured Nonpriority Claims" at bounding box center [94, 215] width 164 height 15
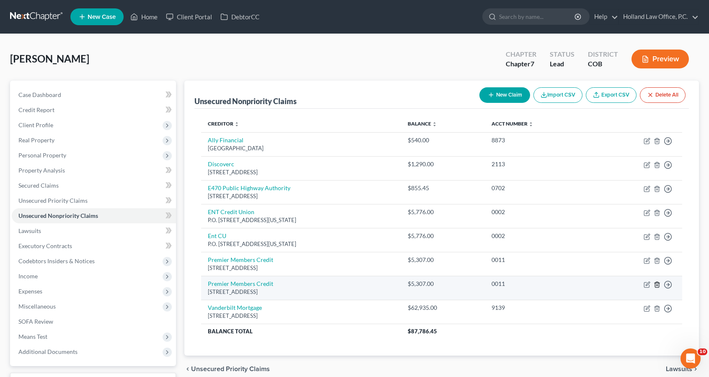
click at [656, 282] on icon "button" at bounding box center [657, 284] width 7 height 7
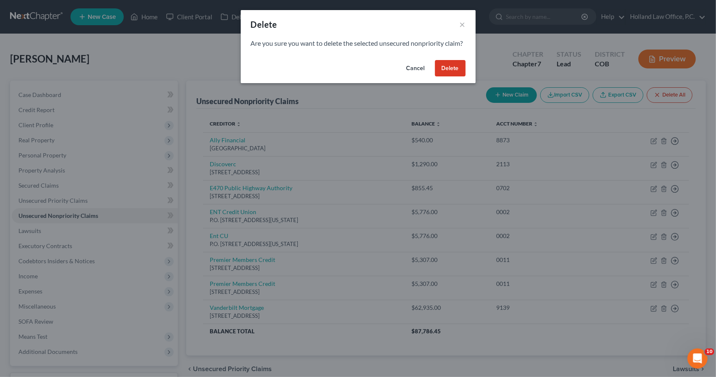
click at [452, 77] on button "Delete" at bounding box center [450, 68] width 31 height 17
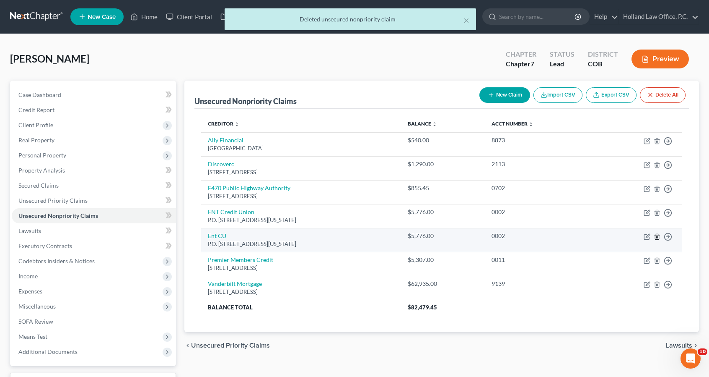
click at [656, 235] on icon "button" at bounding box center [657, 236] width 7 height 7
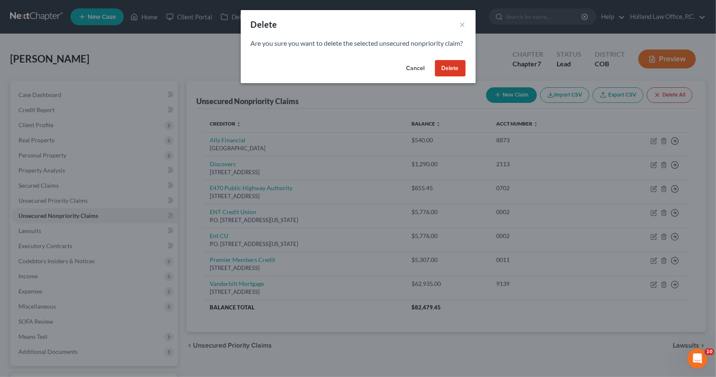
click at [454, 77] on button "Delete" at bounding box center [450, 68] width 31 height 17
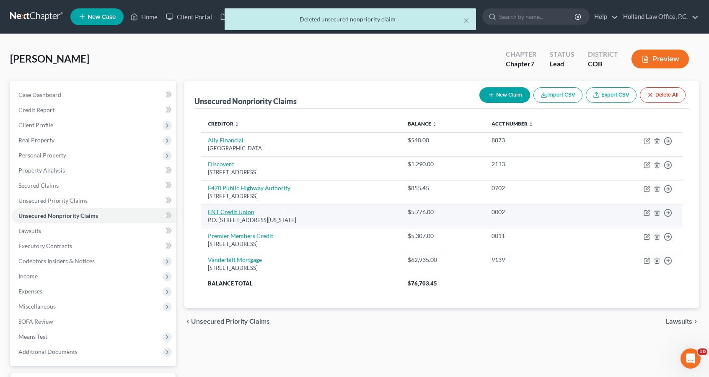
click at [228, 209] on link "ENT Credit Union" at bounding box center [231, 211] width 47 height 7
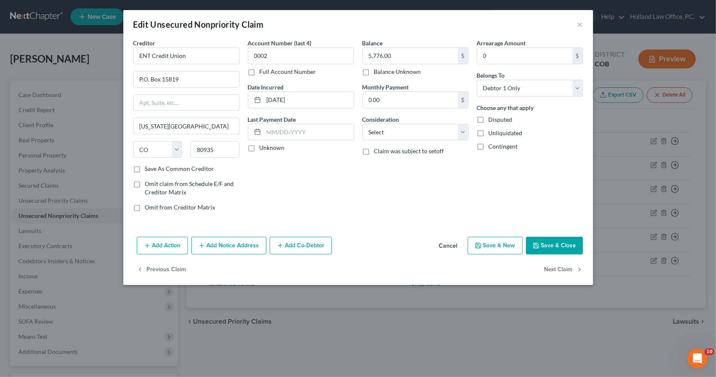
click at [164, 243] on button "Add Action" at bounding box center [162, 245] width 51 height 18
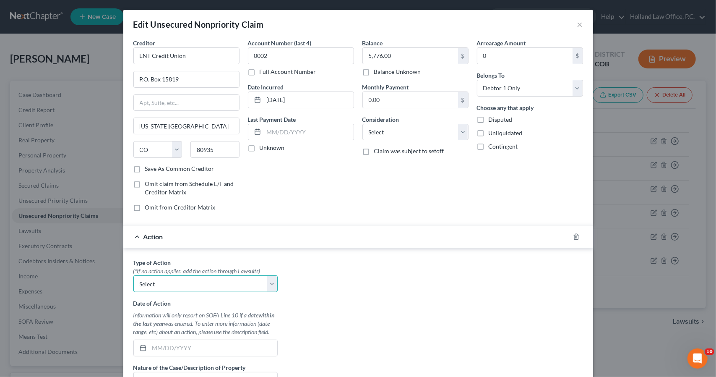
click at [170, 283] on select "Select Repossession Garnishment Foreclosure Personal Injury Attached, Seized, O…" at bounding box center [205, 283] width 144 height 17
click at [133, 275] on select "Select Repossession Garnishment Foreclosure Personal Injury Attached, Seized, O…" at bounding box center [205, 283] width 144 height 17
click at [180, 345] on input "text" at bounding box center [213, 348] width 128 height 16
click at [310, 325] on div "Type of Action * (*If no action applies, add the action through Lawsuits) Selec…" at bounding box center [358, 363] width 458 height 210
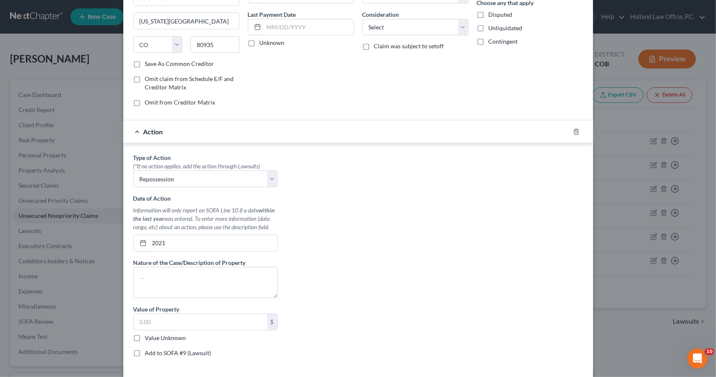
scroll to position [117, 0]
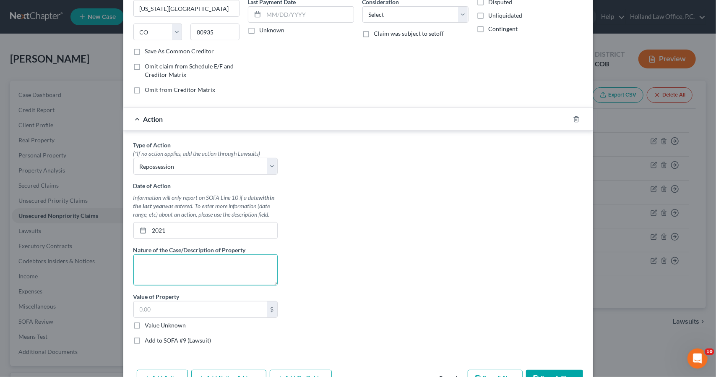
click at [229, 274] on textarea at bounding box center [205, 269] width 144 height 31
click at [538, 376] on button "Save & Close" at bounding box center [554, 378] width 57 height 18
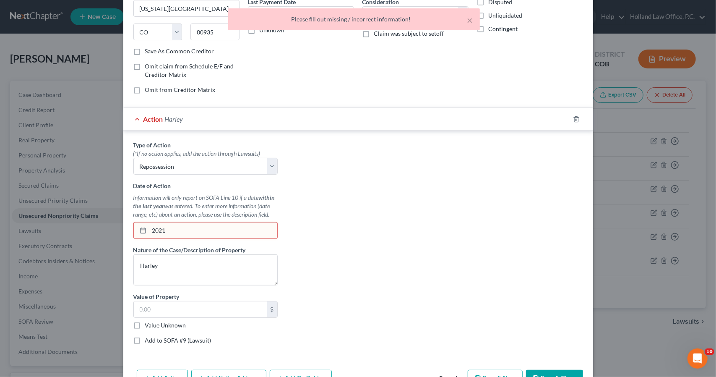
click at [149, 228] on input "2021" at bounding box center [213, 230] width 128 height 16
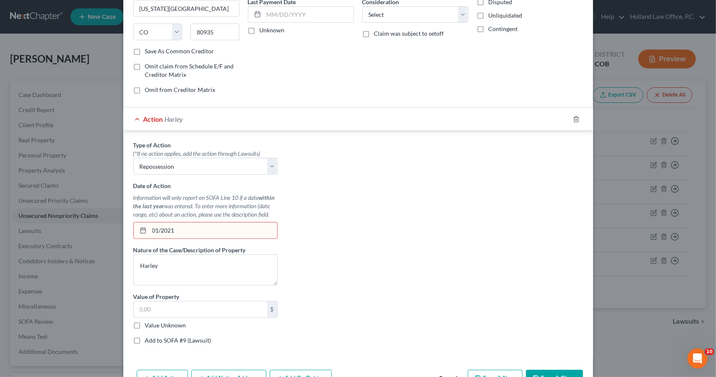
click at [549, 372] on button "Save & Close" at bounding box center [554, 378] width 57 height 18
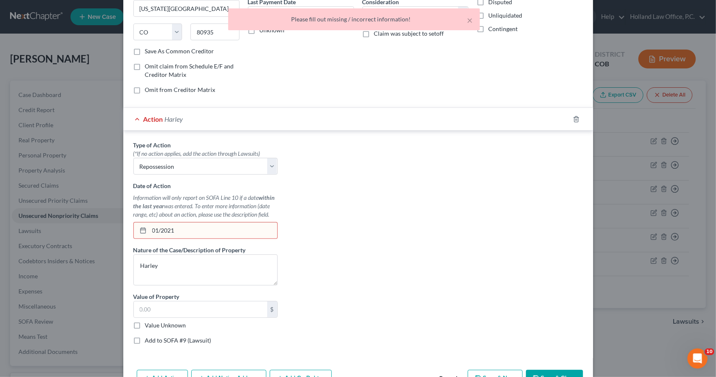
click at [157, 227] on input "01/2021" at bounding box center [213, 230] width 128 height 16
click at [545, 371] on button "Save & Close" at bounding box center [554, 378] width 57 height 18
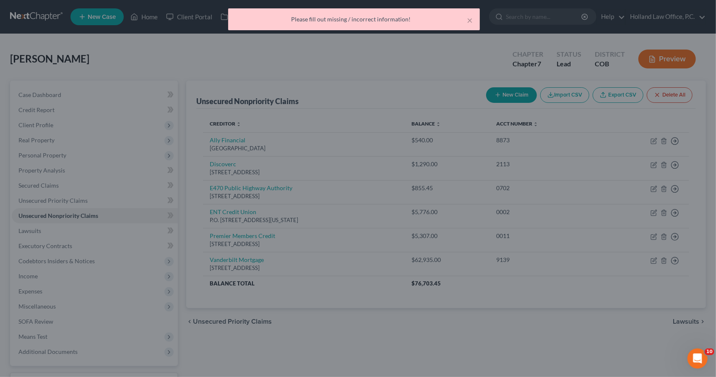
scroll to position [0, 0]
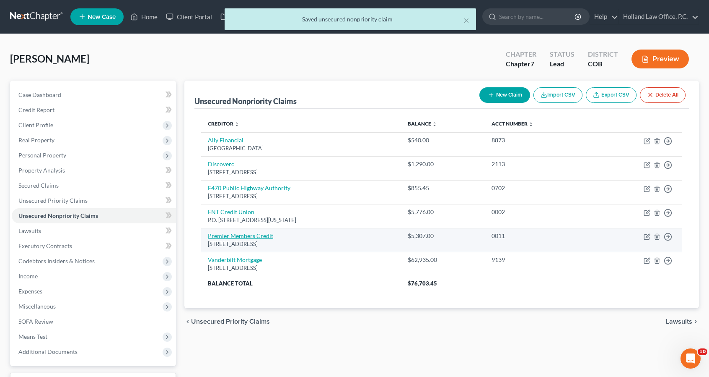
click at [257, 237] on link "Premier Members Credit" at bounding box center [240, 235] width 65 height 7
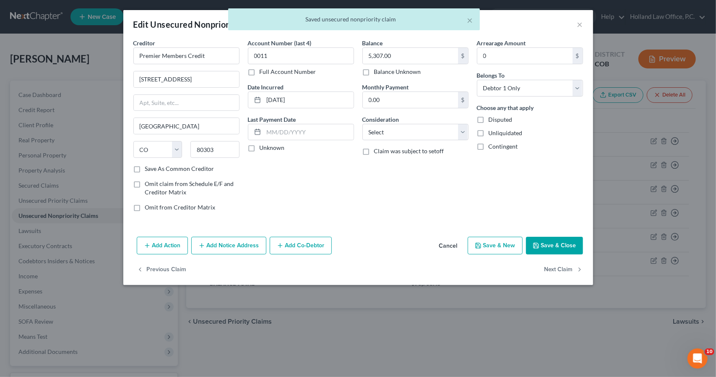
click at [173, 243] on button "Add Action" at bounding box center [162, 245] width 51 height 18
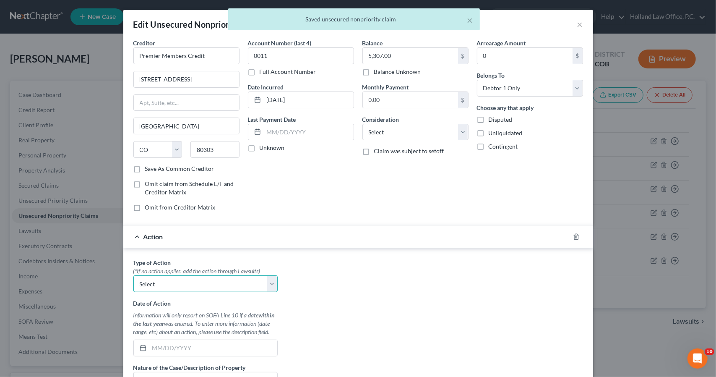
click at [181, 283] on select "Select Repossession Garnishment Foreclosure Personal Injury Attached, Seized, O…" at bounding box center [205, 283] width 144 height 17
click at [133, 275] on select "Select Repossession Garnishment Foreclosure Personal Injury Attached, Seized, O…" at bounding box center [205, 283] width 144 height 17
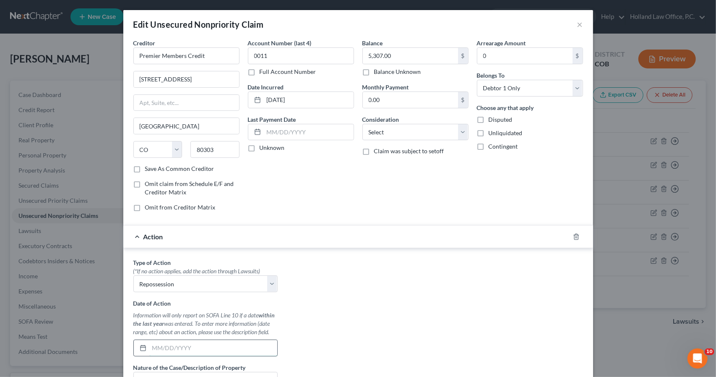
click at [184, 343] on input "text" at bounding box center [213, 348] width 128 height 16
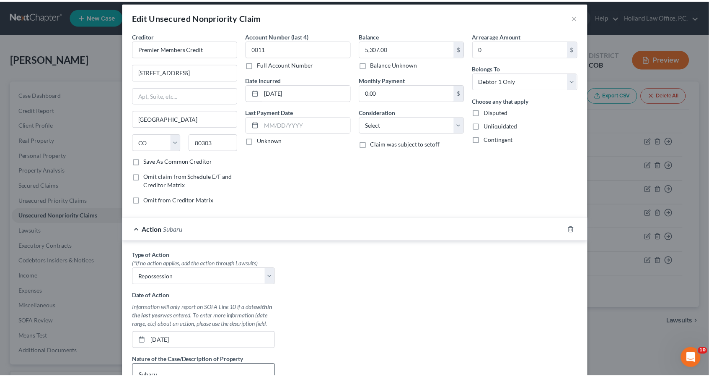
scroll to position [166, 0]
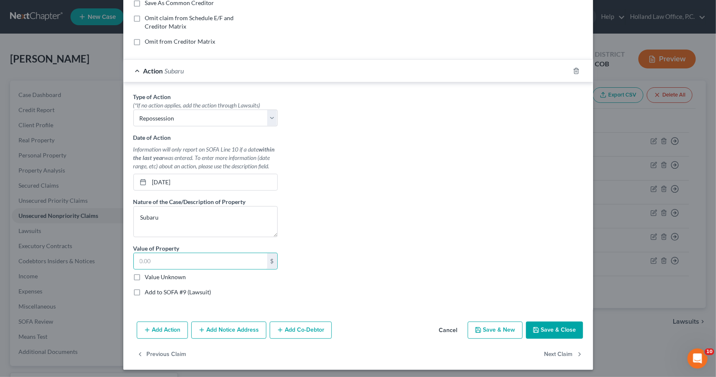
click at [542, 327] on button "Save & Close" at bounding box center [554, 330] width 57 height 18
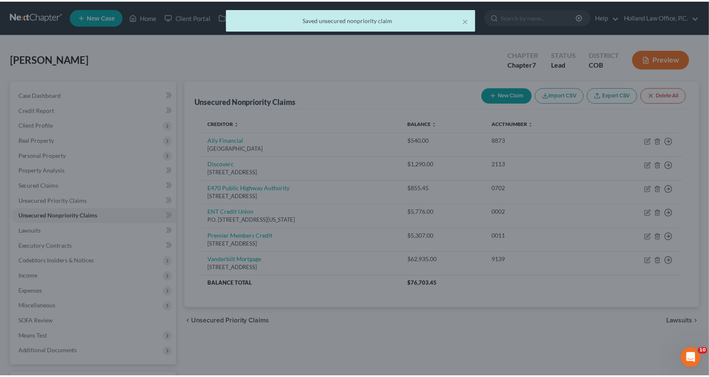
scroll to position [0, 0]
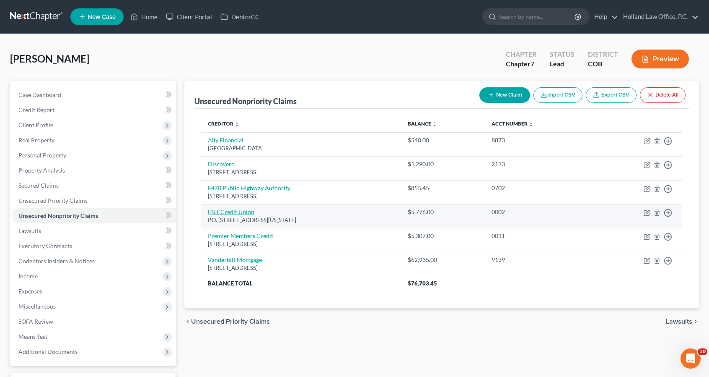
click at [237, 213] on link "ENT Credit Union" at bounding box center [231, 211] width 47 height 7
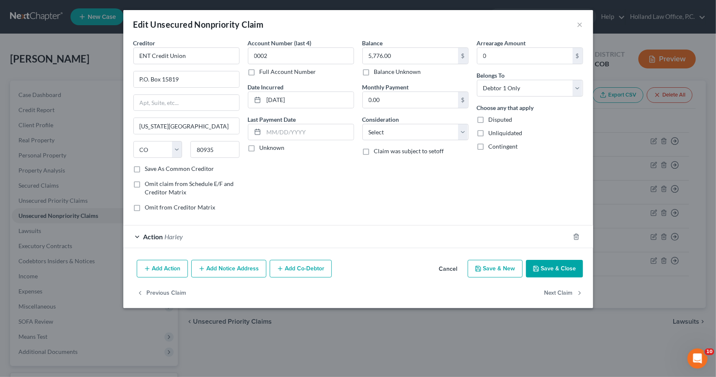
click at [322, 261] on button "Add Co-Debtor" at bounding box center [301, 269] width 62 height 18
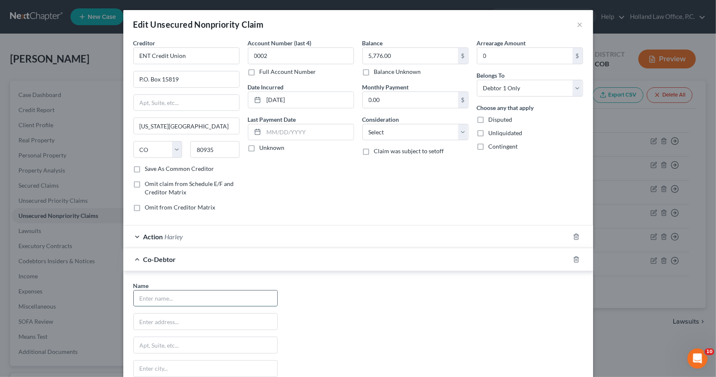
click at [212, 299] on input "text" at bounding box center [205, 298] width 143 height 16
click at [269, 264] on div "Co-Debtor [PERSON_NAME]" at bounding box center [346, 259] width 446 height 22
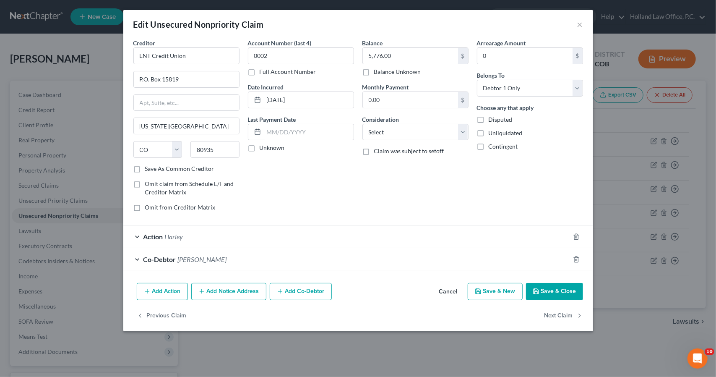
click at [557, 284] on button "Save & Close" at bounding box center [554, 292] width 57 height 18
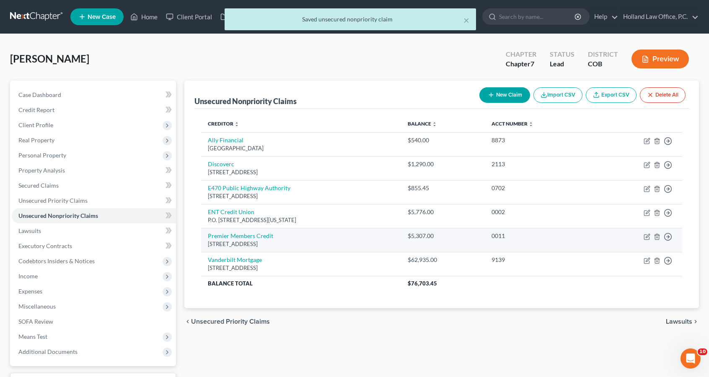
click at [222, 230] on td "Premier Members Credit [STREET_ADDRESS]" at bounding box center [301, 240] width 200 height 24
click at [222, 232] on link "Premier Members Credit" at bounding box center [240, 235] width 65 height 7
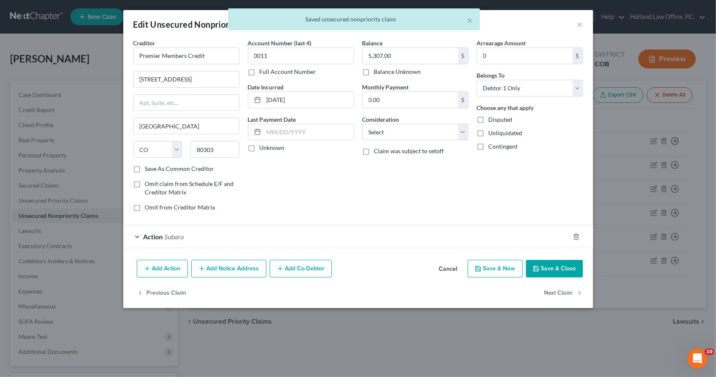
click at [284, 265] on button "Add Co-Debtor" at bounding box center [301, 269] width 62 height 18
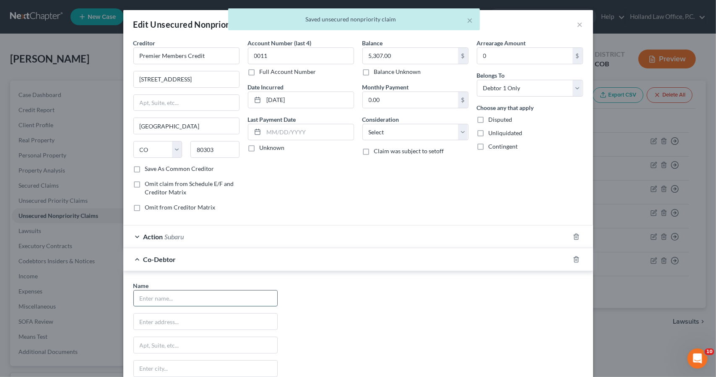
click at [197, 291] on input "text" at bounding box center [205, 298] width 143 height 16
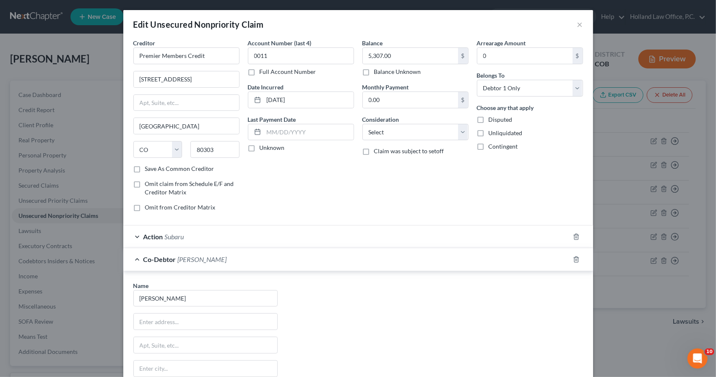
click at [209, 262] on div "Co-Debtor [PERSON_NAME]" at bounding box center [346, 259] width 446 height 22
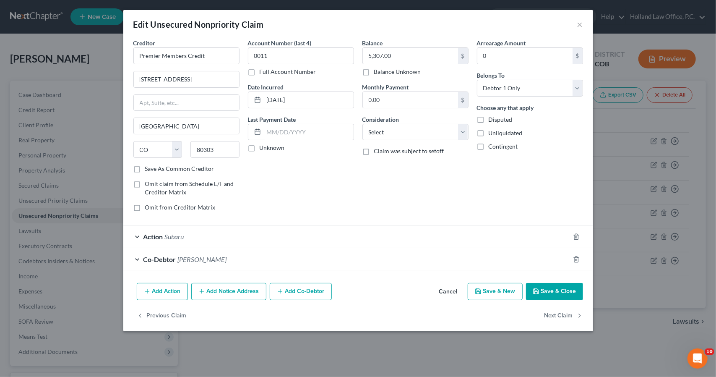
click at [548, 289] on button "Save & Close" at bounding box center [554, 292] width 57 height 18
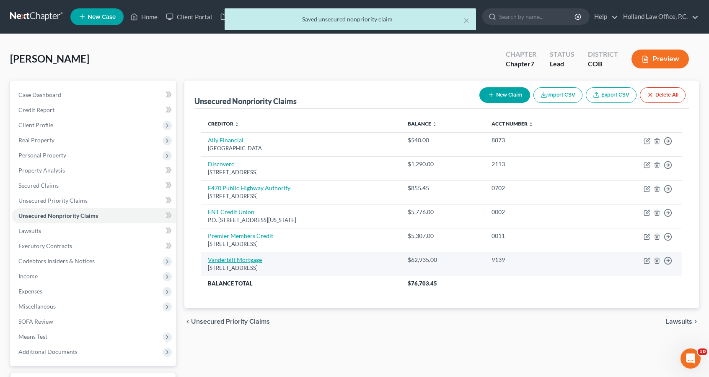
click at [233, 258] on link "Vanderbilt Mortgage" at bounding box center [235, 259] width 54 height 7
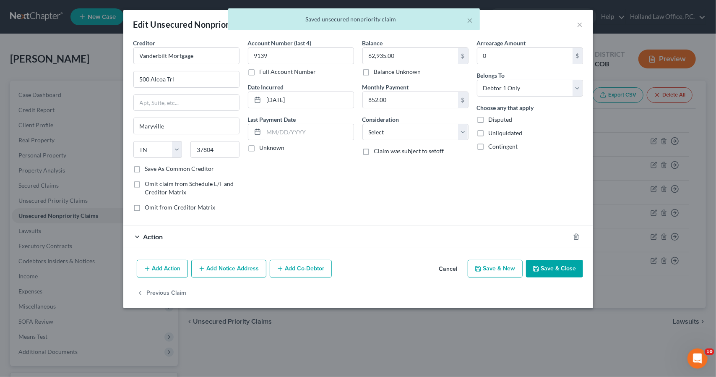
click at [300, 264] on button "Add Co-Debtor" at bounding box center [301, 269] width 62 height 18
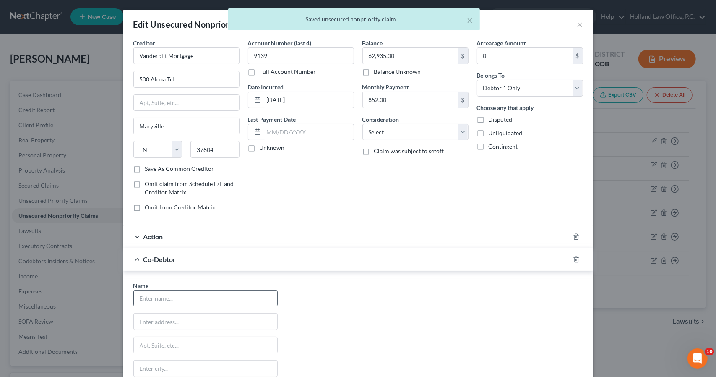
click at [188, 295] on input "text" at bounding box center [205, 298] width 143 height 16
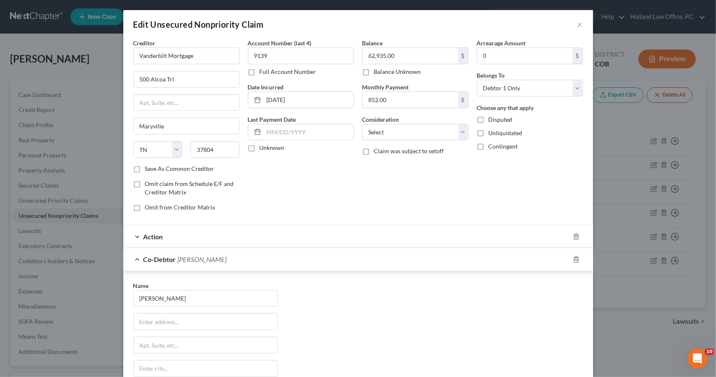
click at [217, 237] on div "Action" at bounding box center [346, 236] width 446 height 22
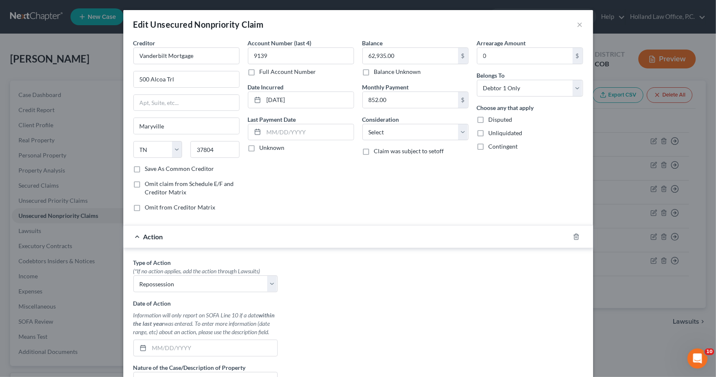
click at [217, 237] on div "Action" at bounding box center [346, 236] width 446 height 22
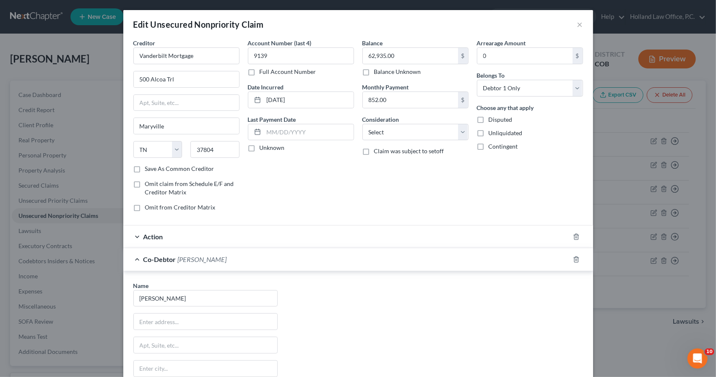
click at [221, 251] on div "Co-Debtor [PERSON_NAME]" at bounding box center [346, 259] width 446 height 22
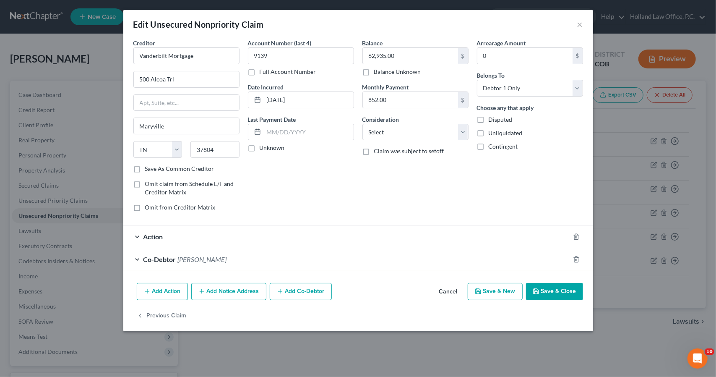
click at [547, 286] on button "Save & Close" at bounding box center [554, 292] width 57 height 18
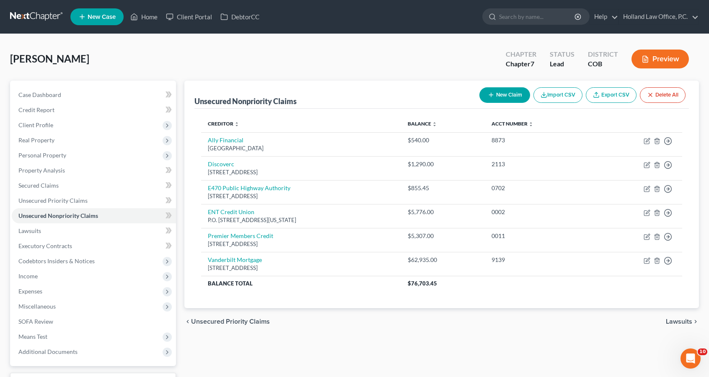
click at [500, 90] on button "New Claim" at bounding box center [505, 95] width 51 height 16
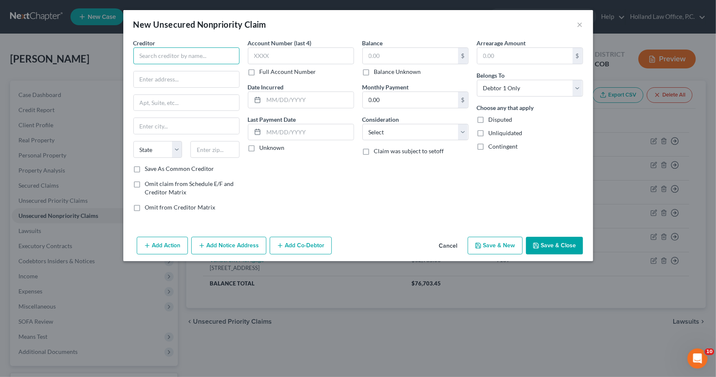
click at [231, 60] on input "text" at bounding box center [186, 55] width 106 height 17
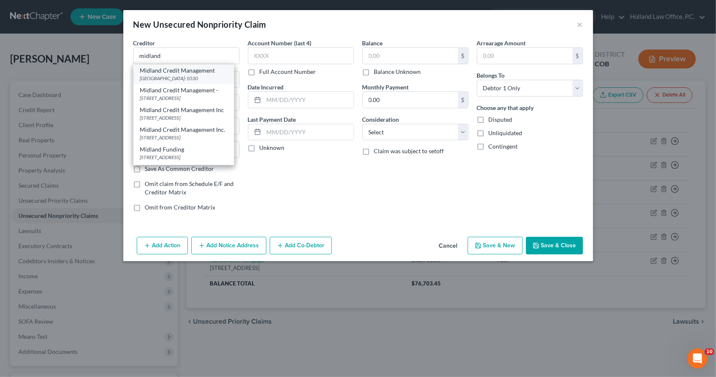
click at [217, 72] on div "Midland Credit Management" at bounding box center [183, 70] width 87 height 8
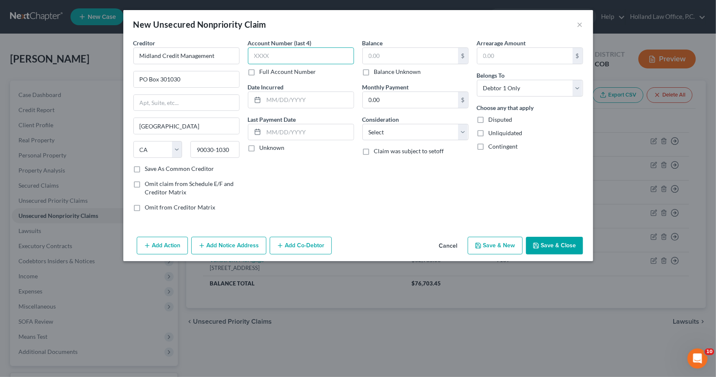
click at [302, 61] on input "text" at bounding box center [301, 55] width 106 height 17
click at [384, 58] on input "text" at bounding box center [410, 56] width 95 height 16
click at [541, 246] on button "Save & Close" at bounding box center [554, 245] width 57 height 18
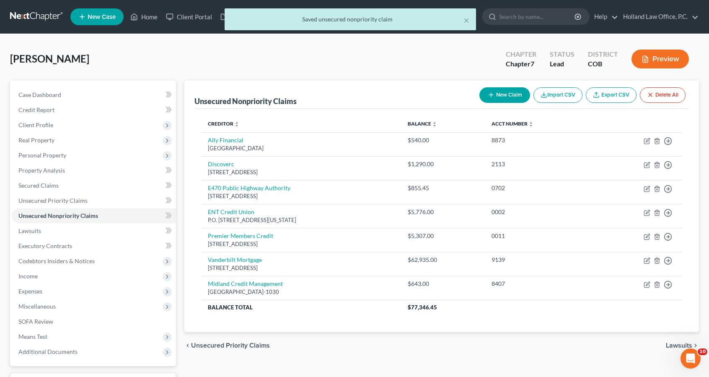
click at [512, 92] on button "New Claim" at bounding box center [505, 95] width 51 height 16
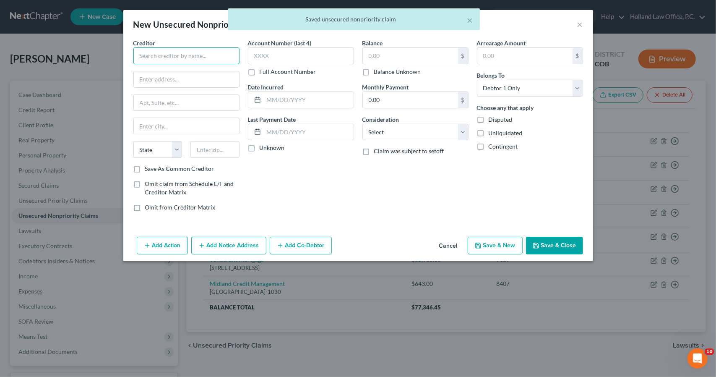
click at [203, 60] on input "text" at bounding box center [186, 55] width 106 height 17
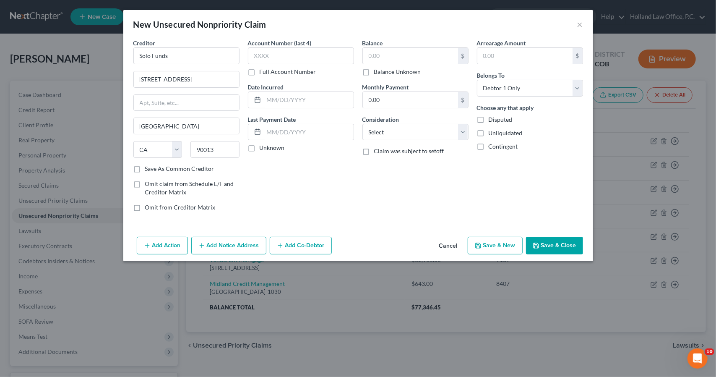
click at [158, 167] on label "Save As Common Creditor" at bounding box center [179, 168] width 69 height 8
click at [154, 167] on input "Save As Common Creditor" at bounding box center [150, 166] width 5 height 5
click at [390, 50] on input "text" at bounding box center [410, 56] width 95 height 16
click at [476, 238] on button "Save & New" at bounding box center [495, 245] width 55 height 18
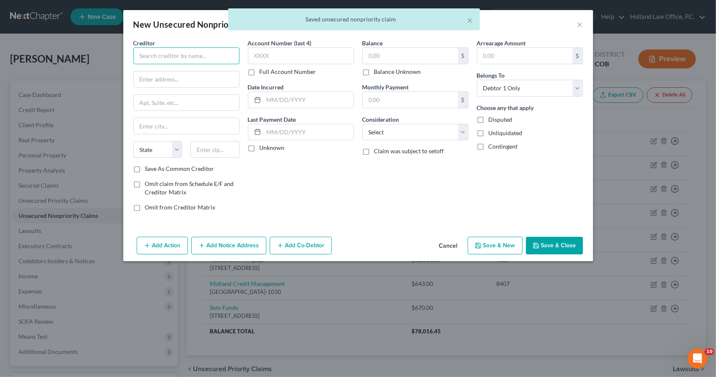
click at [196, 60] on input "text" at bounding box center [186, 55] width 106 height 17
click at [196, 60] on input "B" at bounding box center [186, 55] width 106 height 17
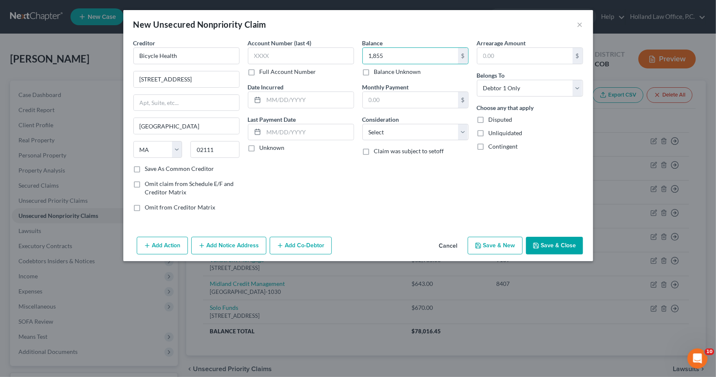
click at [481, 245] on icon "button" at bounding box center [478, 245] width 7 height 7
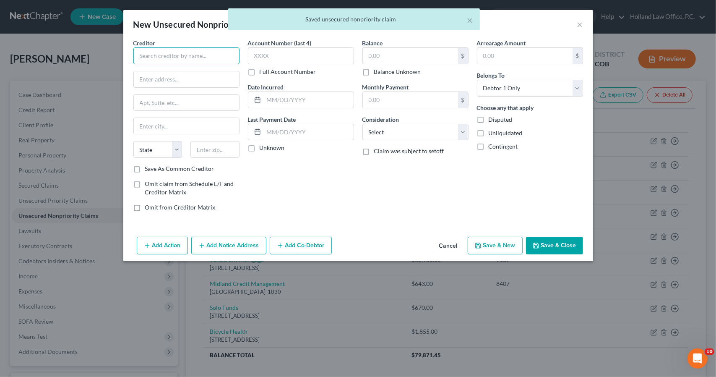
click at [174, 48] on input "text" at bounding box center [186, 55] width 106 height 17
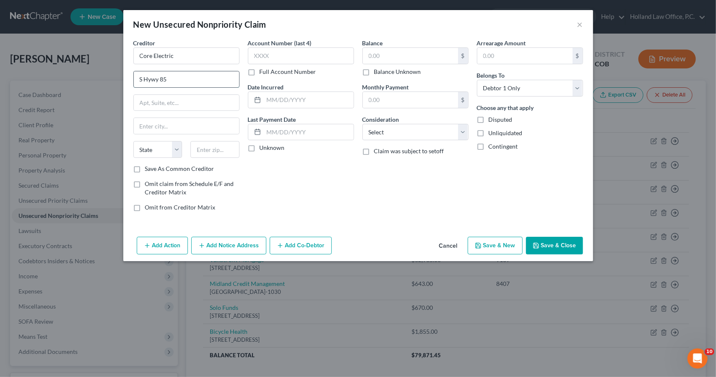
click at [138, 79] on input "S Hywy 85" at bounding box center [186, 79] width 105 height 16
click at [153, 99] on input "text" at bounding box center [186, 103] width 105 height 16
click at [379, 66] on div "$ Balance Unknown" at bounding box center [415, 61] width 106 height 29
click at [379, 60] on input "text" at bounding box center [410, 56] width 95 height 16
click at [309, 61] on input "text" at bounding box center [301, 55] width 106 height 17
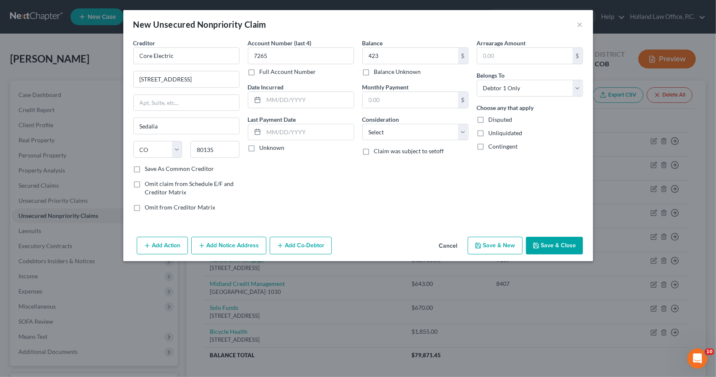
click at [514, 246] on button "Save & New" at bounding box center [495, 245] width 55 height 18
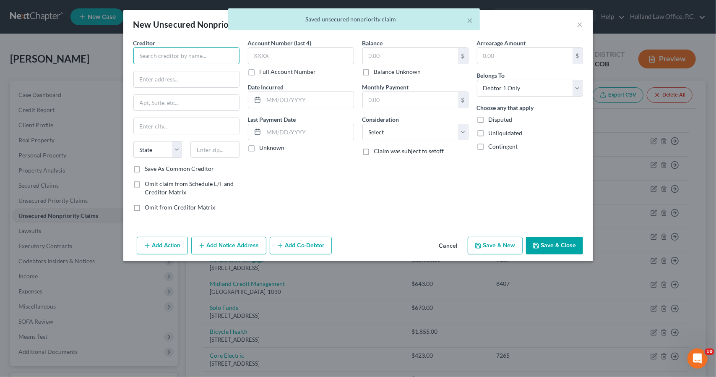
click at [228, 57] on input "text" at bounding box center [186, 55] width 106 height 17
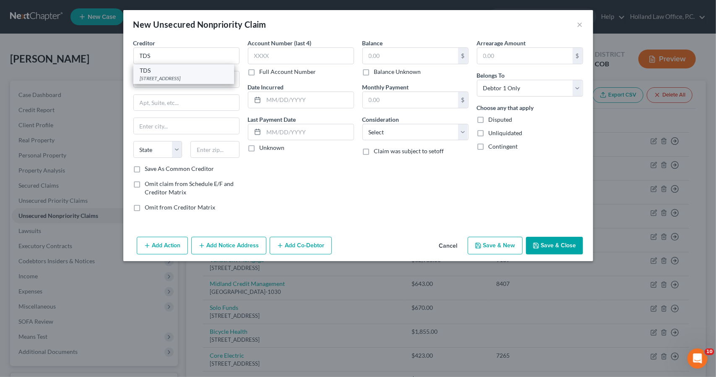
click at [212, 75] on div "[STREET_ADDRESS]" at bounding box center [183, 78] width 87 height 7
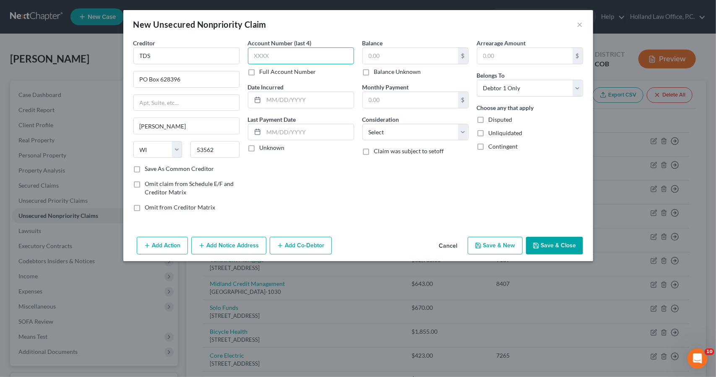
click at [303, 48] on input "text" at bounding box center [301, 55] width 106 height 17
click at [391, 55] on input "text" at bounding box center [410, 56] width 95 height 16
click at [490, 239] on button "Save & New" at bounding box center [495, 245] width 55 height 18
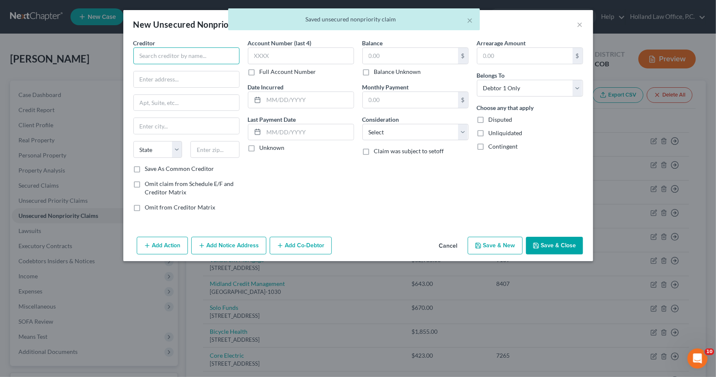
click at [210, 59] on input "text" at bounding box center [186, 55] width 106 height 17
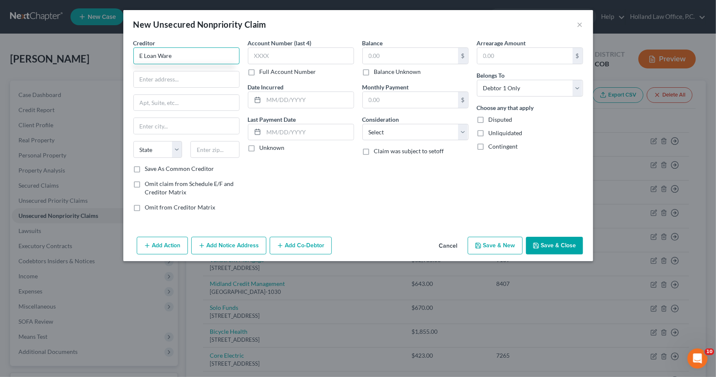
click at [210, 59] on input "E Loan Ware" at bounding box center [186, 55] width 106 height 17
click at [381, 49] on input "text" at bounding box center [410, 56] width 95 height 16
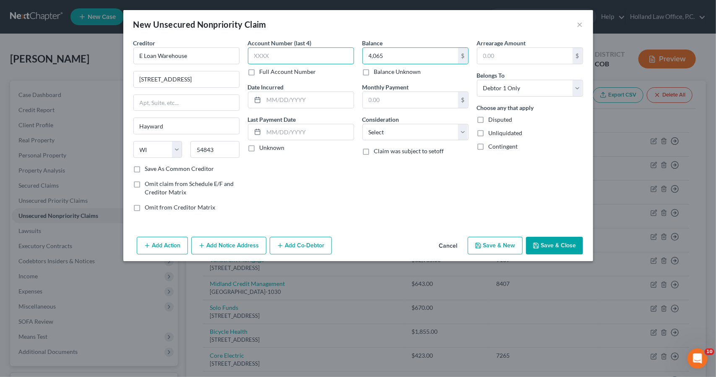
click at [335, 51] on input "text" at bounding box center [301, 55] width 106 height 17
click at [479, 246] on icon "button" at bounding box center [478, 245] width 7 height 7
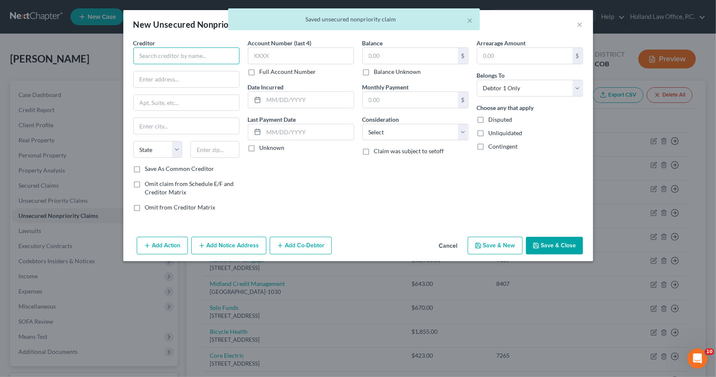
click at [234, 56] on input "text" at bounding box center [186, 55] width 106 height 17
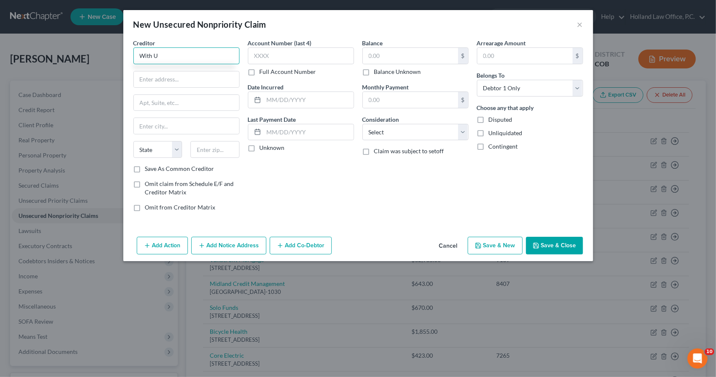
drag, startPoint x: 234, startPoint y: 56, endPoint x: 223, endPoint y: 58, distance: 10.8
click at [223, 58] on input "With U" at bounding box center [186, 55] width 106 height 17
click at [223, 58] on input "With U Loans" at bounding box center [186, 55] width 106 height 17
click at [211, 81] on input "[STREET_ADDRESS]" at bounding box center [186, 79] width 105 height 16
click at [382, 59] on input "text" at bounding box center [410, 56] width 95 height 16
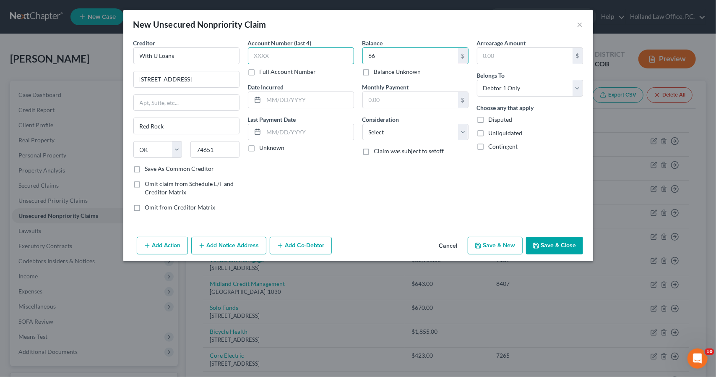
click at [347, 56] on input "text" at bounding box center [301, 55] width 106 height 17
click at [549, 245] on button "Save & Close" at bounding box center [554, 245] width 57 height 18
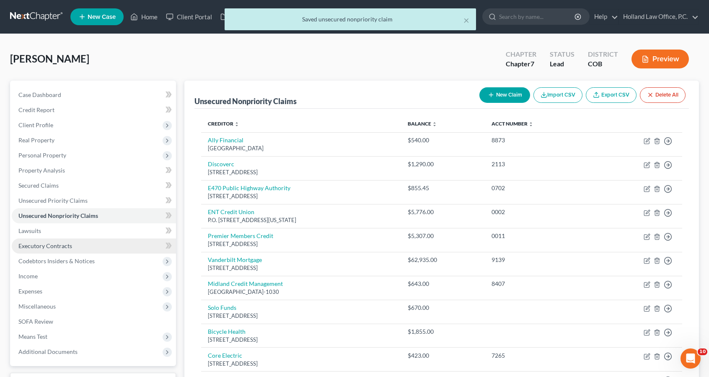
click at [89, 250] on link "Executory Contracts" at bounding box center [94, 245] width 164 height 15
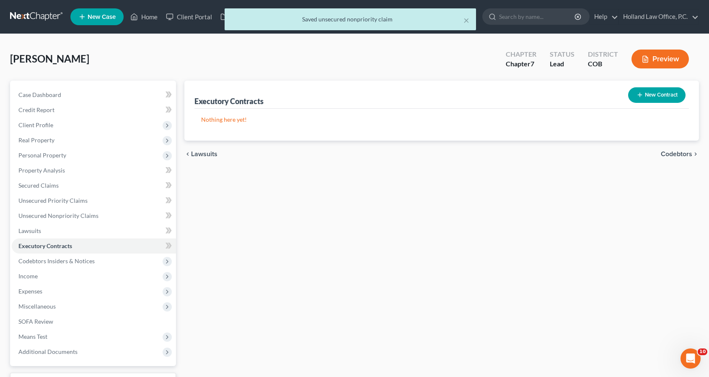
click at [633, 92] on button "New Contract" at bounding box center [657, 95] width 57 height 16
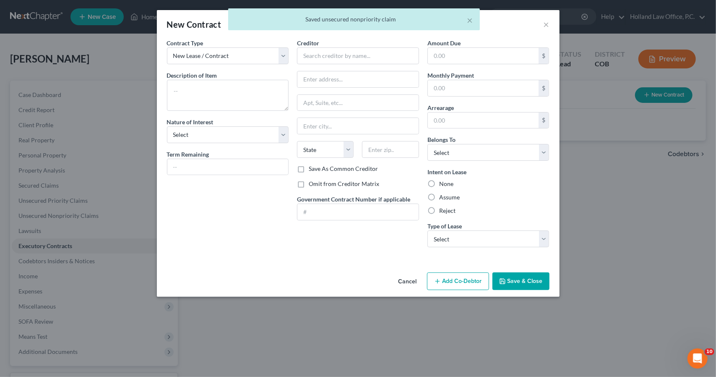
click at [217, 78] on div "Description of non-residential real property * Description of Item *" at bounding box center [228, 91] width 122 height 40
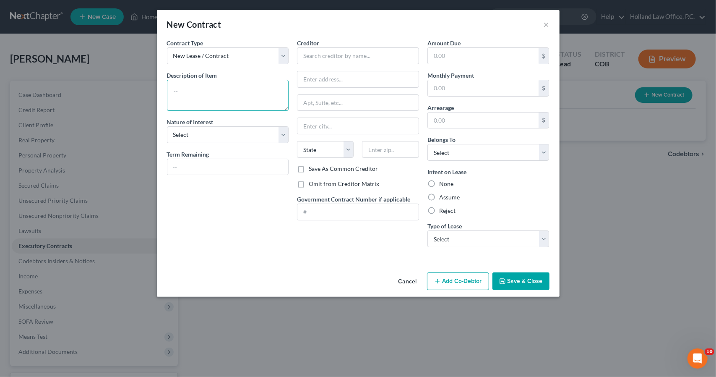
click at [217, 88] on textarea at bounding box center [228, 95] width 122 height 31
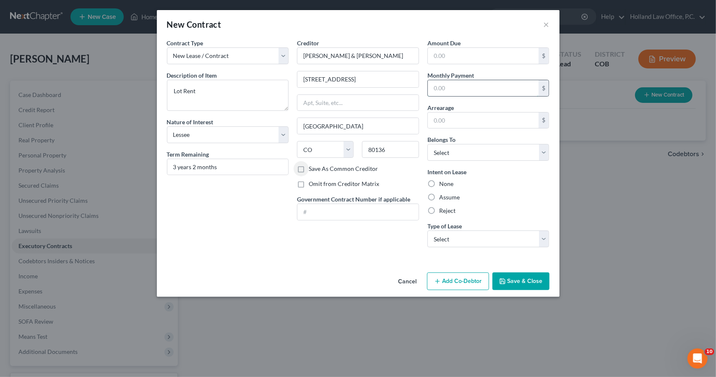
click at [474, 89] on input "text" at bounding box center [483, 88] width 111 height 16
click at [461, 160] on div "Amount Due $ Monthly Payment 800 $ Arrearage $ Belongs To * Select Debtor 1 Onl…" at bounding box center [488, 146] width 130 height 215
click at [461, 157] on select "Select Debtor 1 Only Debtor 2 Only Debtor 1 And Debtor 2 Only At Least One Of T…" at bounding box center [488, 152] width 122 height 17
click at [427, 144] on select "Select Debtor 1 Only Debtor 2 Only Debtor 1 And Debtor 2 Only At Least One Of T…" at bounding box center [488, 152] width 122 height 17
click at [455, 197] on label "Assume" at bounding box center [449, 197] width 21 height 8
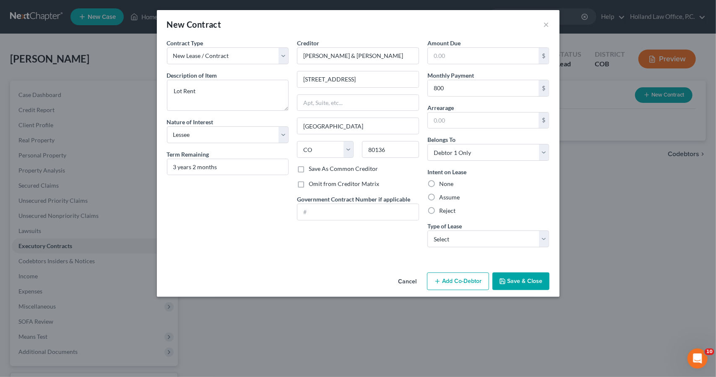
click at [448, 197] on input "Assume" at bounding box center [444, 195] width 5 height 5
click at [465, 236] on select "Select Real Estate Car Other" at bounding box center [488, 238] width 122 height 17
click at [427, 230] on select "Select Real Estate Car Other" at bounding box center [488, 238] width 122 height 17
click at [516, 286] on button "Save & Close" at bounding box center [520, 281] width 57 height 18
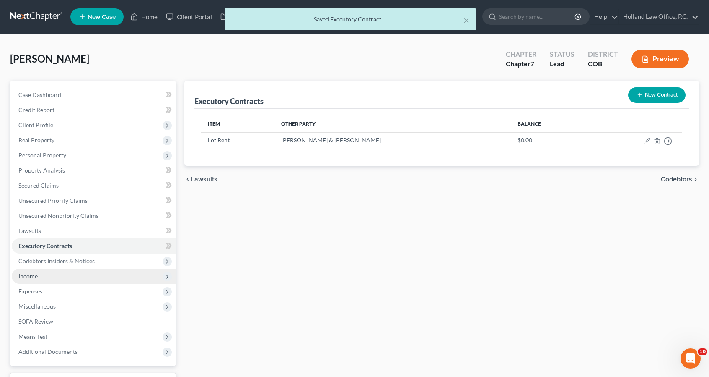
click at [32, 275] on span "Income" at bounding box center [27, 275] width 19 height 7
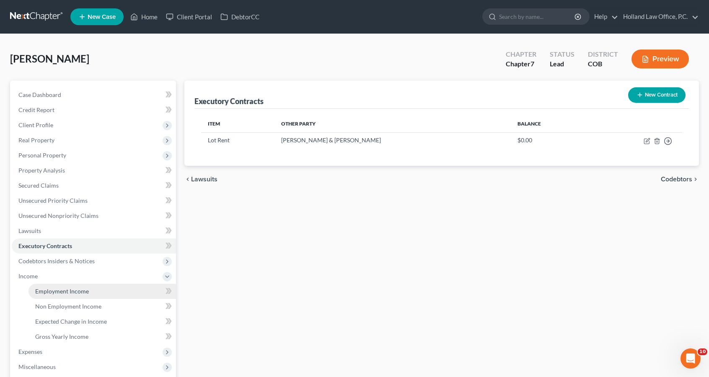
click at [48, 287] on span "Employment Income" at bounding box center [62, 290] width 54 height 7
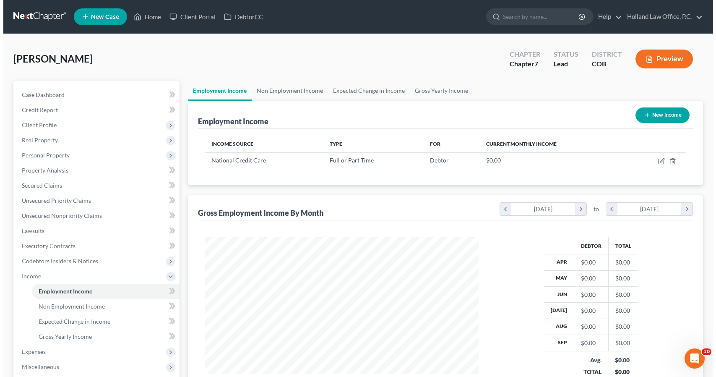
scroll to position [149, 290]
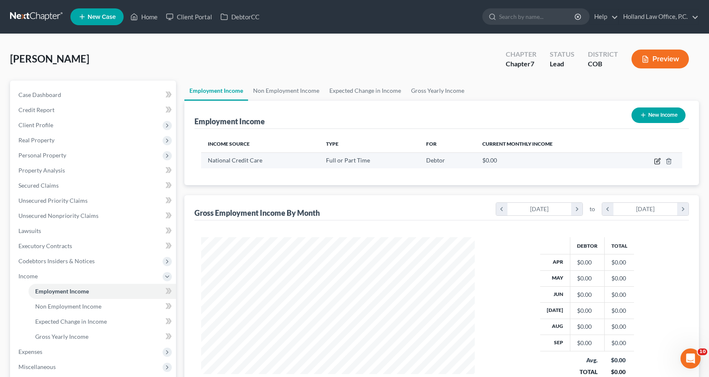
click at [656, 160] on icon "button" at bounding box center [658, 161] width 7 height 7
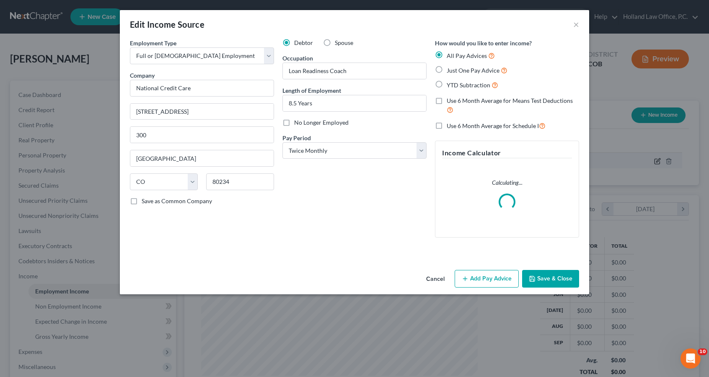
scroll to position [149, 293]
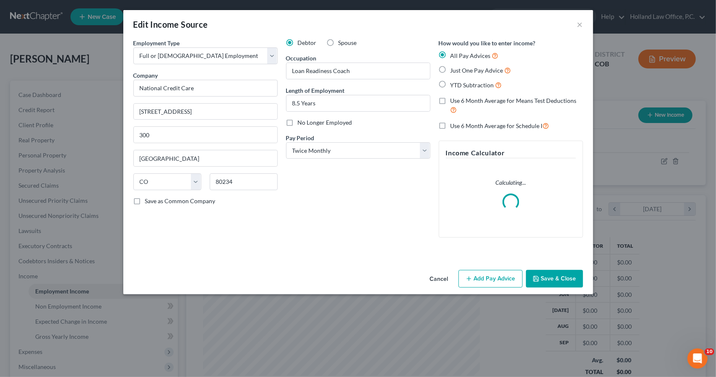
click at [540, 280] on button "Save & Close" at bounding box center [554, 279] width 57 height 18
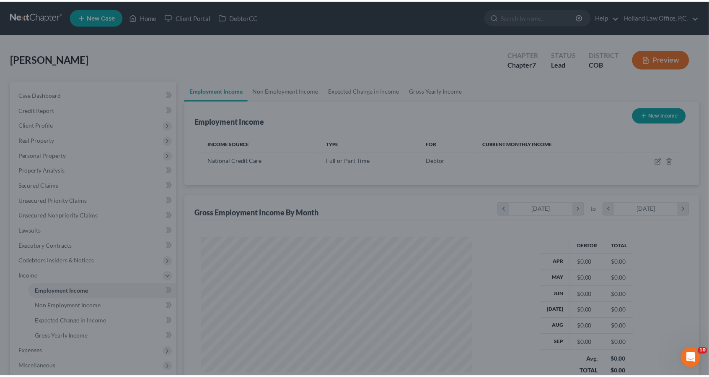
scroll to position [419145, 419003]
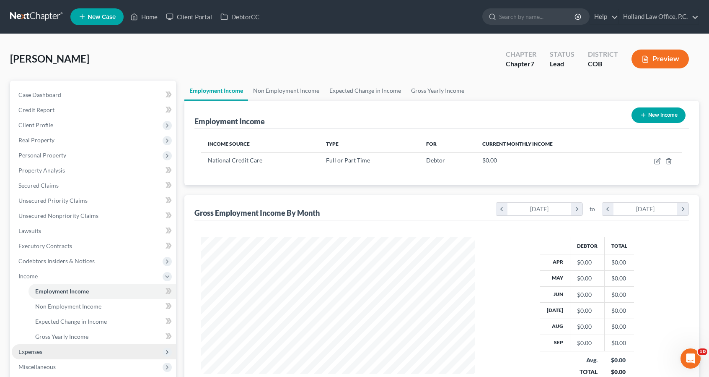
click at [37, 348] on span "Expenses" at bounding box center [30, 351] width 24 height 7
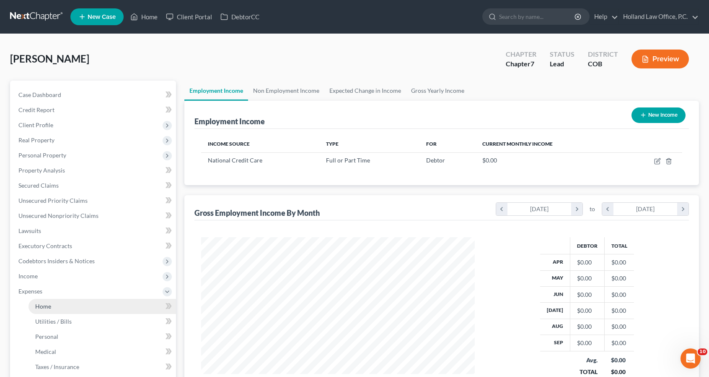
click at [53, 303] on link "Home" at bounding box center [103, 306] width 148 height 15
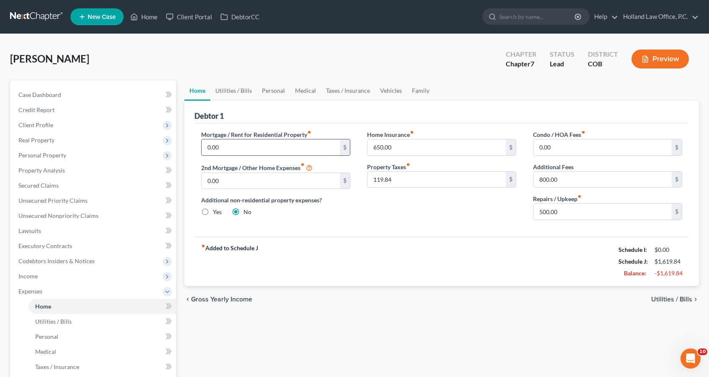
click at [292, 147] on input "0.00" at bounding box center [271, 147] width 138 height 16
click at [234, 142] on input "800" at bounding box center [271, 147] width 138 height 16
click at [233, 94] on link "Utilities / Bills" at bounding box center [233, 91] width 47 height 20
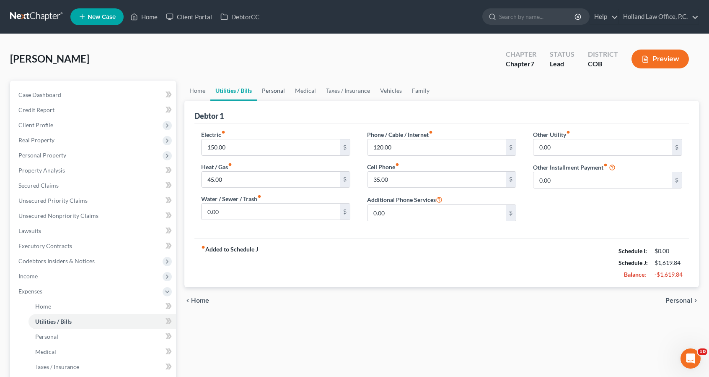
click at [275, 89] on link "Personal" at bounding box center [273, 91] width 33 height 20
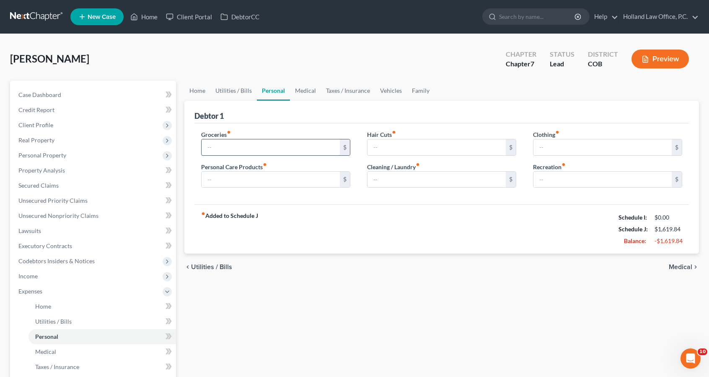
click at [266, 151] on input "text" at bounding box center [271, 147] width 138 height 16
click at [378, 89] on link "Vehicles" at bounding box center [391, 91] width 32 height 20
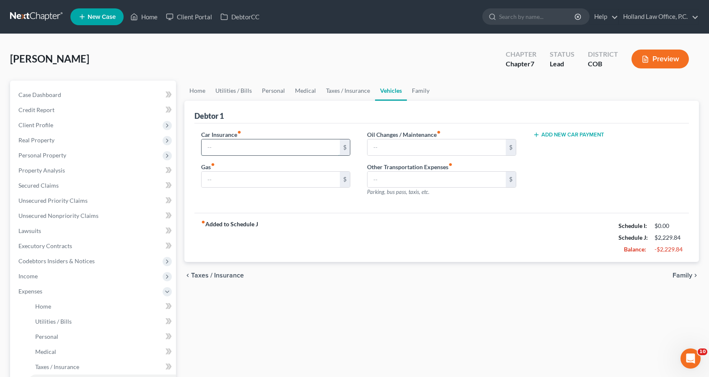
click at [234, 142] on input "text" at bounding box center [271, 147] width 138 height 16
click at [232, 175] on input "text" at bounding box center [271, 179] width 138 height 16
click at [89, 123] on span "Client Profile" at bounding box center [94, 124] width 164 height 15
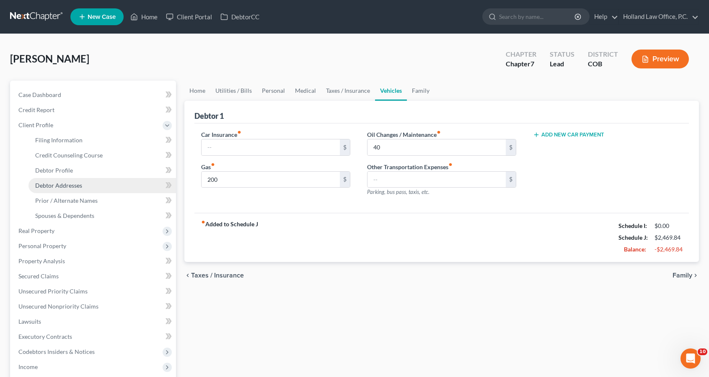
click at [92, 182] on link "Debtor Addresses" at bounding box center [103, 185] width 148 height 15
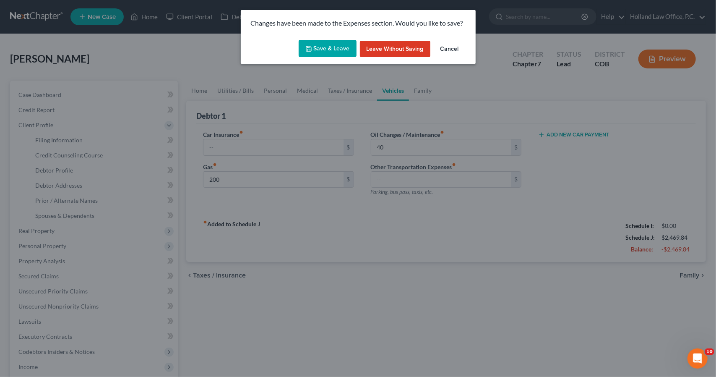
click at [341, 47] on button "Save & Leave" at bounding box center [328, 49] width 58 height 18
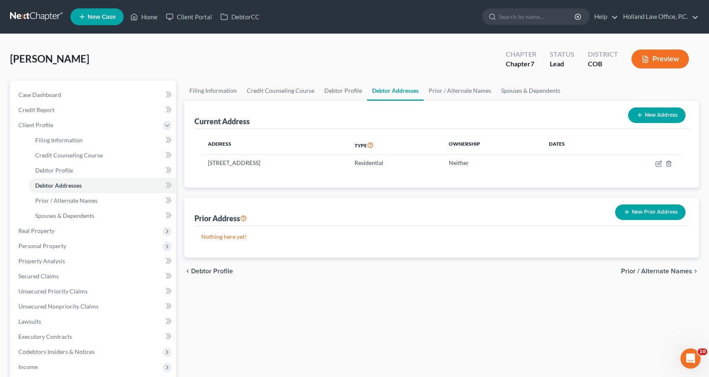
click at [625, 213] on icon "button" at bounding box center [627, 211] width 7 height 7
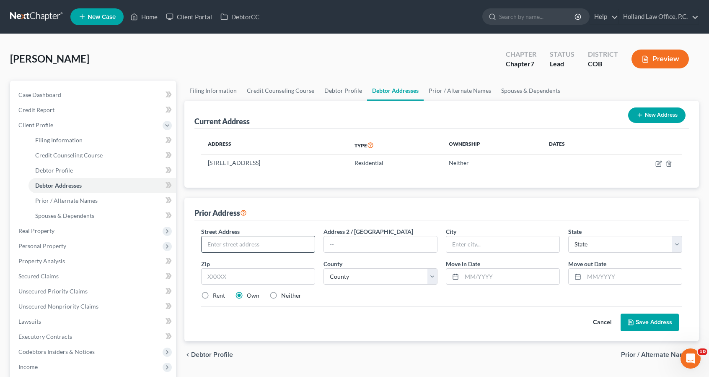
click at [284, 247] on input "text" at bounding box center [258, 244] width 113 height 16
click at [488, 275] on input "04/2028" at bounding box center [511, 276] width 98 height 16
click at [642, 317] on button "Save Address" at bounding box center [650, 322] width 58 height 18
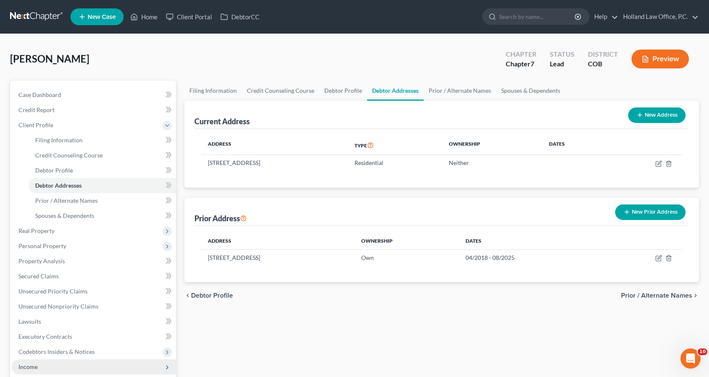
click at [89, 364] on span "Income" at bounding box center [94, 366] width 164 height 15
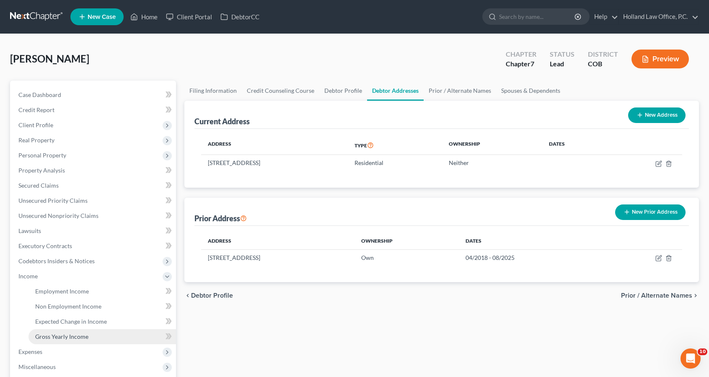
click at [94, 340] on link "Gross Yearly Income" at bounding box center [103, 336] width 148 height 15
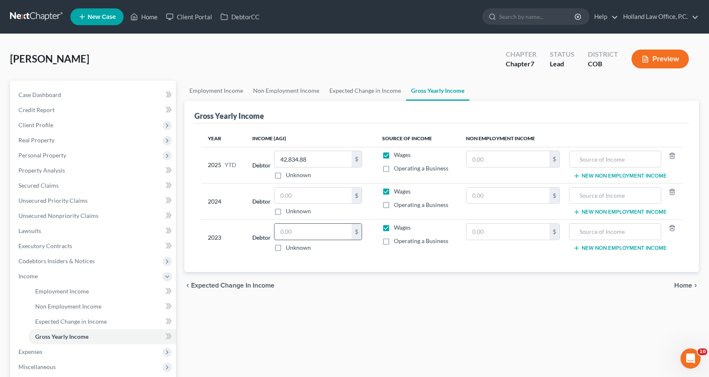
click at [310, 229] on input "text" at bounding box center [313, 231] width 77 height 16
click at [312, 199] on input "text" at bounding box center [313, 195] width 77 height 16
click at [538, 156] on input "text" at bounding box center [508, 159] width 83 height 16
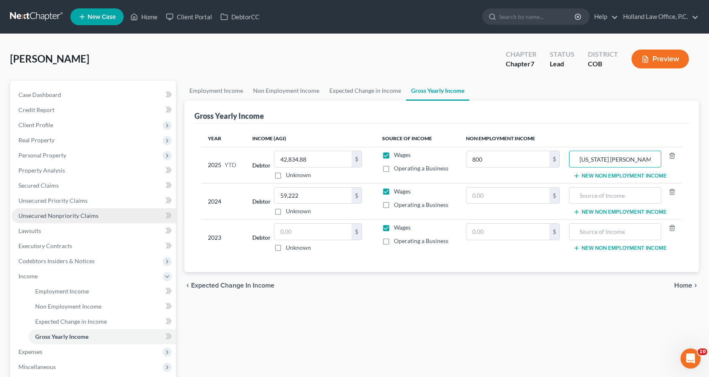
click at [69, 213] on span "Unsecured Nonpriority Claims" at bounding box center [58, 215] width 80 height 7
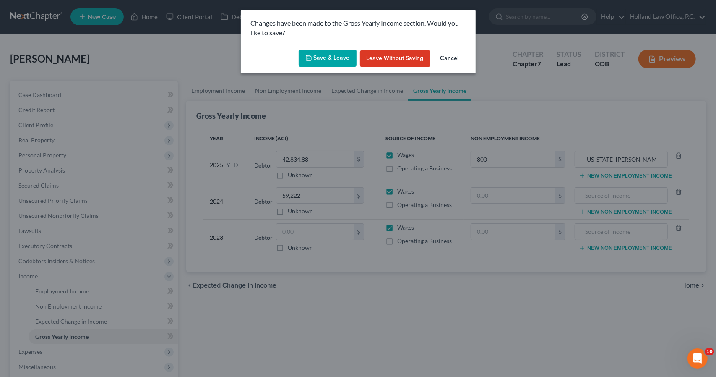
click at [327, 58] on button "Save & Leave" at bounding box center [328, 58] width 58 height 18
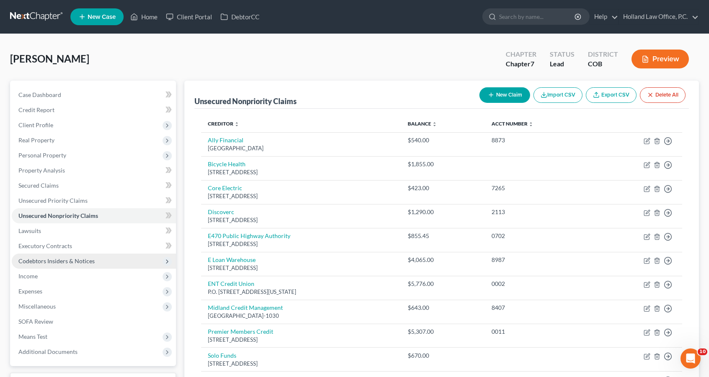
click at [76, 259] on span "Codebtors Insiders & Notices" at bounding box center [56, 260] width 76 height 7
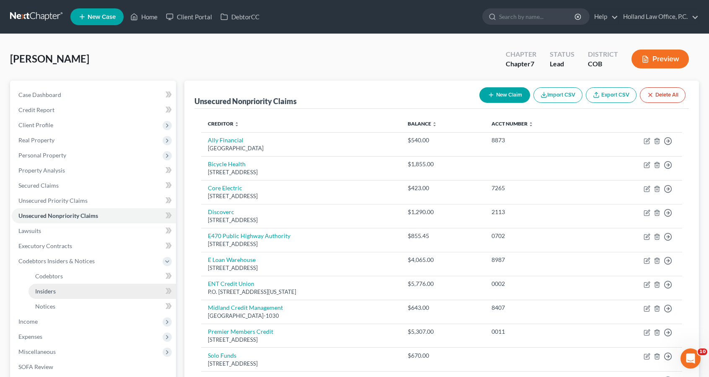
click at [85, 296] on link "Insiders" at bounding box center [103, 290] width 148 height 15
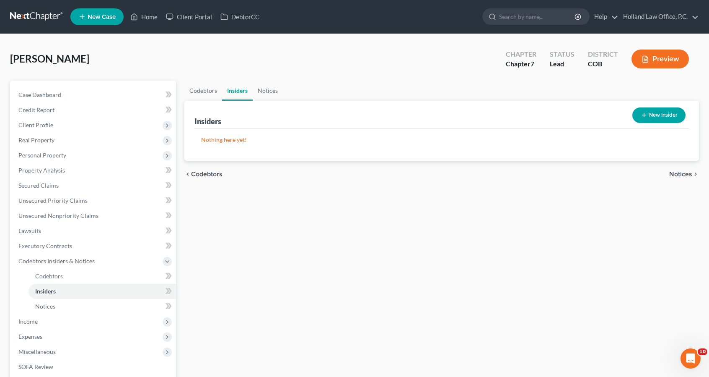
click at [679, 109] on button "New Insider" at bounding box center [659, 115] width 53 height 16
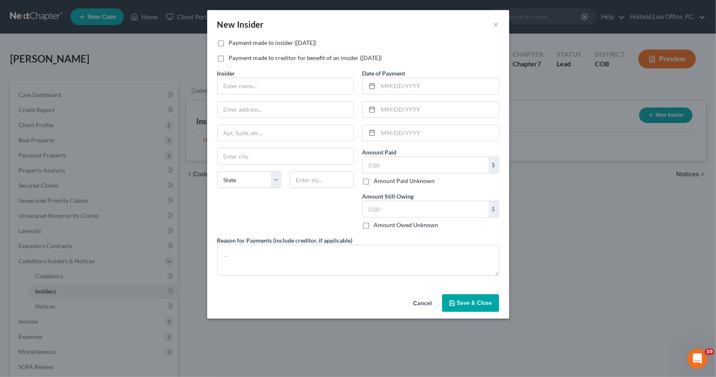
click at [272, 44] on label "Payment made to insider ([DATE])" at bounding box center [273, 43] width 88 height 8
click at [238, 44] on input "Payment made to insider ([DATE])" at bounding box center [234, 41] width 5 height 5
click at [275, 82] on input "text" at bounding box center [286, 86] width 136 height 16
click at [379, 166] on input "text" at bounding box center [426, 165] width 126 height 16
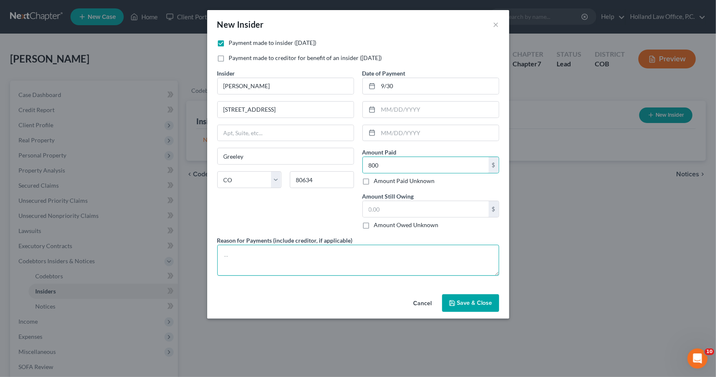
click at [352, 250] on textarea at bounding box center [358, 259] width 282 height 31
click at [466, 307] on button "Save & Close" at bounding box center [470, 303] width 57 height 18
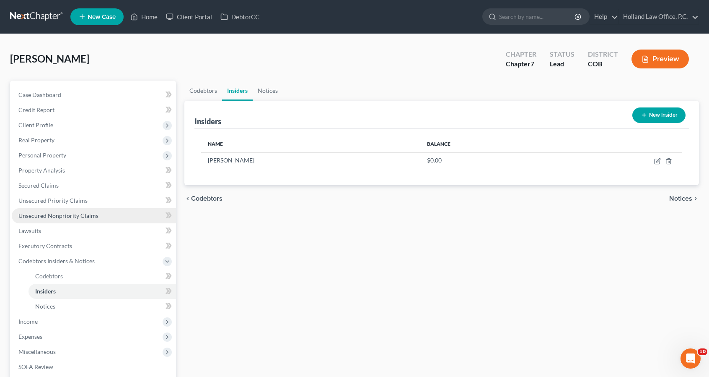
click at [97, 209] on link "Unsecured Nonpriority Claims" at bounding box center [94, 215] width 164 height 15
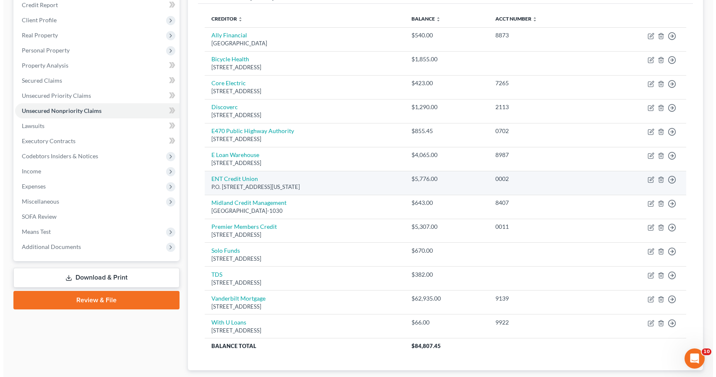
scroll to position [154, 0]
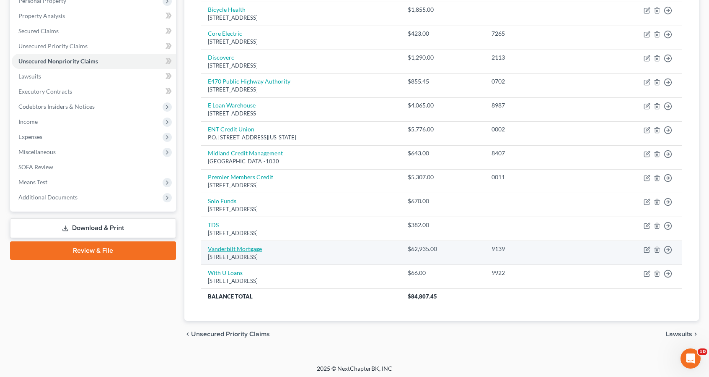
click at [217, 247] on link "Vanderbilt Mortgage" at bounding box center [235, 248] width 54 height 7
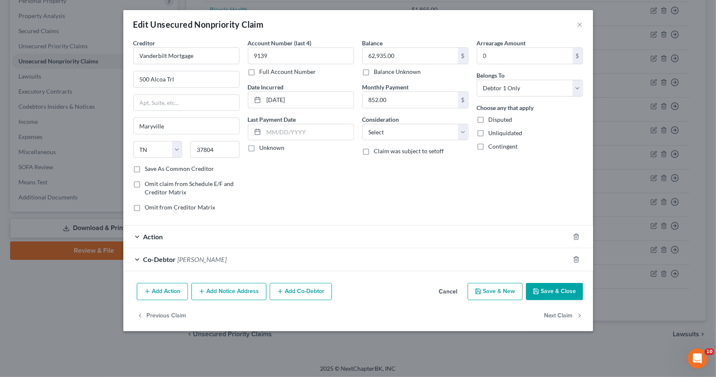
click at [356, 239] on div "Action" at bounding box center [346, 236] width 446 height 22
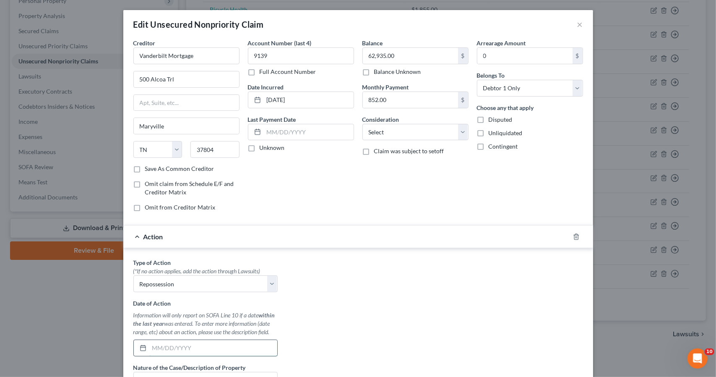
click at [245, 347] on input "text" at bounding box center [213, 348] width 128 height 16
click at [331, 343] on div "Type of Action * (*If no action applies, add the action through Lawsuits) Selec…" at bounding box center [358, 363] width 458 height 210
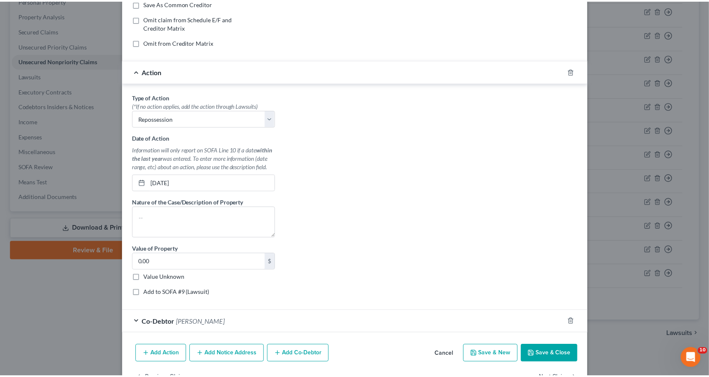
scroll to position [168, 0]
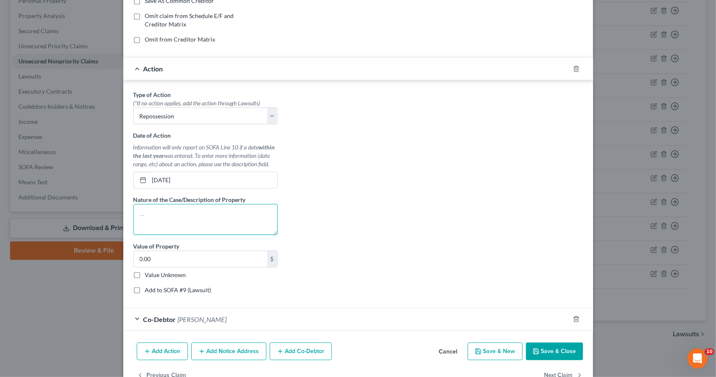
click at [232, 204] on textarea at bounding box center [205, 219] width 144 height 31
click at [395, 244] on div "Type of Action * (*If no action applies, add the action through Lawsuits) Selec…" at bounding box center [358, 195] width 458 height 210
click at [540, 351] on button "Save & Close" at bounding box center [554, 351] width 57 height 18
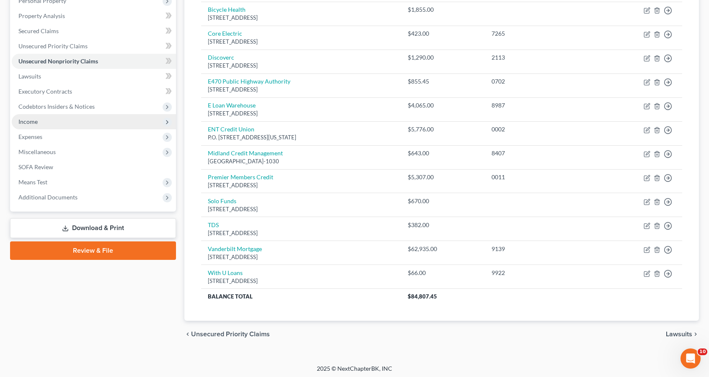
click at [78, 116] on span "Income" at bounding box center [94, 121] width 164 height 15
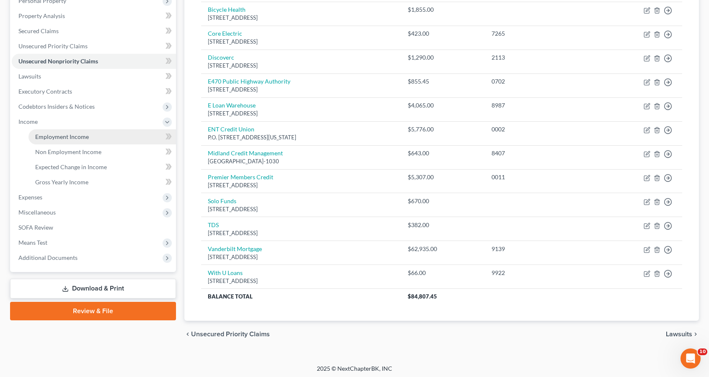
click at [81, 137] on span "Employment Income" at bounding box center [62, 136] width 54 height 7
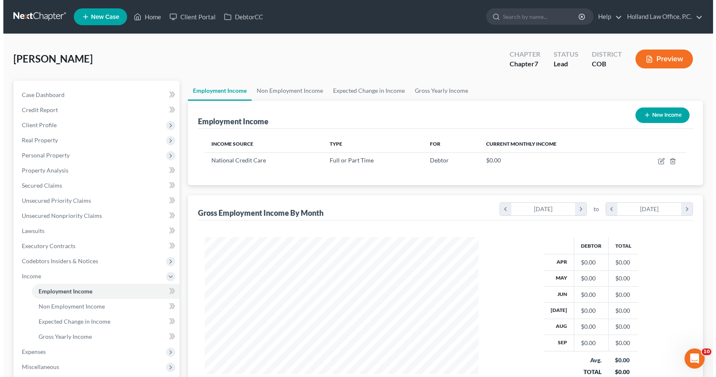
scroll to position [149, 290]
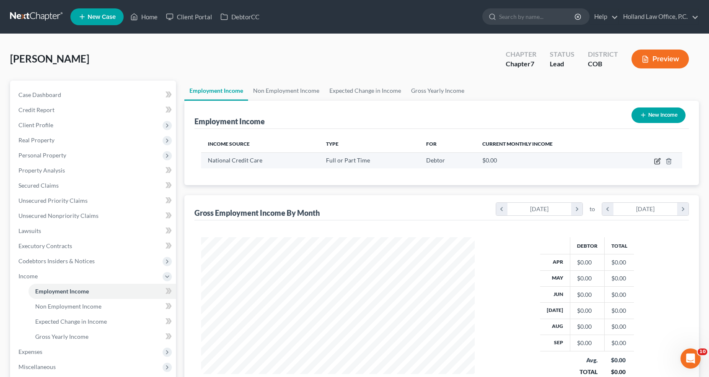
click at [657, 160] on icon "button" at bounding box center [658, 161] width 7 height 7
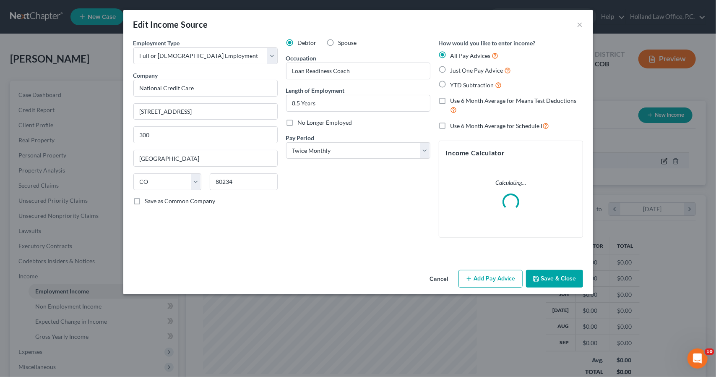
scroll to position [149, 293]
click at [487, 280] on button "Add Pay Advice" at bounding box center [490, 279] width 64 height 18
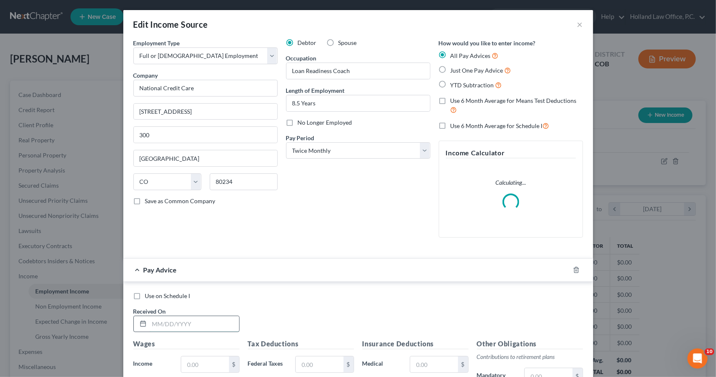
click at [197, 324] on input "text" at bounding box center [194, 324] width 90 height 16
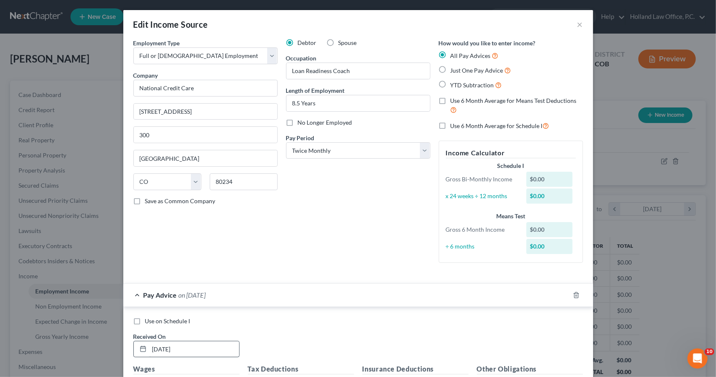
scroll to position [200, 0]
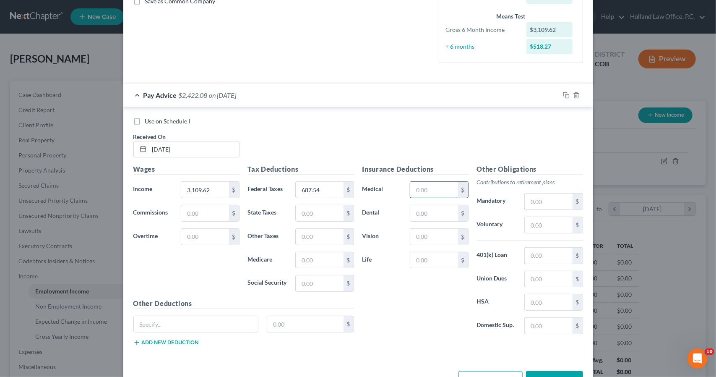
click at [416, 189] on input "text" at bounding box center [433, 190] width 47 height 16
click at [563, 92] on icon "button" at bounding box center [566, 95] width 7 height 7
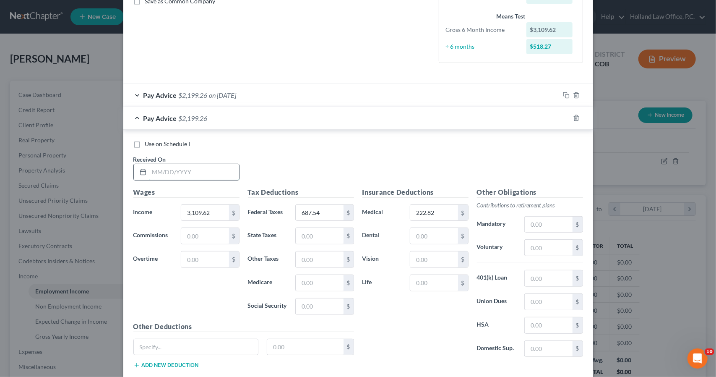
click at [210, 172] on input "text" at bounding box center [194, 172] width 90 height 16
click at [563, 115] on icon "button" at bounding box center [565, 117] width 4 height 4
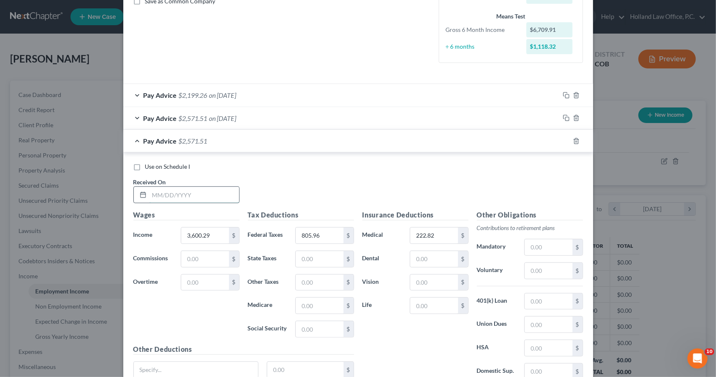
click at [186, 195] on input "text" at bounding box center [194, 195] width 90 height 16
click at [564, 140] on icon "button" at bounding box center [566, 141] width 7 height 7
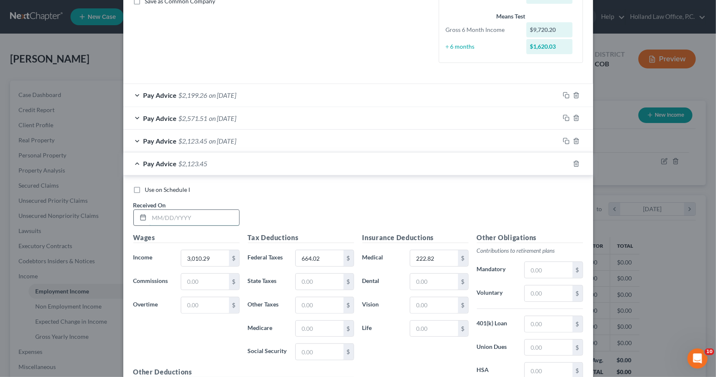
click at [213, 219] on input "text" at bounding box center [194, 218] width 90 height 16
click at [318, 252] on input "664.02" at bounding box center [319, 258] width 47 height 16
click at [563, 158] on div at bounding box center [576, 163] width 34 height 13
click at [565, 163] on rect "button" at bounding box center [567, 165] width 4 height 4
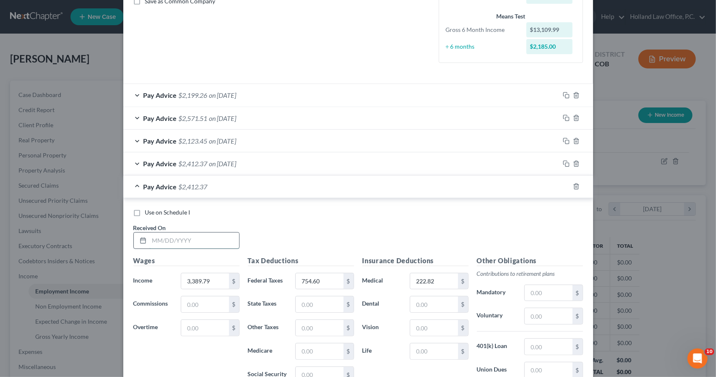
click at [174, 237] on input "text" at bounding box center [194, 240] width 90 height 16
click at [565, 185] on rect "button" at bounding box center [567, 187] width 4 height 4
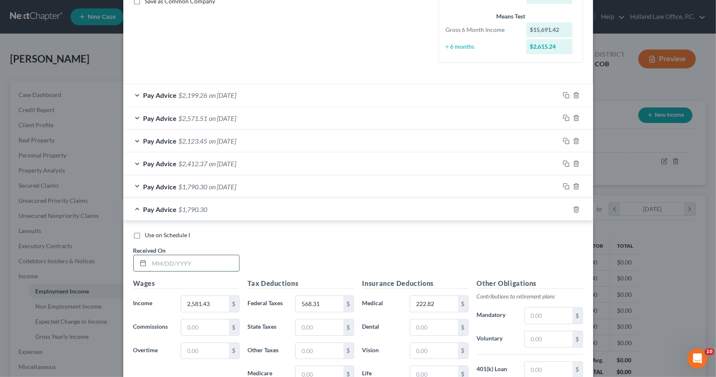
click at [203, 260] on input "text" at bounding box center [194, 263] width 90 height 16
click at [563, 206] on icon "button" at bounding box center [566, 209] width 7 height 7
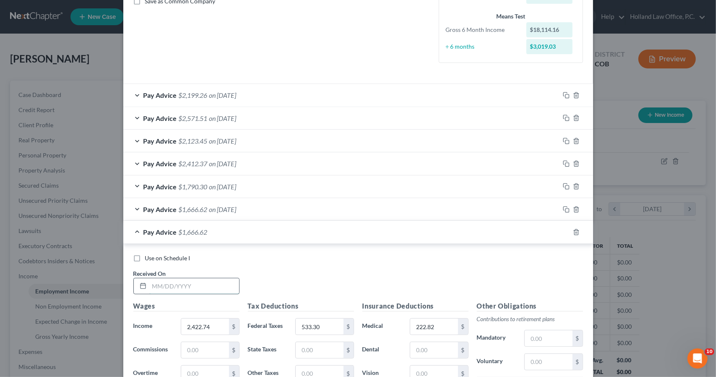
click at [209, 289] on input "text" at bounding box center [194, 286] width 90 height 16
click at [309, 327] on input "533.30" at bounding box center [319, 326] width 47 height 16
click at [565, 229] on icon "button" at bounding box center [566, 232] width 7 height 7
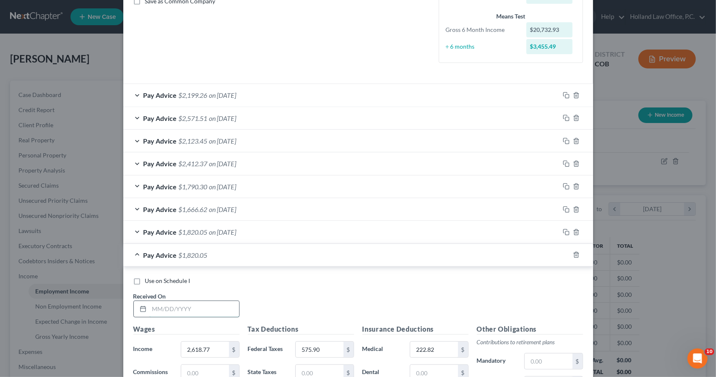
click at [198, 306] on input "text" at bounding box center [194, 309] width 90 height 16
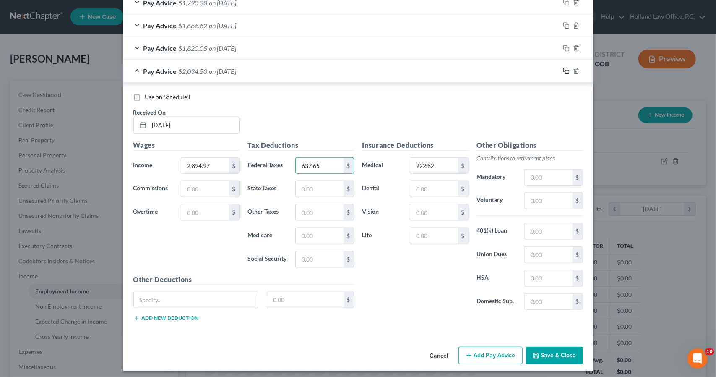
click at [563, 68] on icon "button" at bounding box center [566, 71] width 7 height 7
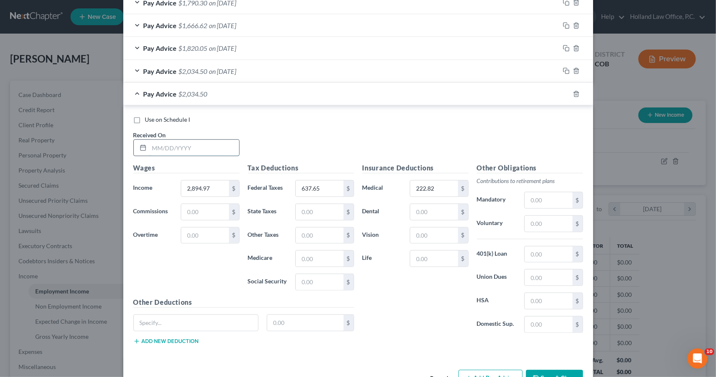
click at [210, 151] on input "text" at bounding box center [194, 148] width 90 height 16
click at [563, 92] on icon "button" at bounding box center [566, 94] width 7 height 7
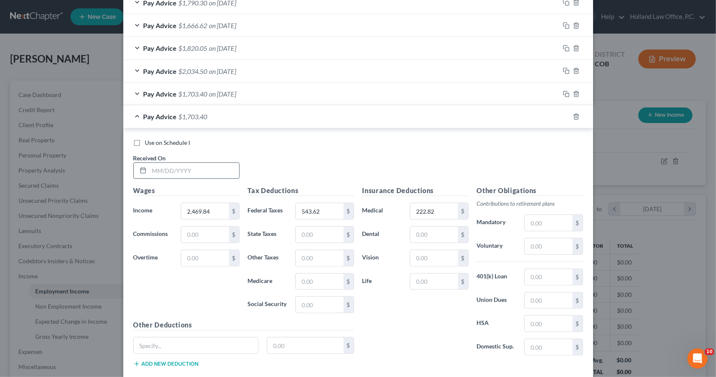
click at [218, 165] on input "text" at bounding box center [194, 171] width 90 height 16
click at [563, 113] on icon "button" at bounding box center [566, 116] width 7 height 7
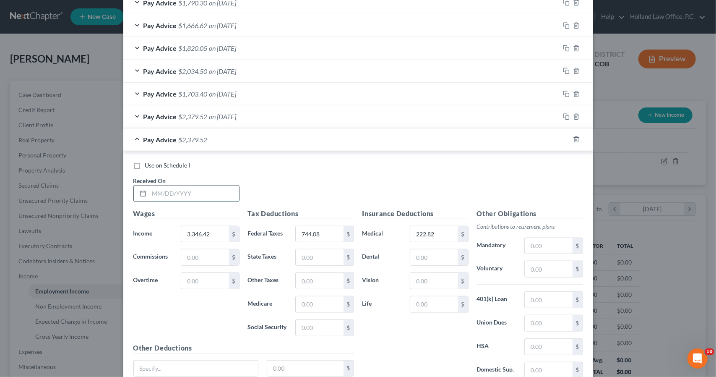
click at [231, 189] on input "text" at bounding box center [194, 193] width 90 height 16
click at [564, 138] on icon "button" at bounding box center [566, 139] width 7 height 7
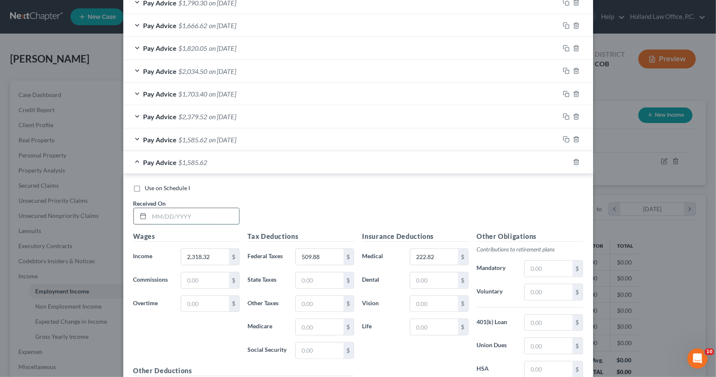
click at [203, 212] on input "text" at bounding box center [194, 216] width 90 height 16
click at [333, 252] on input "509.88" at bounding box center [319, 257] width 47 height 16
click at [394, 161] on div "Pay Advice $1,718.24 on [DATE]" at bounding box center [341, 162] width 436 height 22
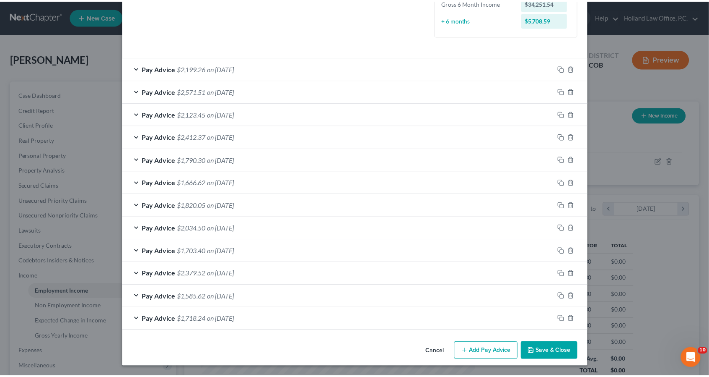
scroll to position [224, 0]
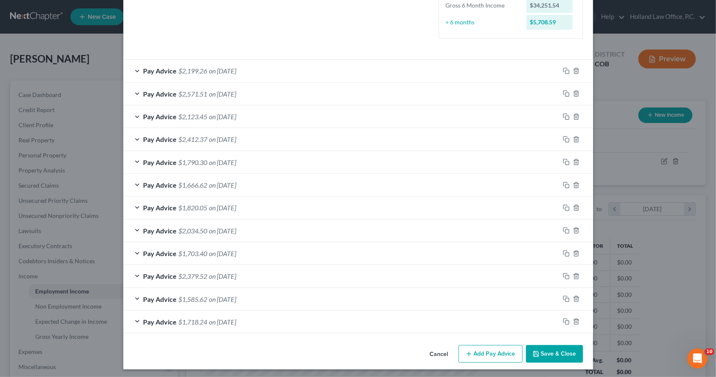
click at [546, 345] on button "Save & Close" at bounding box center [554, 354] width 57 height 18
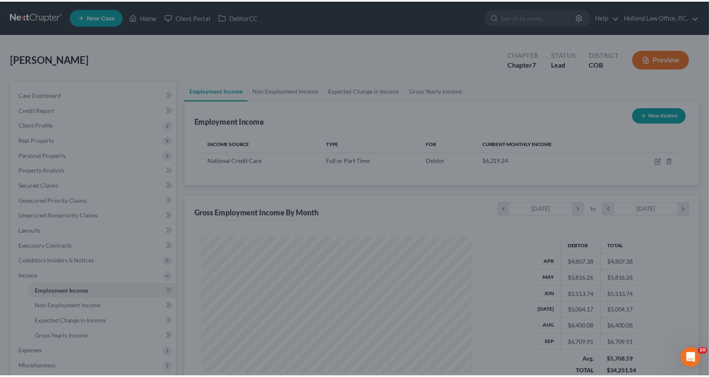
scroll to position [419145, 419003]
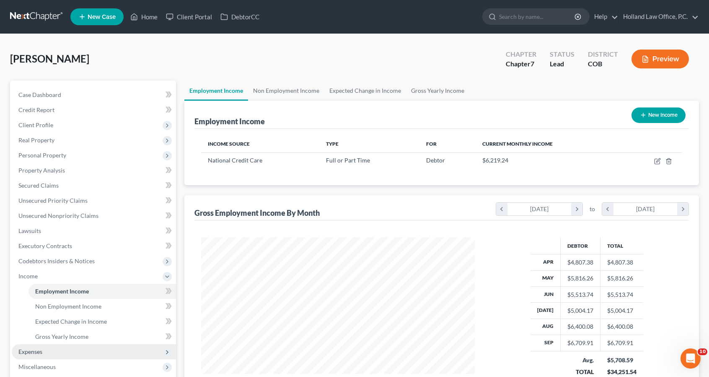
click at [44, 350] on span "Expenses" at bounding box center [94, 351] width 164 height 15
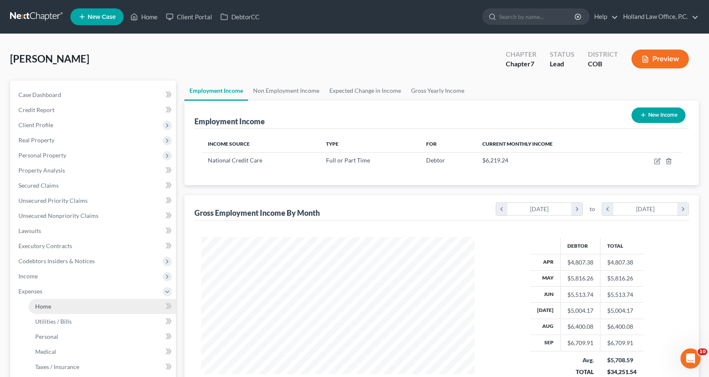
click at [60, 304] on link "Home" at bounding box center [103, 306] width 148 height 15
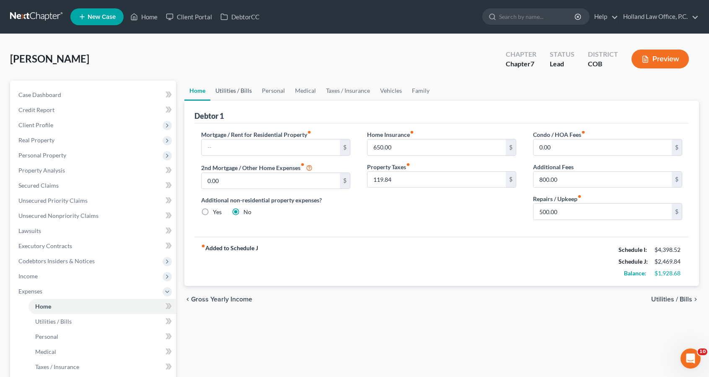
click at [231, 93] on link "Utilities / Bills" at bounding box center [233, 91] width 47 height 20
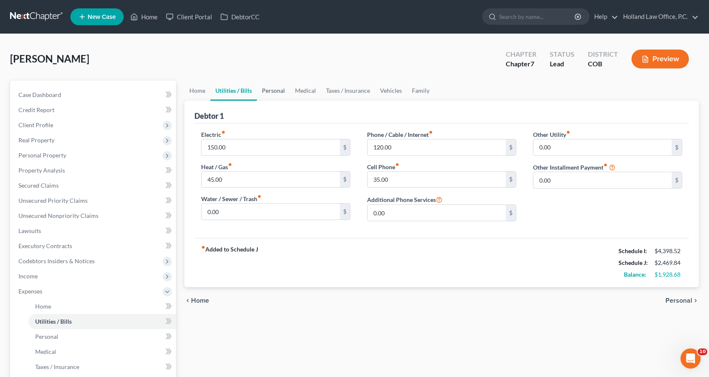
click at [281, 91] on link "Personal" at bounding box center [273, 91] width 33 height 20
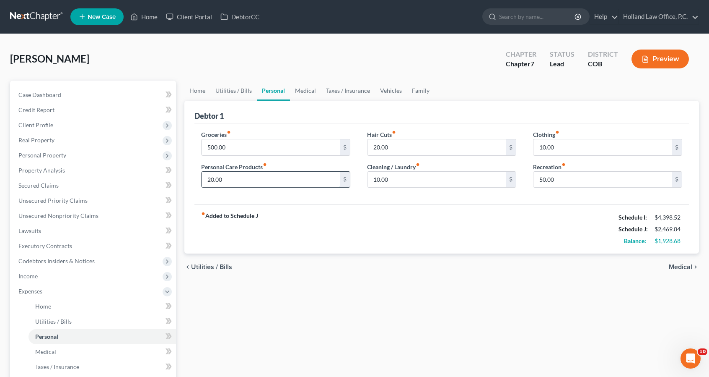
click at [260, 178] on input "20.00" at bounding box center [271, 179] width 138 height 16
click at [392, 91] on link "Vehicles" at bounding box center [391, 91] width 32 height 20
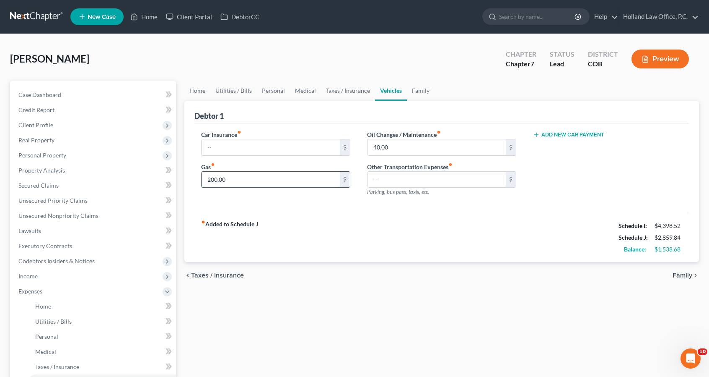
click at [301, 178] on input "200.00" at bounding box center [271, 179] width 138 height 16
click at [344, 94] on link "Taxes / Insurance" at bounding box center [348, 91] width 54 height 20
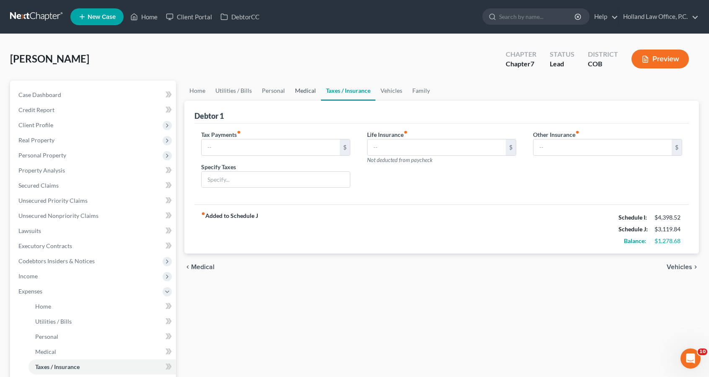
click at [308, 93] on link "Medical" at bounding box center [305, 91] width 31 height 20
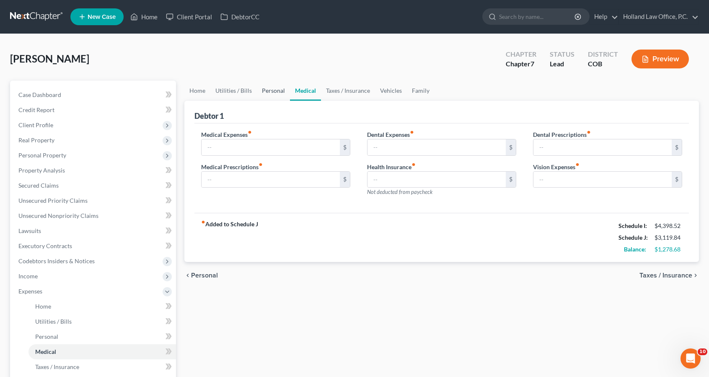
click at [267, 90] on link "Personal" at bounding box center [273, 91] width 33 height 20
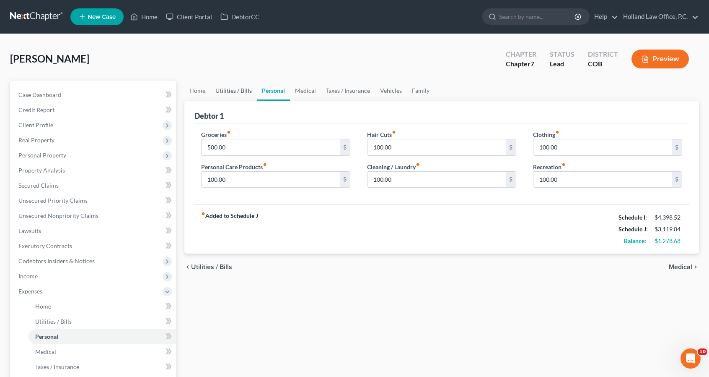
click at [226, 89] on link "Utilities / Bills" at bounding box center [233, 91] width 47 height 20
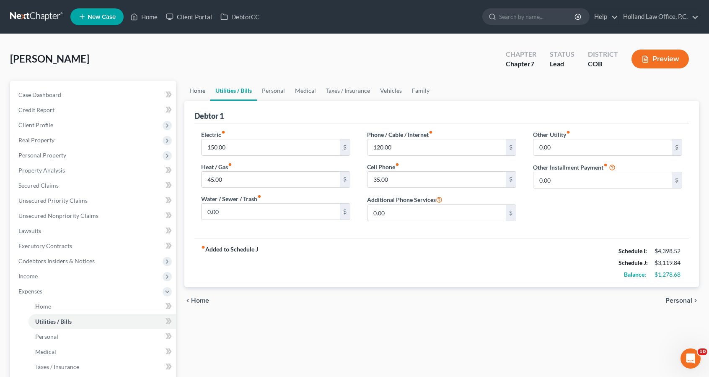
click at [195, 91] on link "Home" at bounding box center [197, 91] width 26 height 20
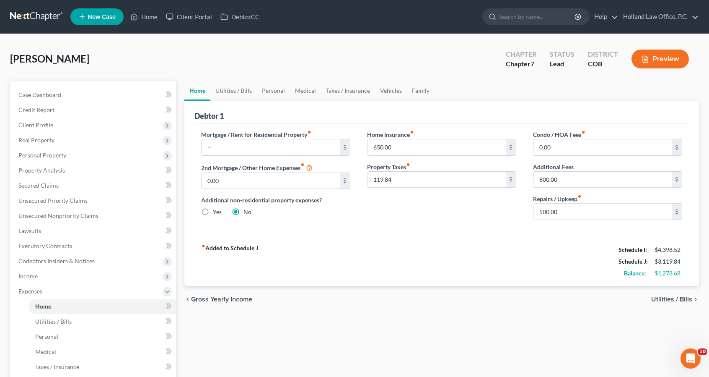
click at [416, 224] on div "Home Insurance fiber_manual_record 650.00 $ Property Taxes fiber_manual_record …" at bounding box center [442, 178] width 166 height 96
click at [150, 19] on link "Home" at bounding box center [144, 16] width 36 height 15
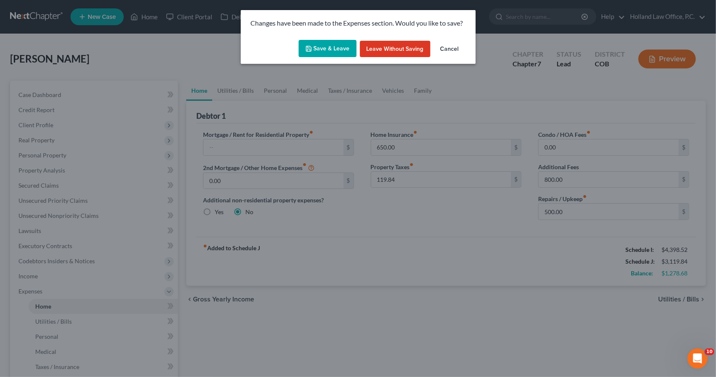
click at [330, 45] on button "Save & Leave" at bounding box center [328, 49] width 58 height 18
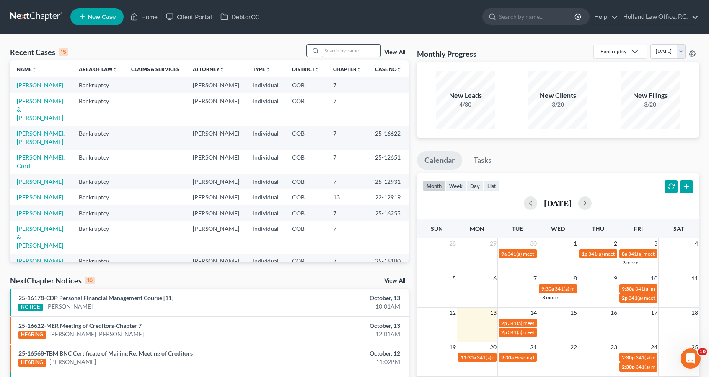
click at [329, 55] on input "search" at bounding box center [351, 50] width 59 height 12
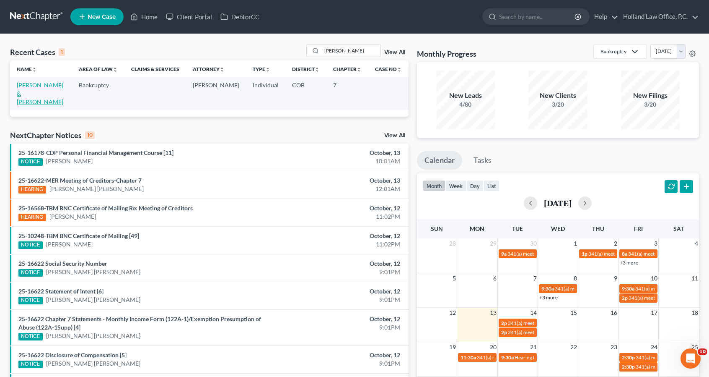
click at [49, 83] on link "[PERSON_NAME] & [PERSON_NAME]" at bounding box center [40, 93] width 47 height 24
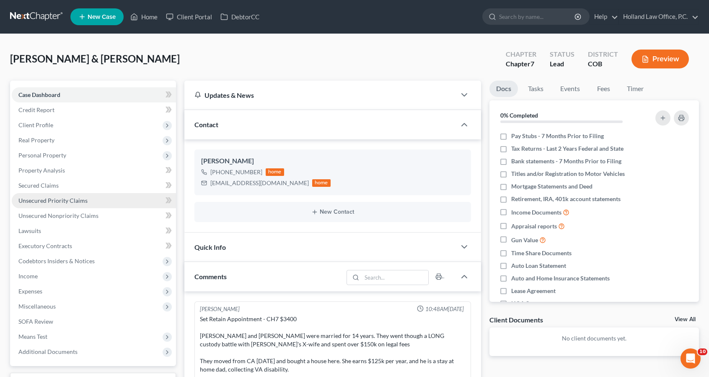
scroll to position [158, 0]
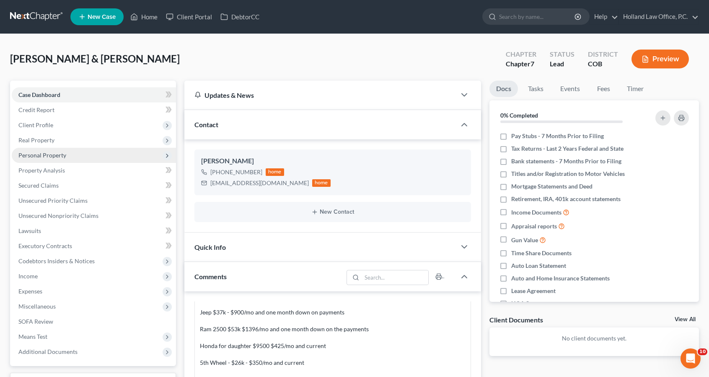
click at [103, 157] on span "Personal Property" at bounding box center [94, 155] width 164 height 15
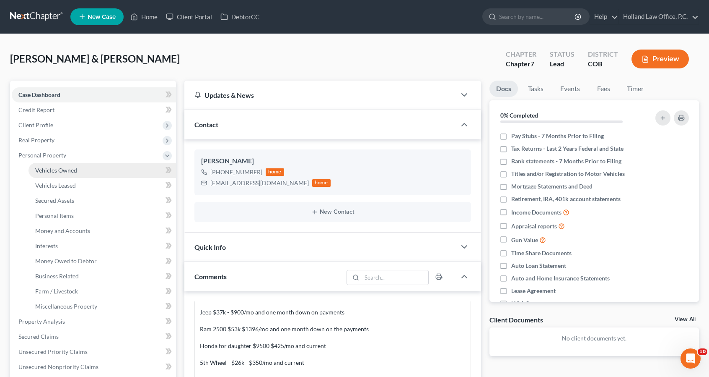
click at [102, 168] on link "Vehicles Owned" at bounding box center [103, 170] width 148 height 15
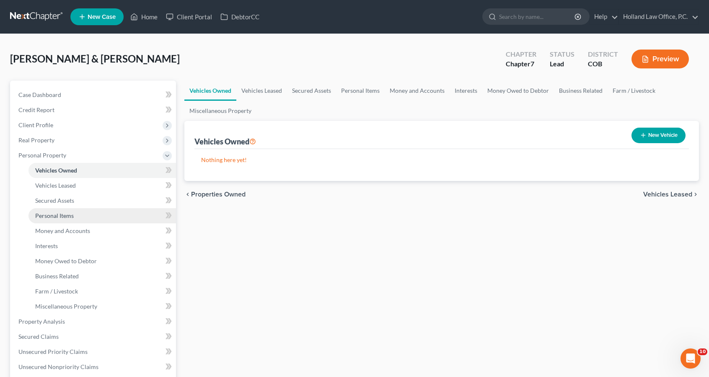
click at [102, 209] on link "Personal Items" at bounding box center [103, 215] width 148 height 15
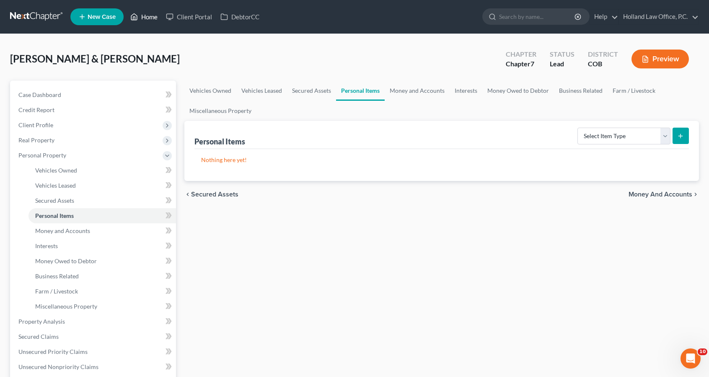
click at [153, 16] on link "Home" at bounding box center [144, 16] width 36 height 15
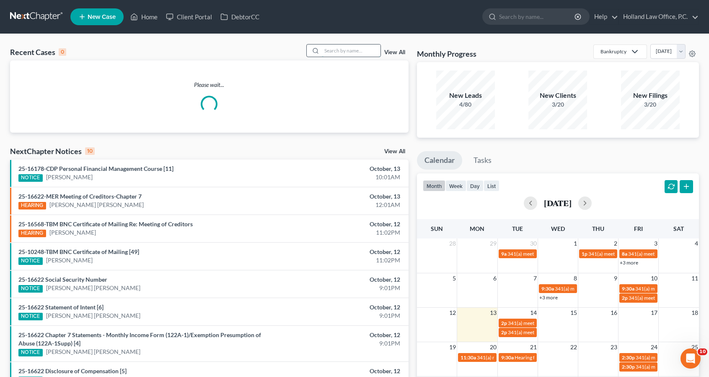
click at [327, 53] on input "search" at bounding box center [351, 50] width 59 height 12
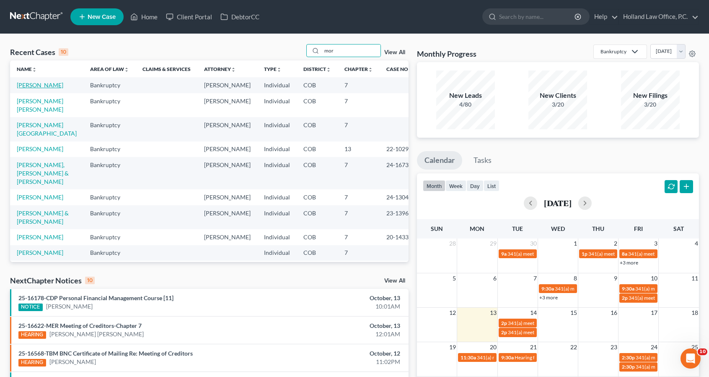
click at [28, 83] on link "[PERSON_NAME]" at bounding box center [40, 84] width 47 height 7
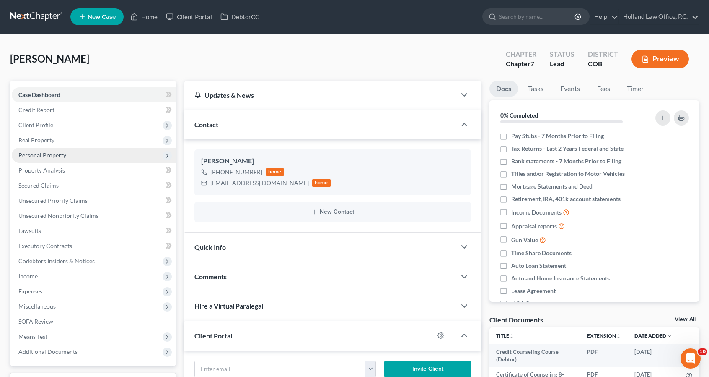
click at [80, 156] on span "Personal Property" at bounding box center [94, 155] width 164 height 15
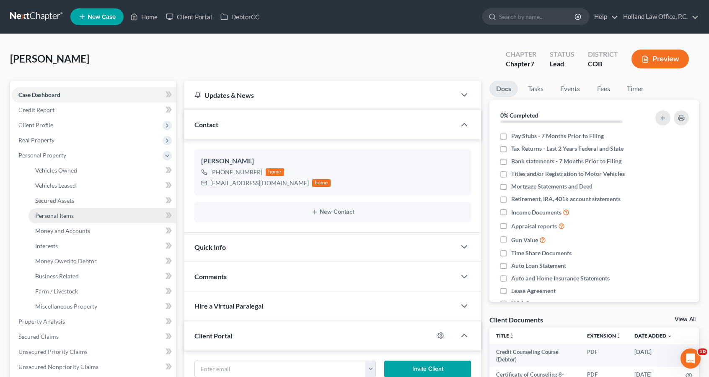
click at [79, 210] on link "Personal Items" at bounding box center [103, 215] width 148 height 15
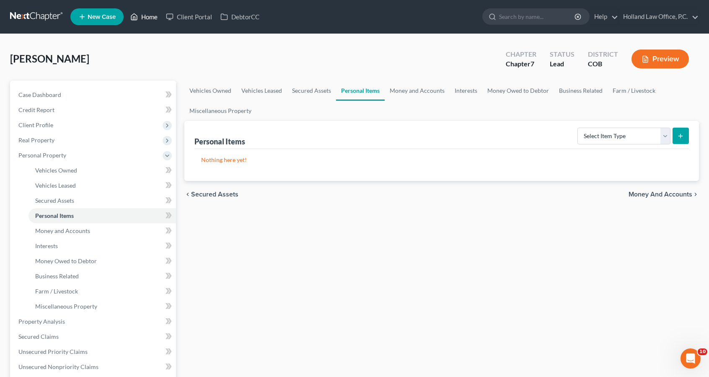
click at [144, 18] on link "Home" at bounding box center [144, 16] width 36 height 15
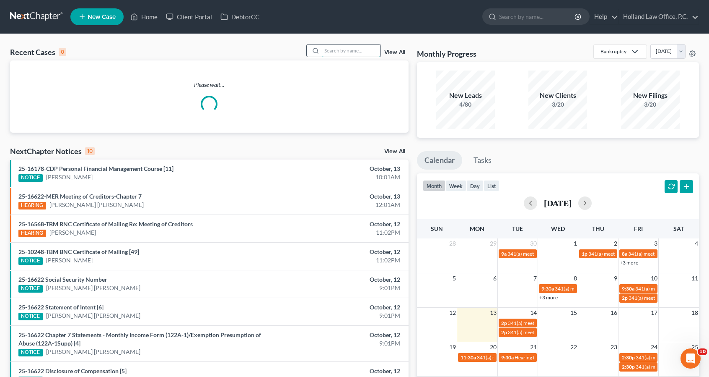
click at [363, 56] on input "search" at bounding box center [351, 50] width 59 height 12
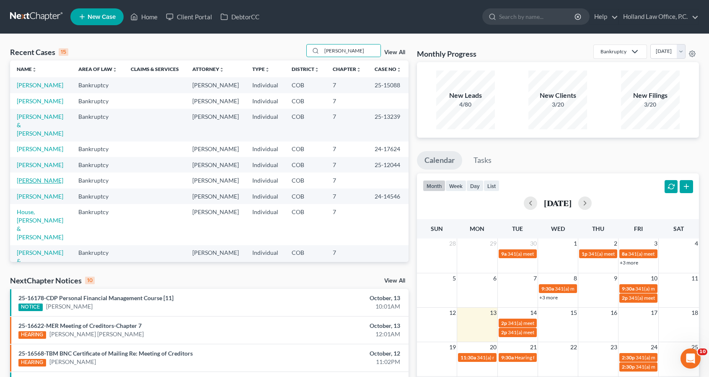
click at [35, 184] on link "[PERSON_NAME]" at bounding box center [40, 180] width 47 height 7
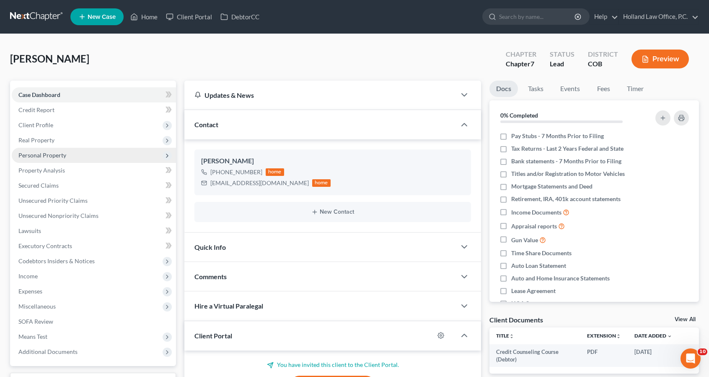
click at [81, 141] on span "Real Property" at bounding box center [94, 139] width 164 height 15
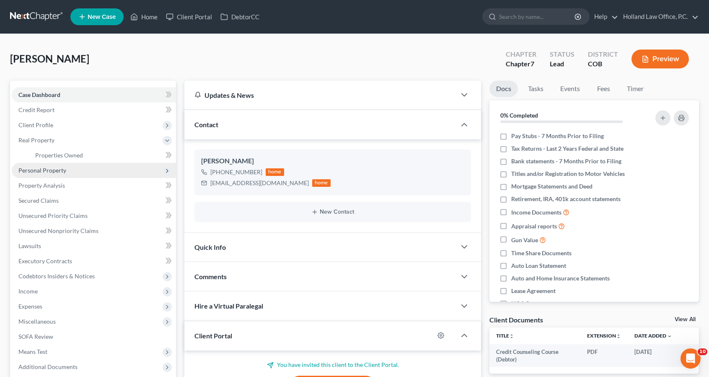
click at [78, 168] on span "Personal Property" at bounding box center [94, 170] width 164 height 15
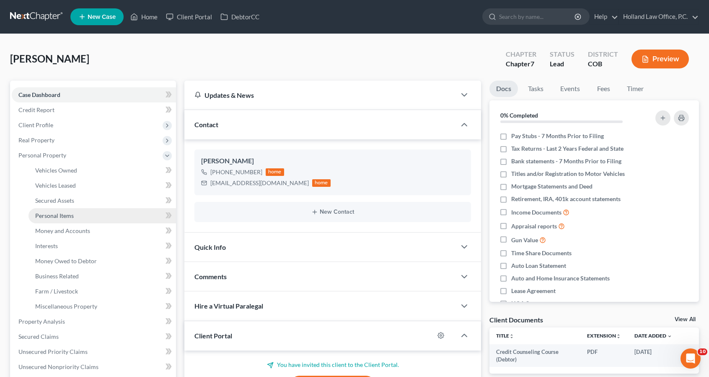
click at [86, 214] on link "Personal Items" at bounding box center [103, 215] width 148 height 15
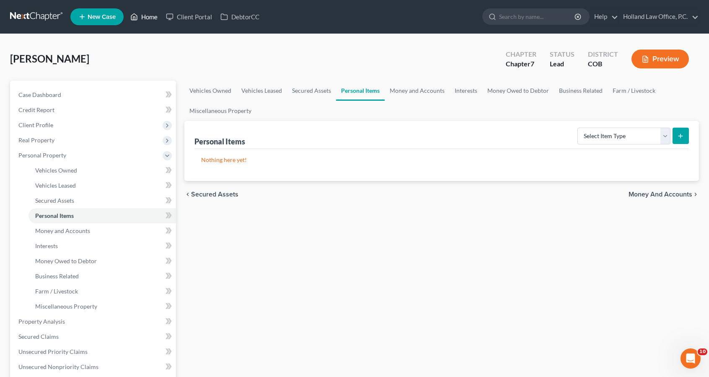
click at [156, 16] on link "Home" at bounding box center [144, 16] width 36 height 15
